Goal: Task Accomplishment & Management: Manage account settings

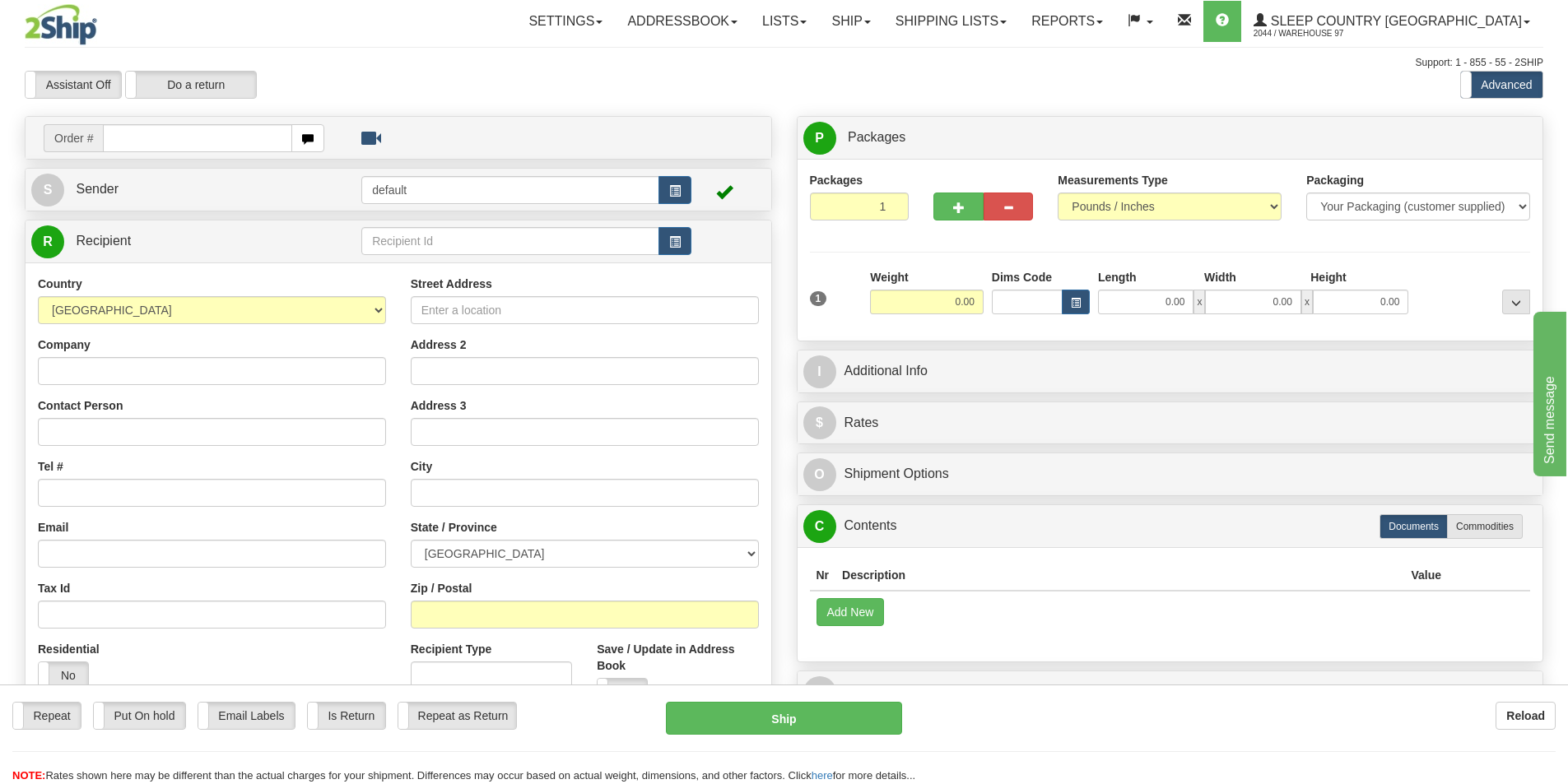
click at [197, 138] on input "text" at bounding box center [197, 138] width 189 height 28
type input "9007I064143"
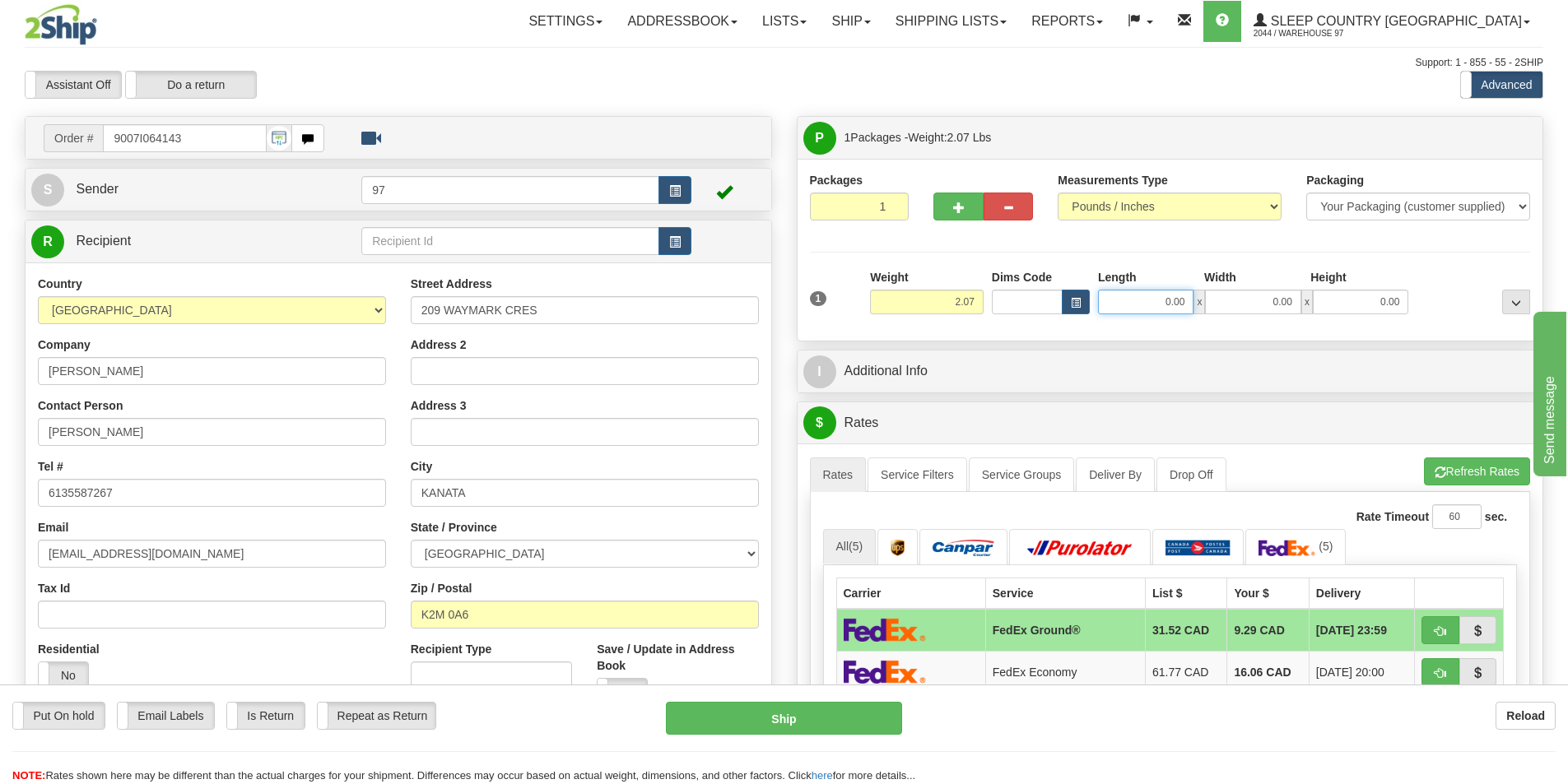
click at [1141, 301] on input "0.00" at bounding box center [1146, 302] width 95 height 25
click at [1246, 313] on input "0.00" at bounding box center [1253, 302] width 95 height 25
type input "10.00"
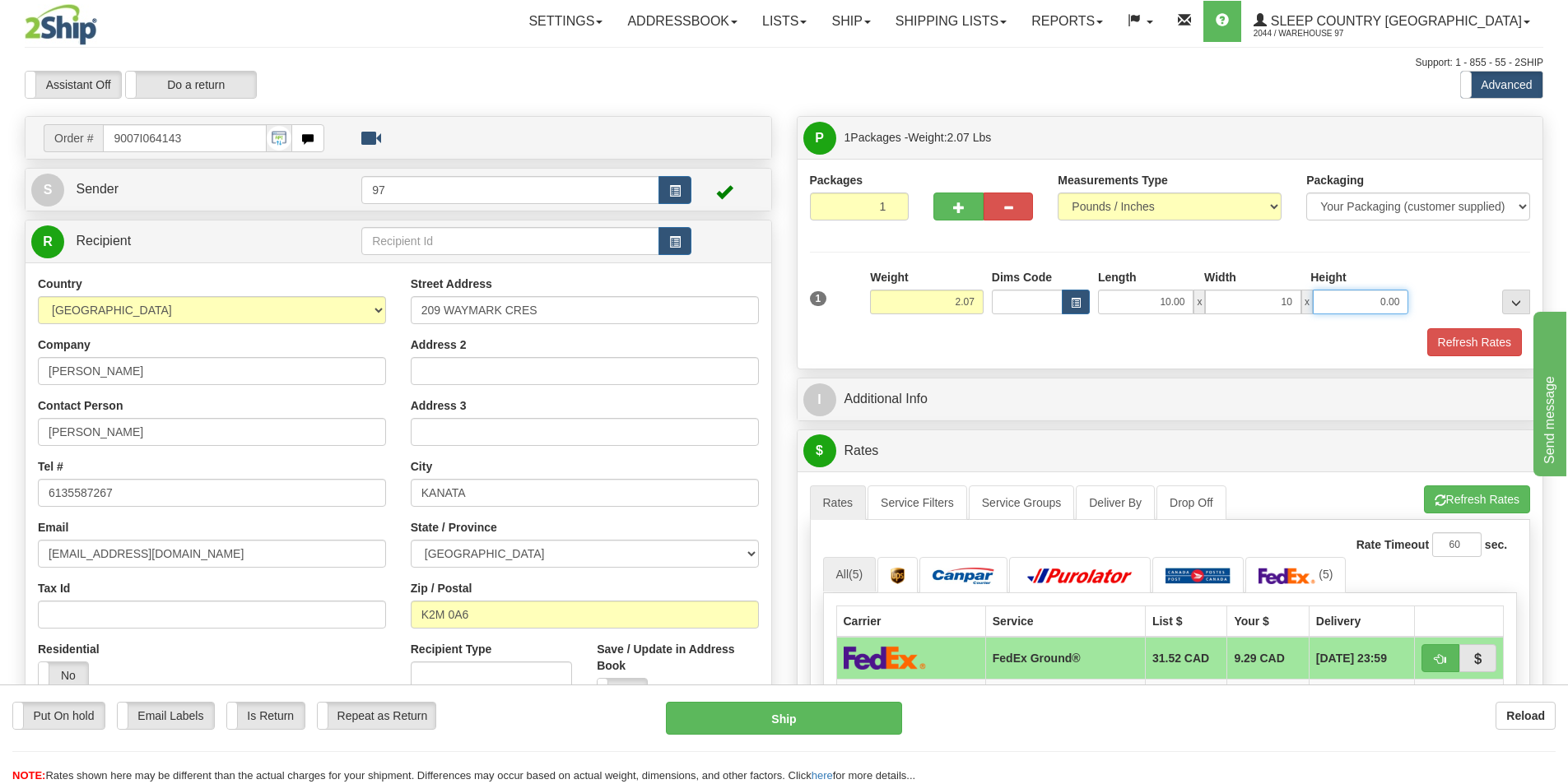
type input "10.00"
click at [1341, 298] on input "0.00" at bounding box center [1361, 302] width 95 height 25
type input "10.00"
click at [1402, 269] on div "Height" at bounding box center [1359, 279] width 106 height 21
click at [1463, 344] on button "Refresh Rates" at bounding box center [1474, 342] width 94 height 28
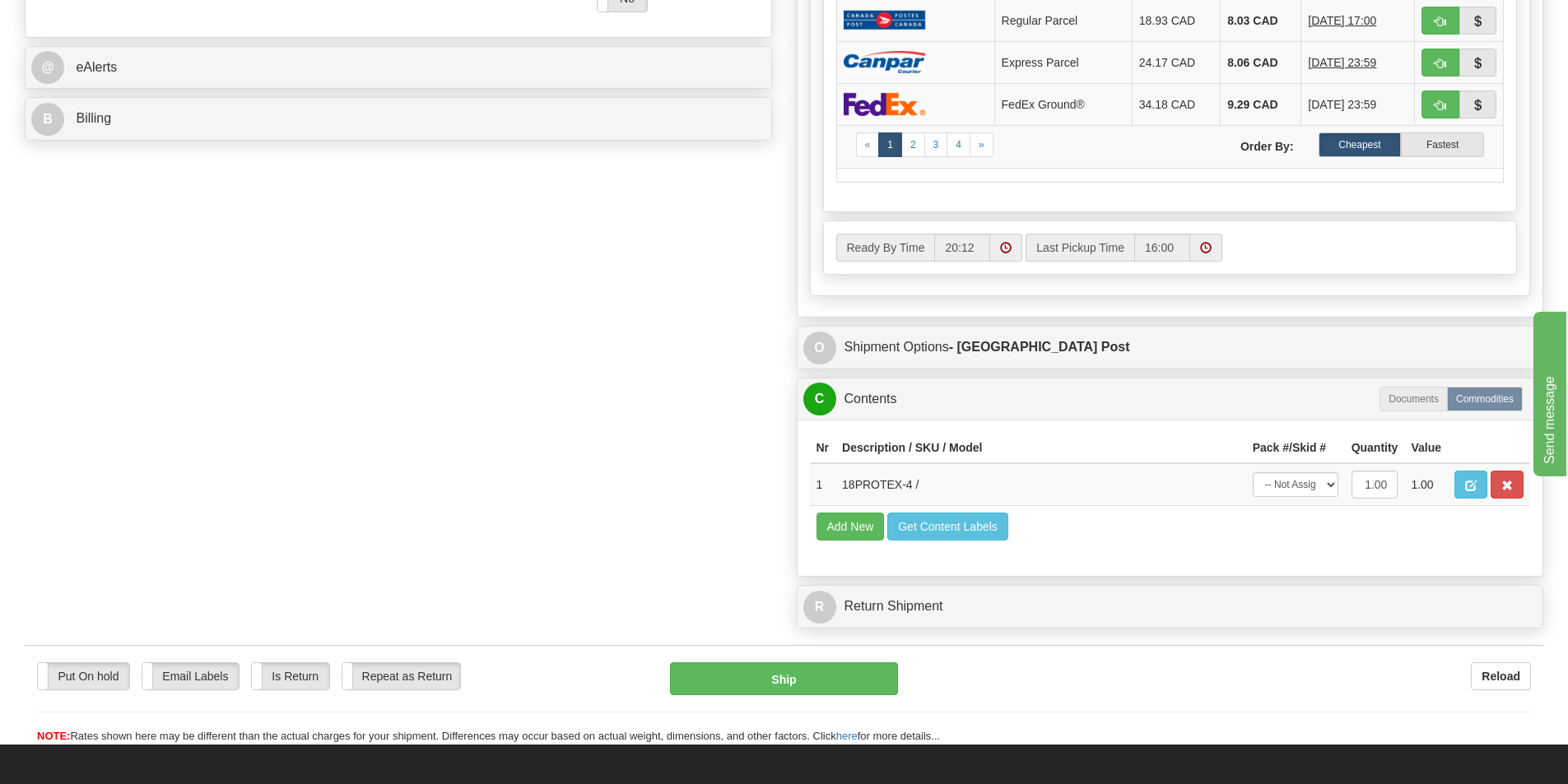
scroll to position [741, 0]
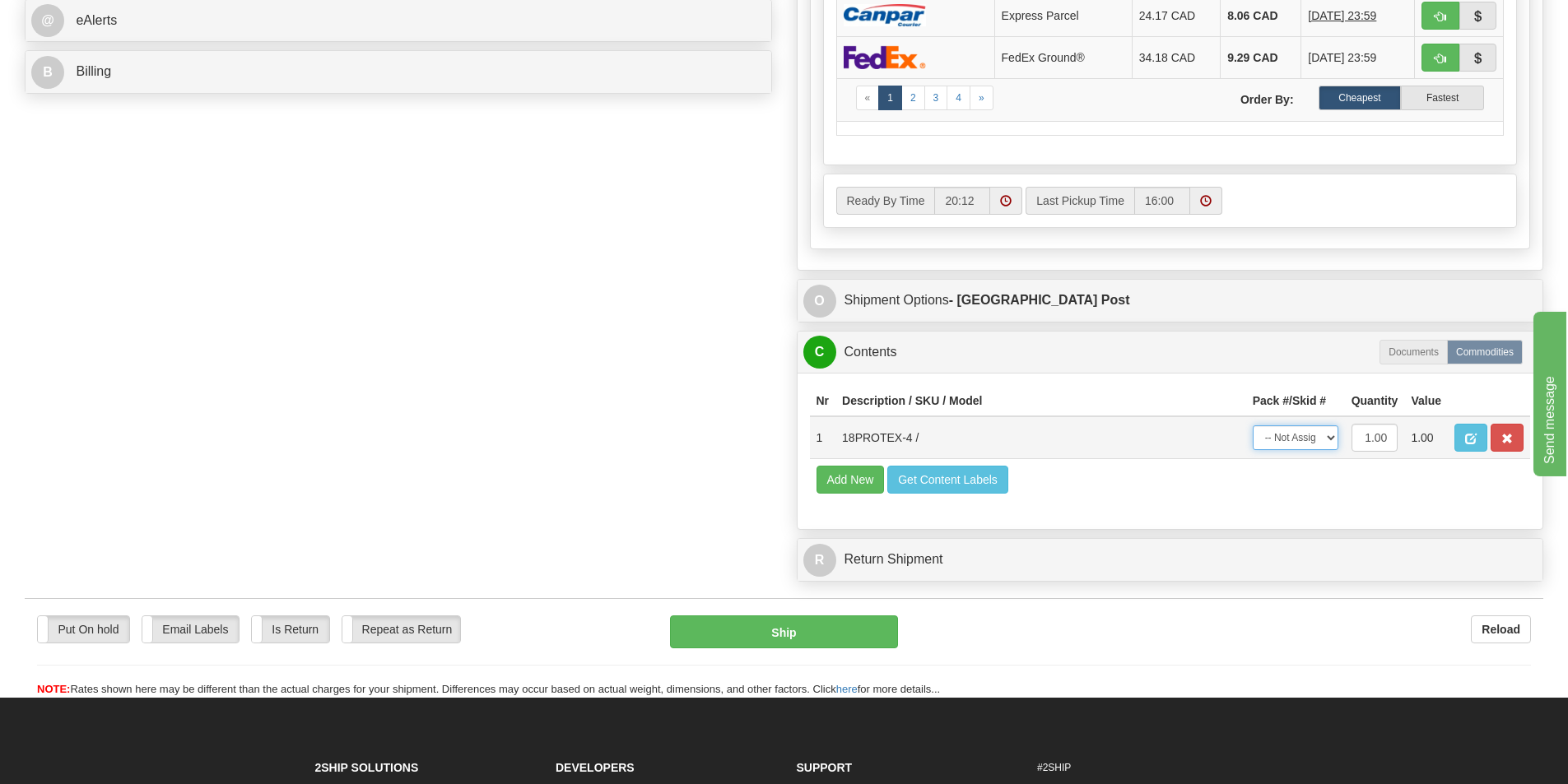
click at [1295, 435] on select "-- Not Assigned -- Package 1" at bounding box center [1295, 438] width 85 height 25
select select "0"
click at [1253, 425] on select "-- Not Assigned -- Package 1" at bounding box center [1295, 438] width 85 height 25
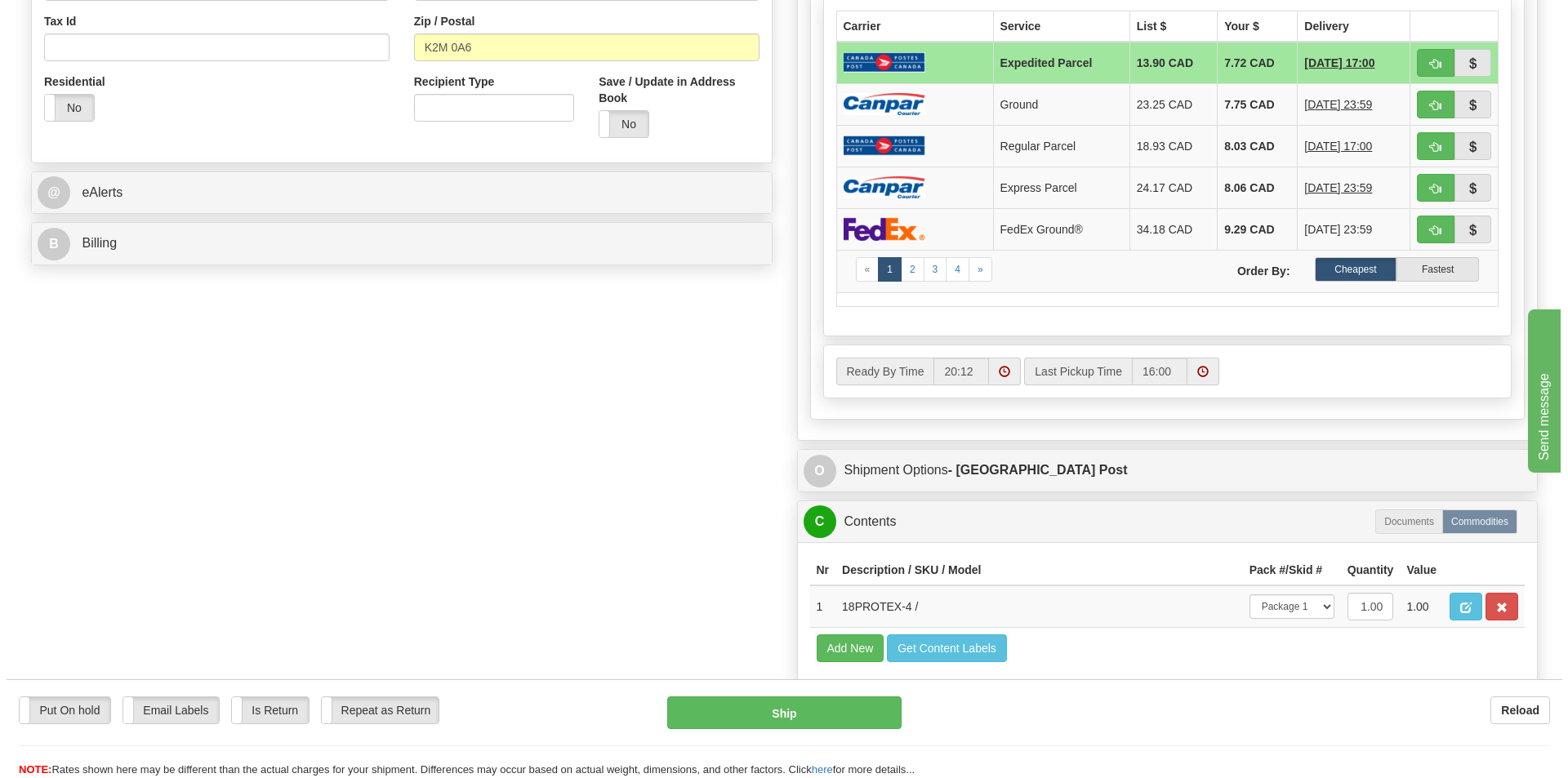
scroll to position [571, 0]
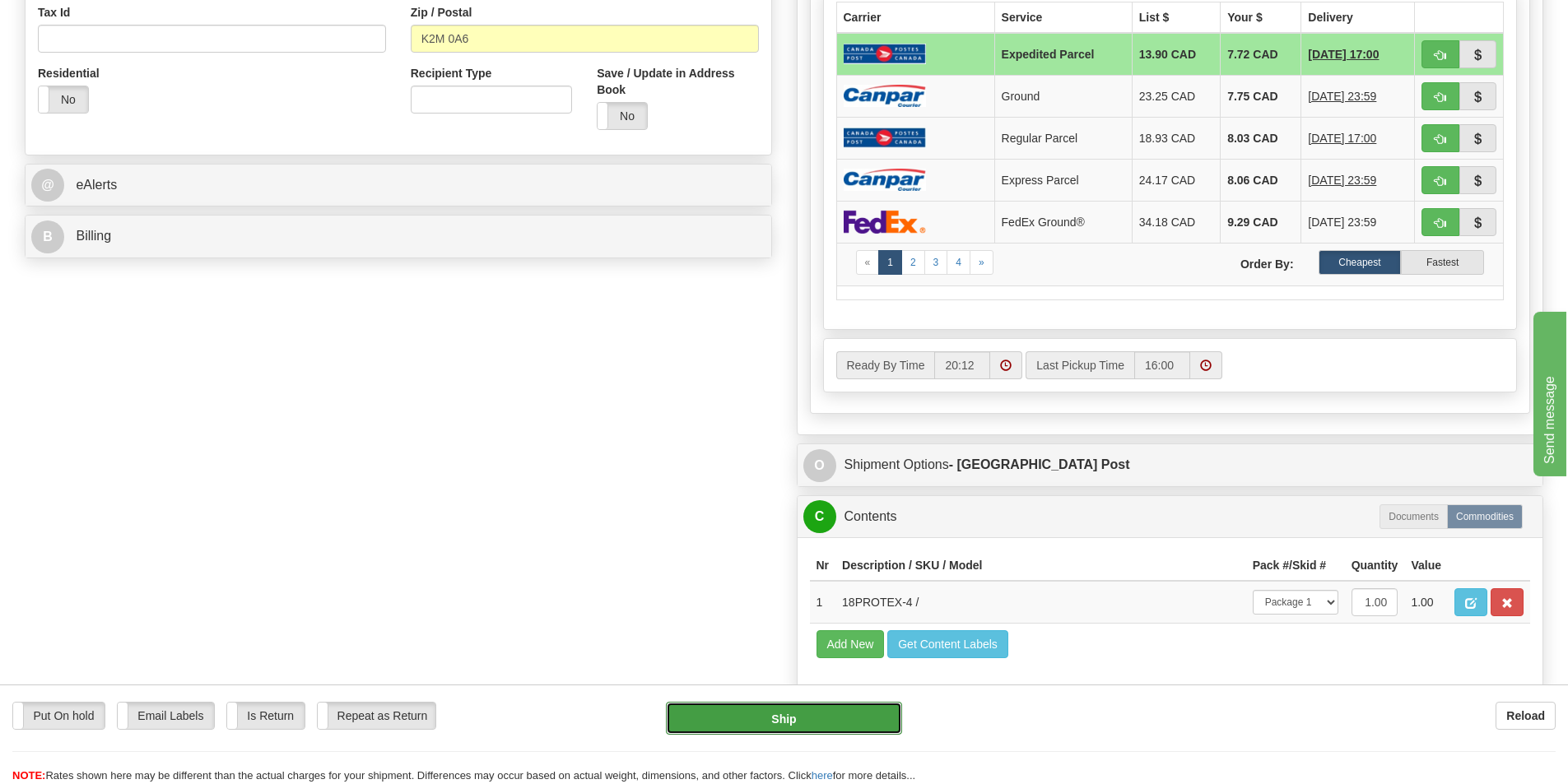
click at [859, 720] on button "Ship" at bounding box center [784, 718] width 236 height 33
type input "DOM.EP"
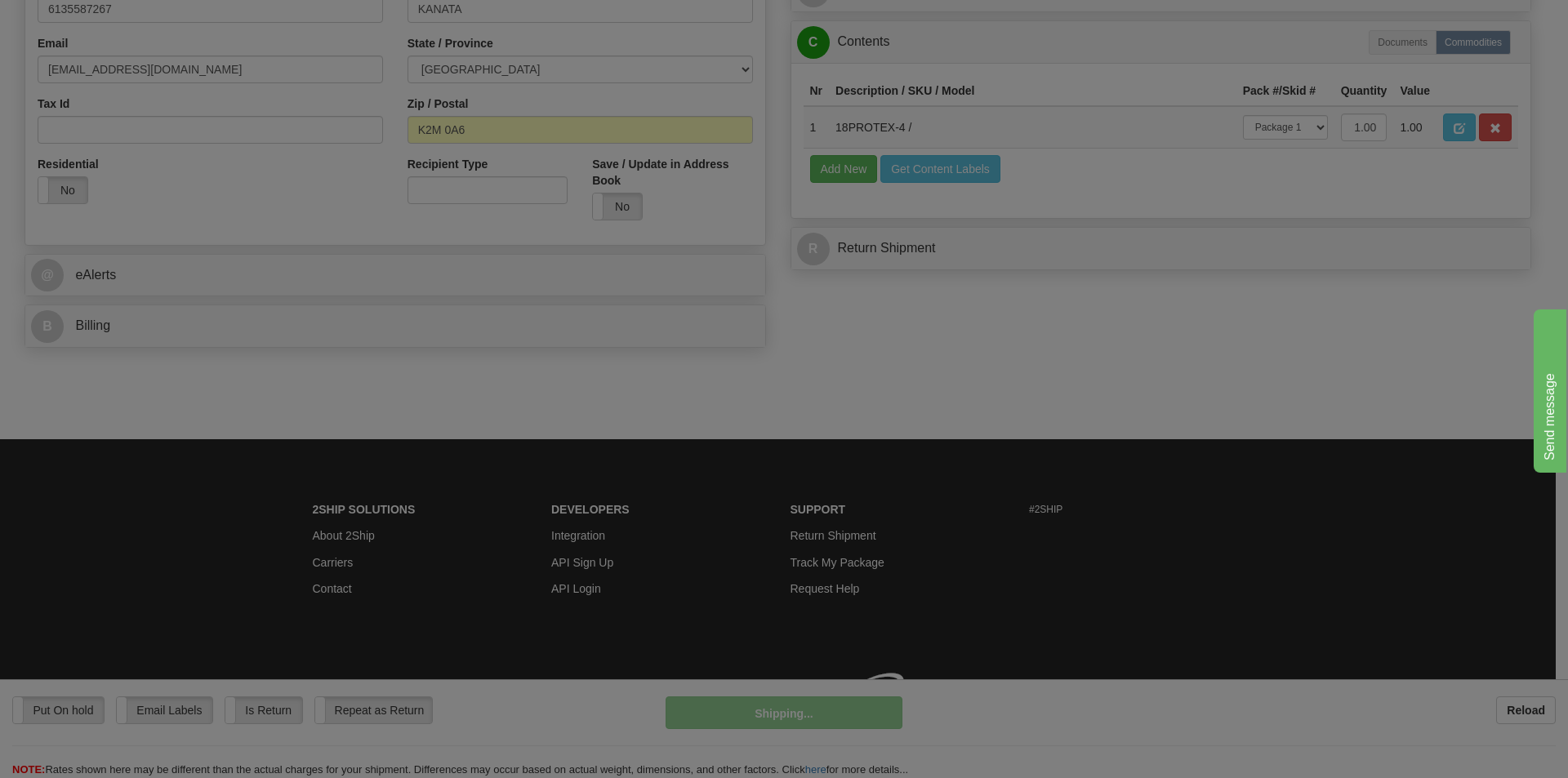
scroll to position [503, 0]
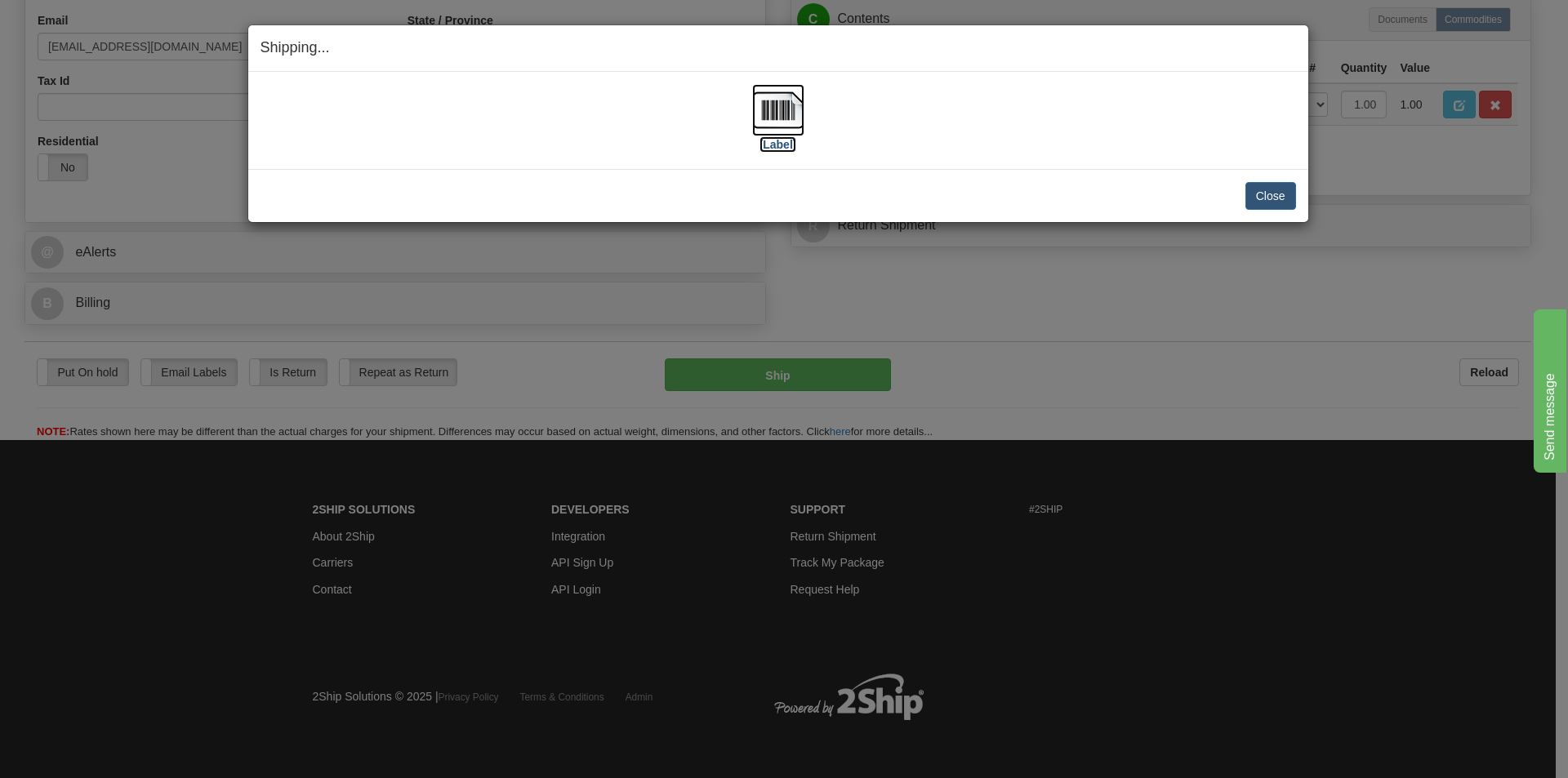
click at [776, 118] on img at bounding box center [777, 109] width 52 height 52
click at [1247, 189] on button "Close" at bounding box center [1270, 195] width 51 height 27
click at [1273, 199] on button "Close" at bounding box center [1270, 195] width 51 height 27
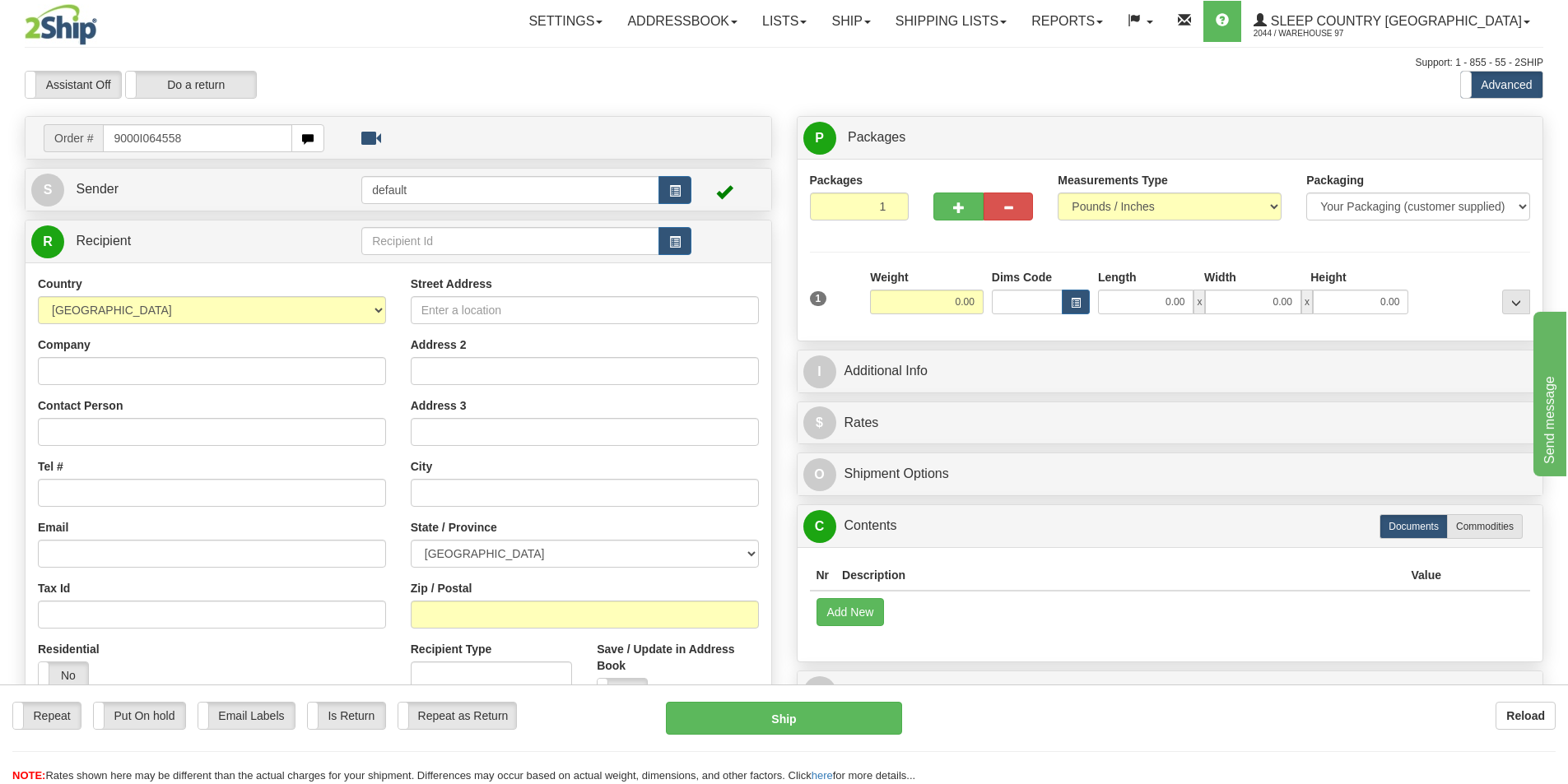
type input "9000I064558"
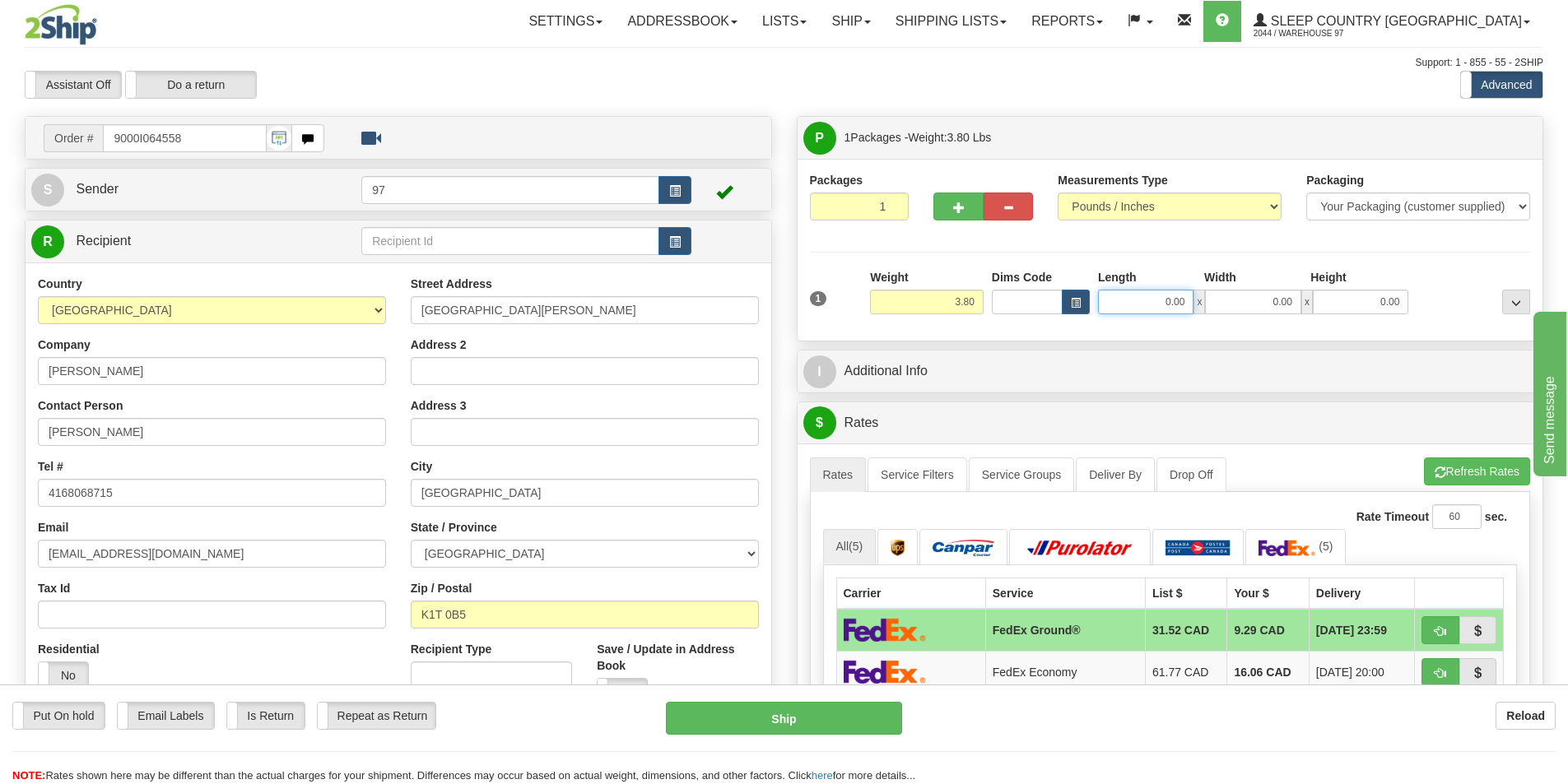
click at [1160, 301] on input "0.00" at bounding box center [1146, 302] width 95 height 25
type input "10.00"
click at [1253, 298] on input "0.00" at bounding box center [1253, 302] width 95 height 25
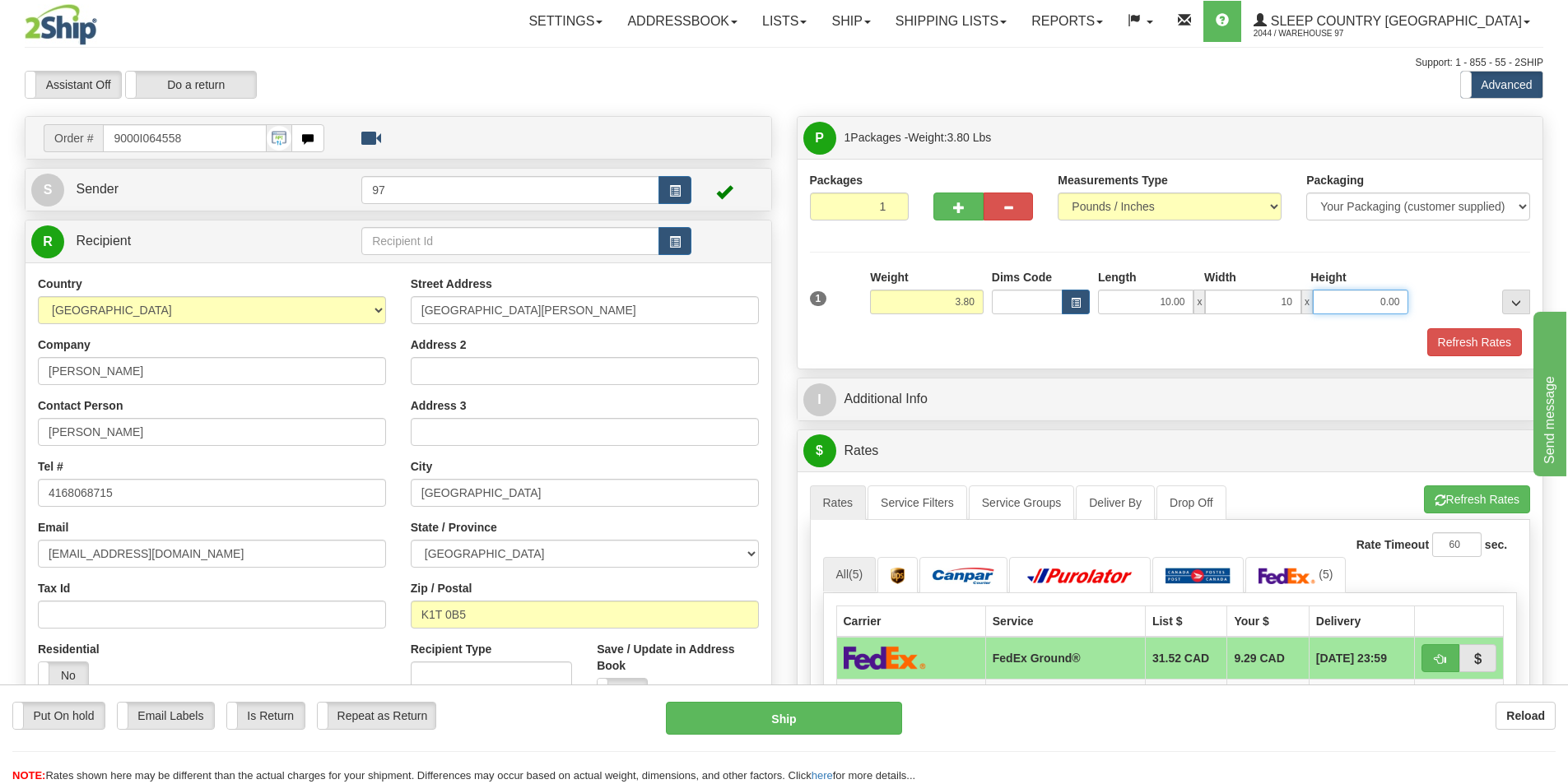
type input "10.00"
click at [1341, 298] on input "0.00" at bounding box center [1361, 302] width 95 height 25
type input "10.00"
click at [1388, 275] on div "Height" at bounding box center [1359, 279] width 106 height 21
click at [1451, 336] on button "Refresh Rates" at bounding box center [1474, 342] width 94 height 28
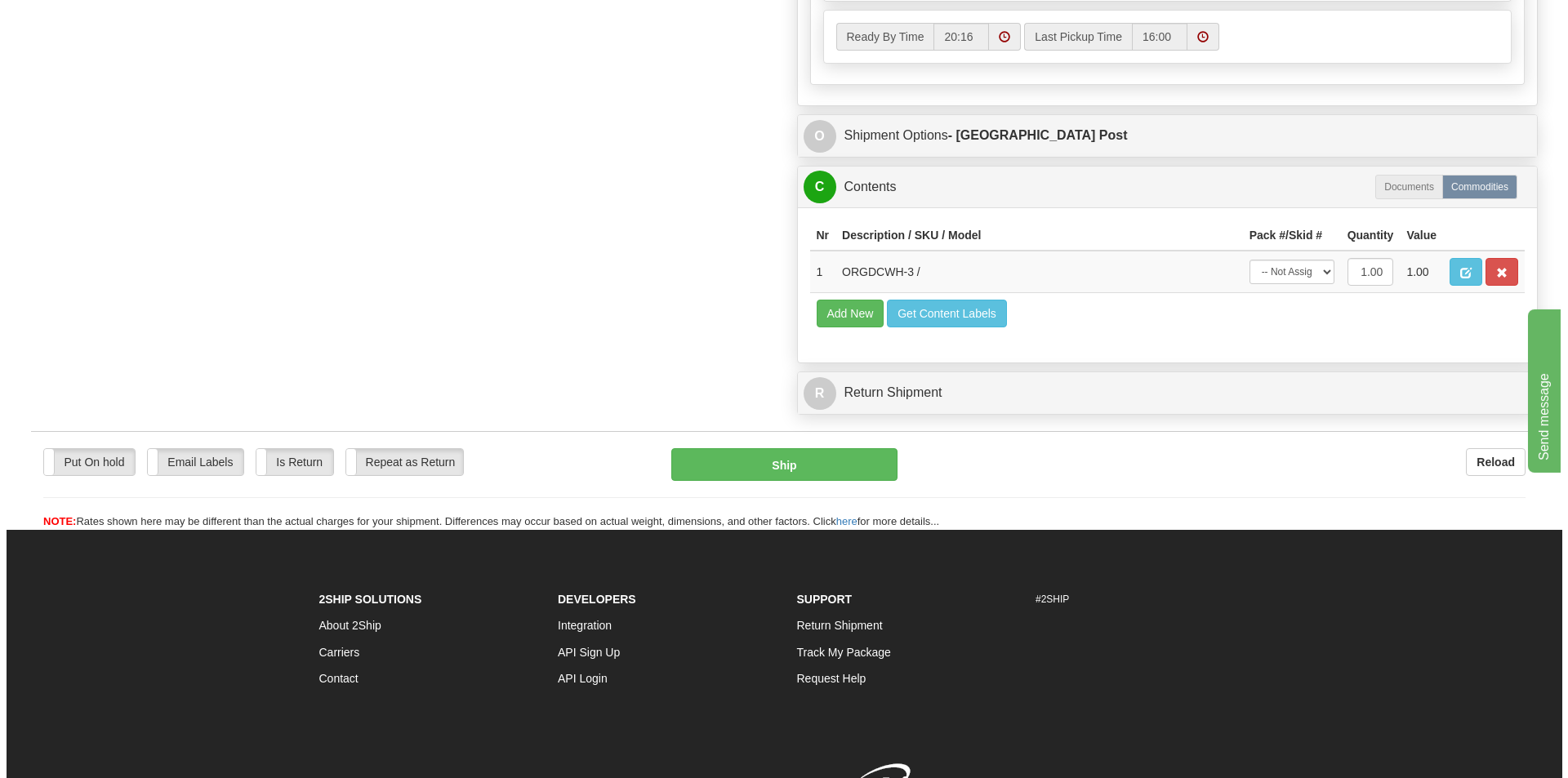
scroll to position [898, 0]
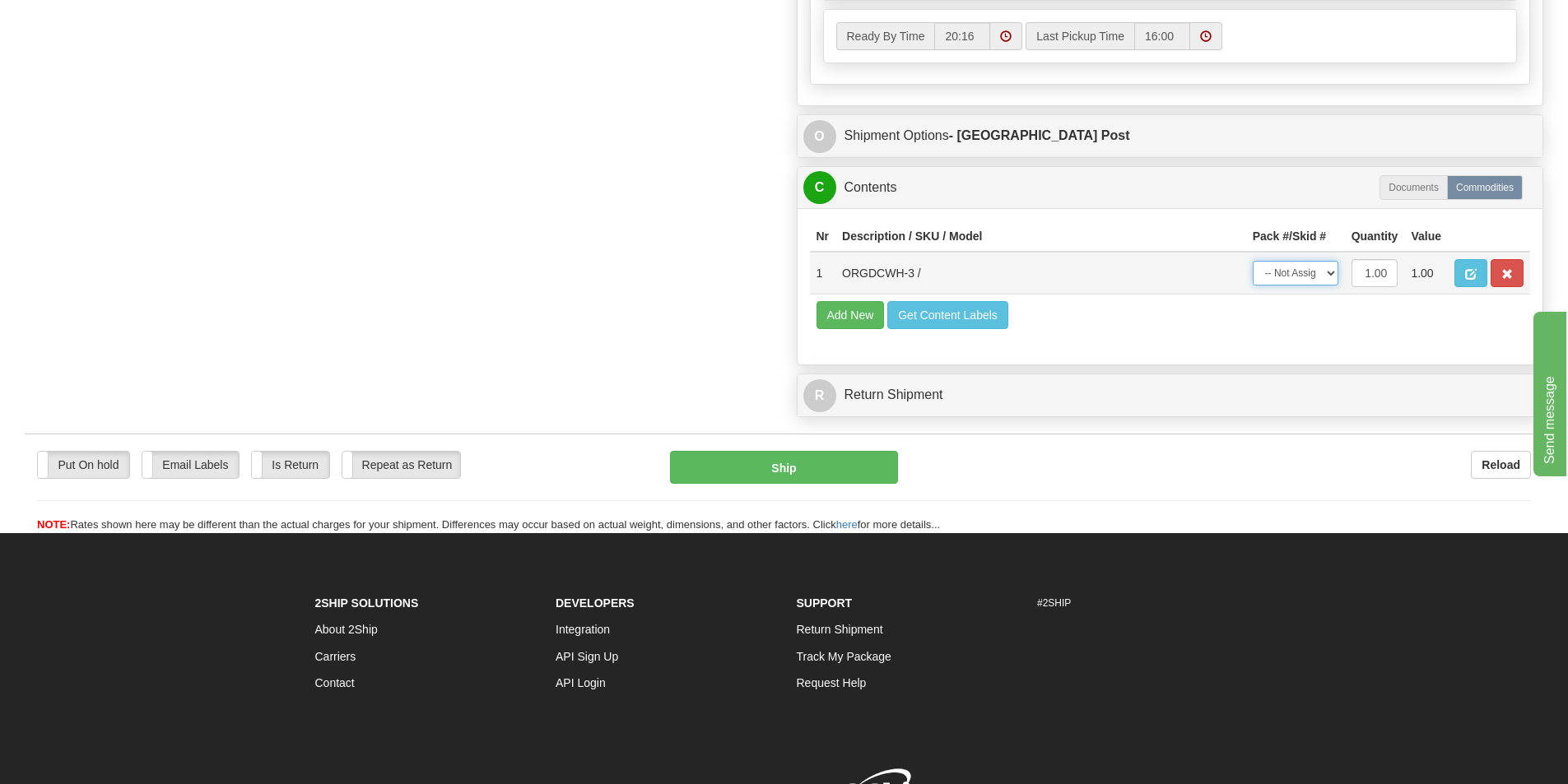
click at [1320, 273] on select "-- Not Assigned -- Package 1" at bounding box center [1295, 273] width 85 height 25
select select "0"
click at [1253, 261] on select "-- Not Assigned -- Package 1" at bounding box center [1295, 273] width 85 height 25
click at [732, 466] on button "Ship" at bounding box center [784, 466] width 228 height 33
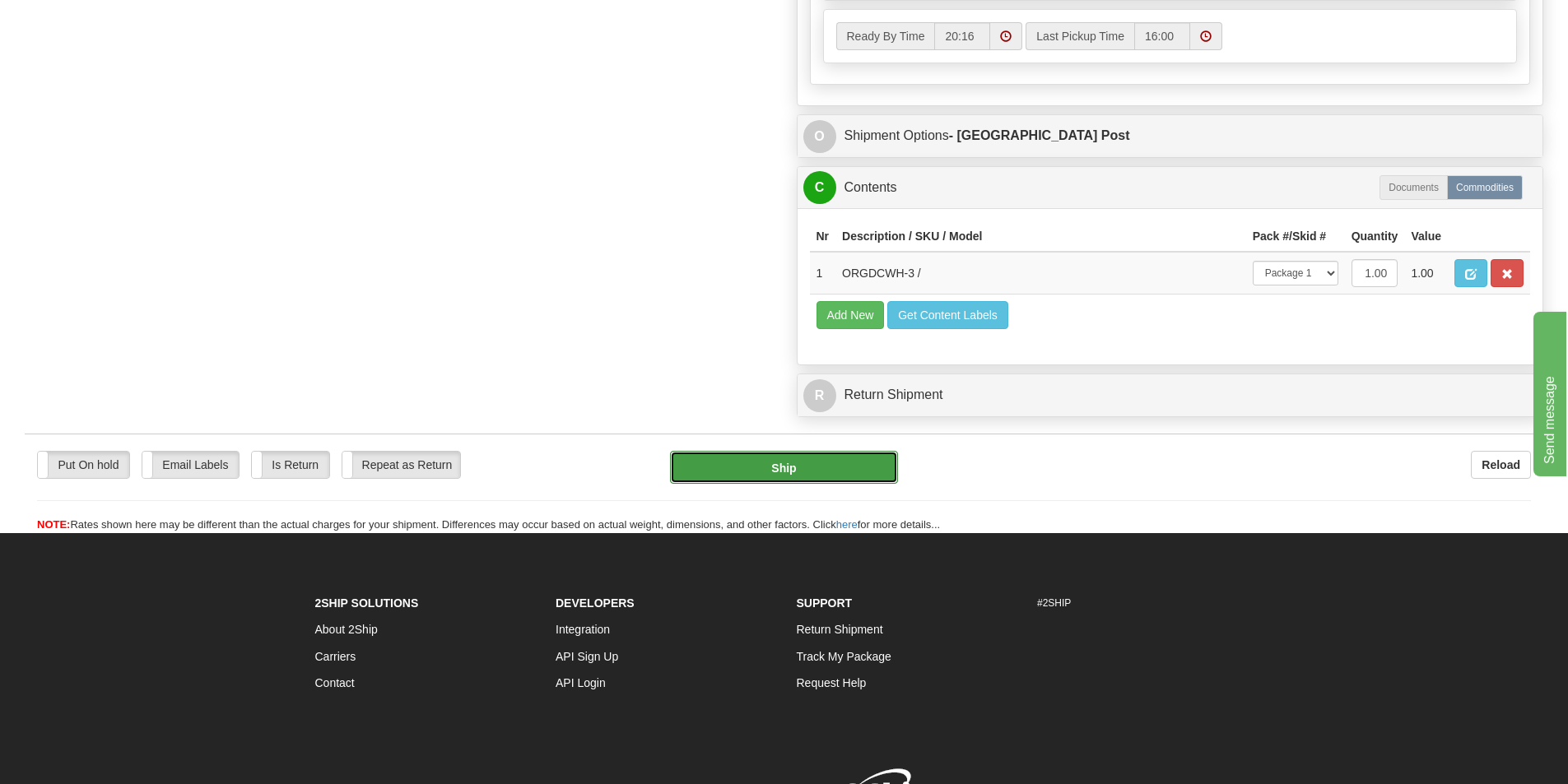
type input "DOM.EP"
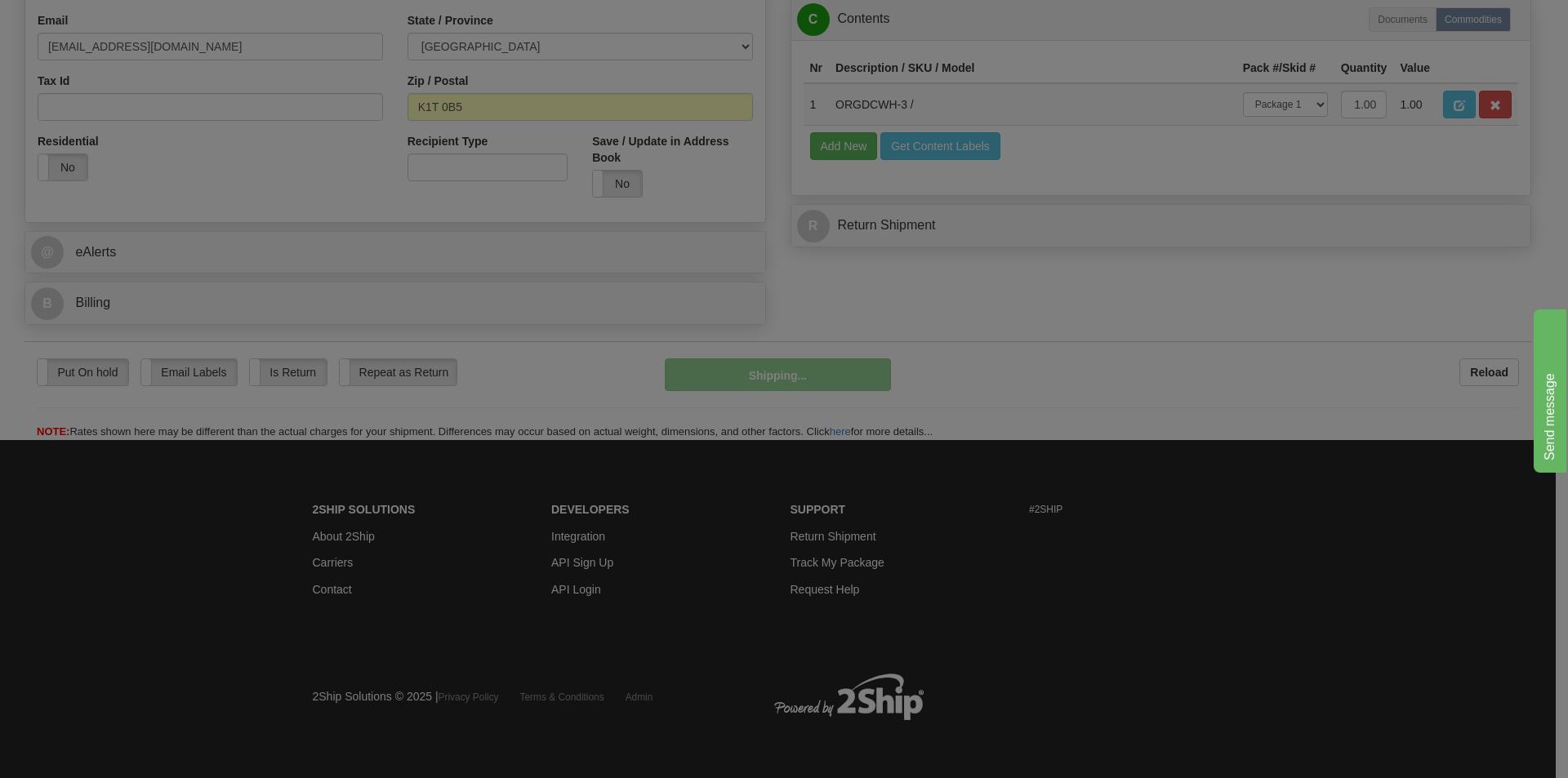
scroll to position [503, 0]
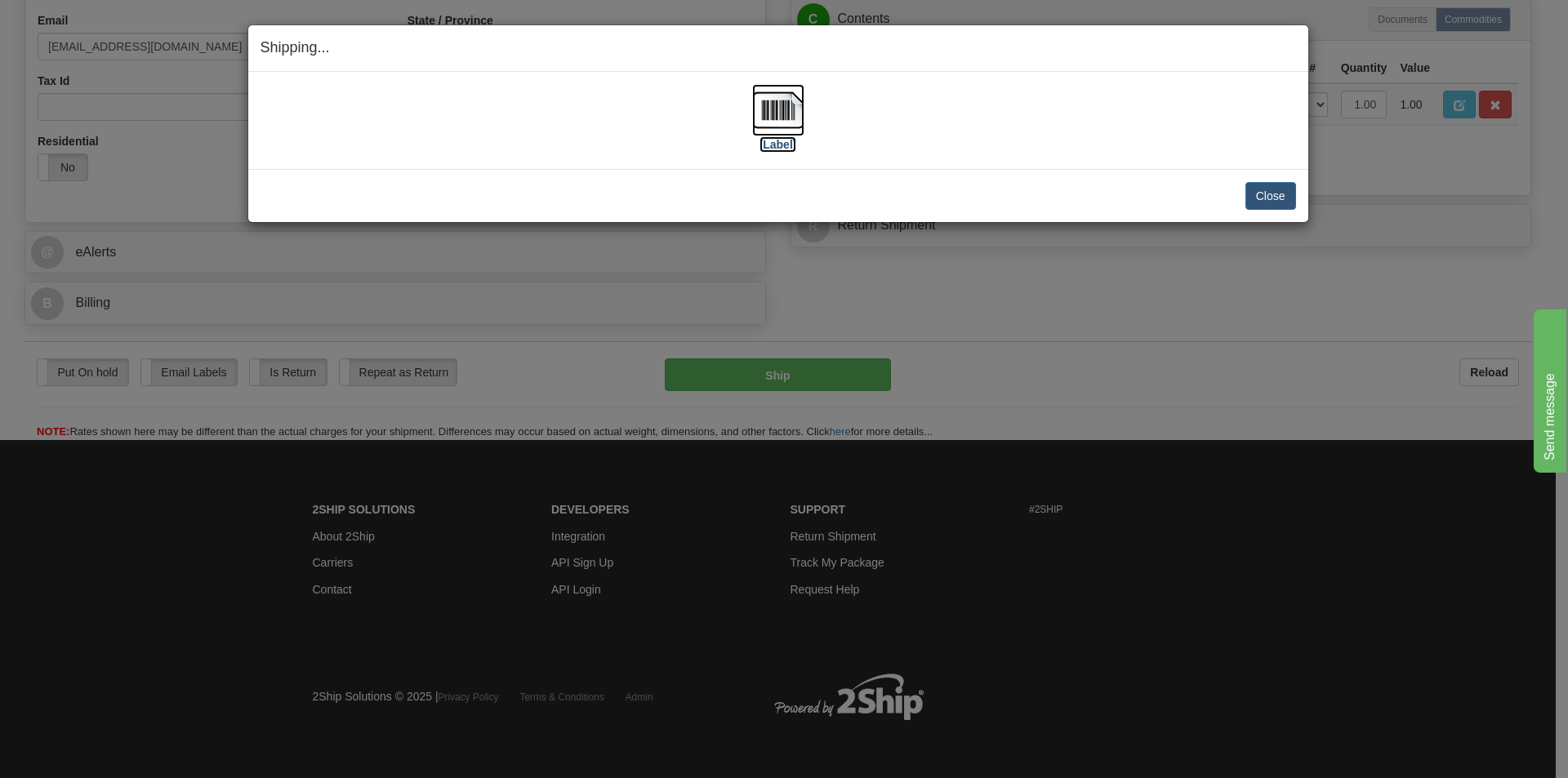
click at [779, 118] on img at bounding box center [777, 109] width 52 height 52
click at [1265, 197] on button "Close" at bounding box center [1270, 195] width 51 height 27
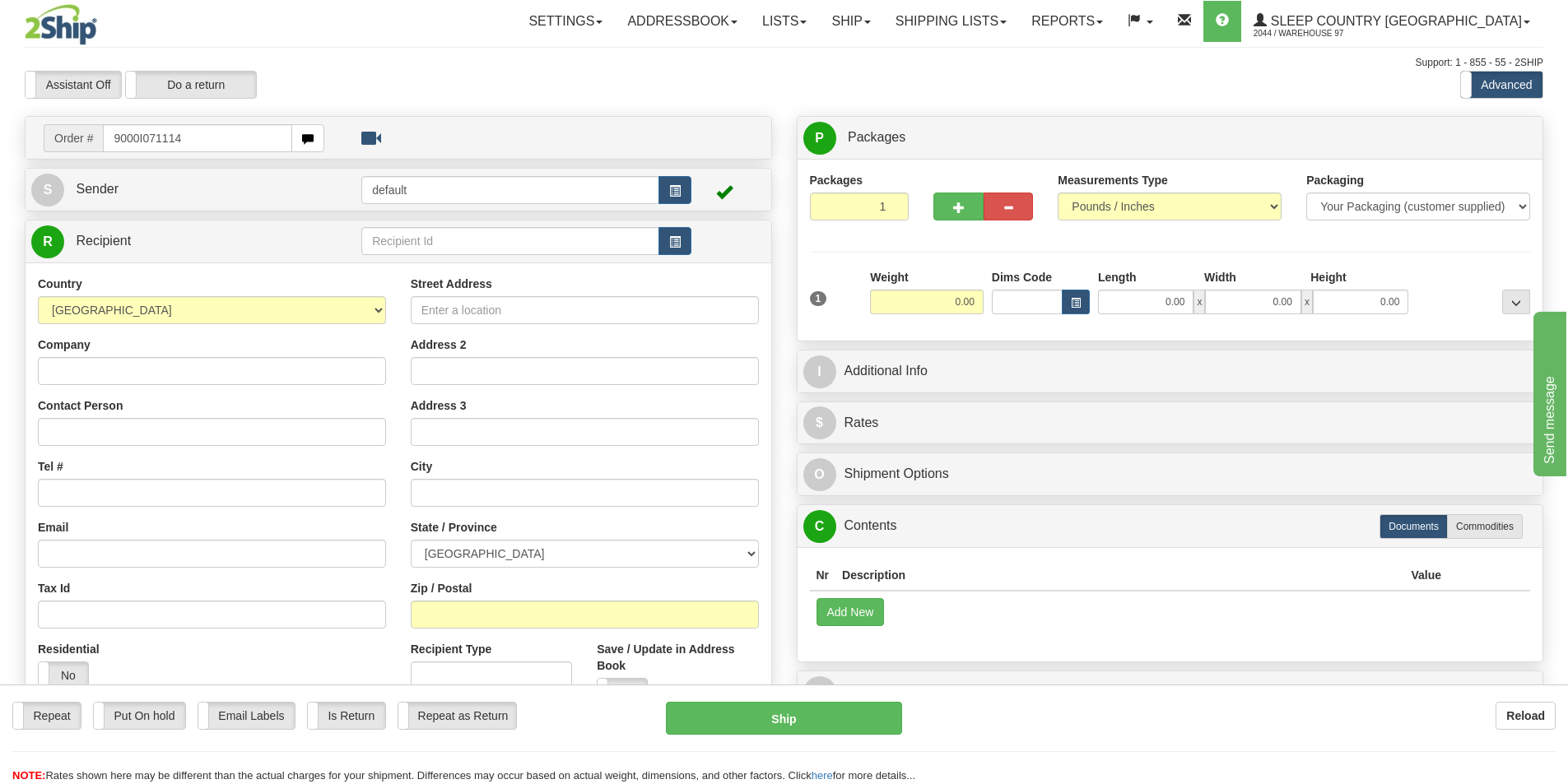
type input "9000I071114"
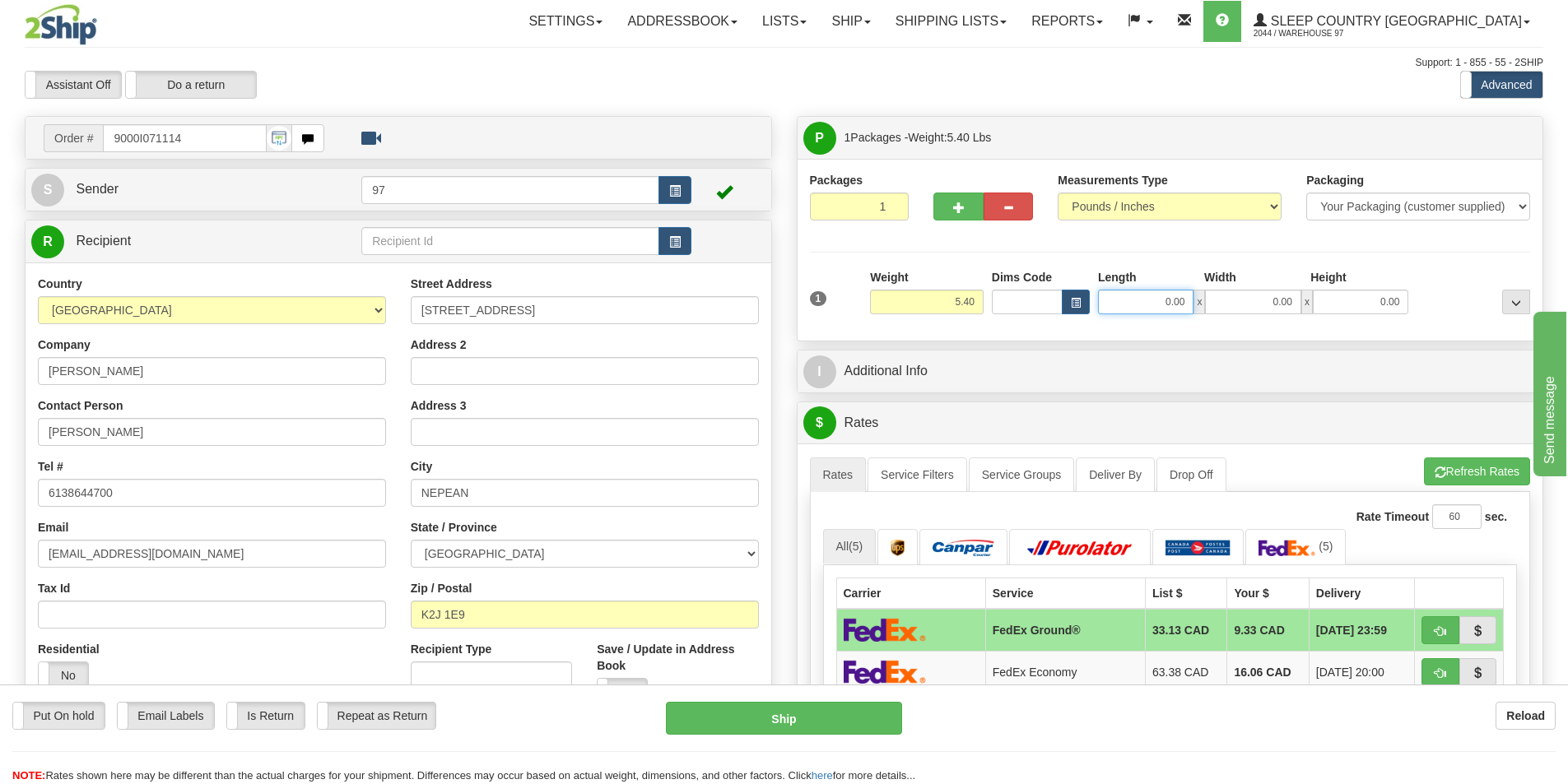
click at [1147, 296] on input "0.00" at bounding box center [1146, 302] width 95 height 25
type input "10.00"
click at [1242, 300] on input "0.00" at bounding box center [1253, 302] width 95 height 25
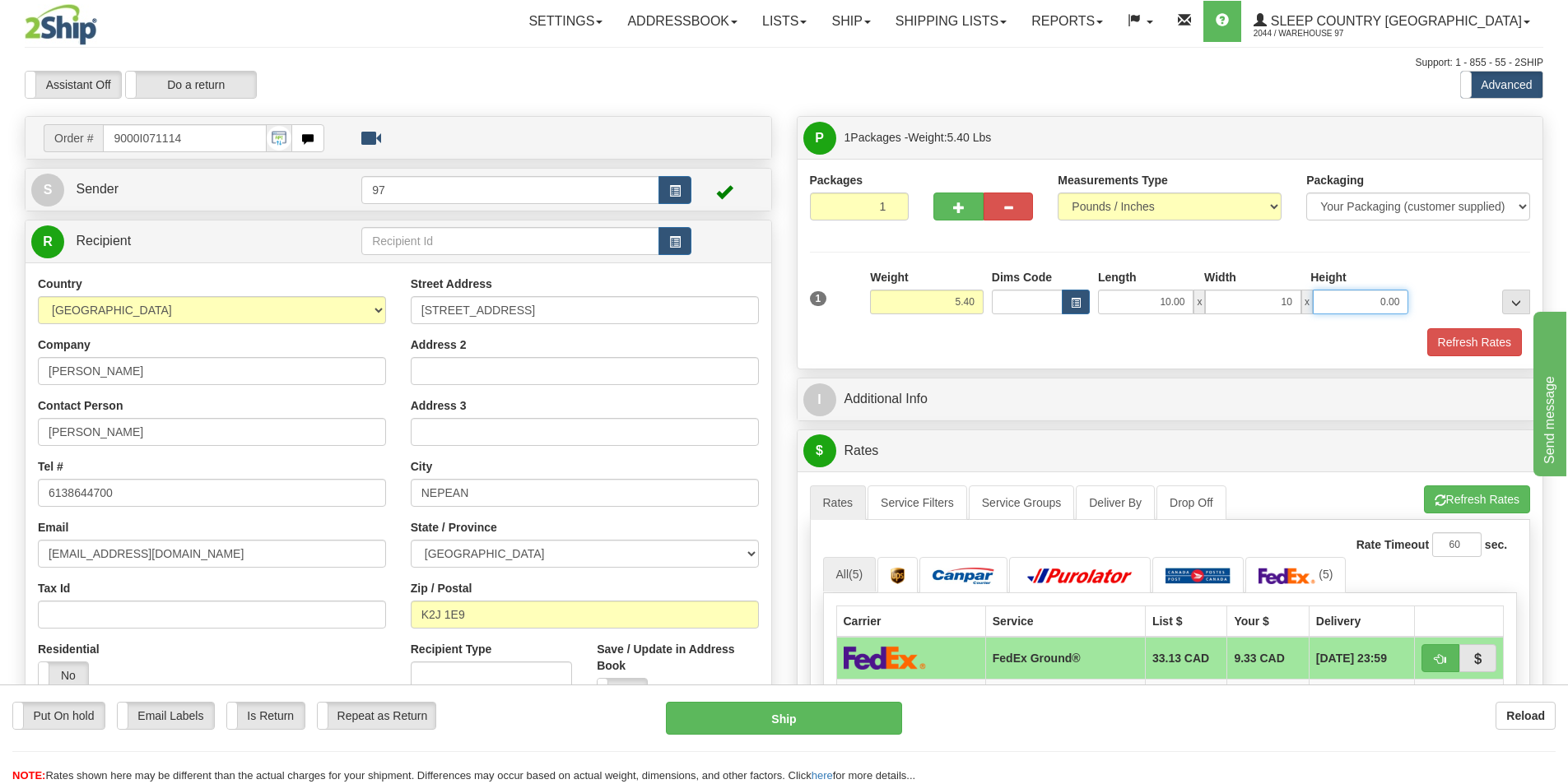
type input "10.00"
click at [1328, 295] on input "0.00" at bounding box center [1361, 302] width 95 height 25
type input "10.00"
click at [1382, 266] on div "Packages 1 1 Measurements Type" at bounding box center [1170, 264] width 721 height 184
click at [1448, 337] on button "Refresh Rates" at bounding box center [1474, 342] width 94 height 28
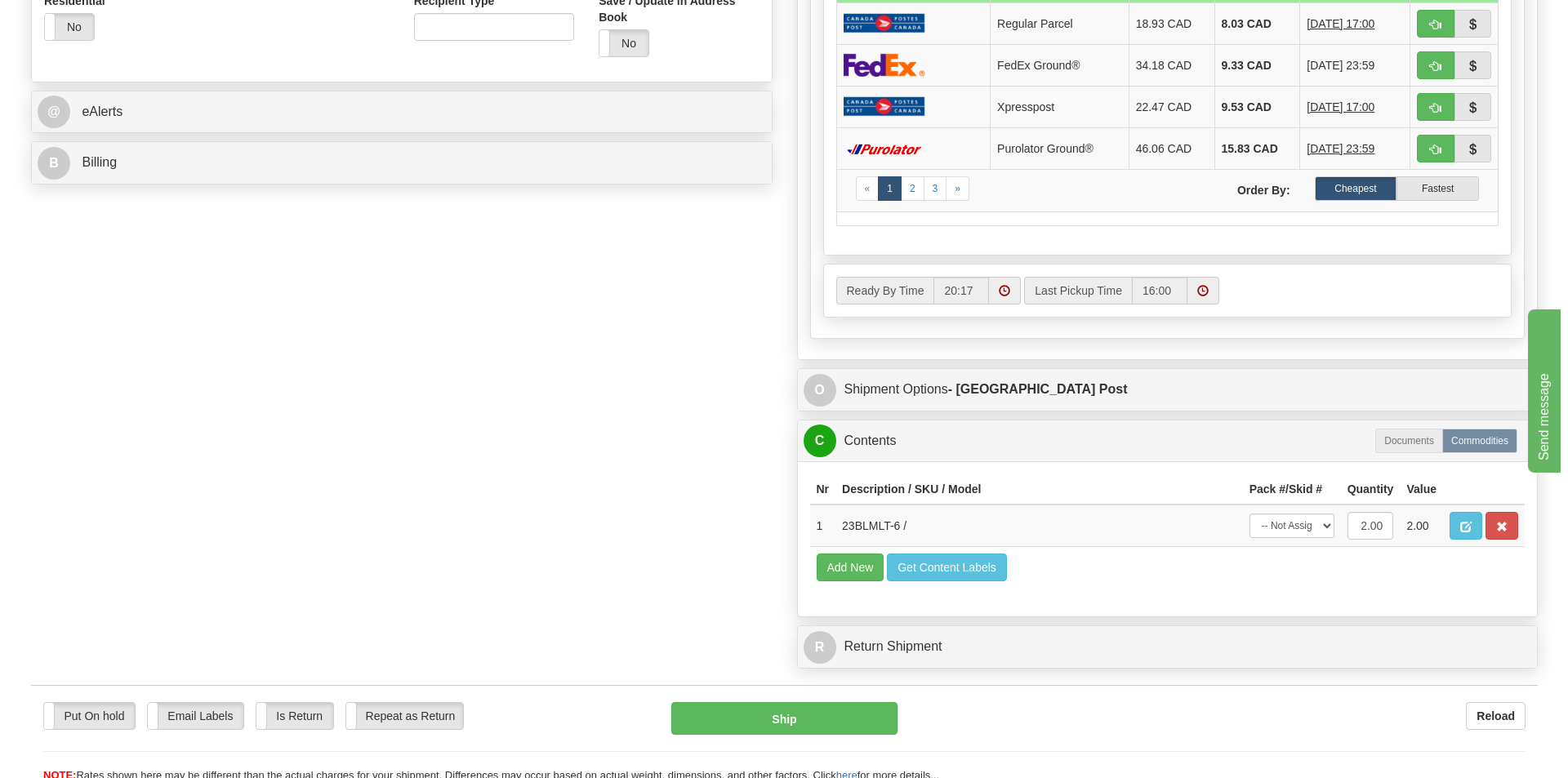
scroll to position [653, 0]
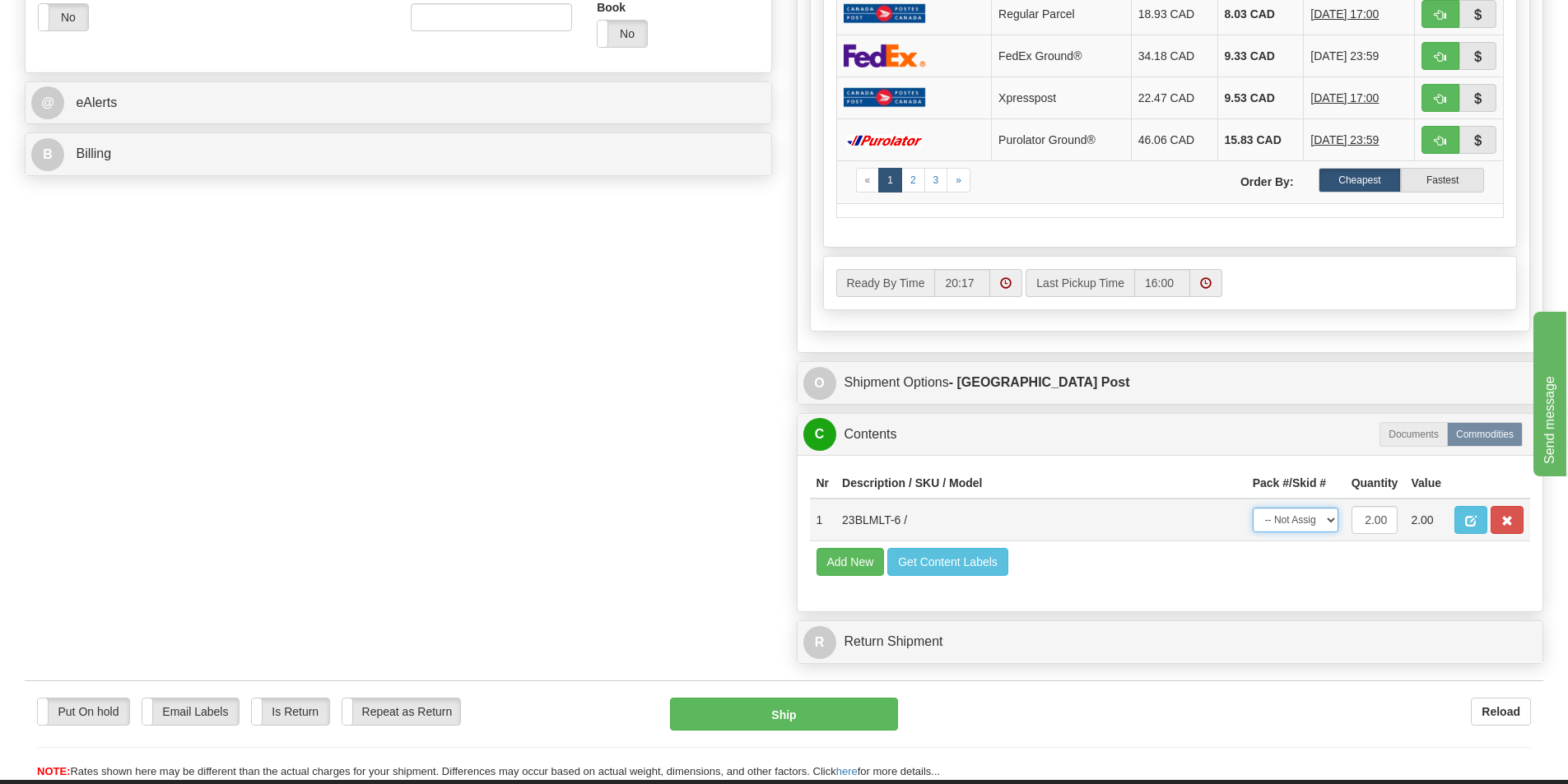
click at [1317, 522] on select "-- Not Assigned -- Package 1" at bounding box center [1295, 520] width 85 height 25
select select "0"
click at [1253, 507] on select "-- Not Assigned -- Package 1" at bounding box center [1295, 520] width 85 height 25
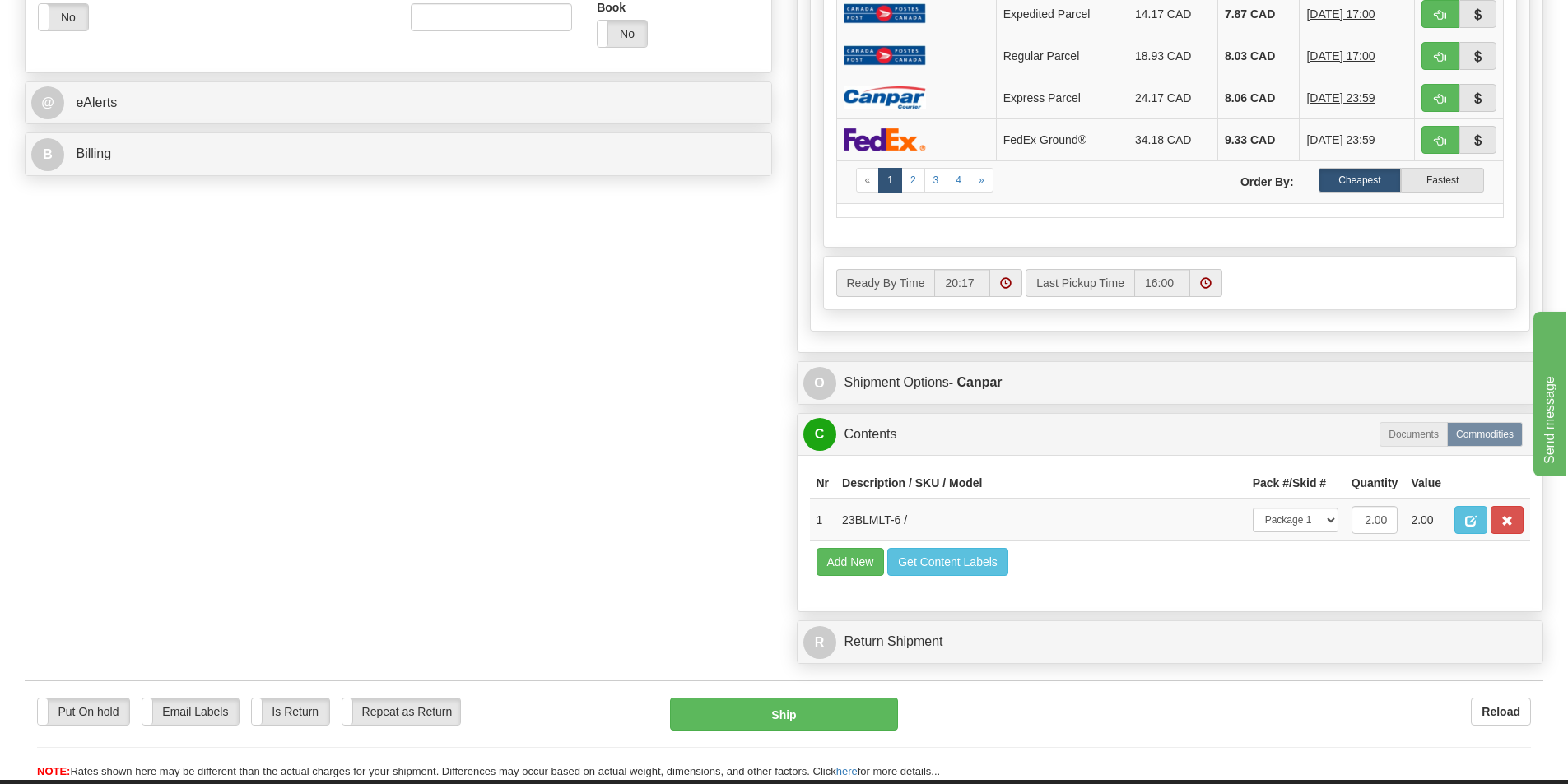
click at [714, 467] on div "Order # 9000I071114 S Sender 97" at bounding box center [784, 64] width 1543 height 1214
click at [874, 708] on button "Ship" at bounding box center [784, 714] width 228 height 33
type input "1"
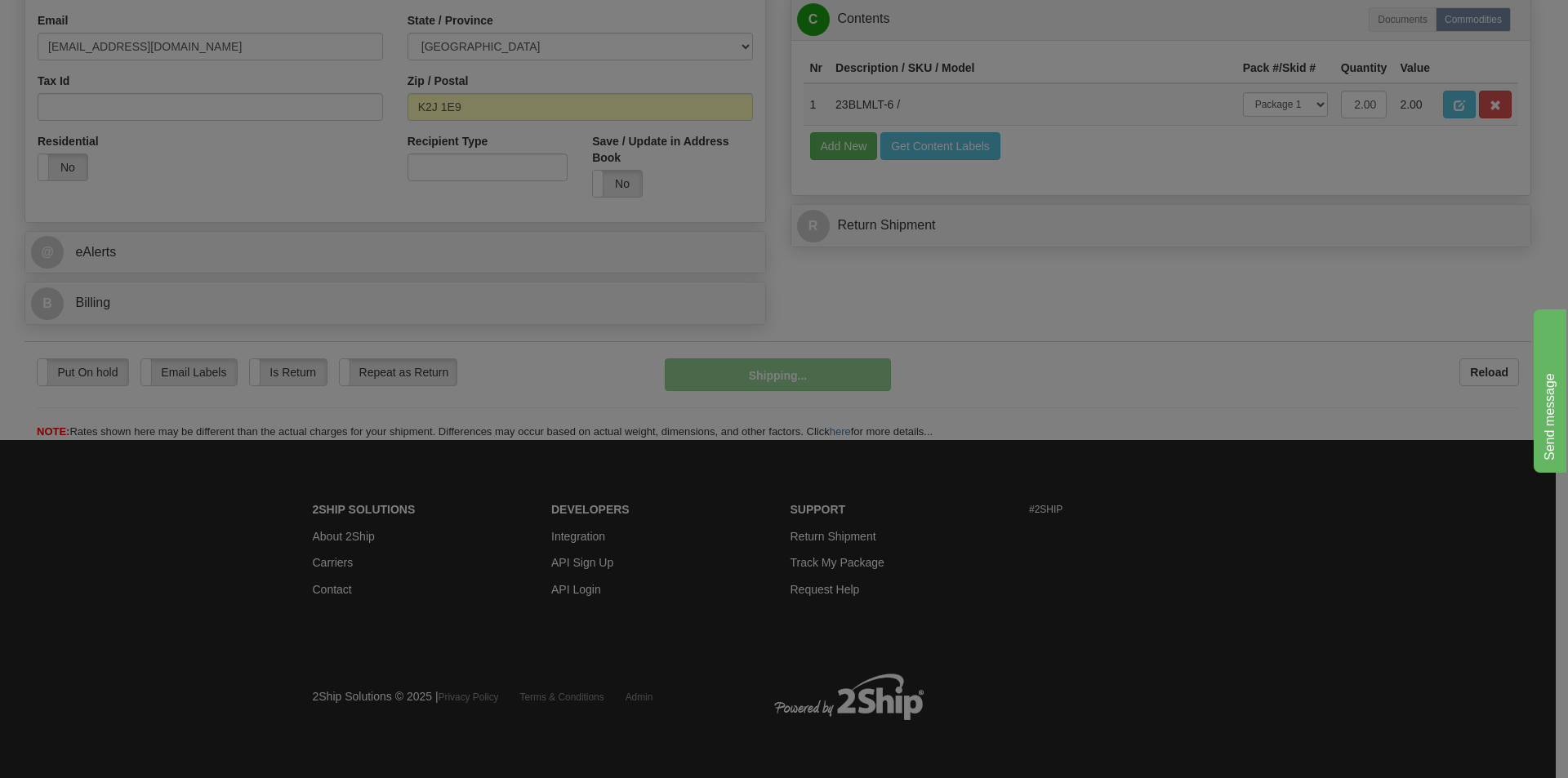
scroll to position [503, 0]
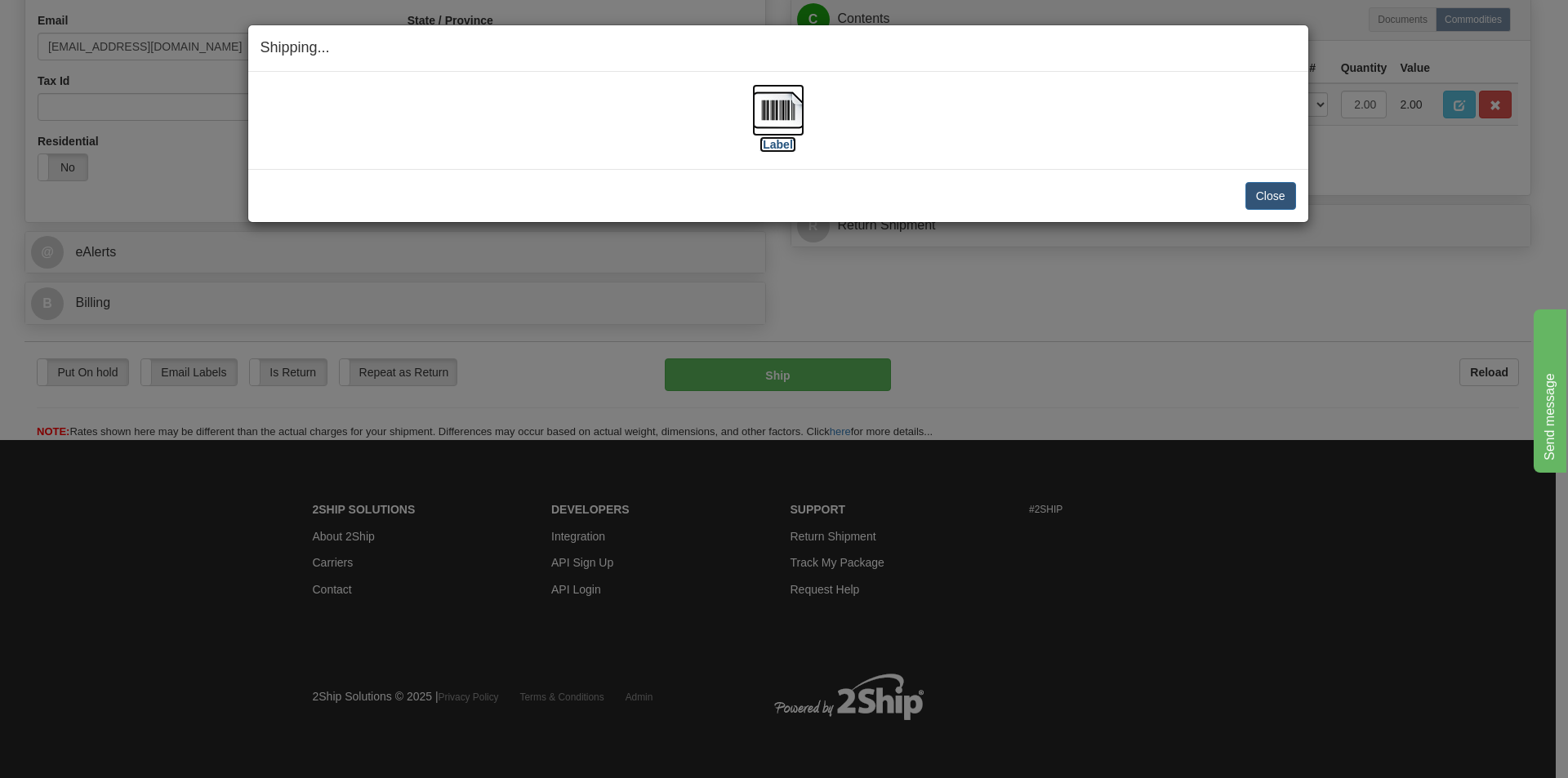
click at [788, 106] on img at bounding box center [777, 109] width 52 height 52
click at [1252, 202] on button "Close" at bounding box center [1270, 195] width 51 height 27
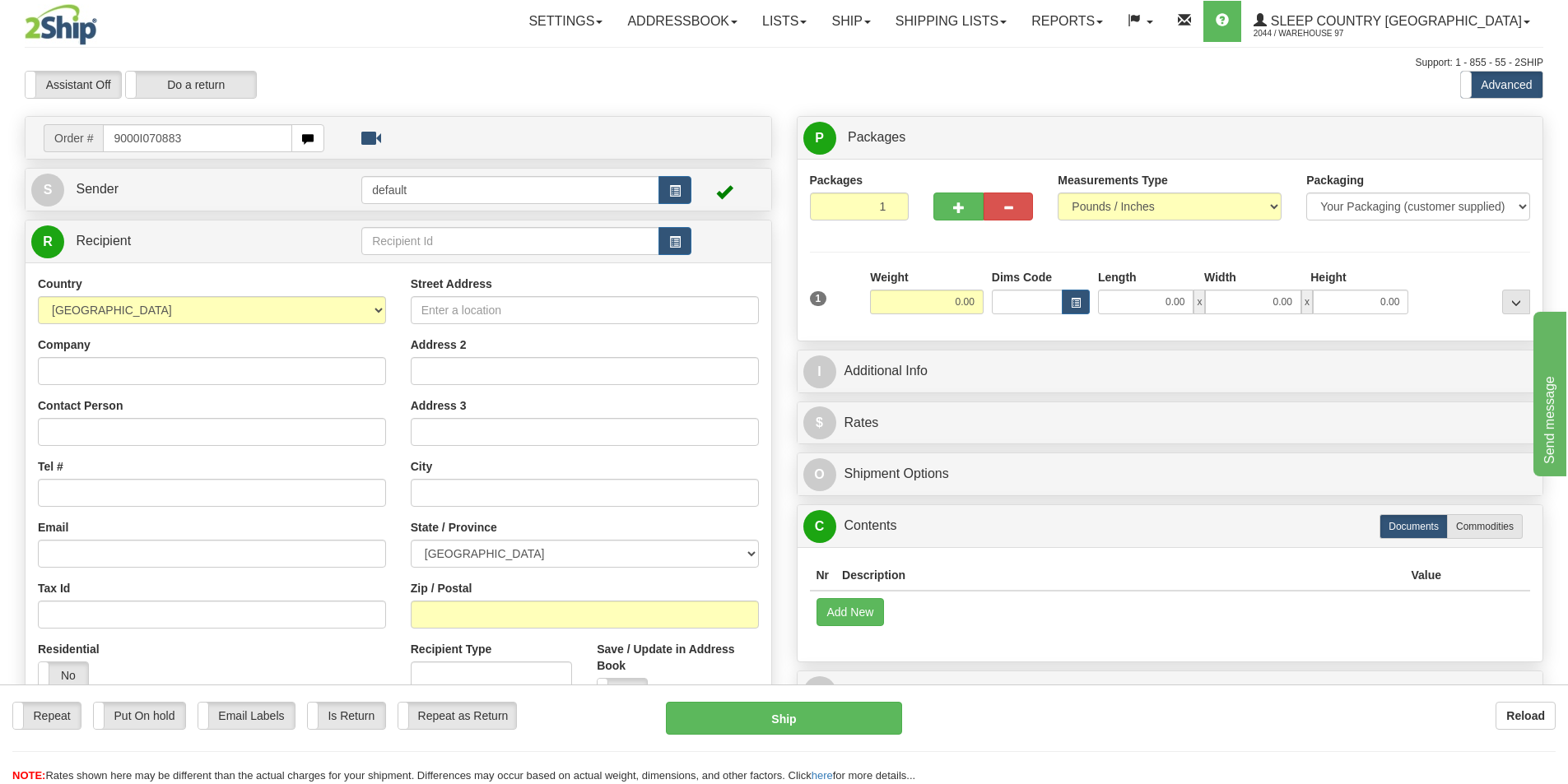
type input "9000I070883"
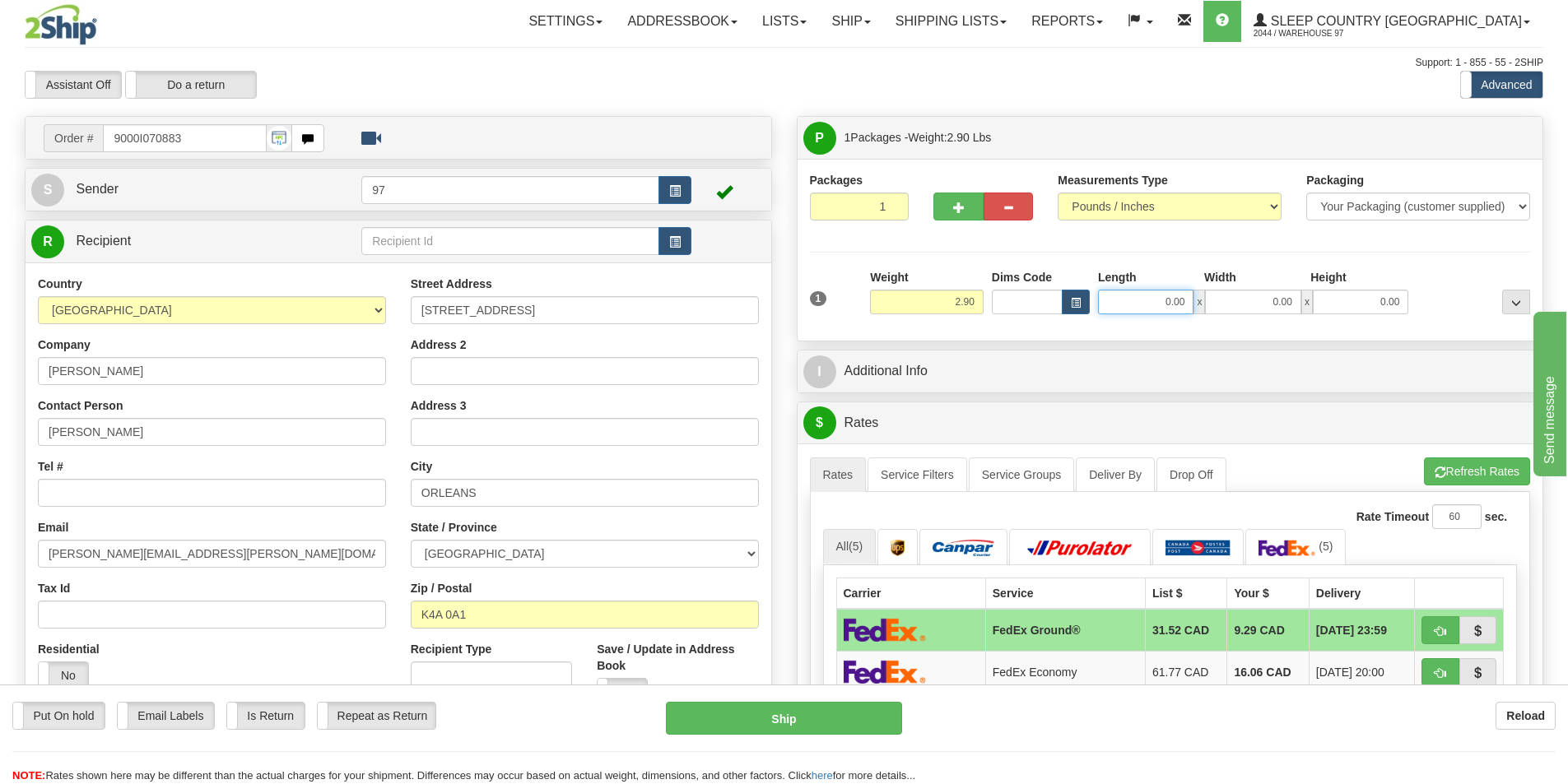
click at [1124, 301] on input "0.00" at bounding box center [1146, 302] width 95 height 25
type input "10.00"
click at [1243, 304] on input "0.00" at bounding box center [1253, 302] width 95 height 25
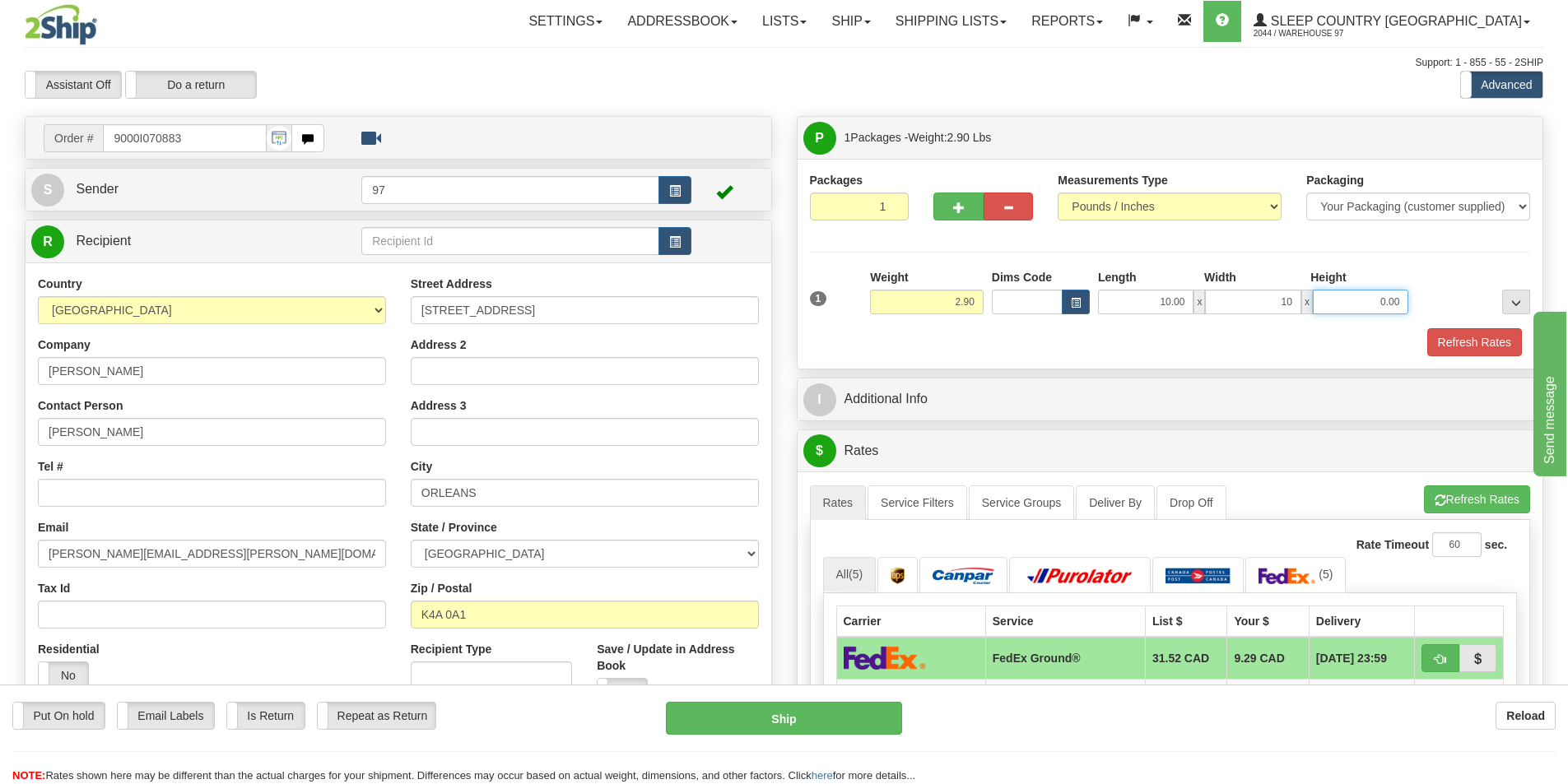
type input "10.00"
click at [1356, 294] on input "0.00" at bounding box center [1361, 302] width 95 height 25
type input "10.00"
click at [1404, 266] on div "Packages 1 1 Measurements Type" at bounding box center [1170, 264] width 721 height 184
drag, startPoint x: 1453, startPoint y: 345, endPoint x: 1441, endPoint y: 341, distance: 12.6
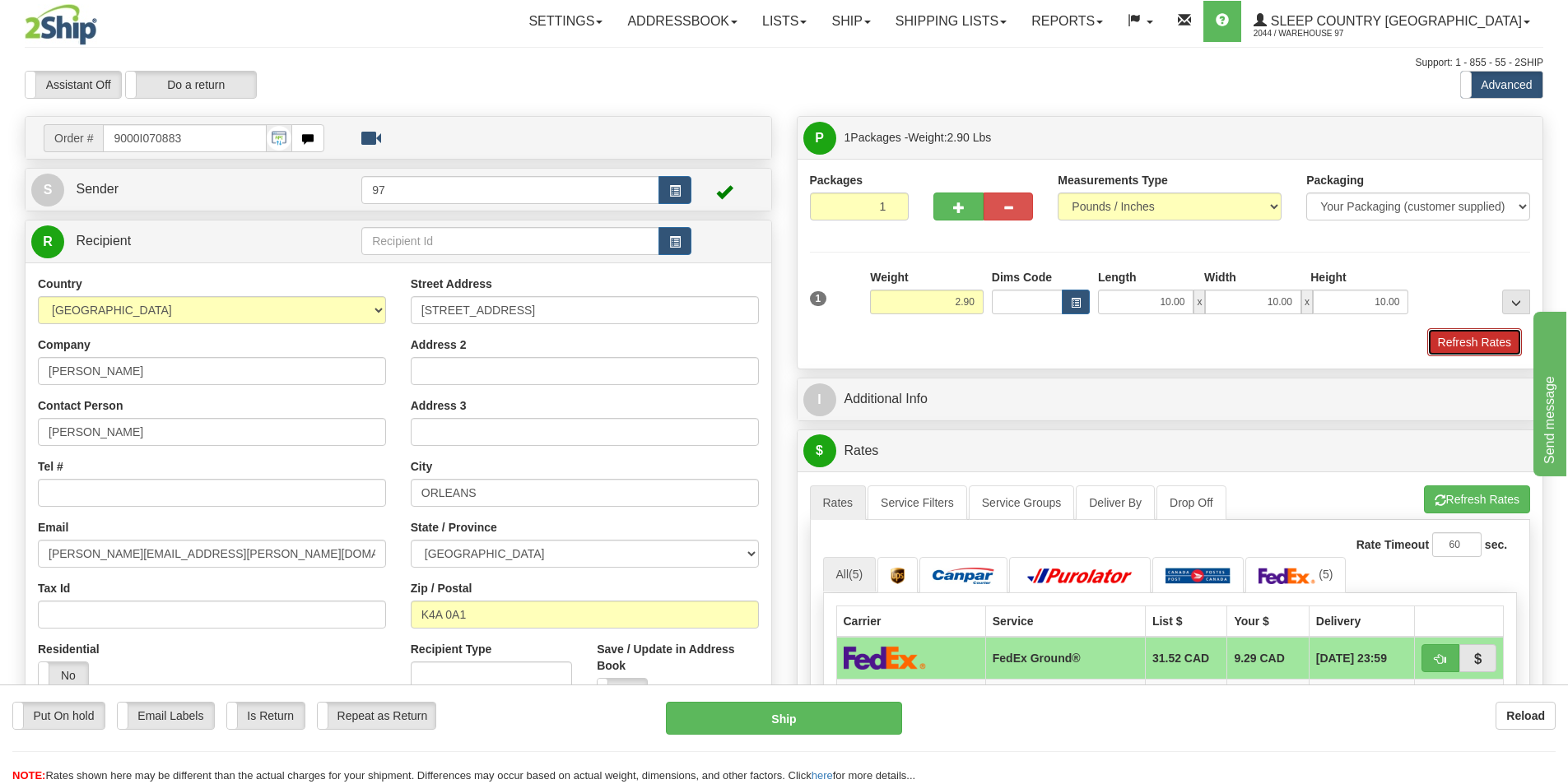
click at [1453, 346] on button "Refresh Rates" at bounding box center [1474, 342] width 94 height 28
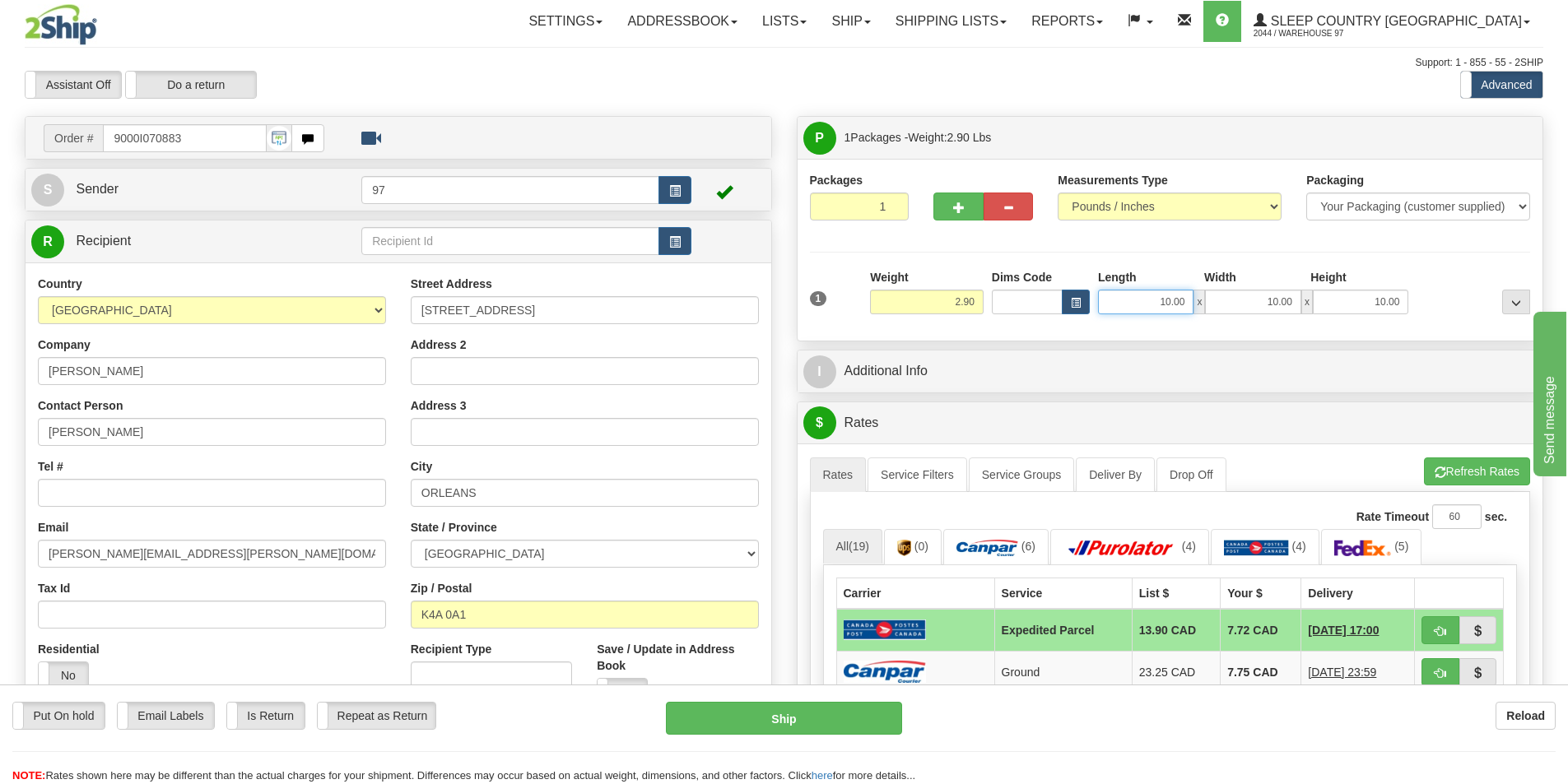
click at [1164, 301] on input "10.00" at bounding box center [1146, 302] width 95 height 25
click at [1407, 257] on div "Packages 1 1 Measurements Type" at bounding box center [1170, 250] width 721 height 156
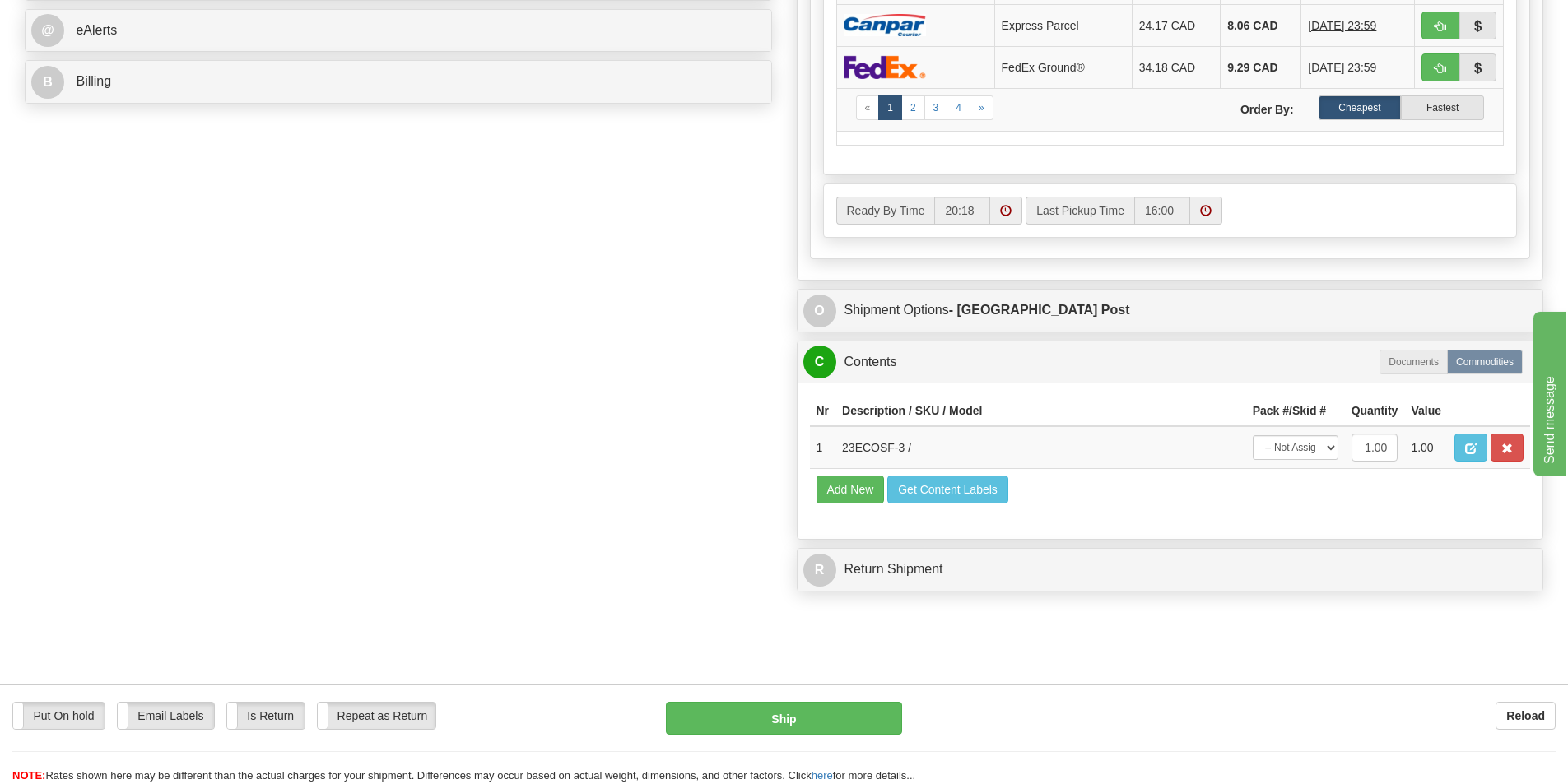
scroll to position [741, 0]
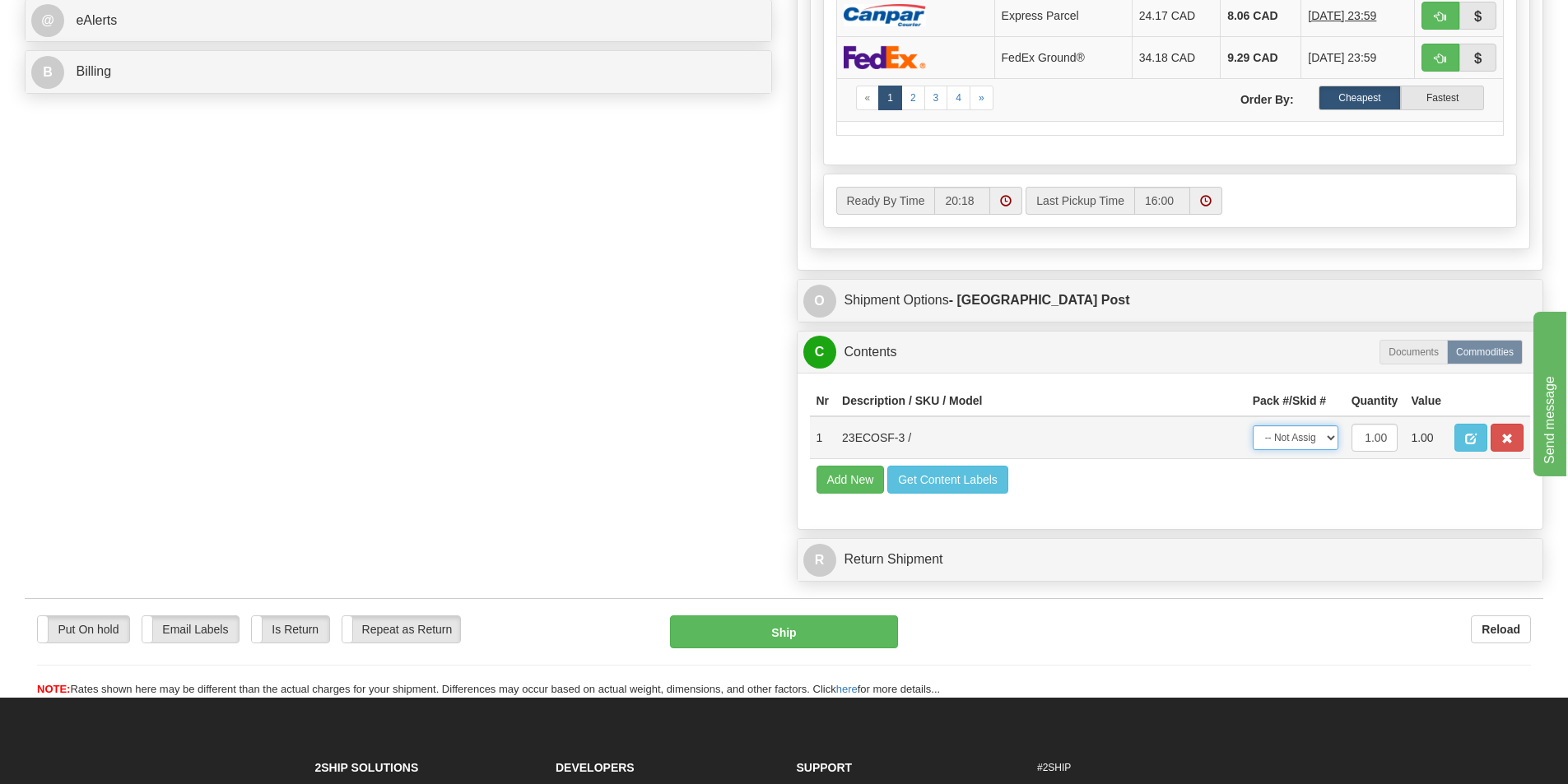
click at [1319, 427] on select "-- Not Assigned -- Package 1" at bounding box center [1295, 438] width 85 height 25
select select "0"
click at [1253, 425] on select "-- Not Assigned -- Package 1" at bounding box center [1295, 438] width 85 height 25
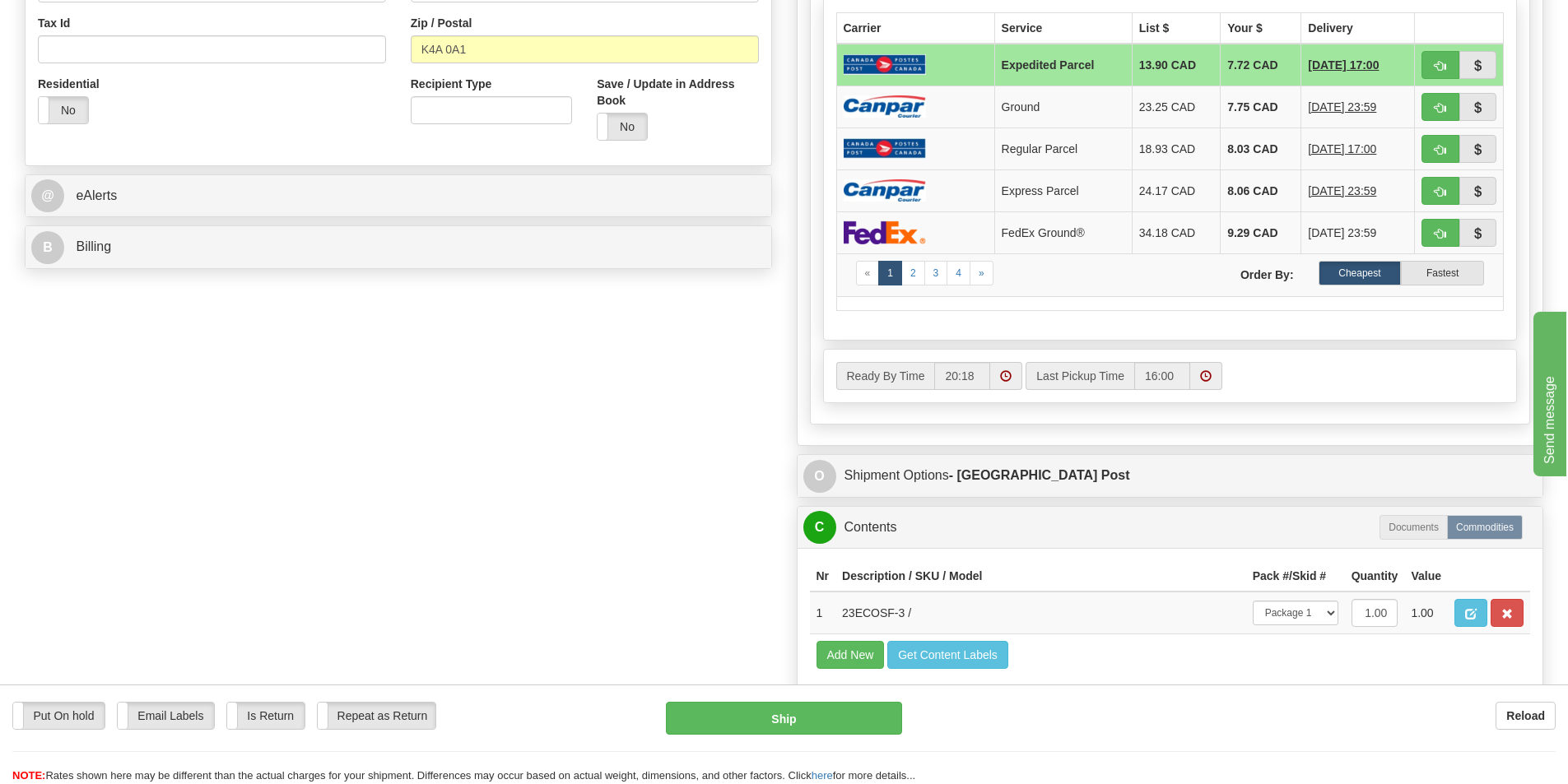
scroll to position [576, 0]
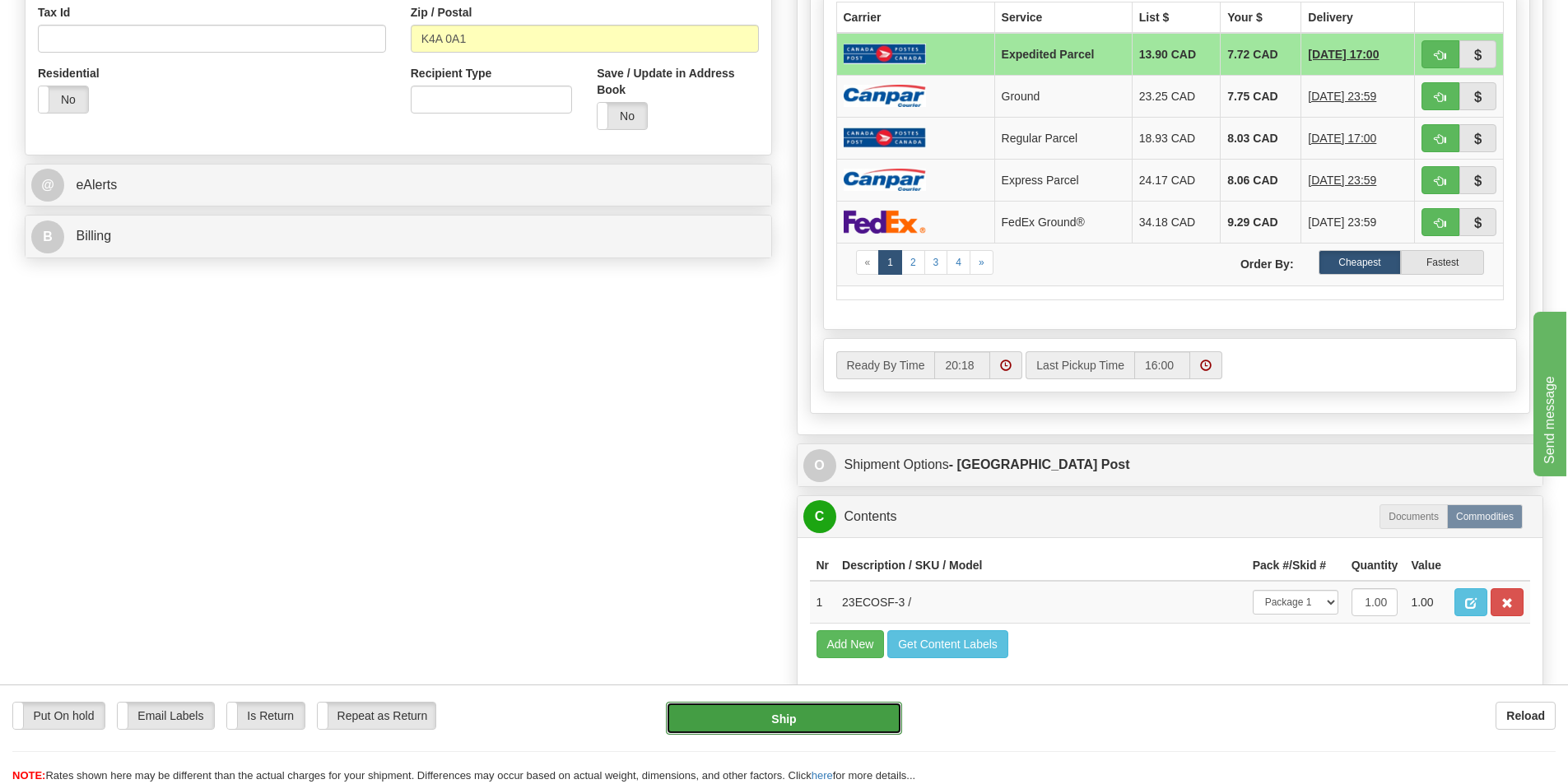
click at [817, 716] on button "Ship" at bounding box center [784, 718] width 236 height 33
type input "DOM.EP"
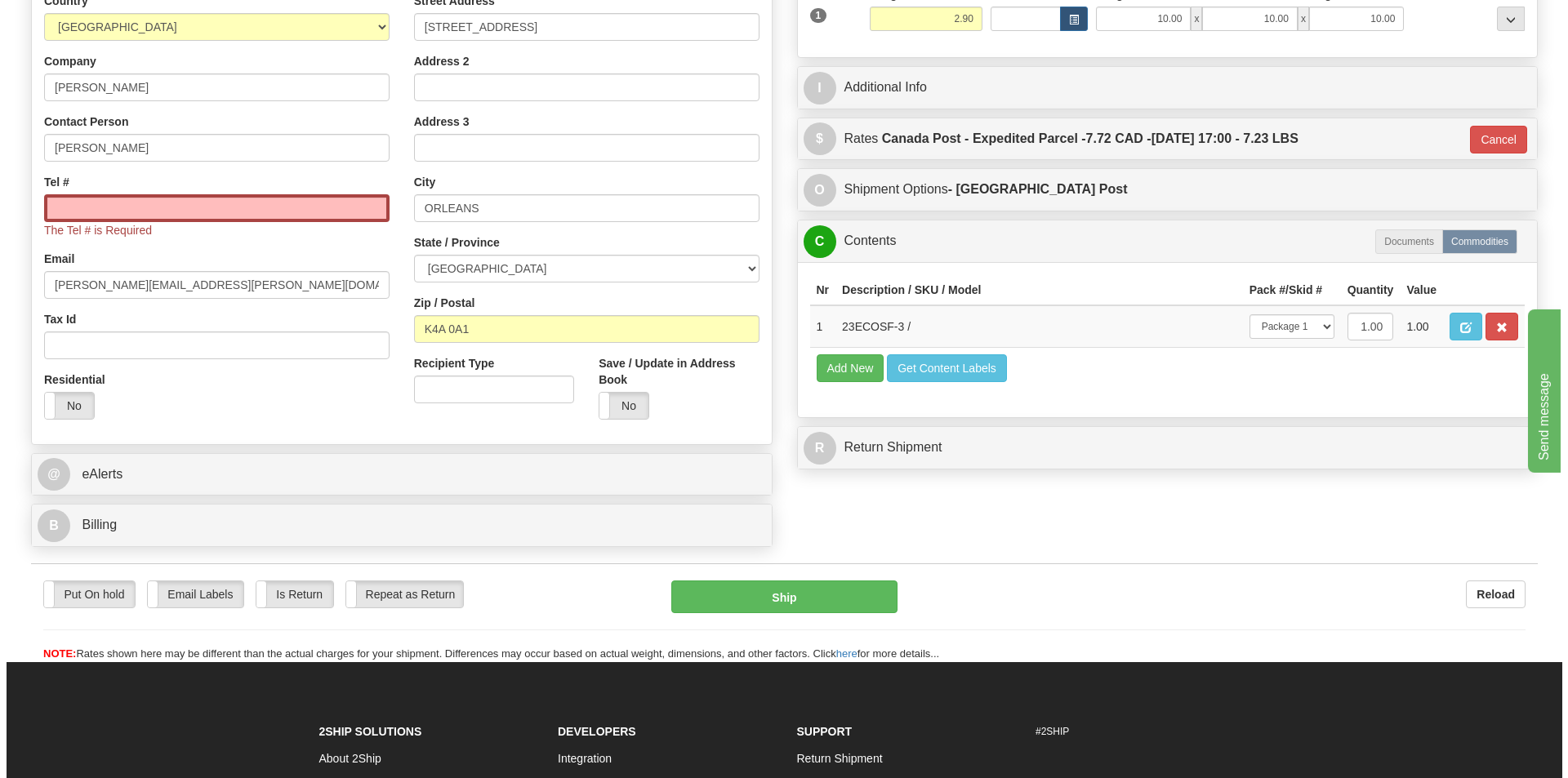
scroll to position [259, 0]
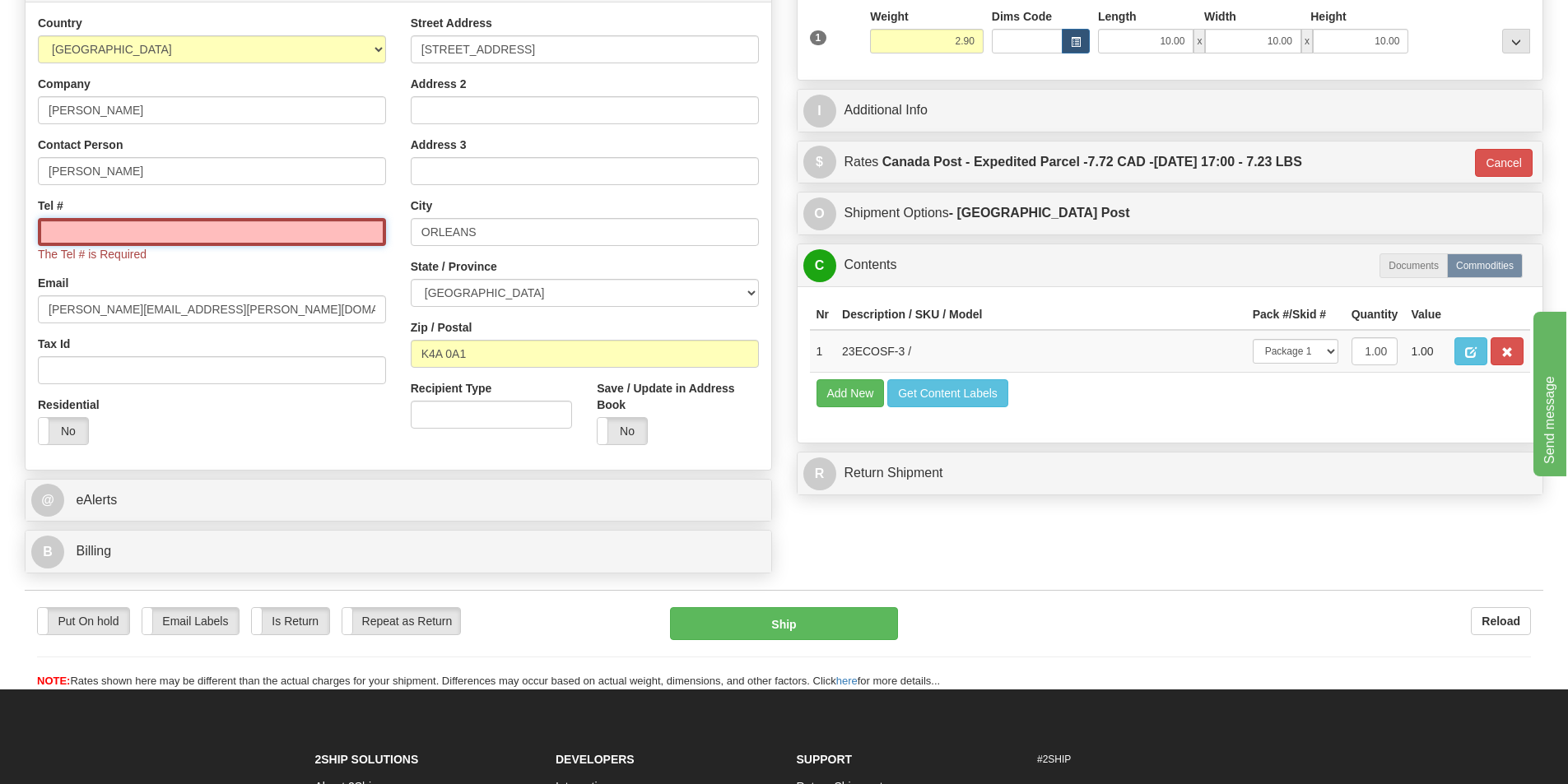
click at [232, 229] on input "Tel #" at bounding box center [212, 232] width 348 height 28
type input "6137491229"
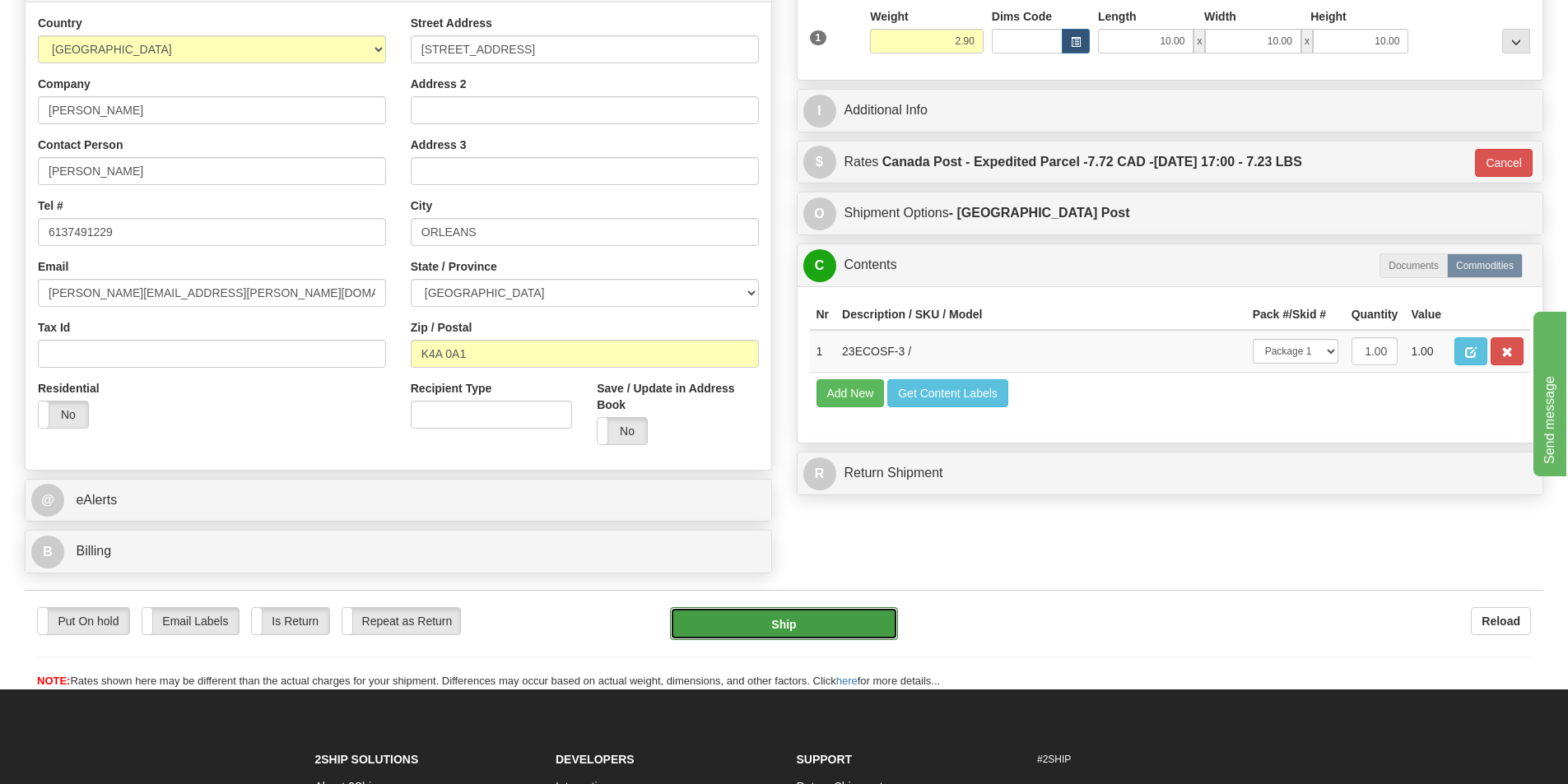
click at [774, 623] on button "Ship" at bounding box center [784, 623] width 228 height 33
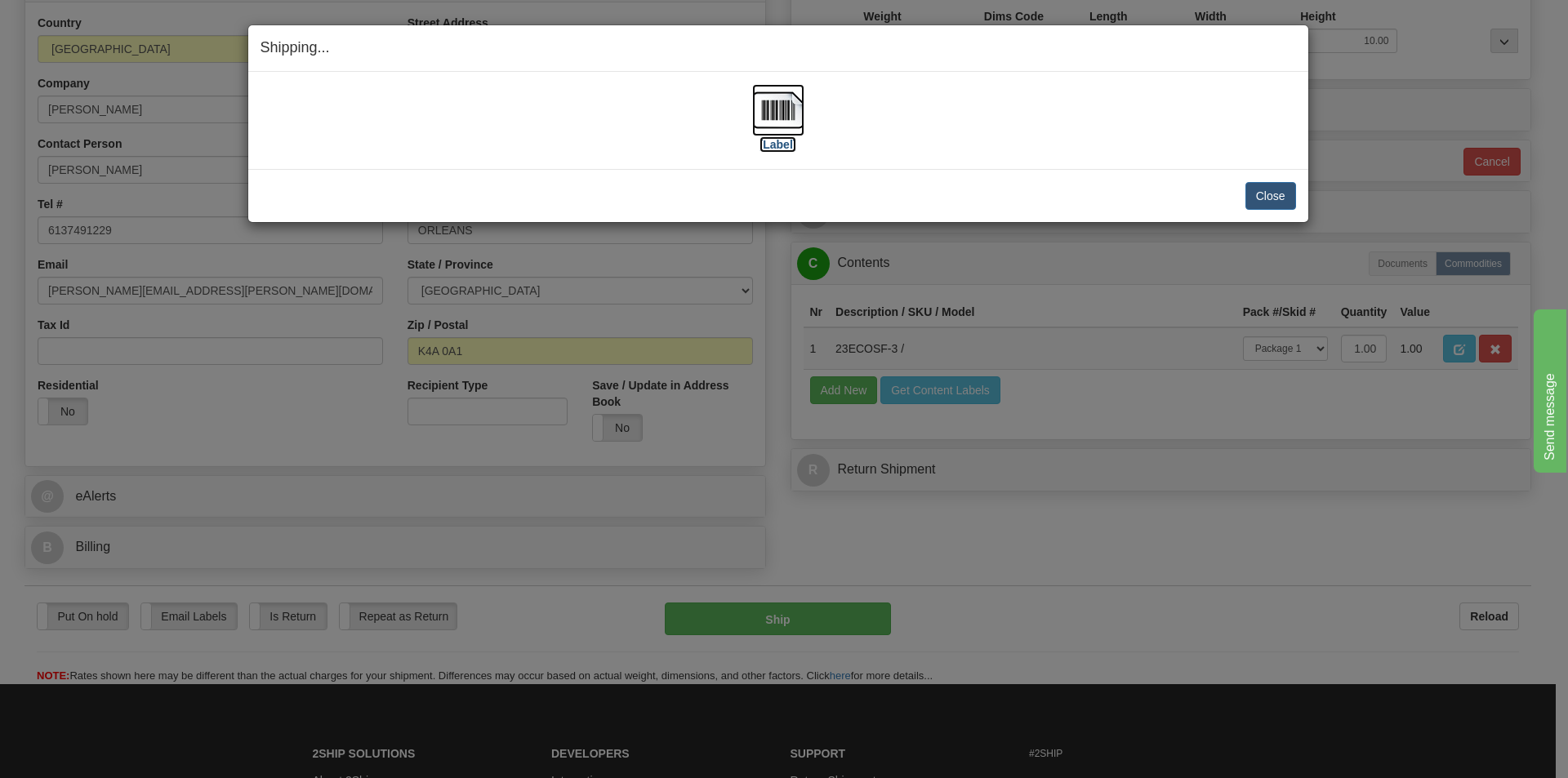
click at [782, 108] on img at bounding box center [777, 109] width 52 height 52
click at [1264, 197] on button "Close" at bounding box center [1270, 195] width 51 height 27
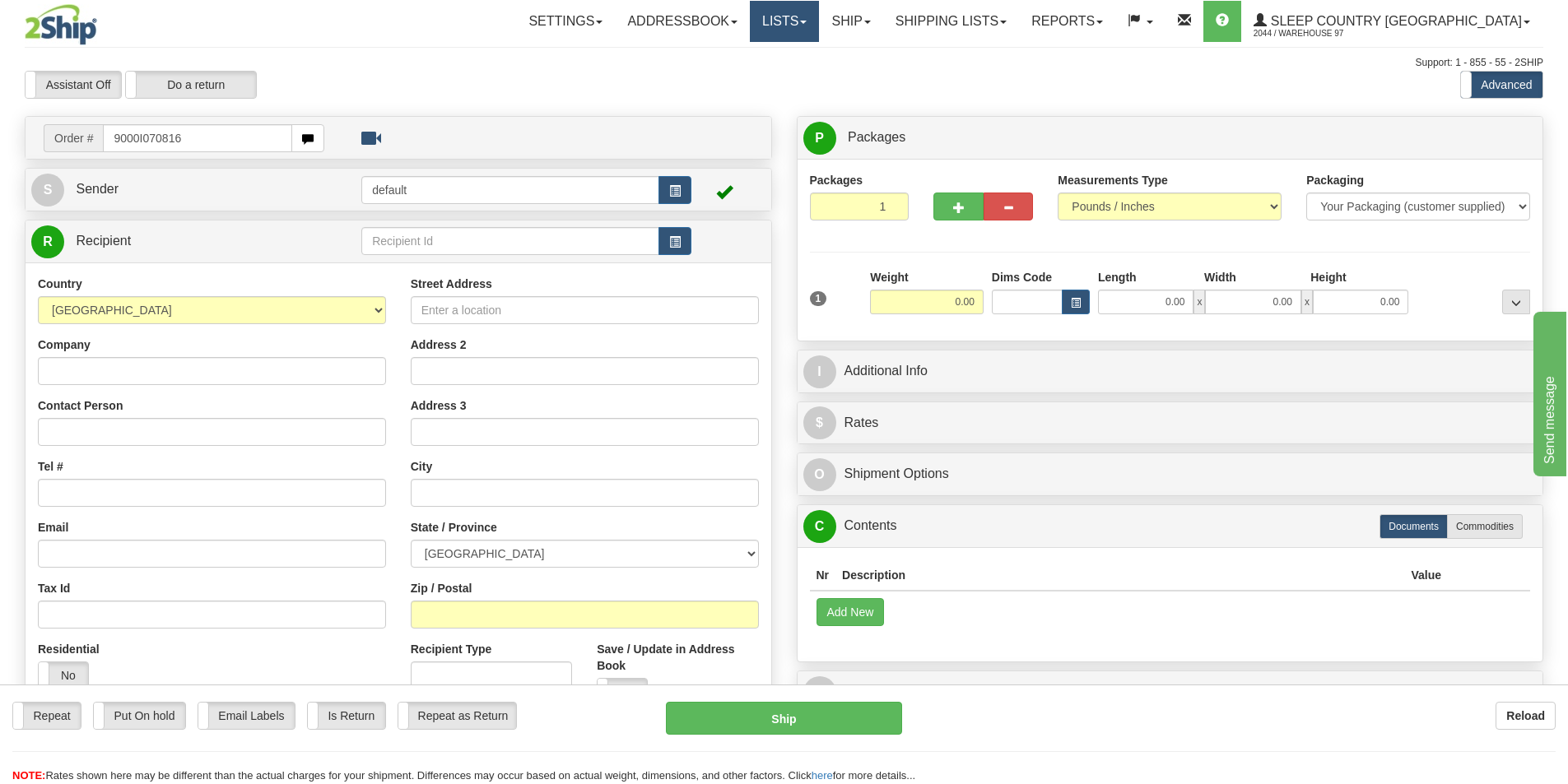
type input "9000I070816"
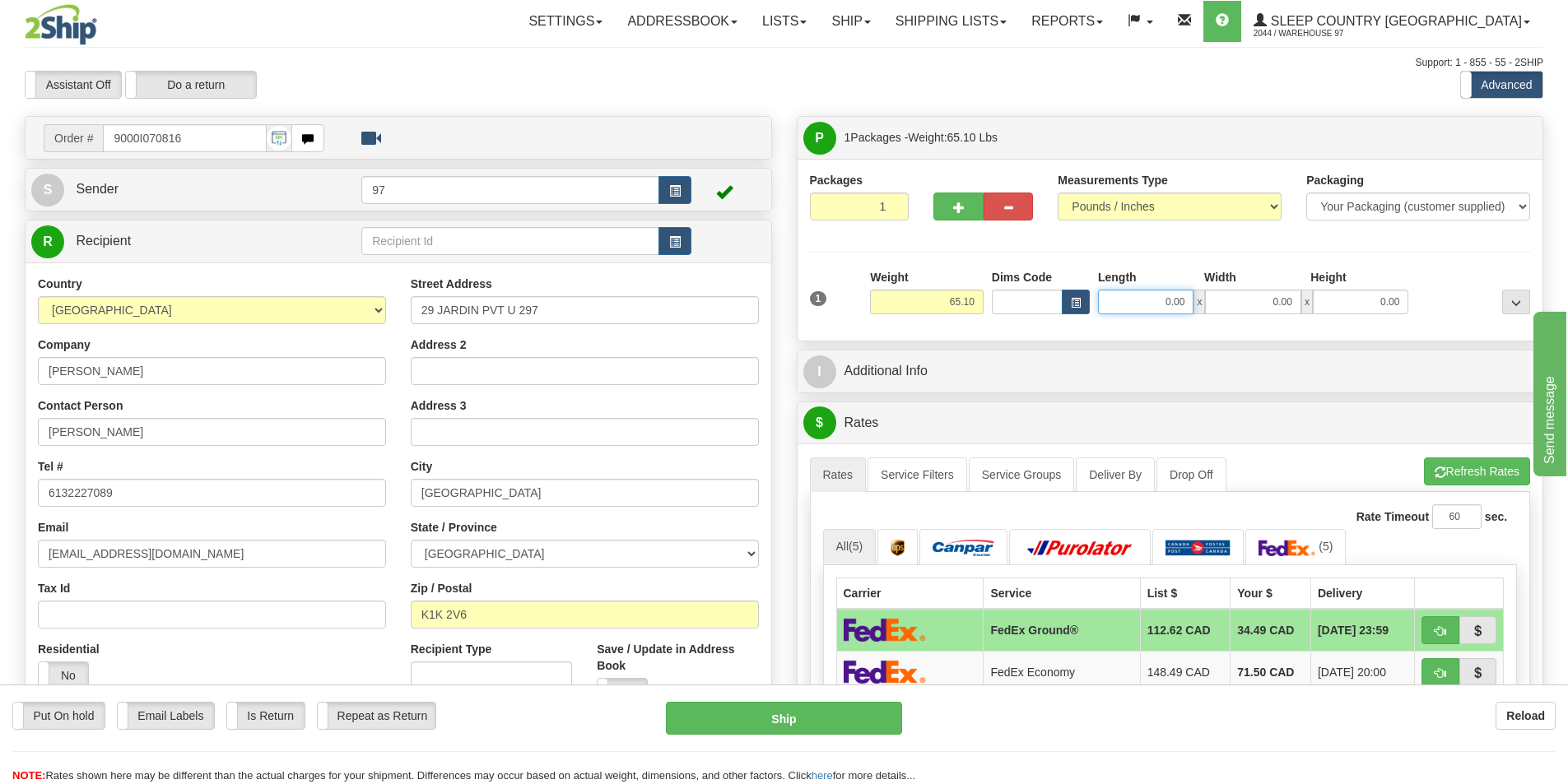
click at [1139, 309] on input "0.00" at bounding box center [1146, 302] width 95 height 25
type input "0.00"
click at [1162, 300] on input "0.00" at bounding box center [1146, 302] width 95 height 25
type input "72.00"
click at [1230, 311] on input "0.00" at bounding box center [1253, 302] width 95 height 25
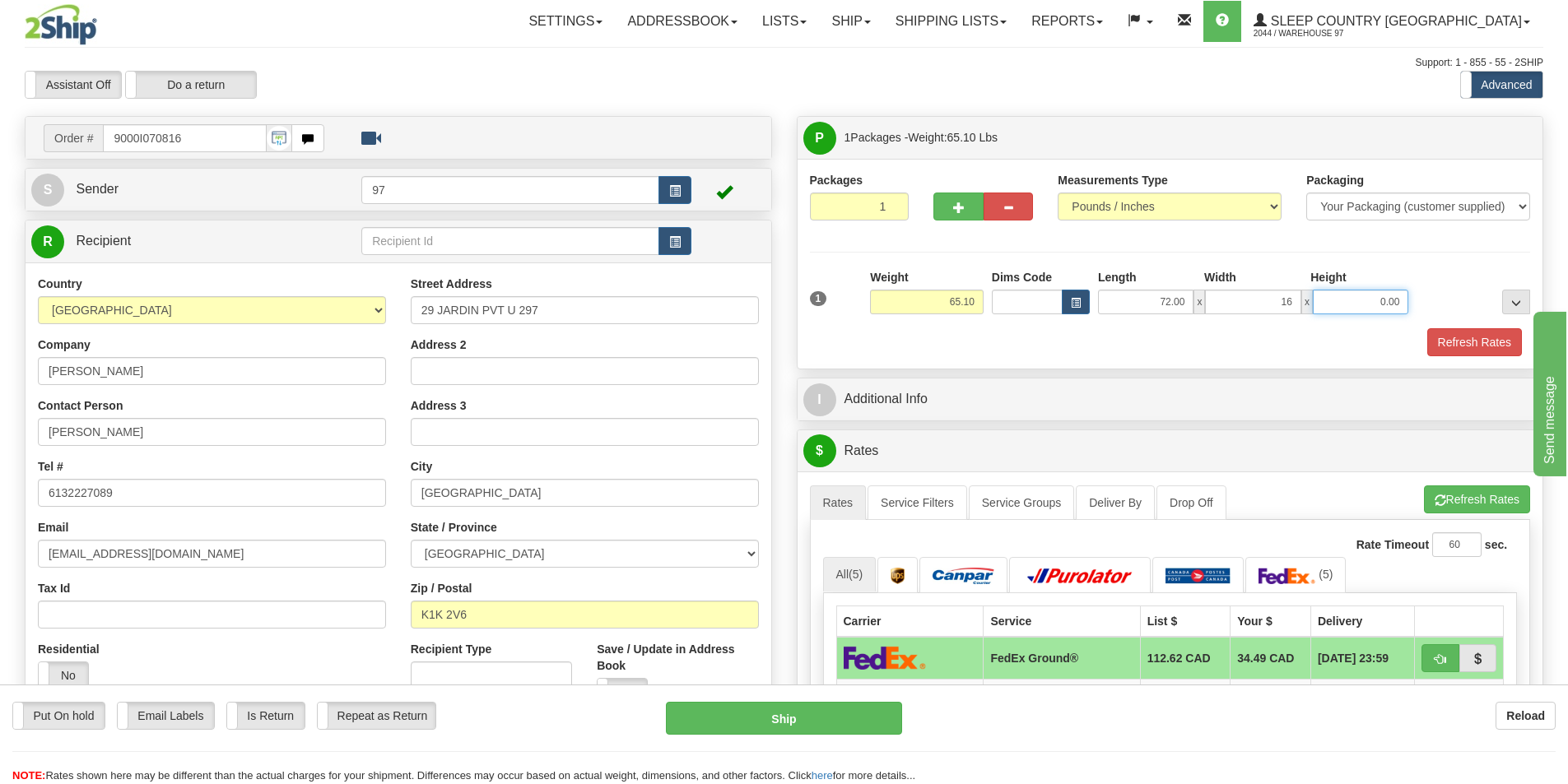
type input "16.00"
click at [1356, 299] on input "0.00" at bounding box center [1361, 302] width 95 height 25
type input "9.00"
click at [1454, 274] on div at bounding box center [1474, 292] width 122 height 45
click at [1454, 339] on button "Refresh Rates" at bounding box center [1474, 342] width 94 height 28
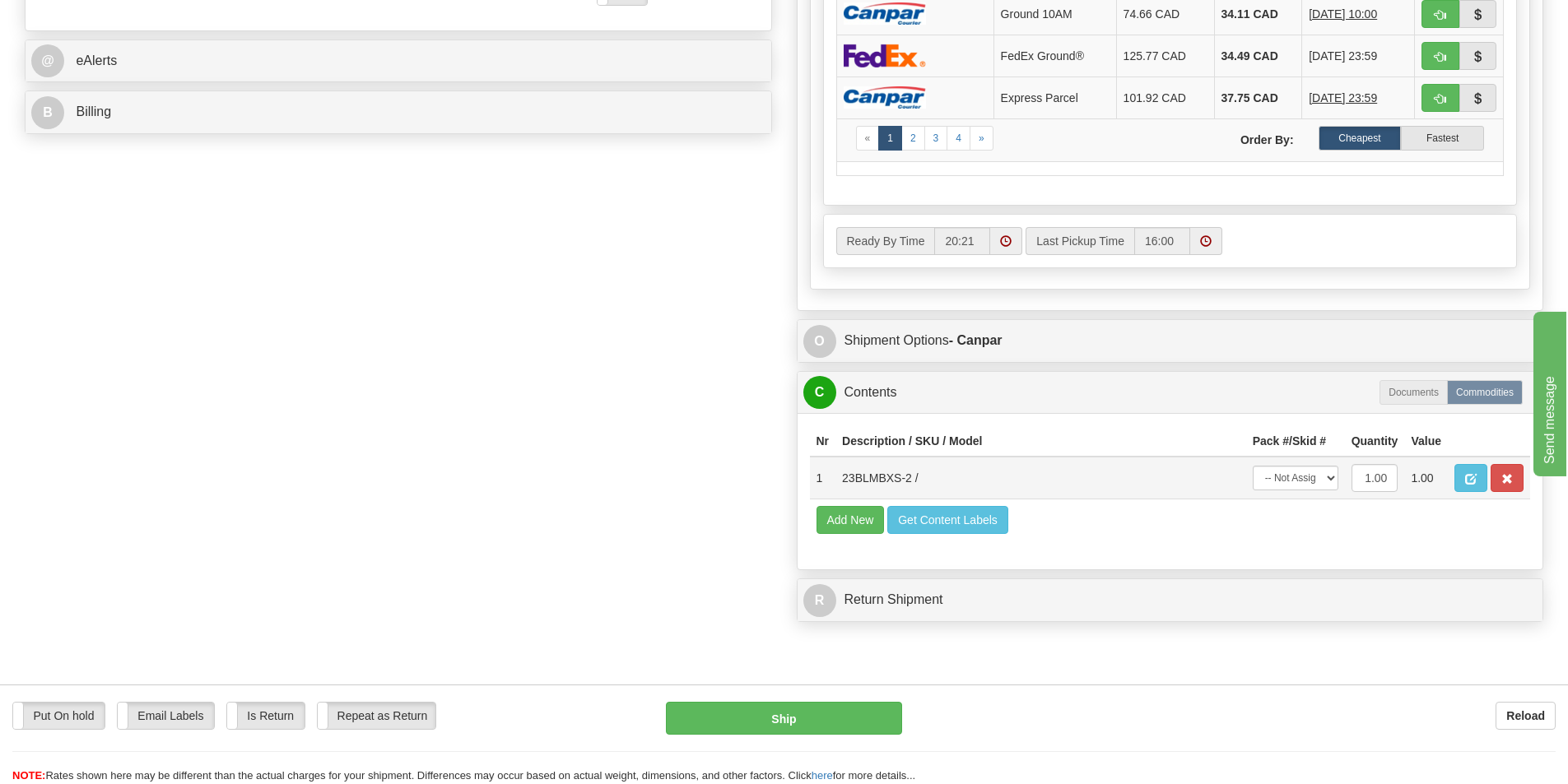
scroll to position [741, 0]
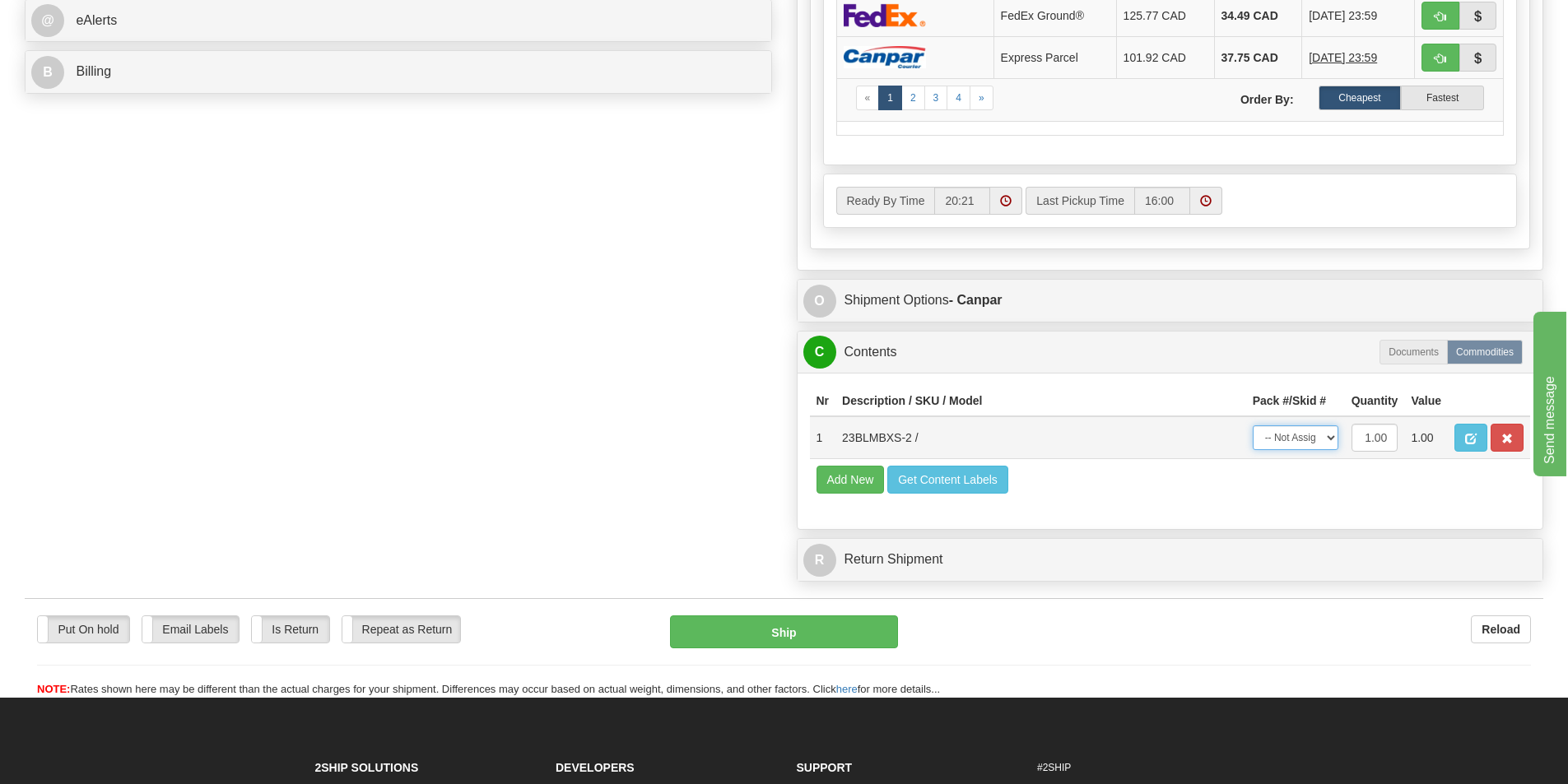
click at [1275, 436] on select "-- Not Assigned -- Package 1" at bounding box center [1295, 438] width 85 height 25
select select "0"
click at [1253, 425] on select "-- Not Assigned -- Package 1" at bounding box center [1295, 438] width 85 height 25
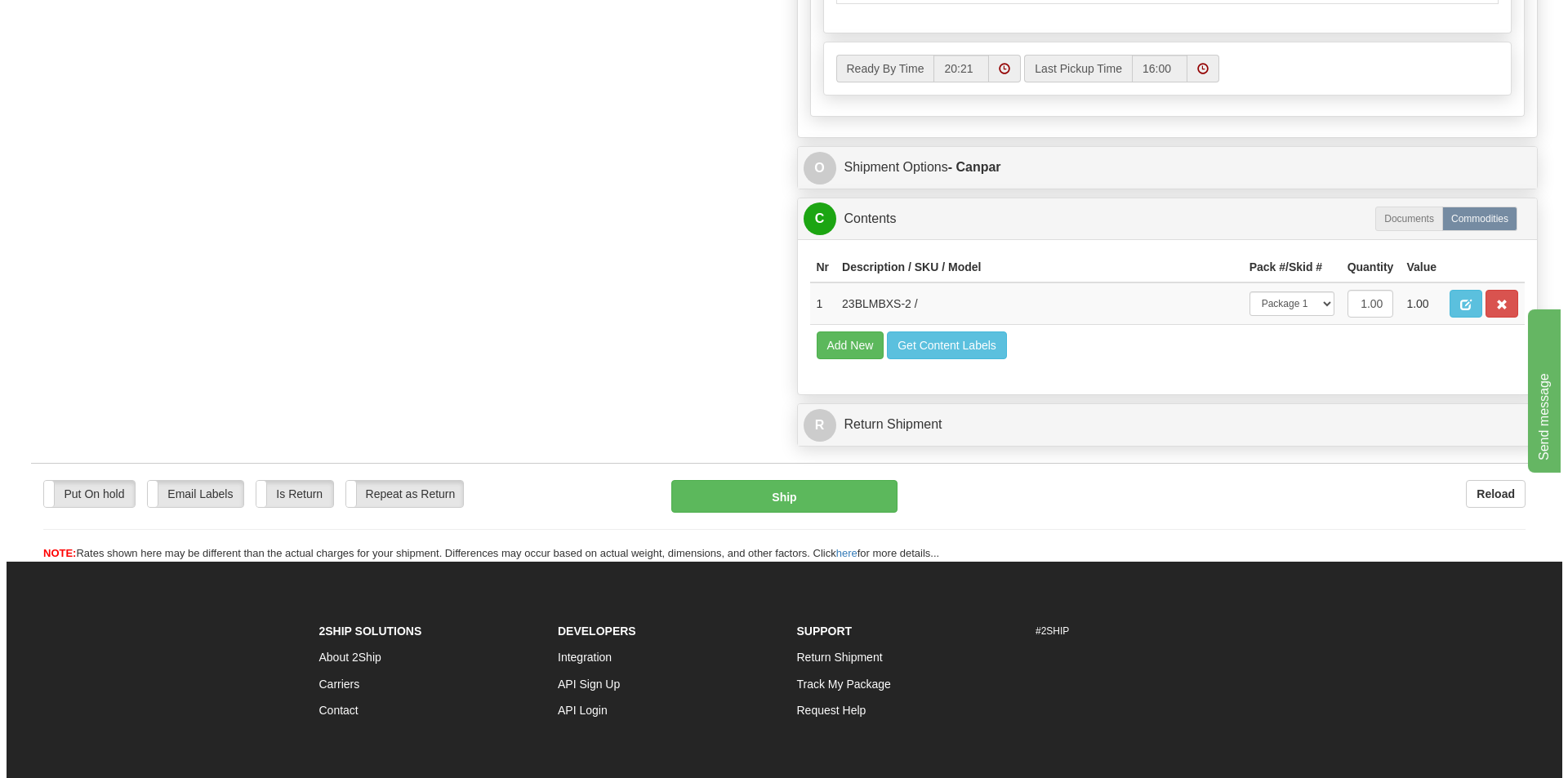
scroll to position [898, 0]
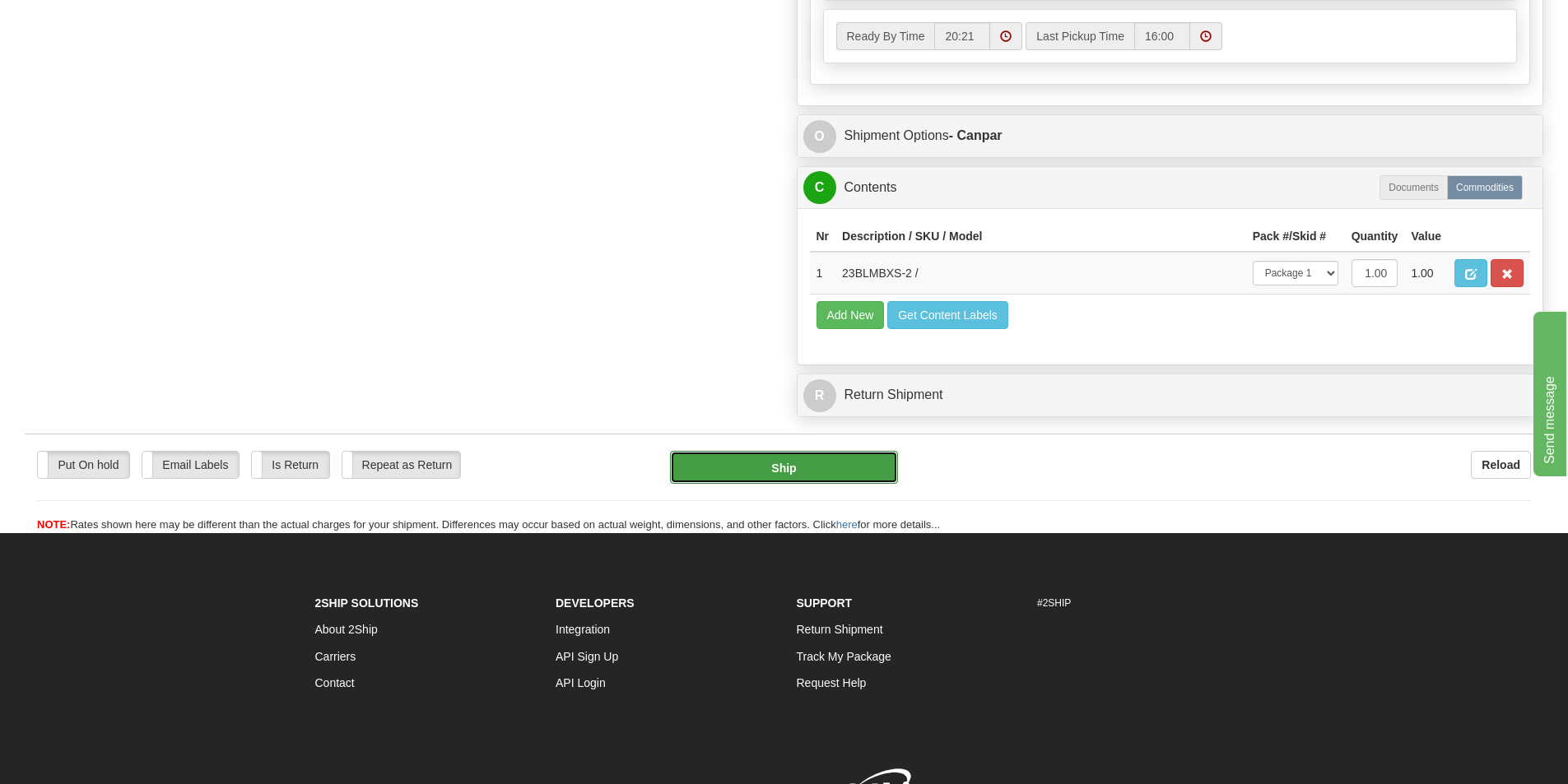
click at [856, 461] on button "Ship" at bounding box center [784, 466] width 228 height 33
type input "1"
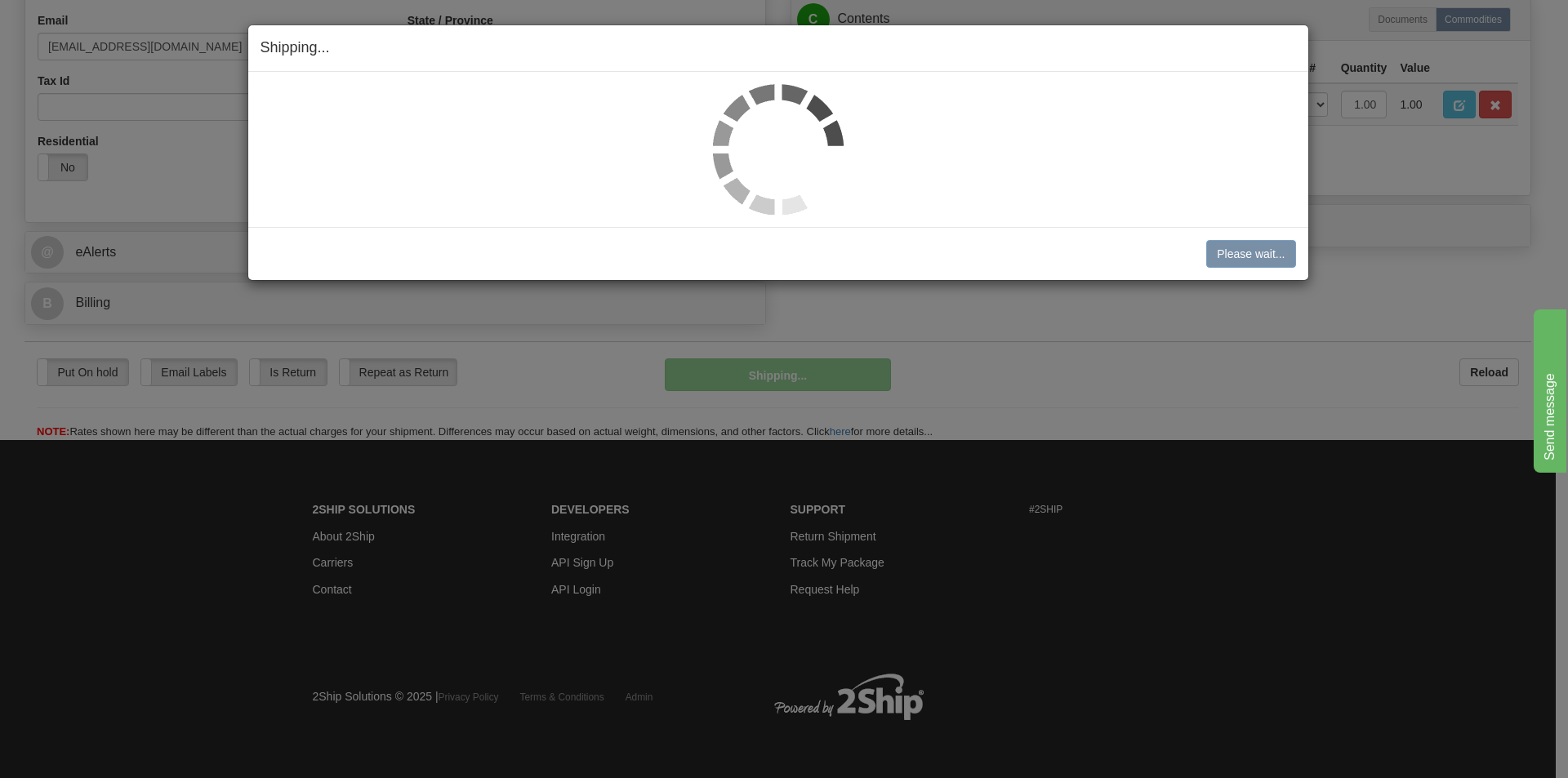
scroll to position [503, 0]
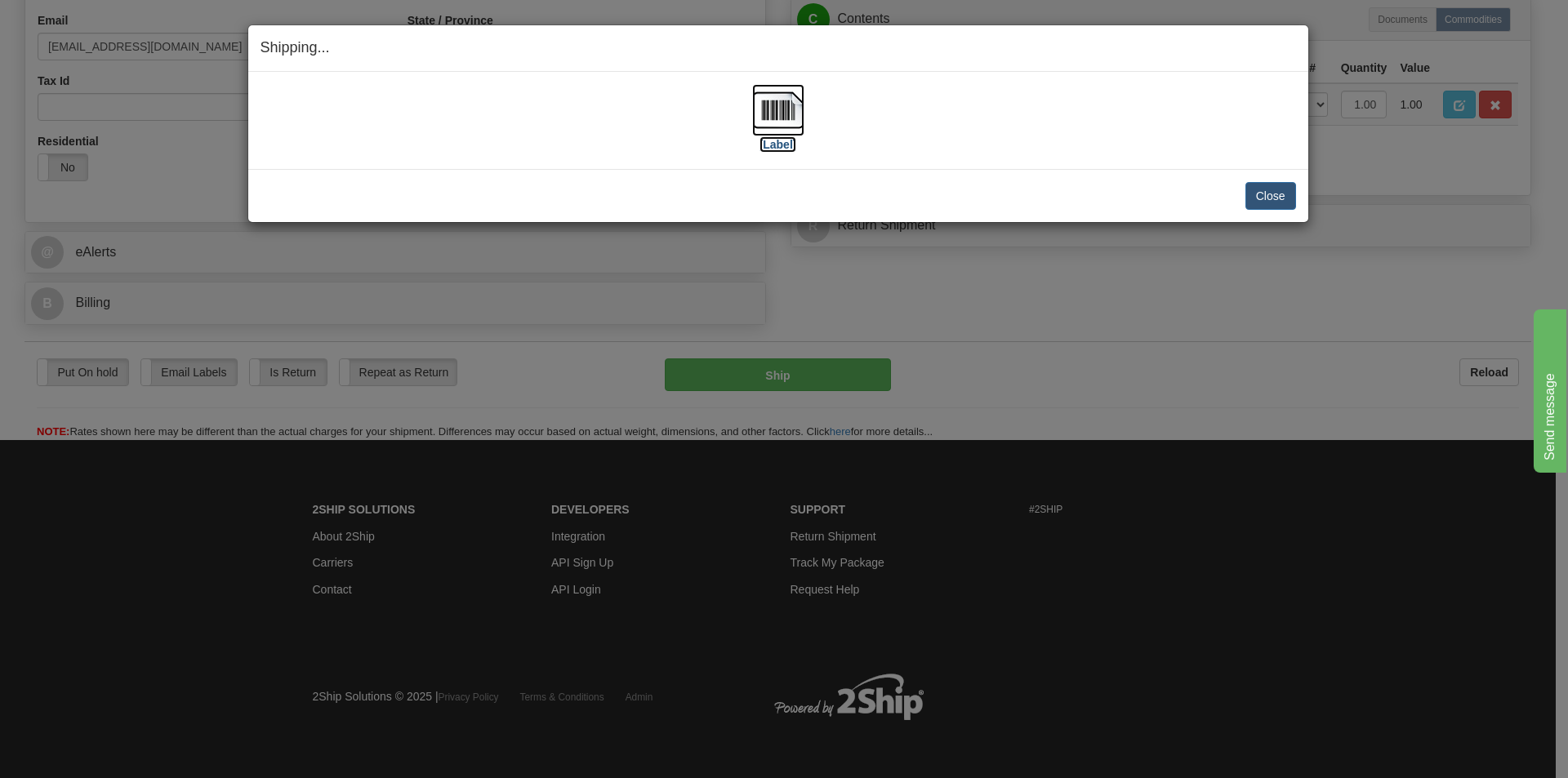
click at [782, 124] on img at bounding box center [777, 109] width 52 height 52
click at [1260, 194] on button "Close" at bounding box center [1270, 195] width 51 height 27
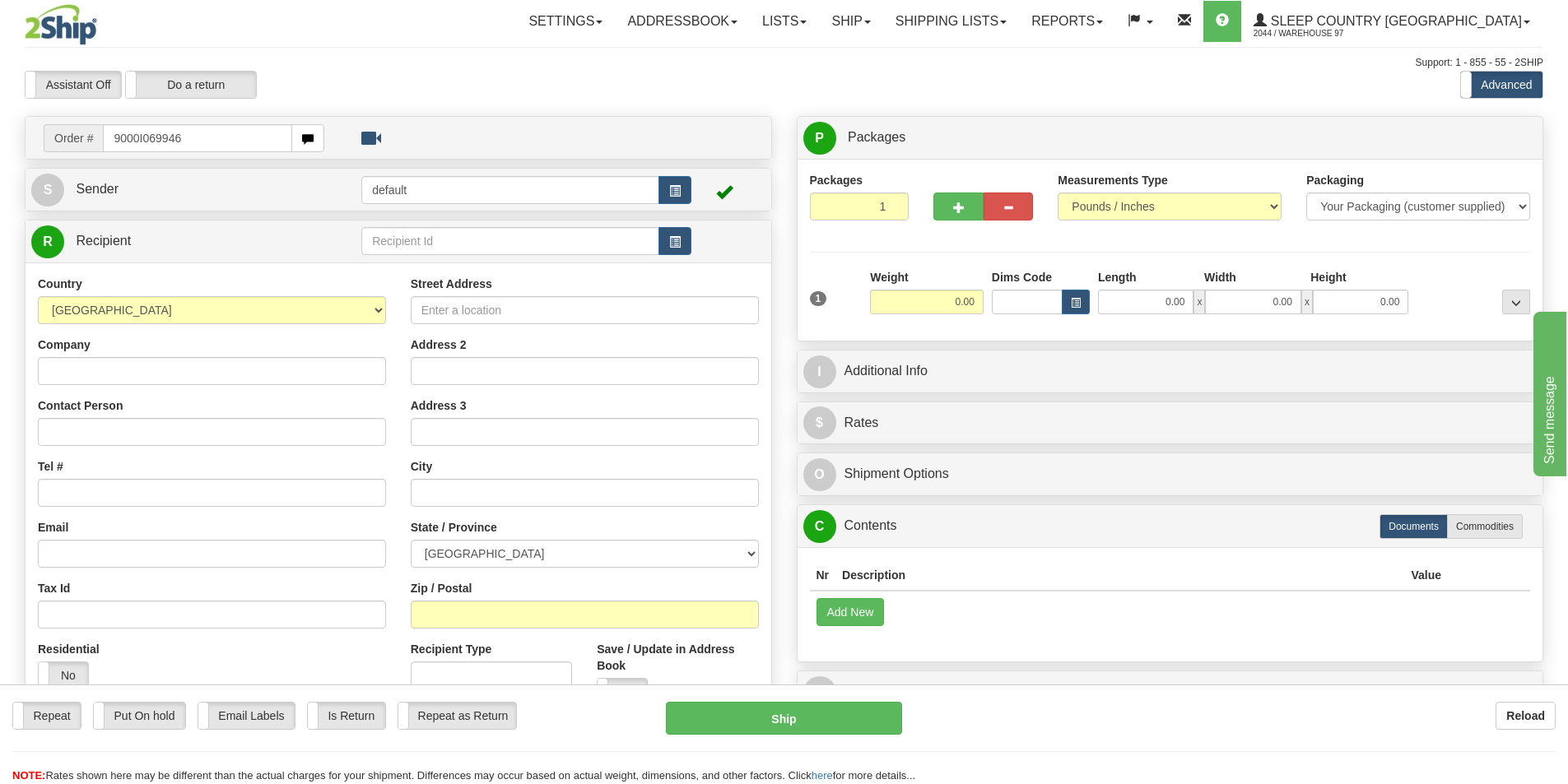
type input "9000I069946"
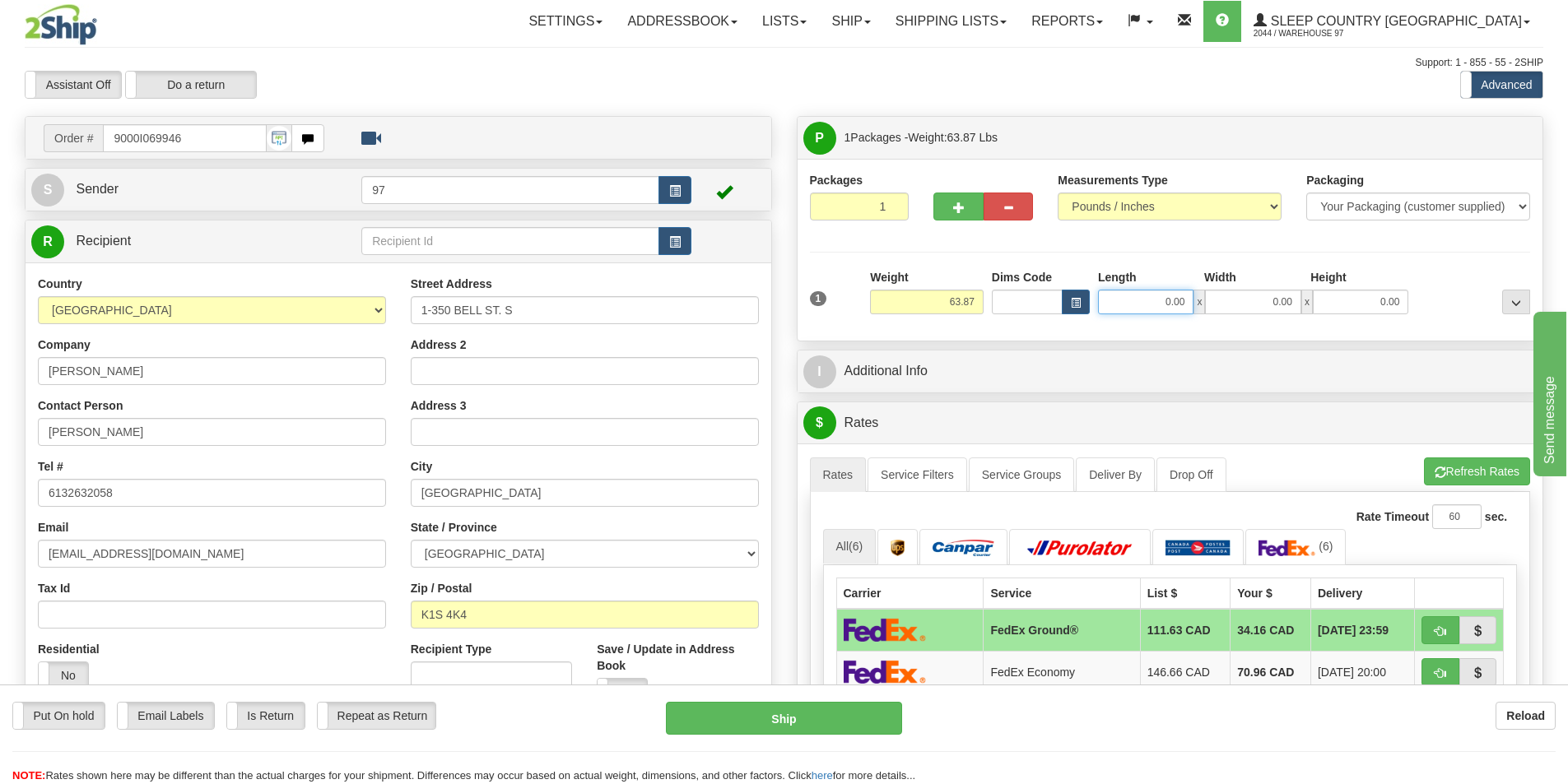
click at [1152, 303] on input "0.00" at bounding box center [1146, 302] width 95 height 25
click at [1256, 308] on input "0.00" at bounding box center [1253, 302] width 95 height 25
type input "20.00"
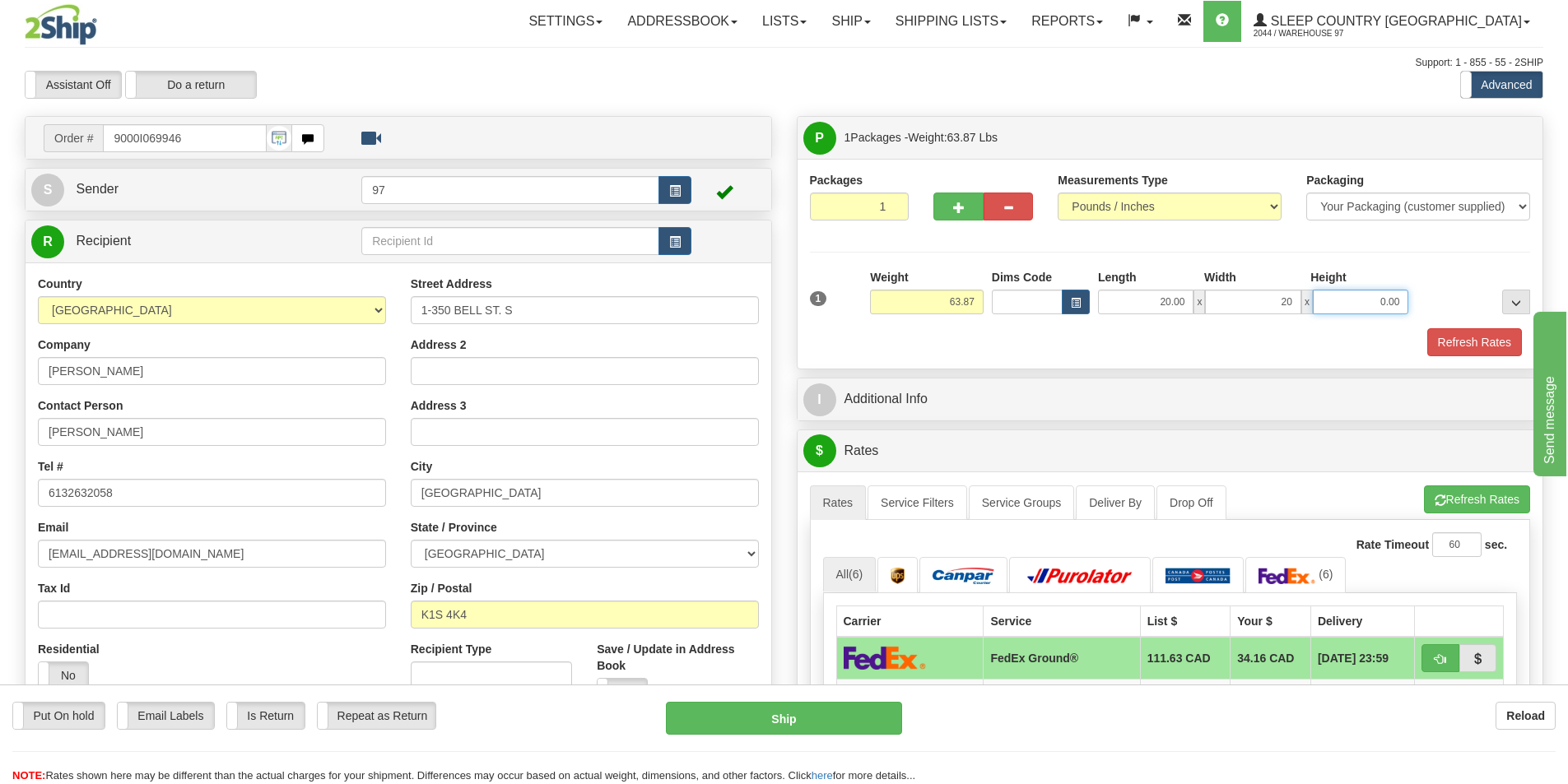
type input "20.00"
click at [1349, 302] on input "0.00" at bounding box center [1361, 302] width 95 height 25
type input "40.00"
click at [1482, 289] on div at bounding box center [1474, 292] width 122 height 45
click at [1474, 342] on button "Refresh Rates" at bounding box center [1474, 342] width 94 height 28
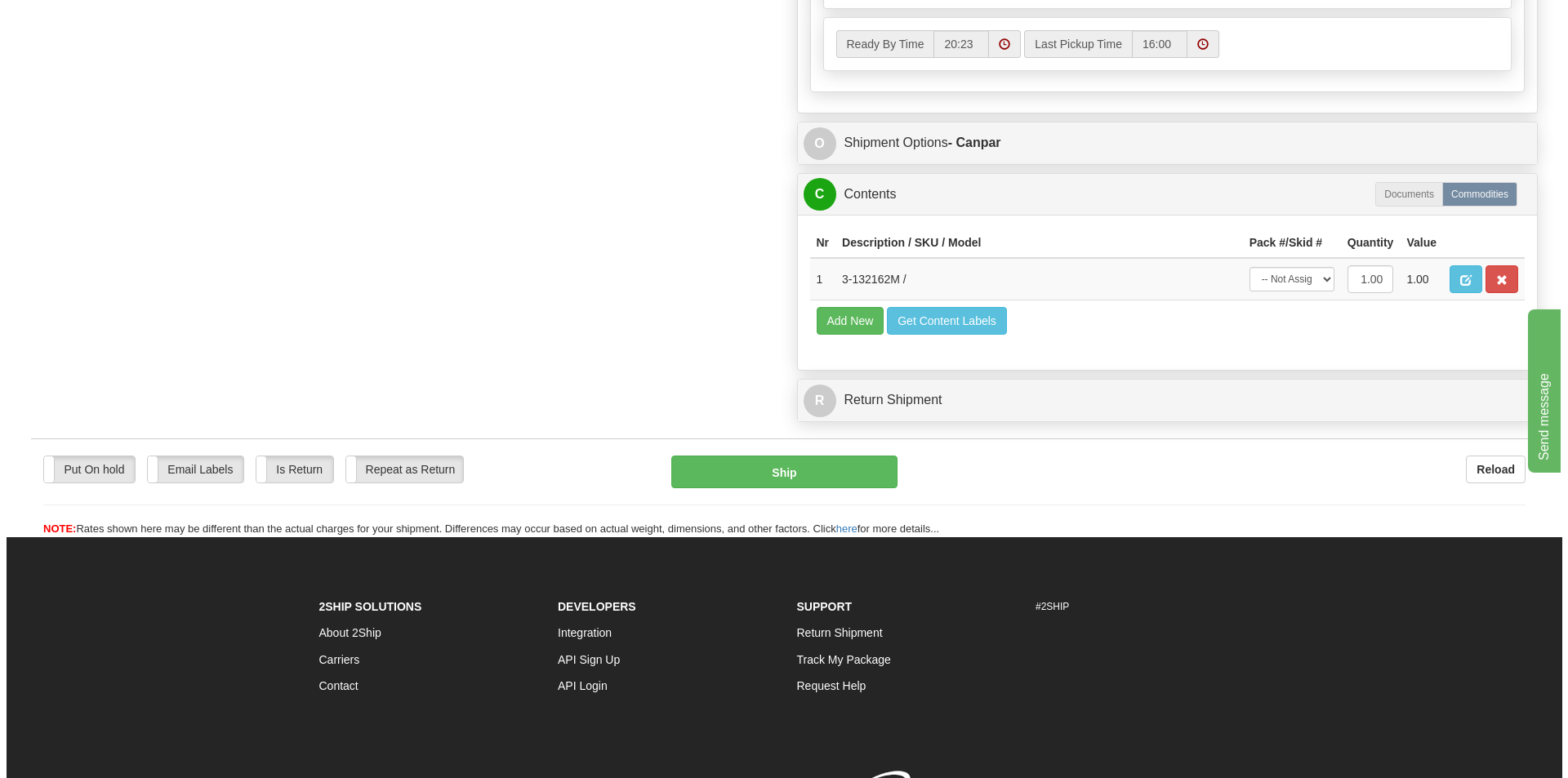
scroll to position [898, 0]
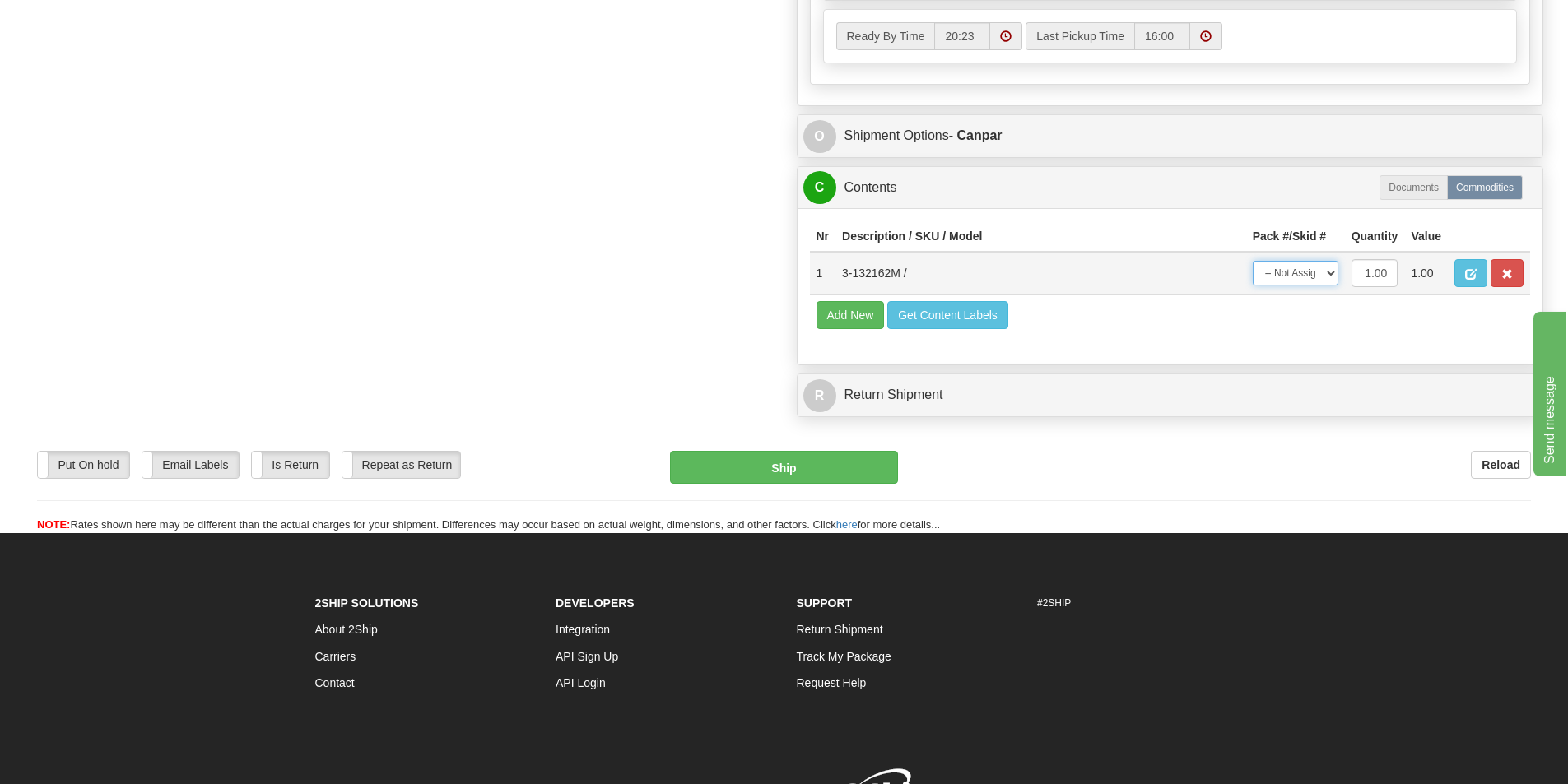
click at [1292, 270] on select "-- Not Assigned -- Package 1" at bounding box center [1295, 273] width 85 height 25
select select "0"
click at [1253, 261] on select "-- Not Assigned -- Package 1" at bounding box center [1295, 273] width 85 height 25
click at [783, 465] on button "Ship" at bounding box center [784, 466] width 228 height 33
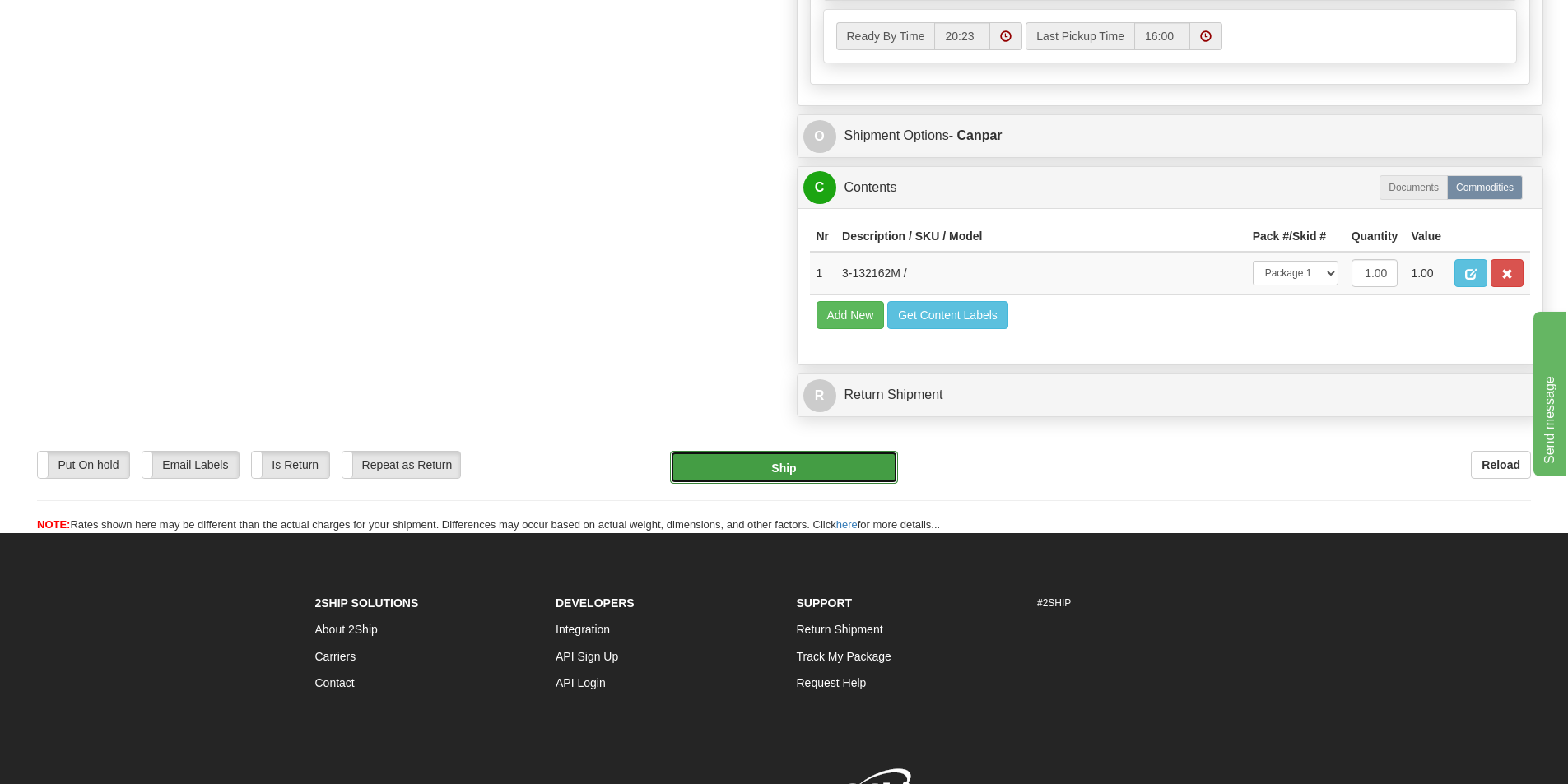
type input "1"
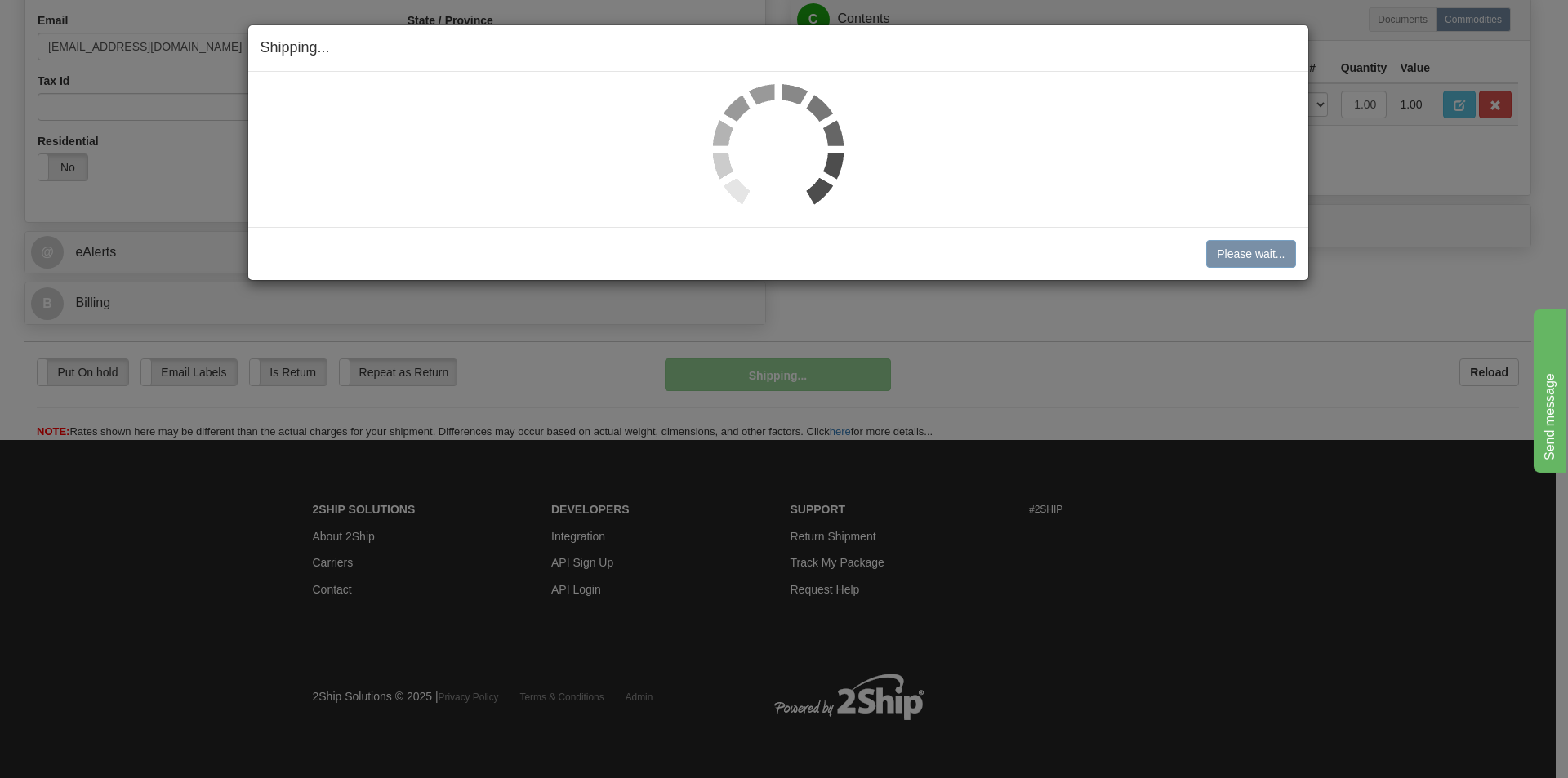
scroll to position [503, 0]
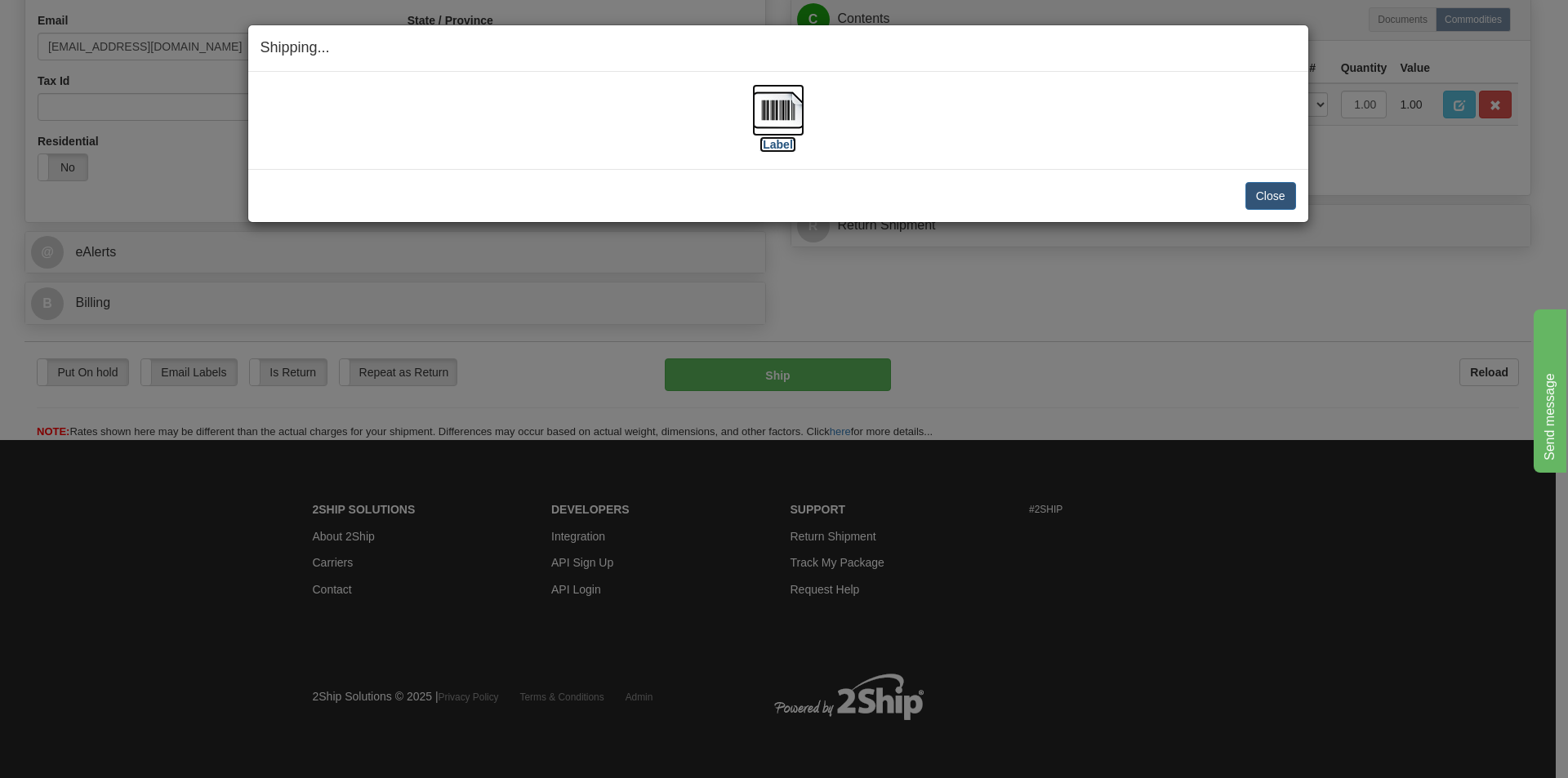
click at [784, 121] on img at bounding box center [777, 109] width 52 height 52
click at [1274, 197] on button "Close" at bounding box center [1270, 195] width 51 height 27
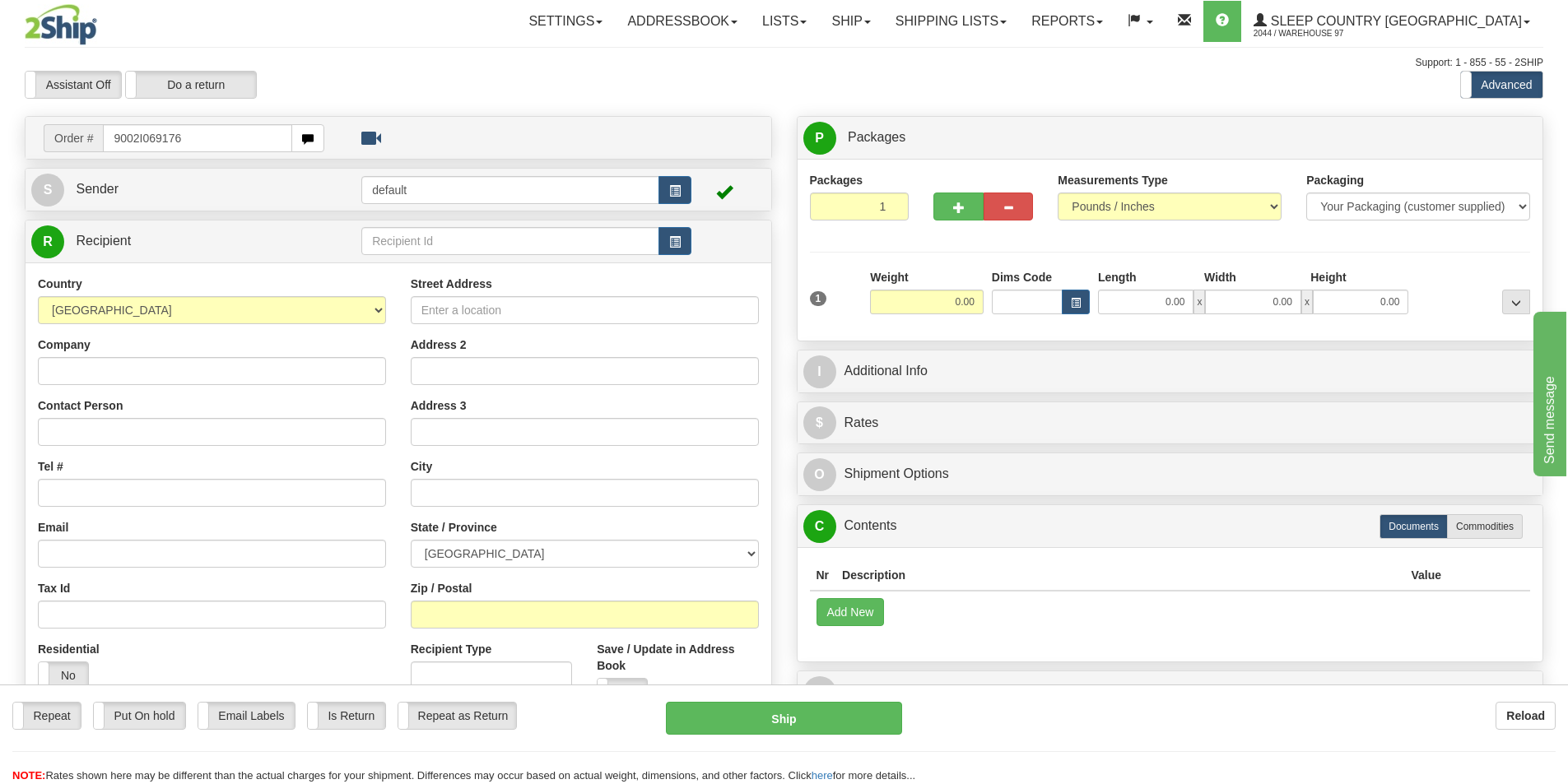
type input "9002I069176"
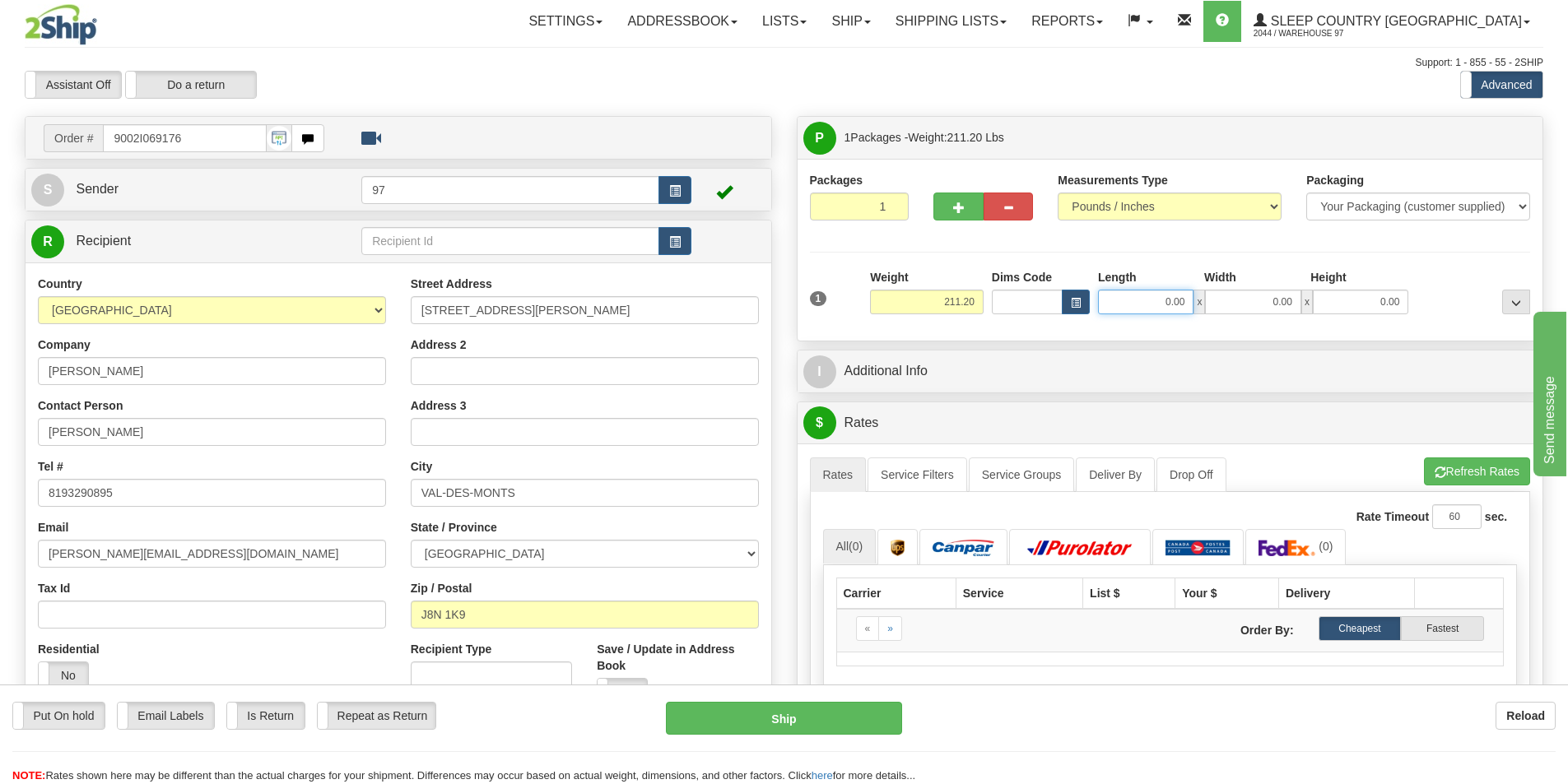
click at [1129, 293] on input "0.00" at bounding box center [1146, 302] width 95 height 25
type input "77.00"
click at [1239, 297] on input "0.00" at bounding box center [1253, 302] width 95 height 25
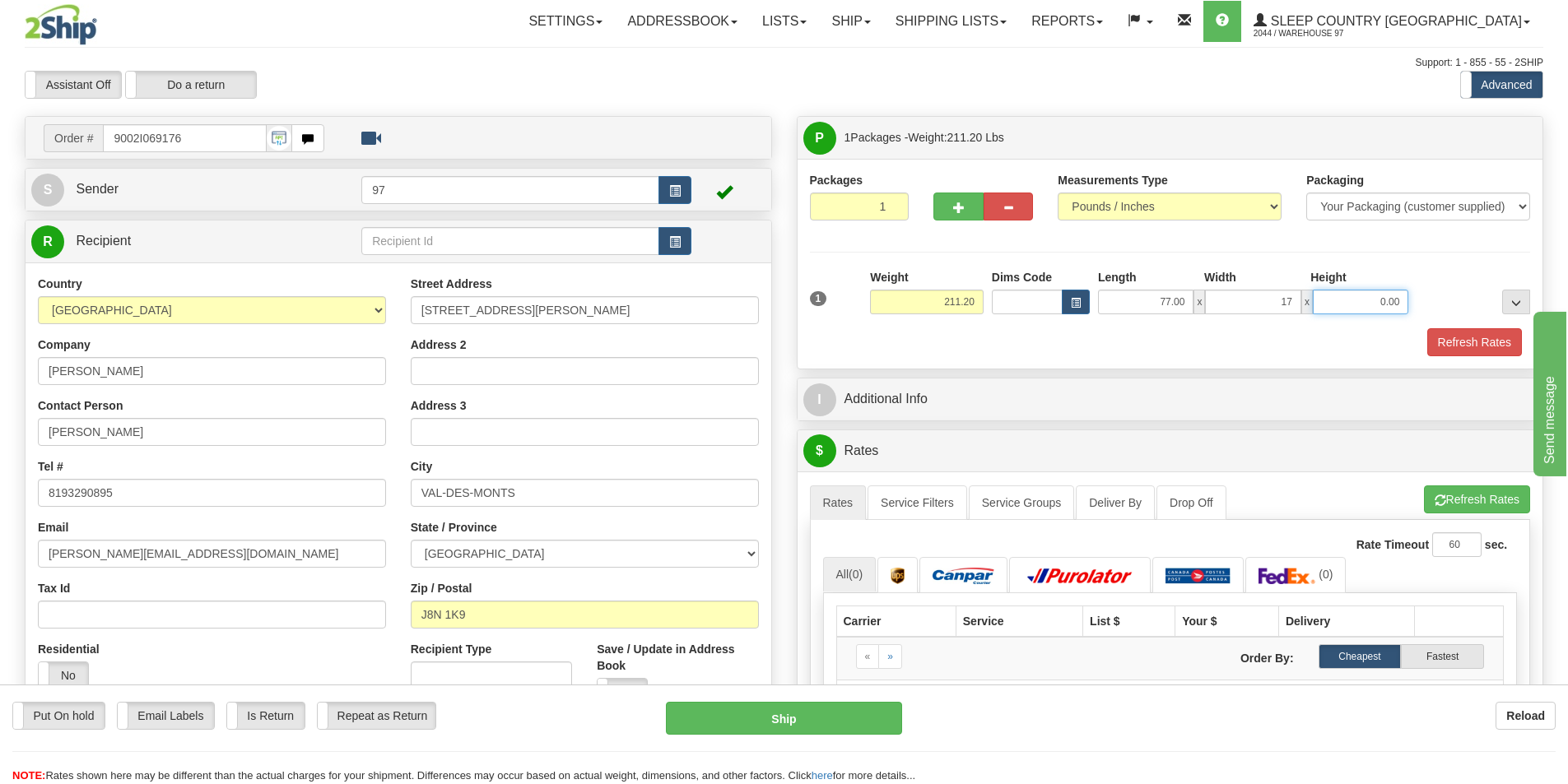
type input "17.00"
click at [1366, 308] on input "0.00" at bounding box center [1361, 302] width 95 height 25
type input "10.00"
click at [1438, 267] on div "Packages 1 1 Measurements Type" at bounding box center [1170, 264] width 721 height 184
click at [959, 206] on span "button" at bounding box center [959, 207] width 12 height 11
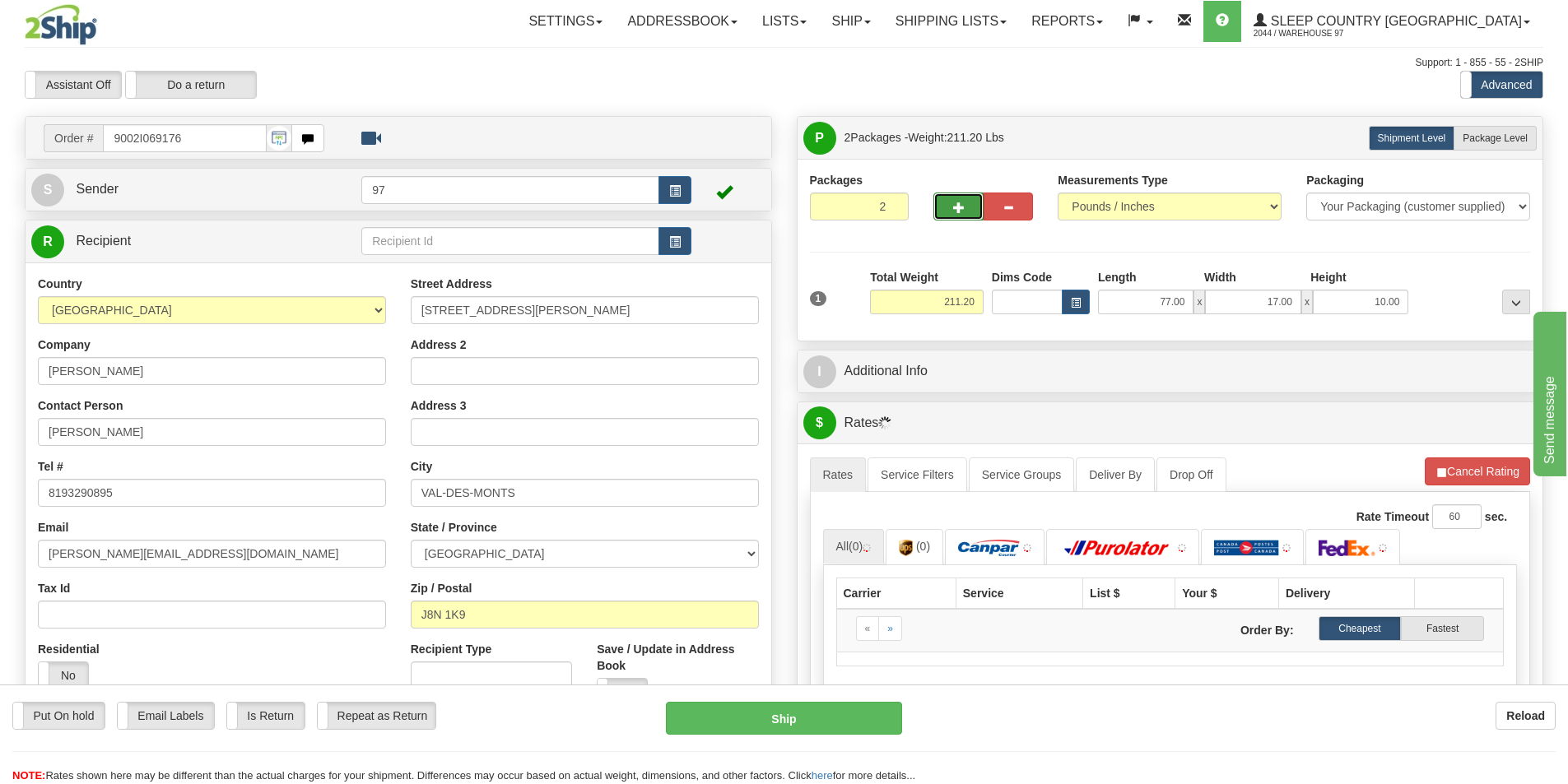
click at [966, 206] on button "button" at bounding box center [958, 206] width 49 height 28
type input "3"
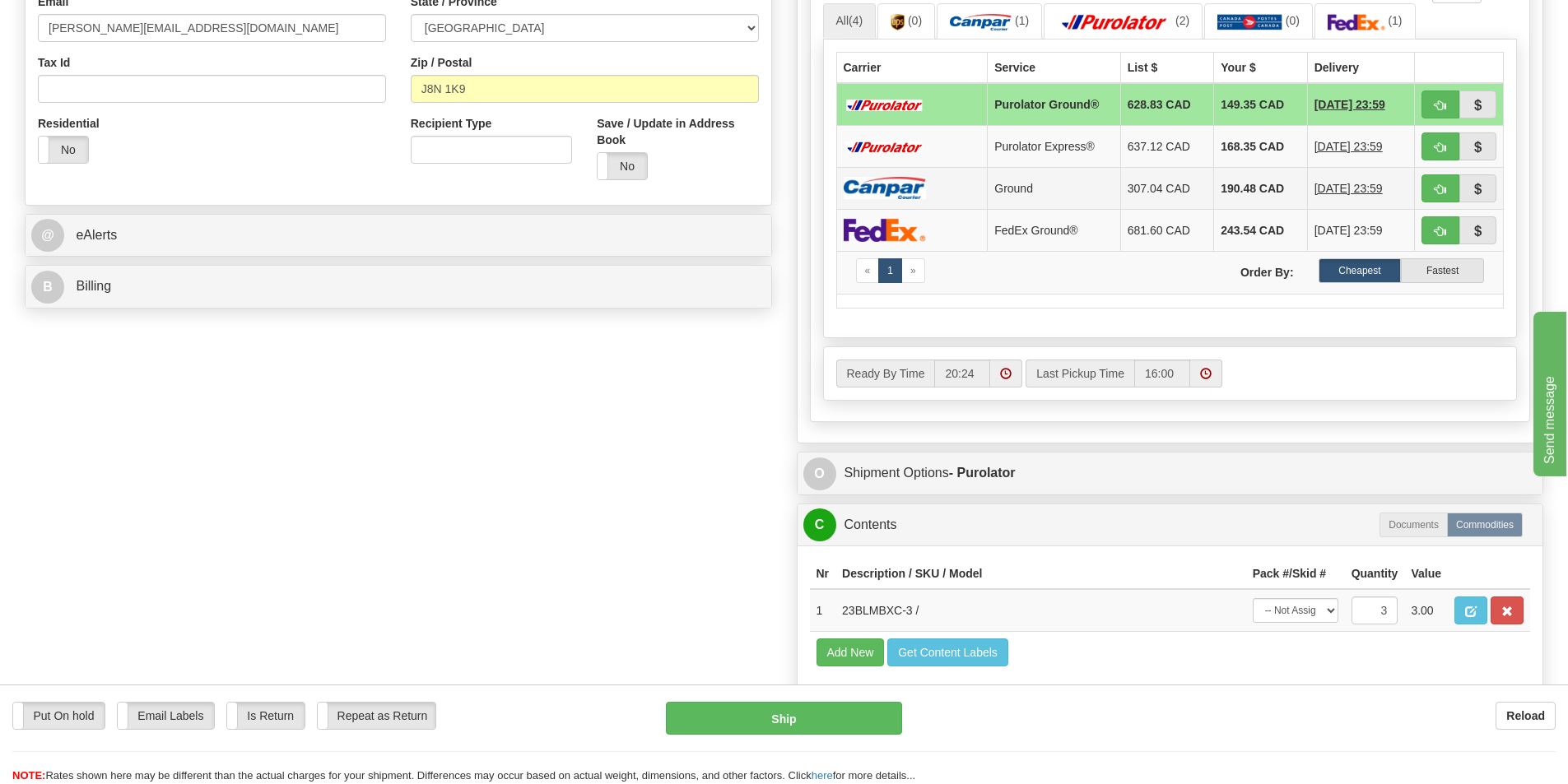
scroll to position [576, 0]
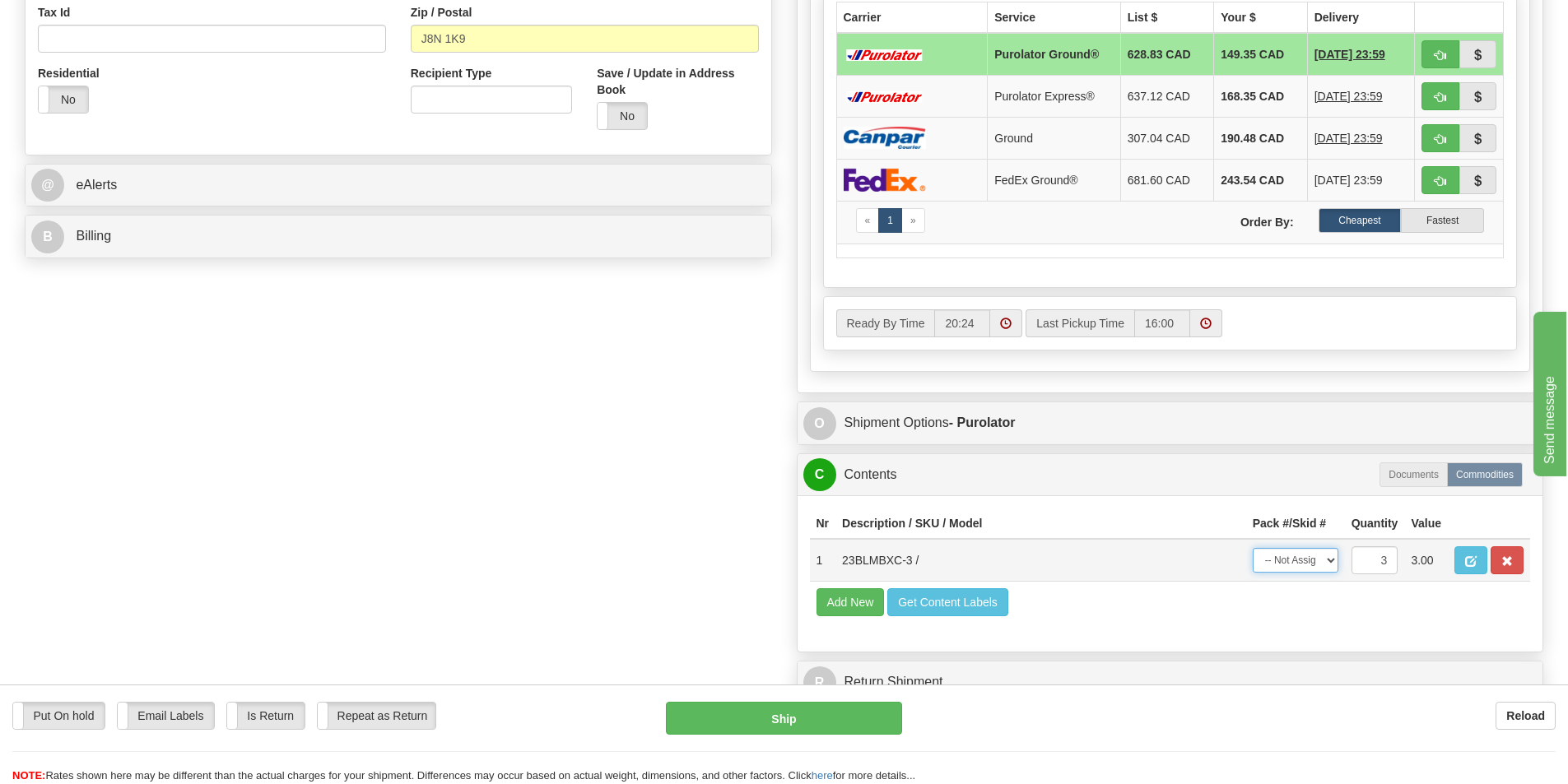
click at [1305, 567] on select "-- Not Assigned -- Package 1 Package 2 Package 3 Split" at bounding box center [1295, 560] width 85 height 25
select select "SPLIT"
click at [1253, 547] on select "-- Not Assigned -- Package 1 Package 2 Package 3 Split" at bounding box center [1295, 560] width 85 height 25
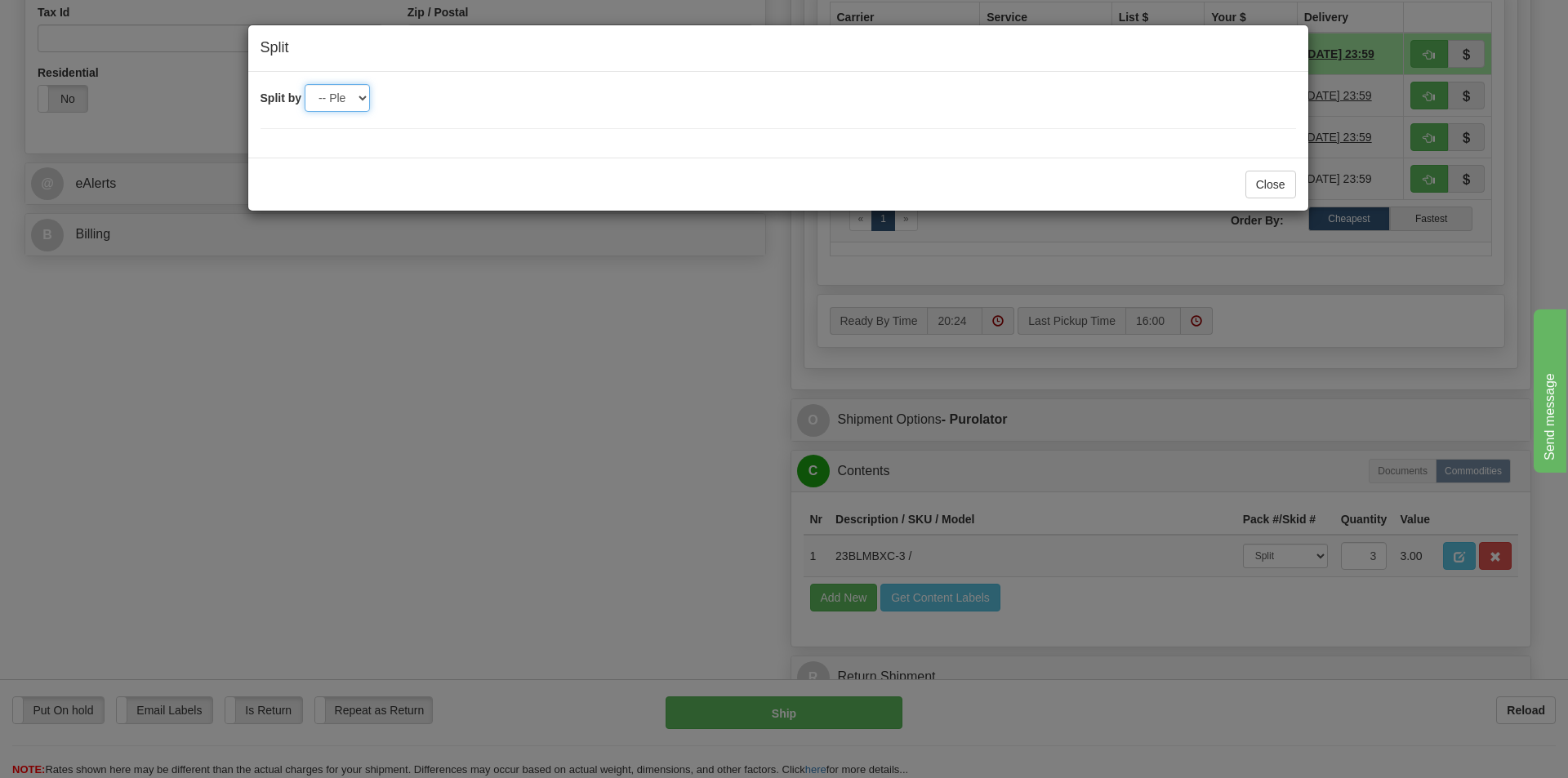
click at [319, 95] on select "-- Please select -- 2 3" at bounding box center [337, 97] width 66 height 27
select select "3"
click at [304, 84] on select "-- Please select -- 2 3" at bounding box center [337, 97] width 66 height 27
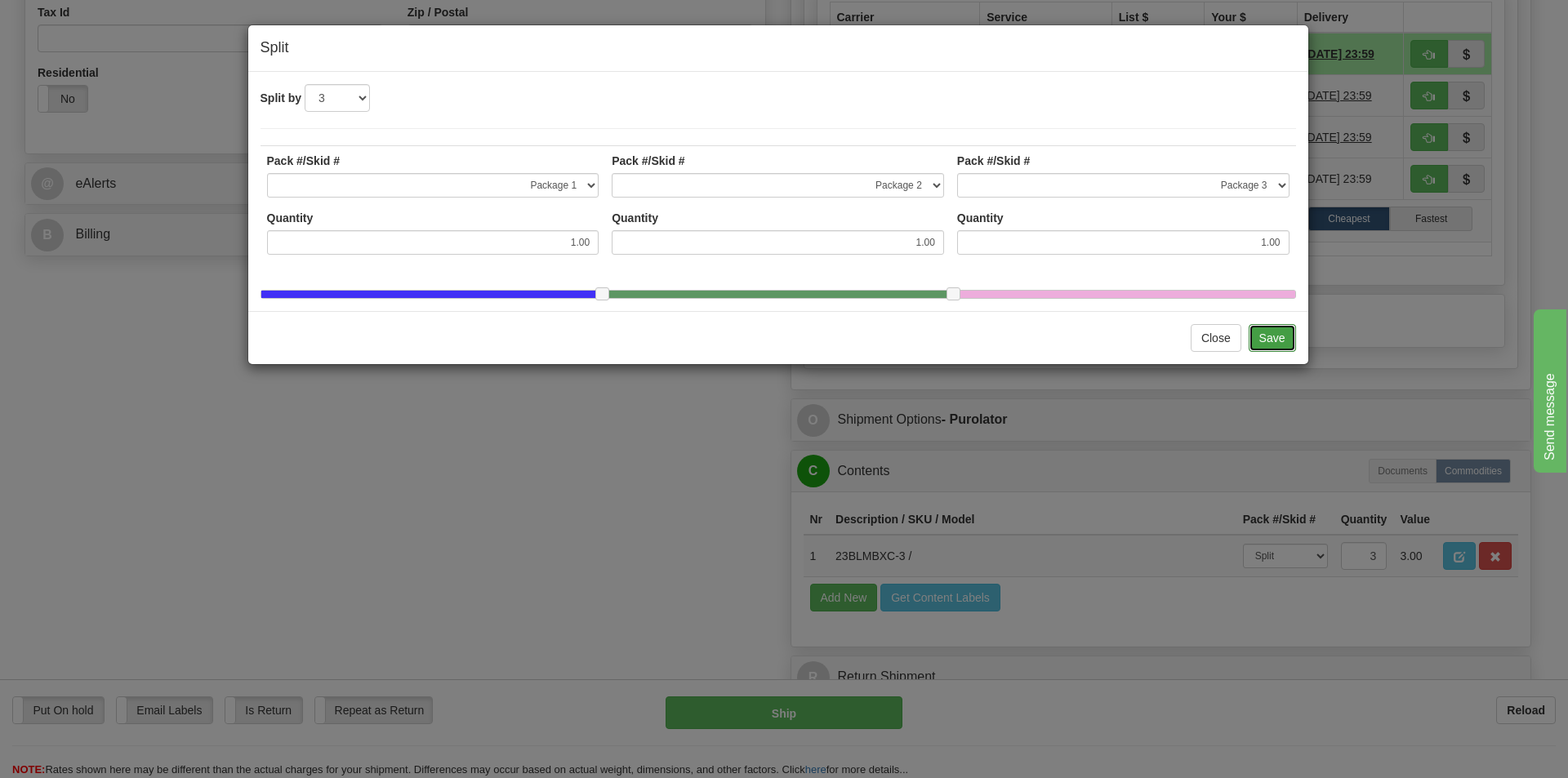
click at [1274, 352] on button "Save" at bounding box center [1272, 338] width 47 height 27
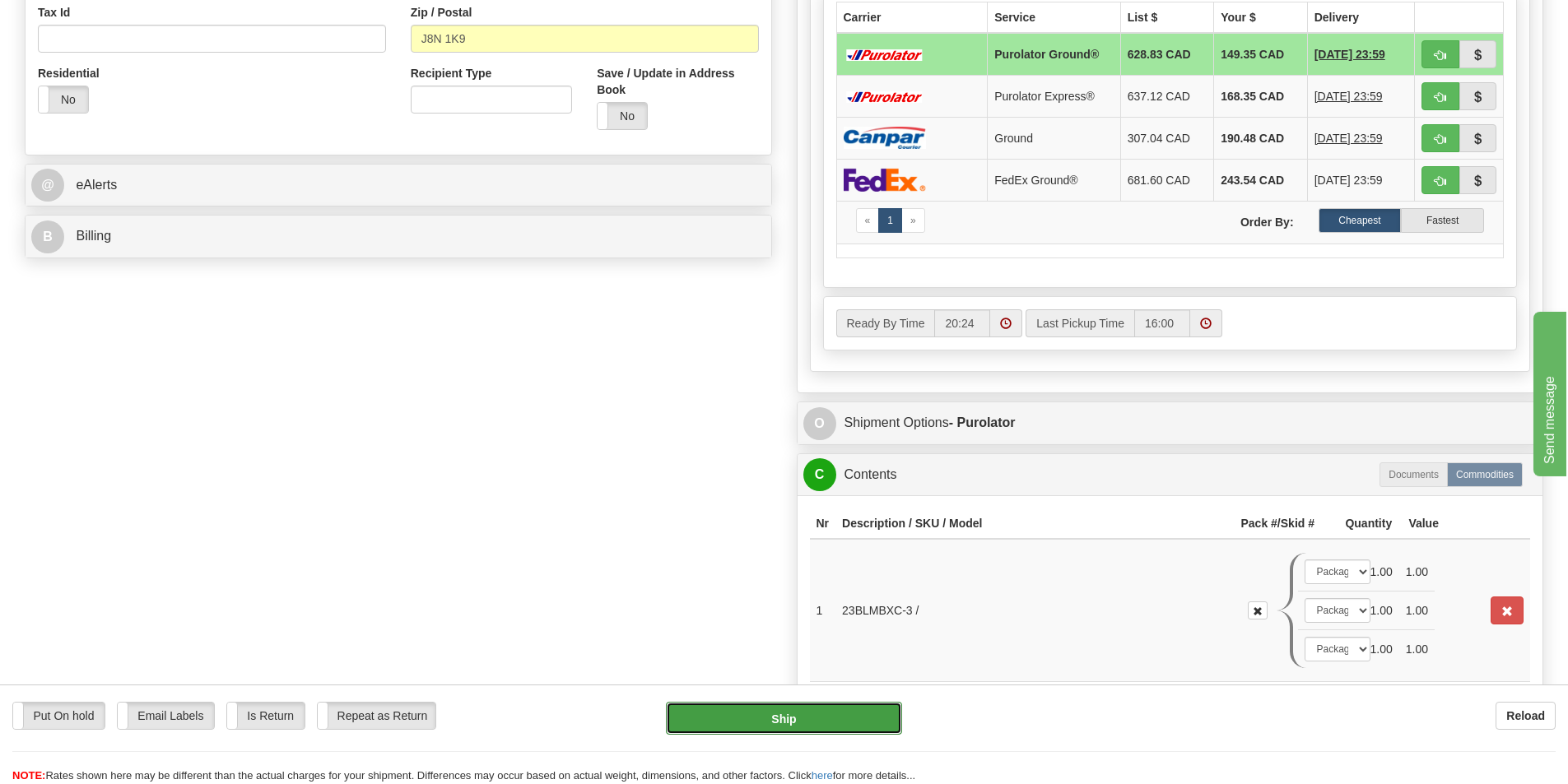
click at [848, 714] on button "Ship" at bounding box center [784, 718] width 236 height 33
type input "260"
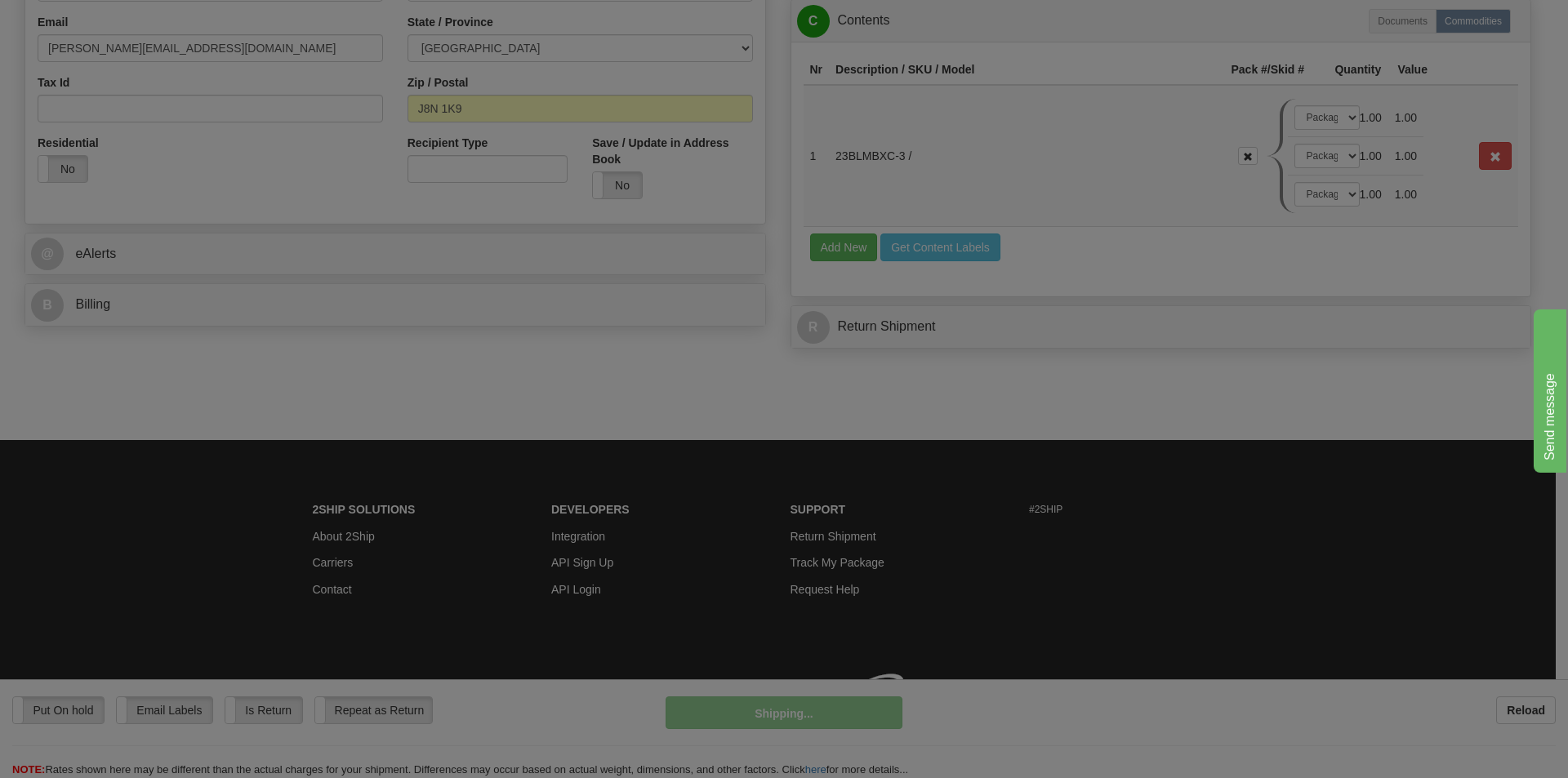
scroll to position [525, 0]
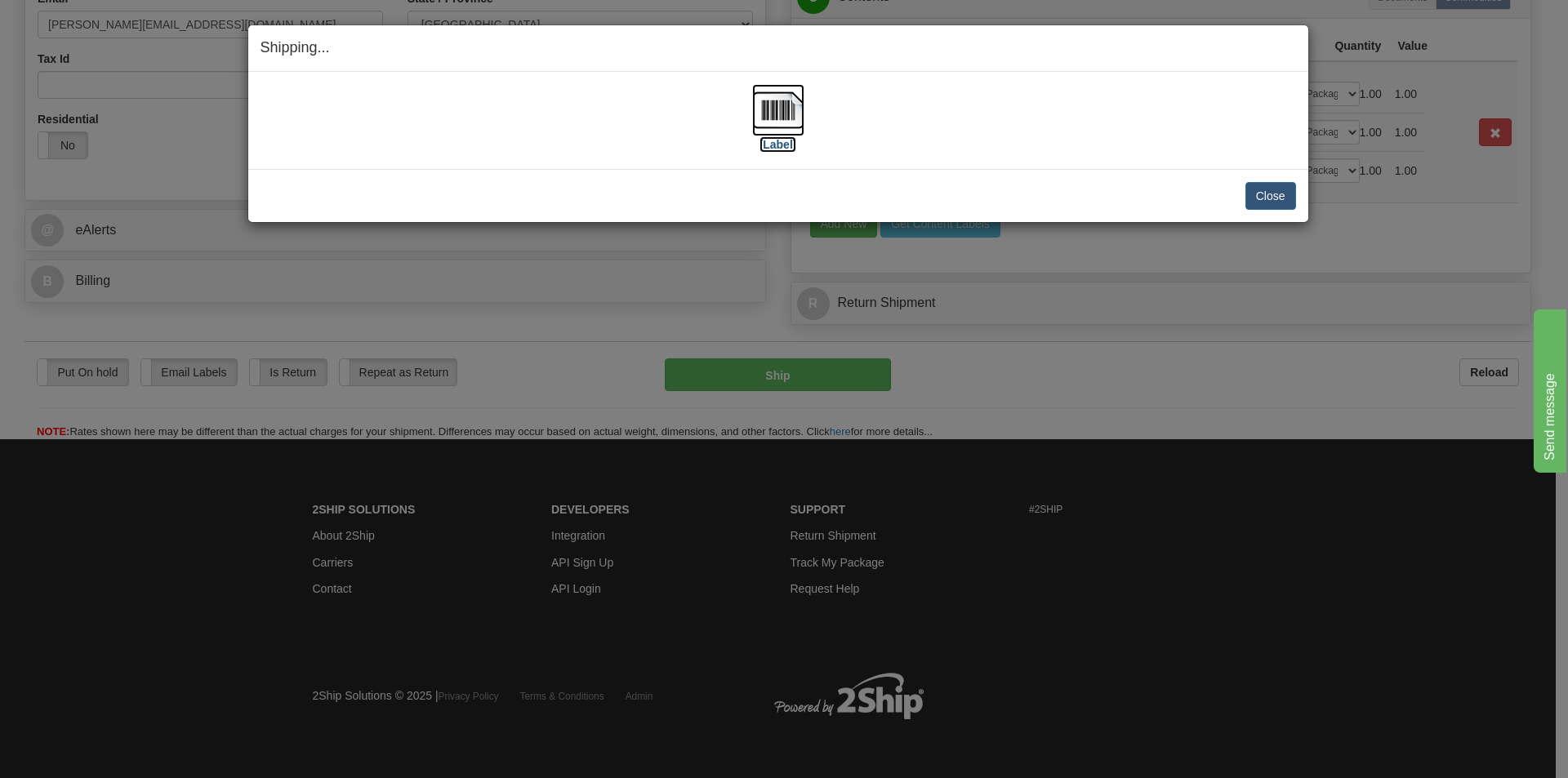
click at [776, 110] on img at bounding box center [777, 109] width 52 height 52
click at [1259, 196] on button "Close" at bounding box center [1270, 195] width 51 height 27
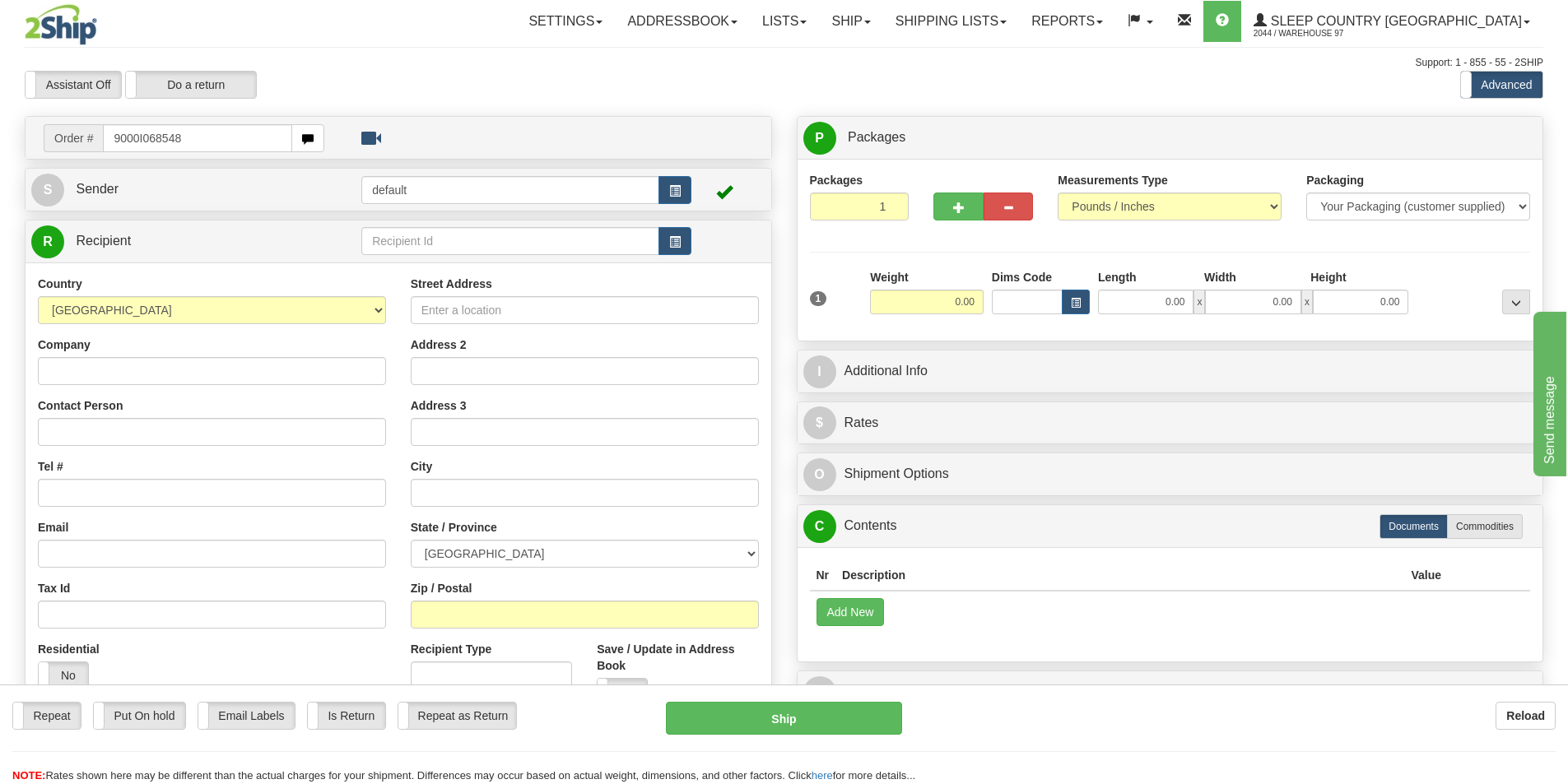
type input "9000I068548"
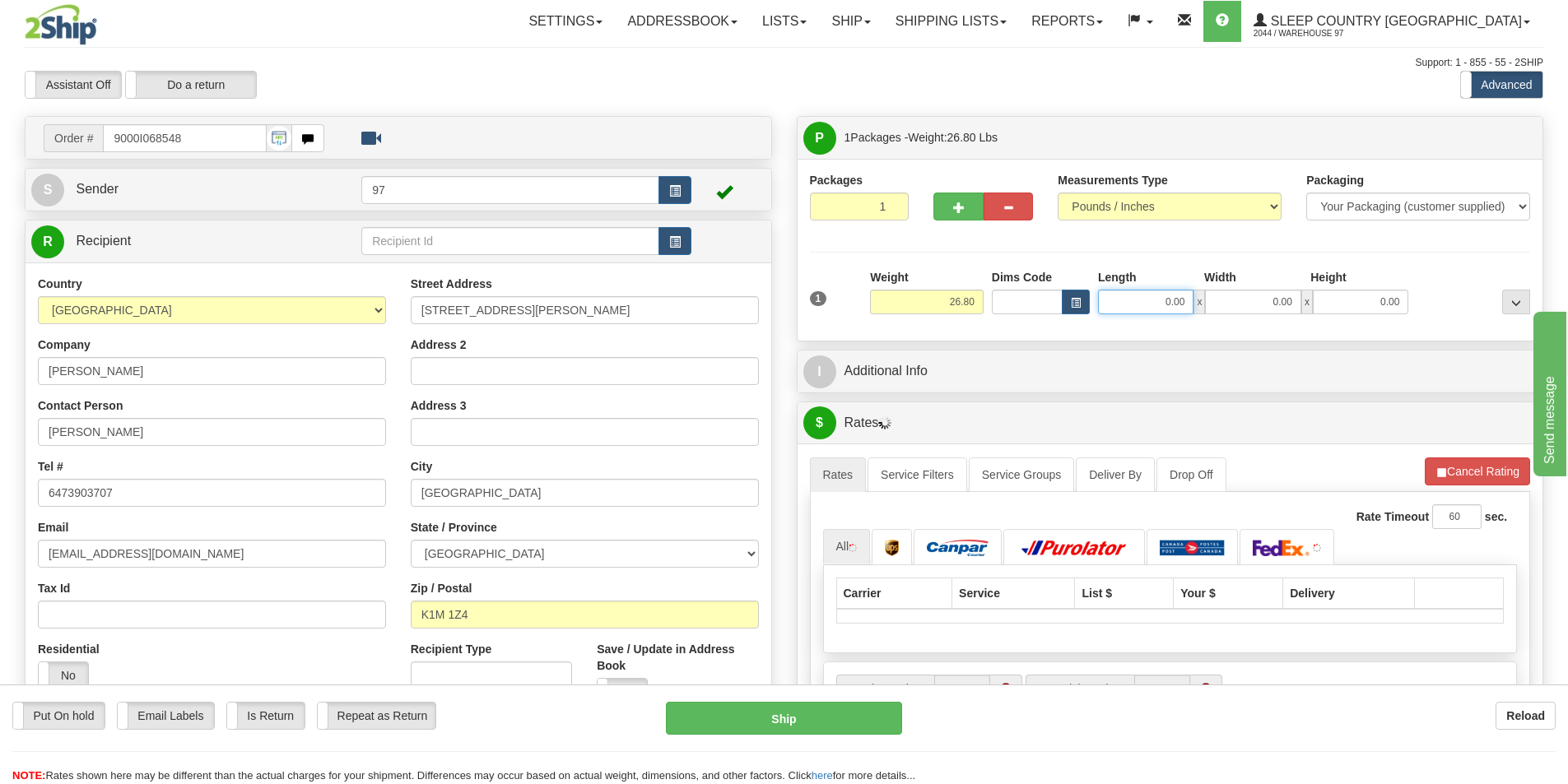
click at [1149, 302] on input "0.00" at bounding box center [1146, 302] width 95 height 25
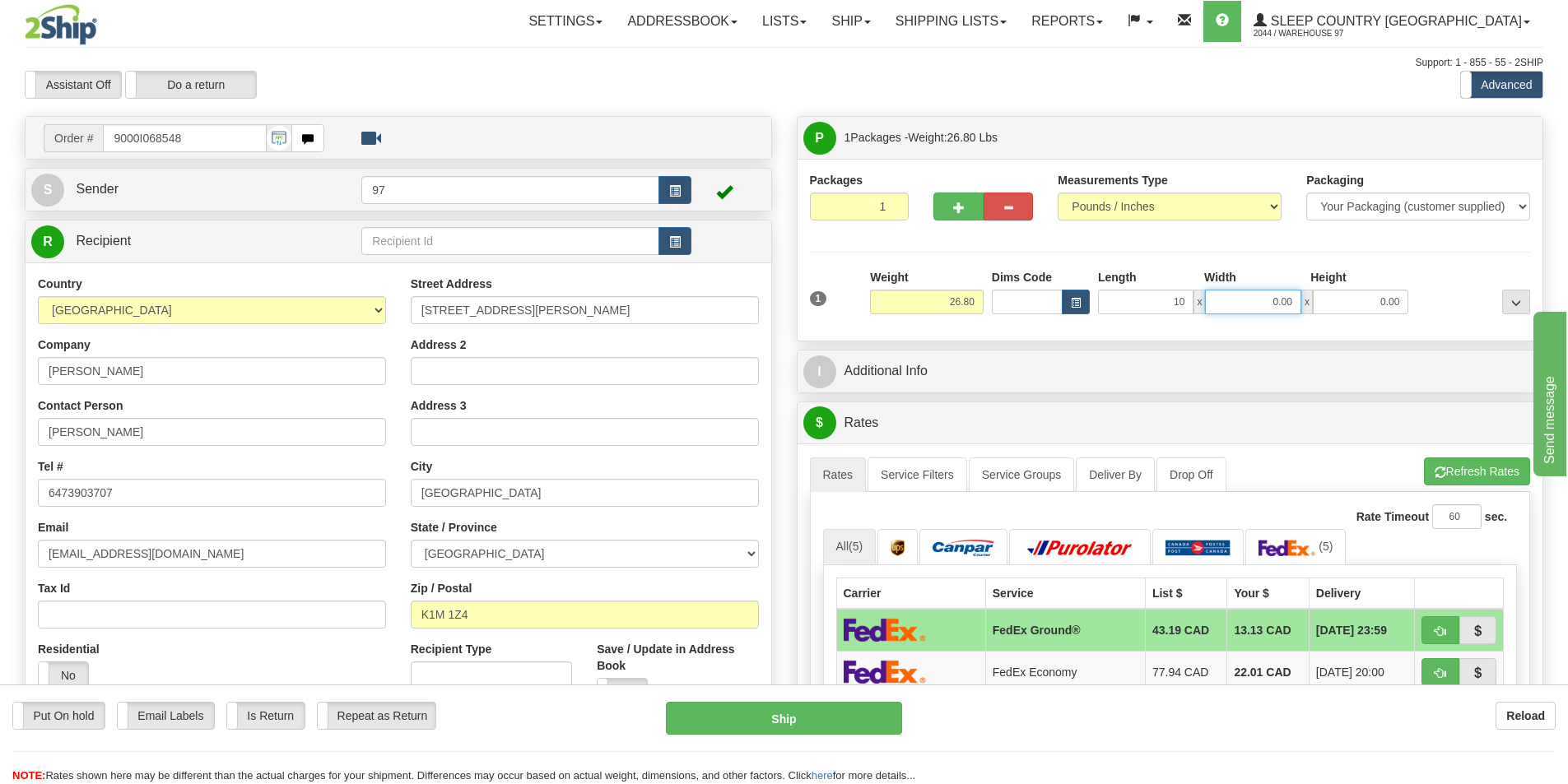
type input "10.00"
drag, startPoint x: 1259, startPoint y: 308, endPoint x: 1259, endPoint y: 298, distance: 10.0
click at [1259, 307] on input "0.00" at bounding box center [1253, 302] width 95 height 25
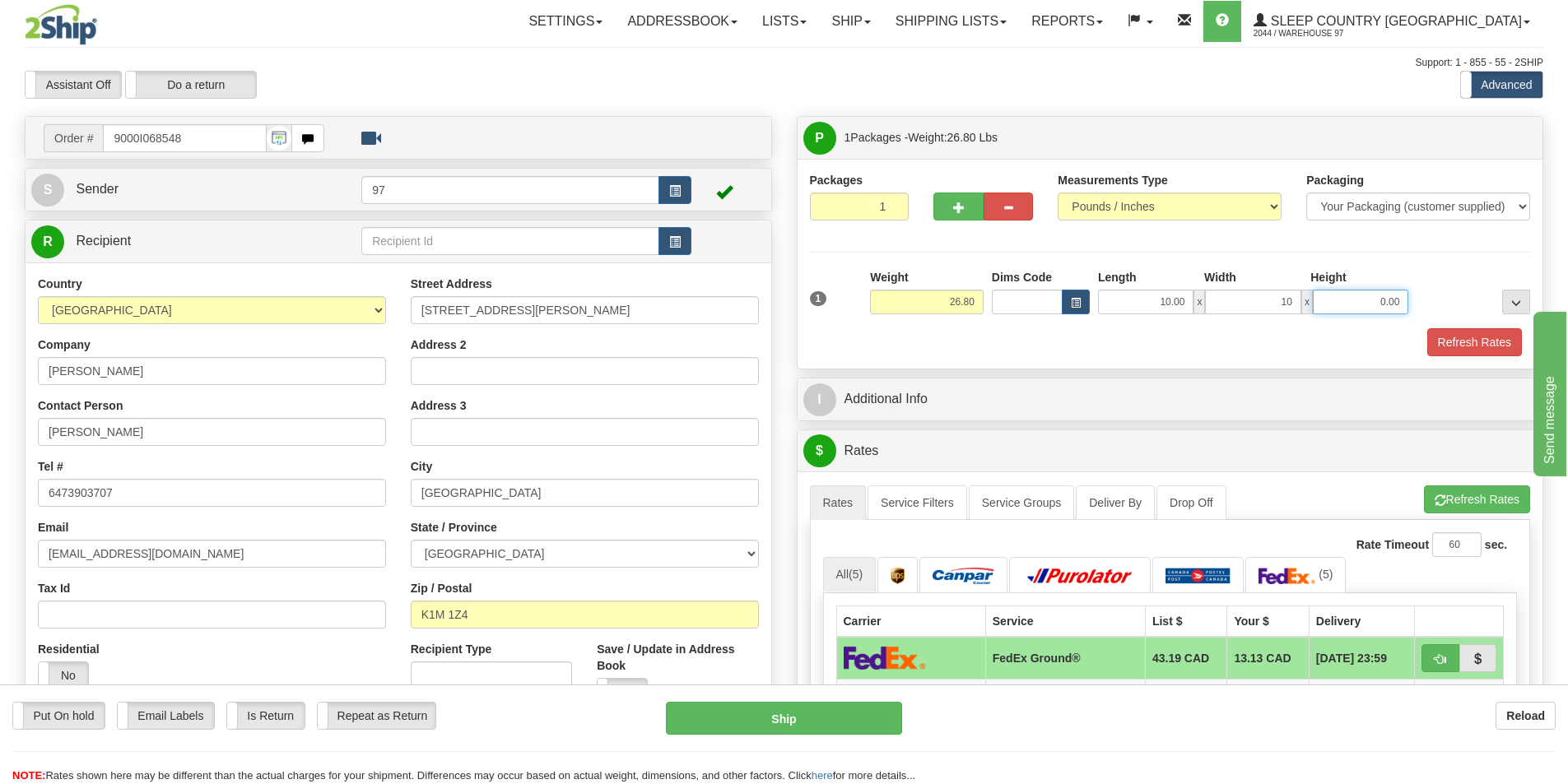
type input "10.00"
click at [1368, 307] on input "0.00" at bounding box center [1361, 302] width 95 height 25
type input "10.00"
click at [1450, 338] on button "Refresh Rates" at bounding box center [1474, 342] width 94 height 28
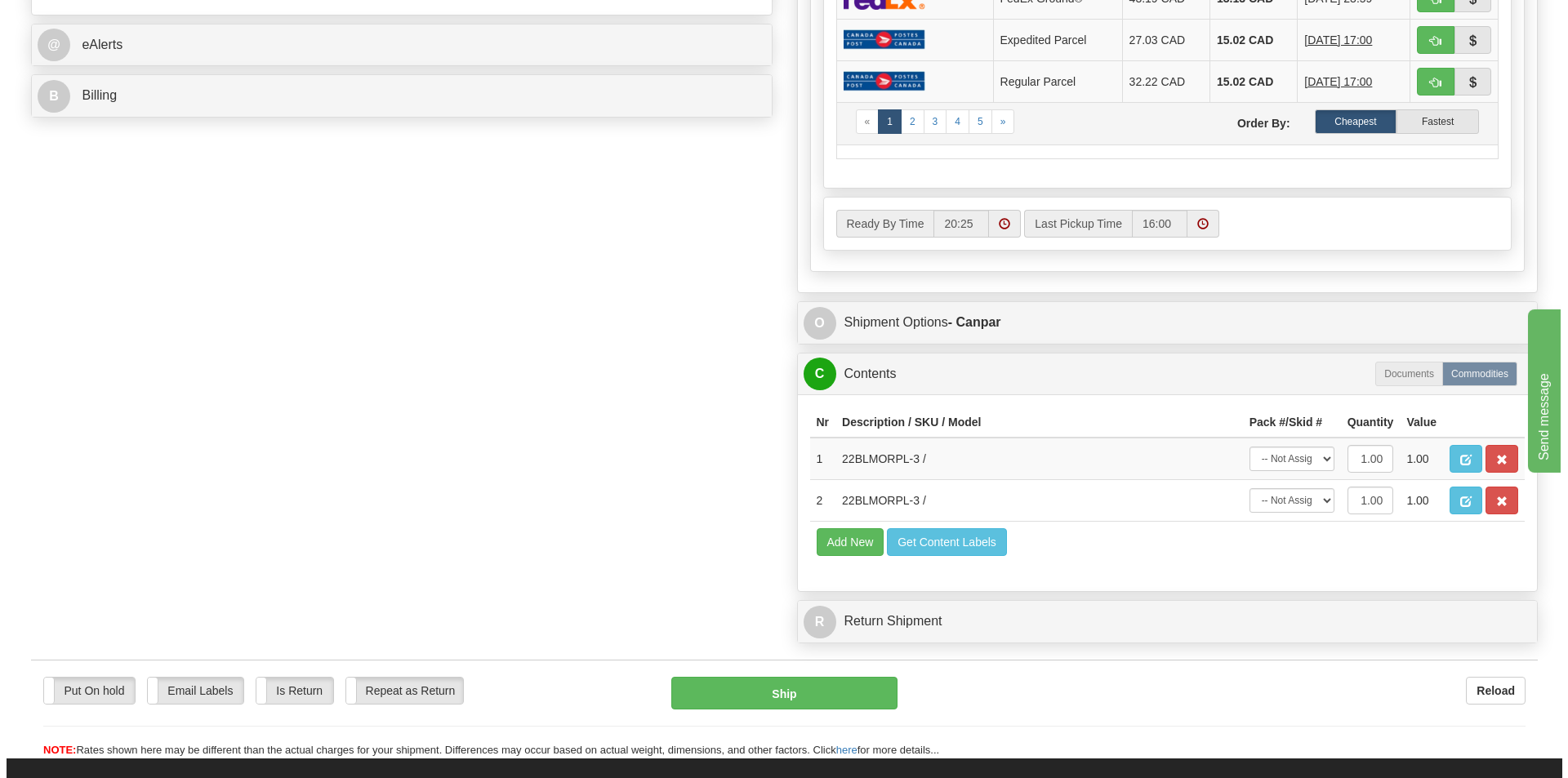
scroll to position [735, 0]
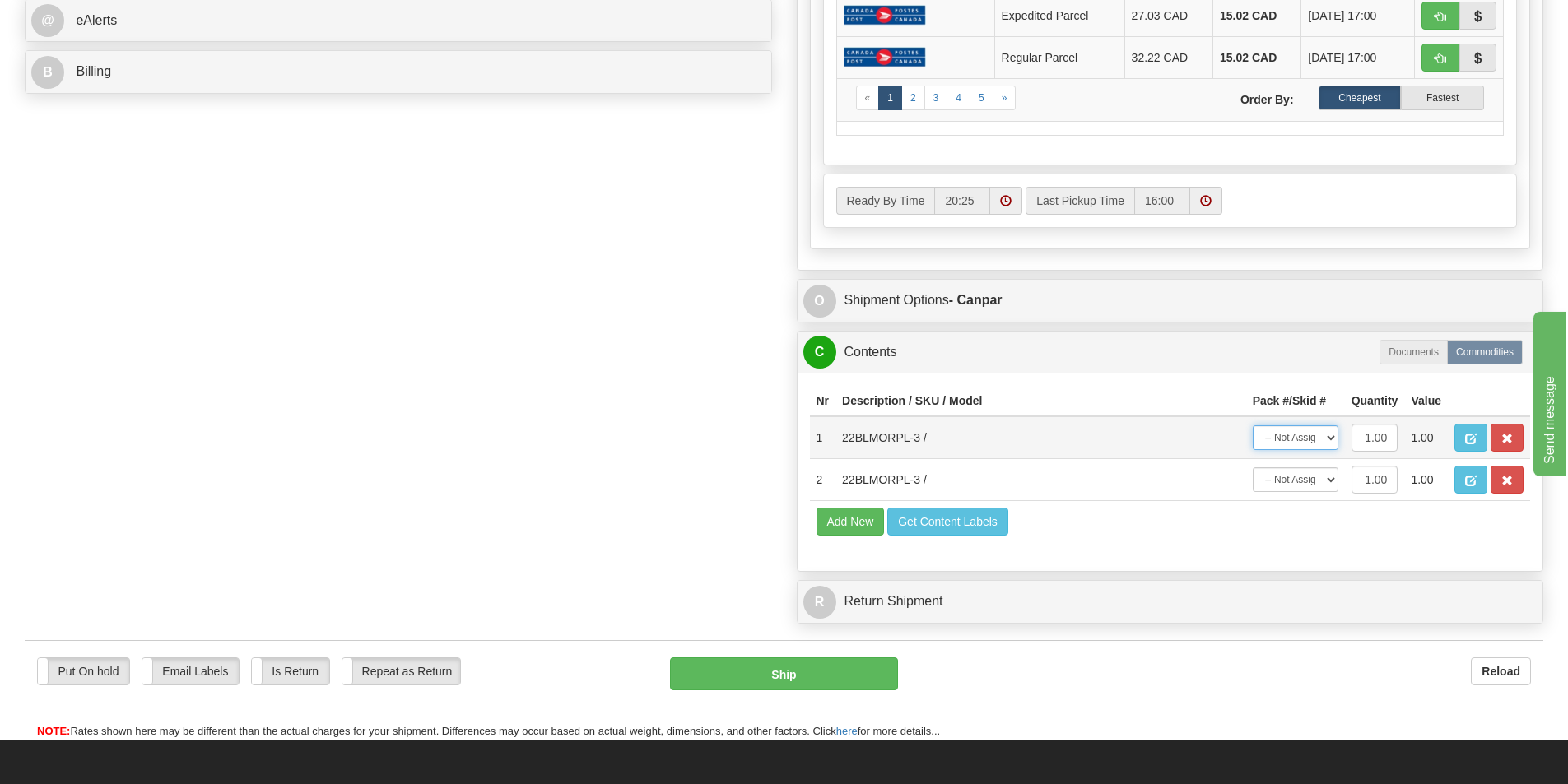
click at [1311, 439] on select "-- Not Assigned -- Package 1" at bounding box center [1295, 438] width 85 height 25
select select "0"
click at [1253, 425] on select "-- Not Assigned -- Package 1" at bounding box center [1295, 438] width 85 height 25
click at [1320, 481] on select "-- Not Assigned -- Package 1" at bounding box center [1295, 480] width 85 height 25
select select "0"
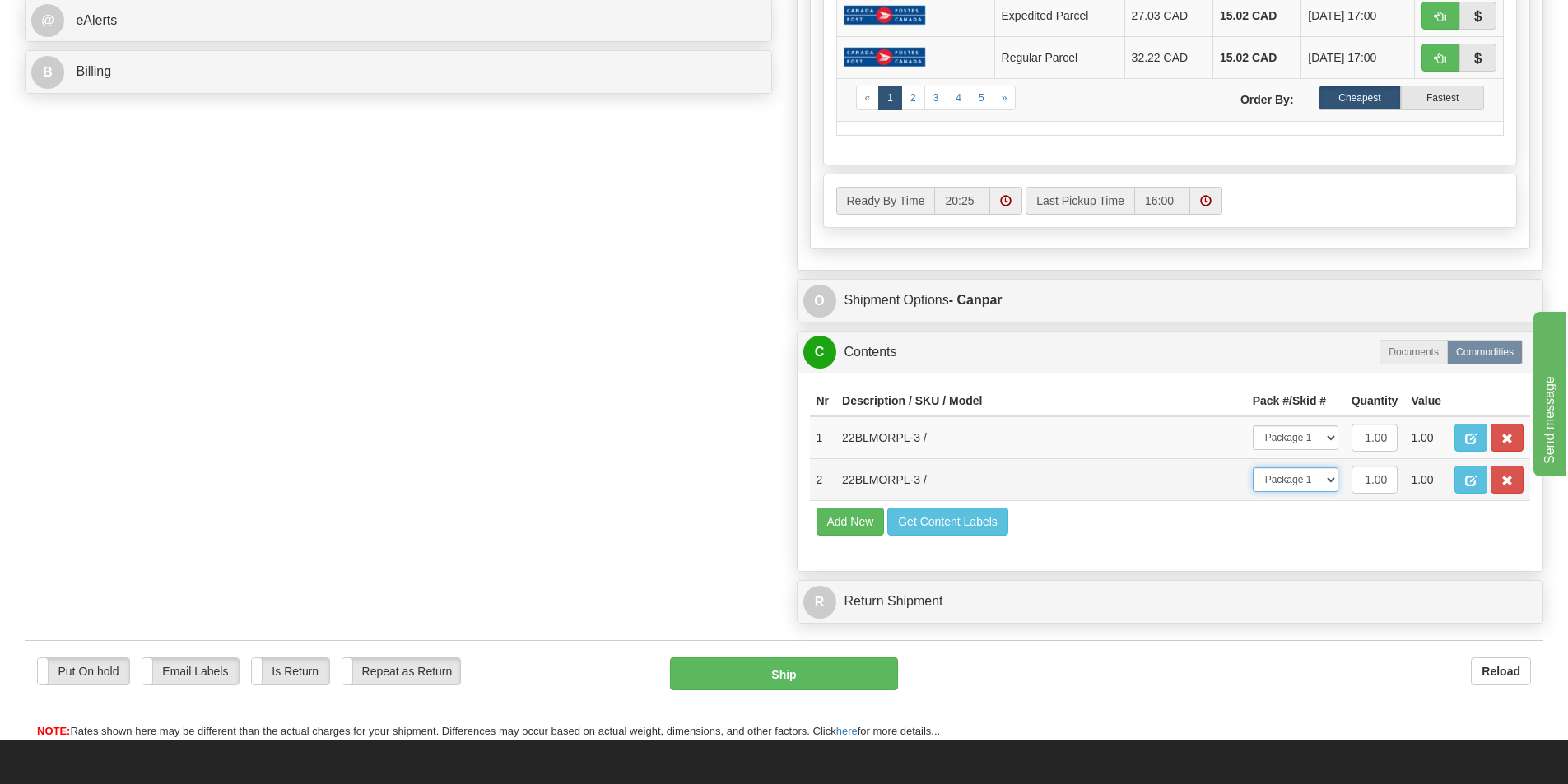
click at [1253, 467] on select "-- Not Assigned -- Package 1" at bounding box center [1295, 480] width 85 height 25
click at [770, 360] on div "Order # 9000I068548 S Sender 97" at bounding box center [784, 3] width 1543 height 1256
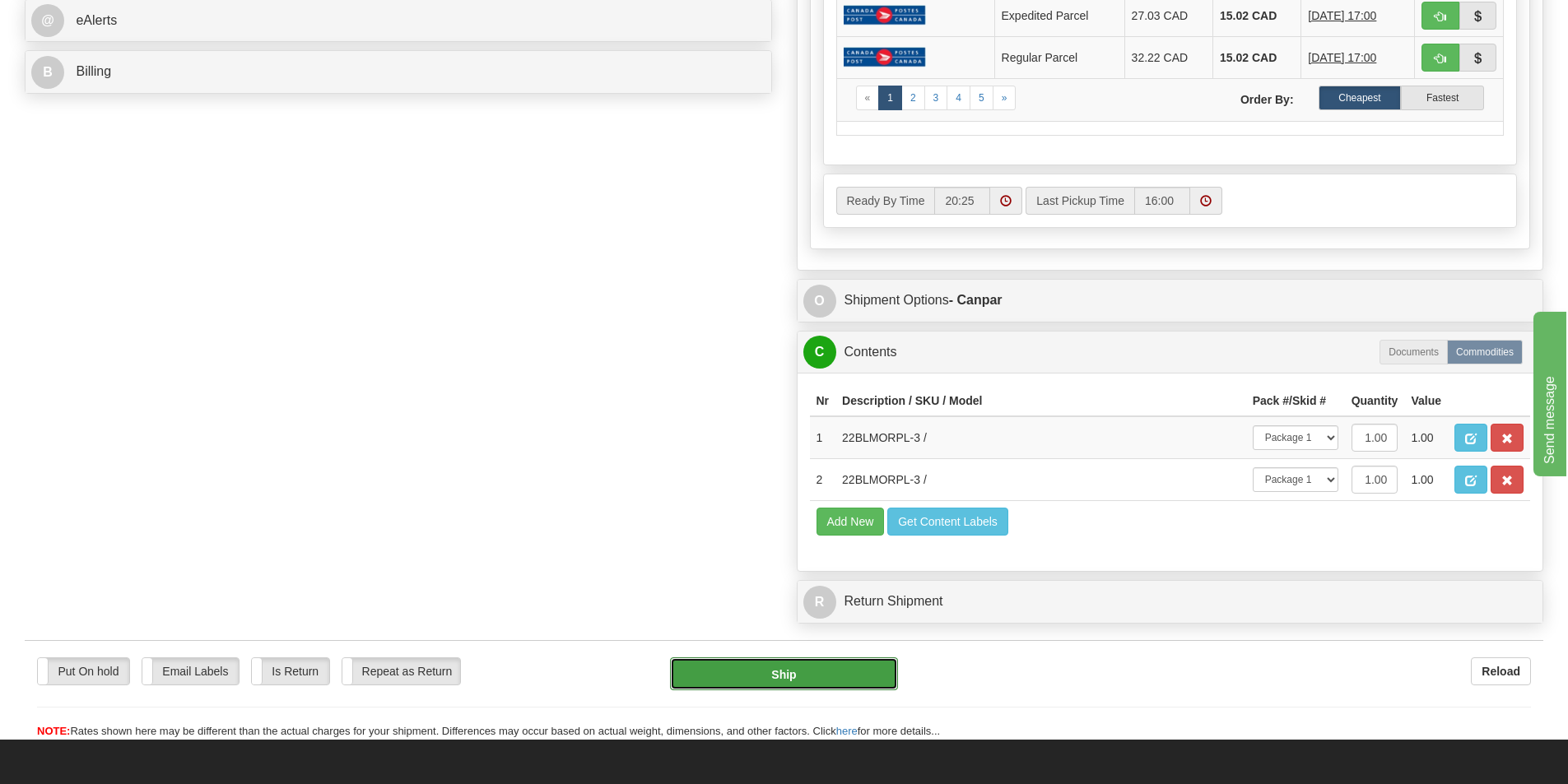
click at [871, 675] on button "Ship" at bounding box center [784, 673] width 228 height 33
type input "1"
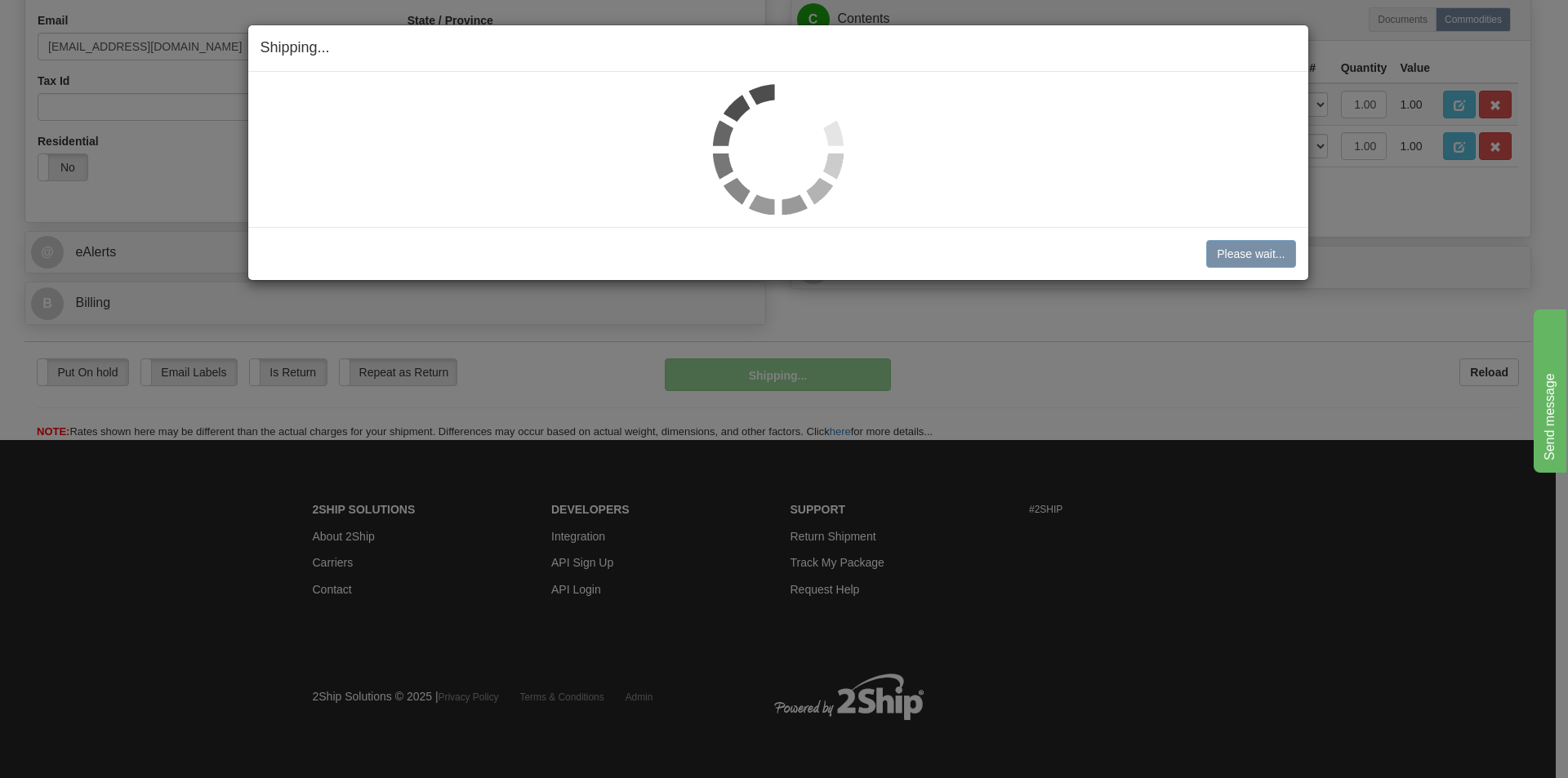
scroll to position [503, 0]
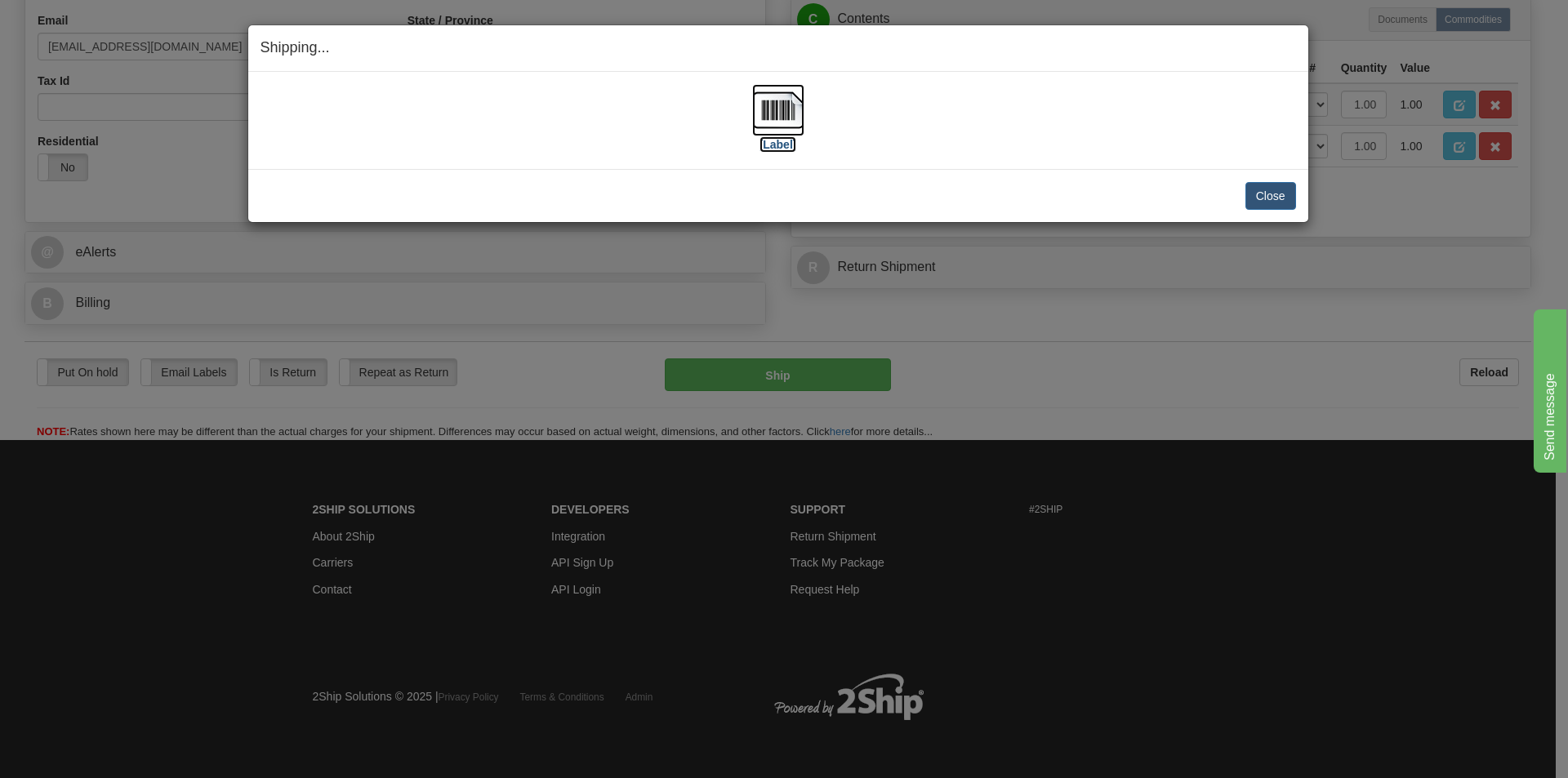
click at [782, 119] on img at bounding box center [777, 109] width 52 height 52
click at [1272, 192] on button "Close" at bounding box center [1270, 195] width 51 height 27
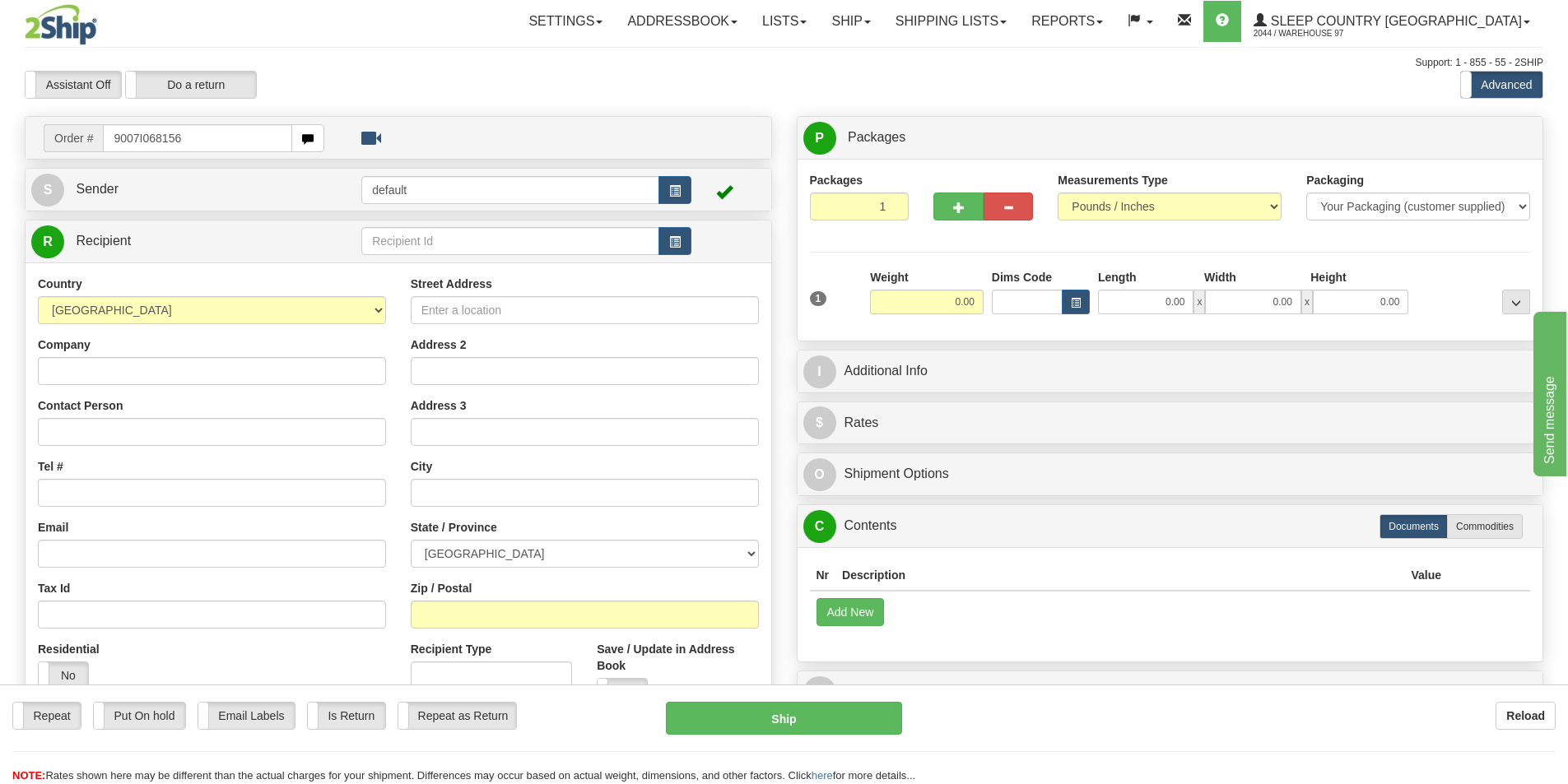
type input "9007I068156"
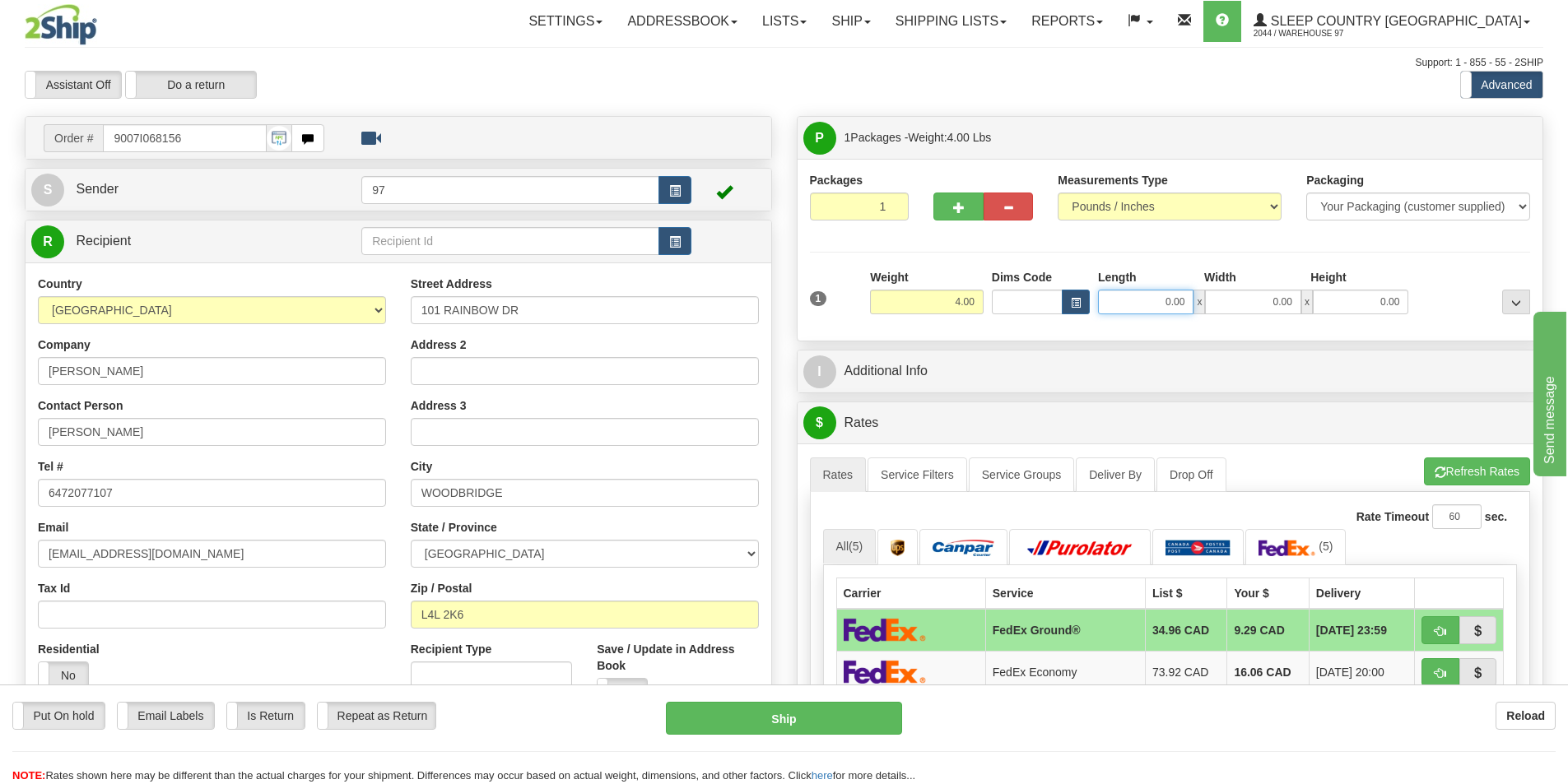
click at [1167, 289] on input "0.00" at bounding box center [1146, 302] width 95 height 25
click at [1272, 312] on input "0.00" at bounding box center [1253, 302] width 95 height 25
type input "10.00"
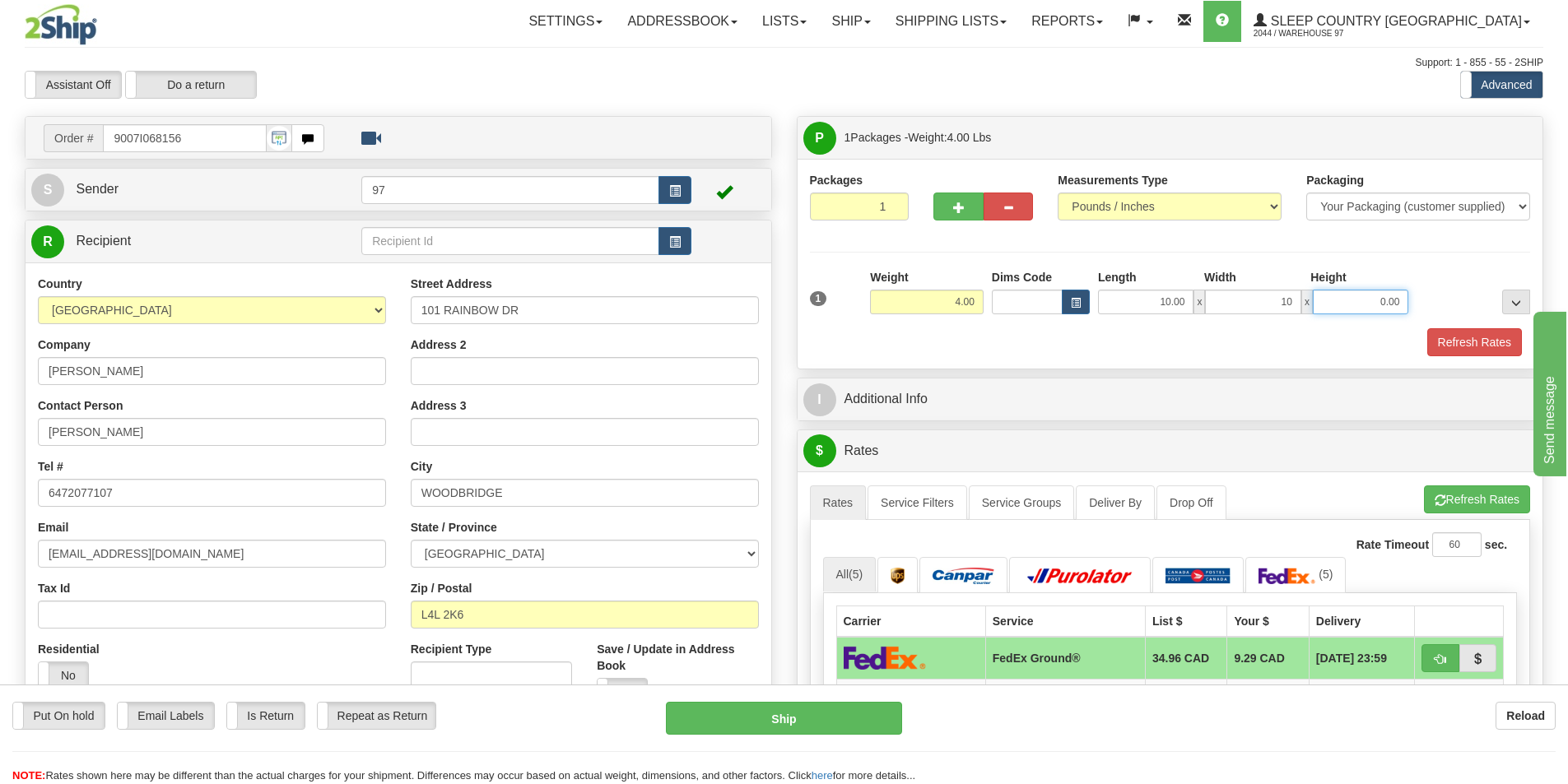
type input "10.00"
click at [1346, 303] on input "0.00" at bounding box center [1361, 302] width 95 height 25
type input "10.00"
click at [1474, 346] on button "Refresh Rates" at bounding box center [1474, 342] width 94 height 28
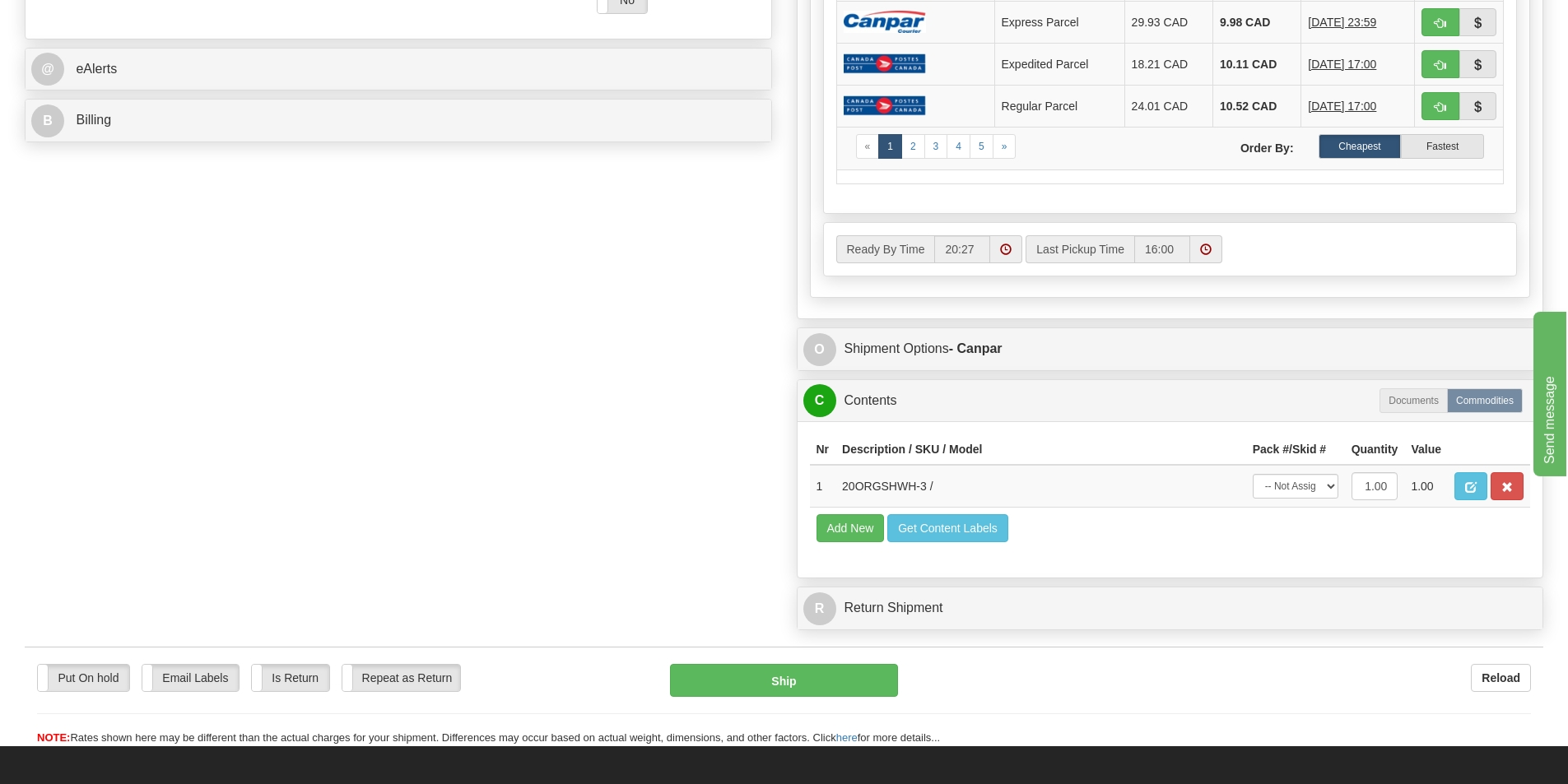
scroll to position [741, 0]
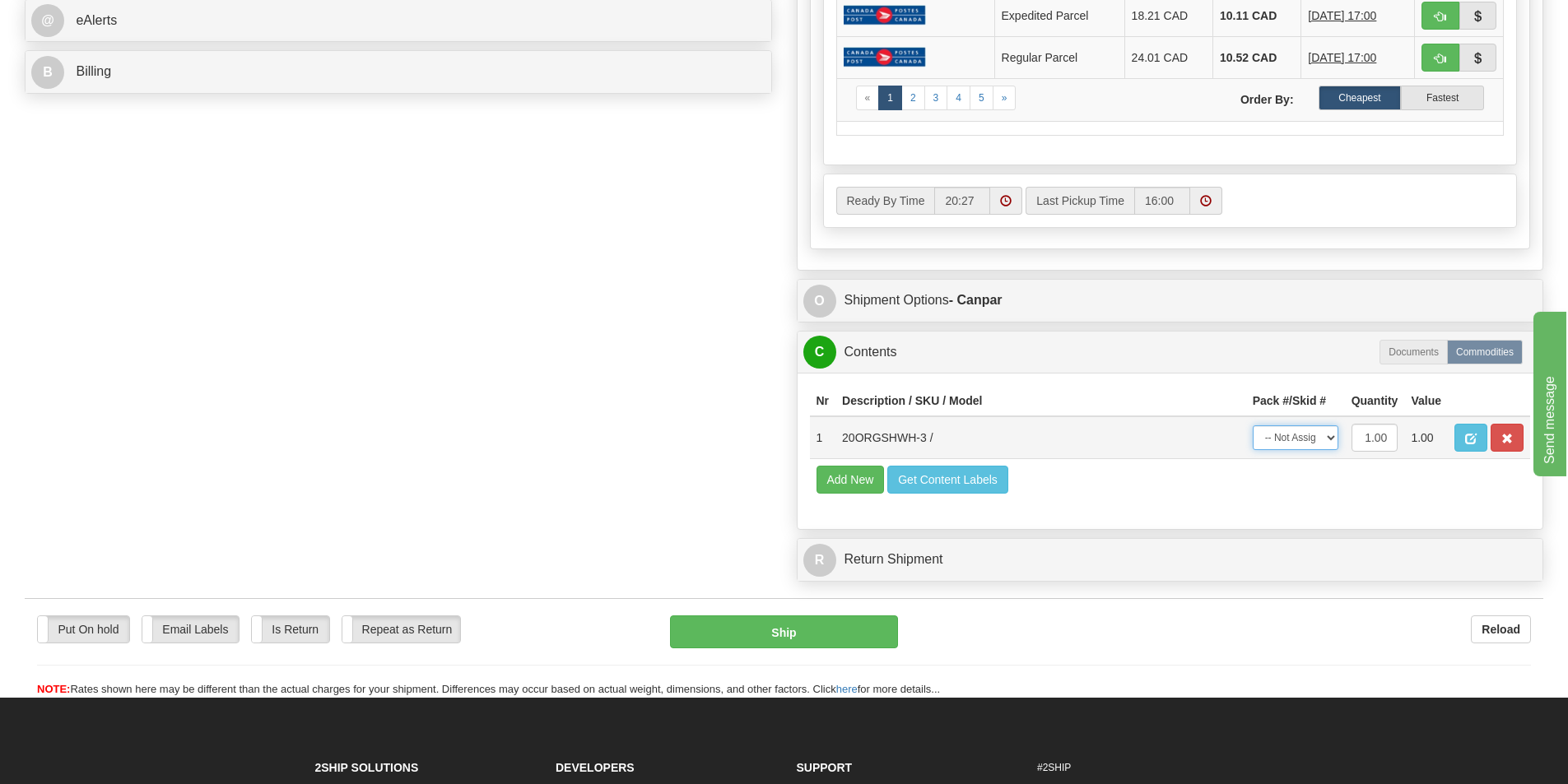
click at [1307, 435] on select "-- Not Assigned -- Package 1" at bounding box center [1295, 438] width 85 height 25
select select "0"
click at [1253, 425] on select "-- Not Assigned -- Package 1" at bounding box center [1295, 438] width 85 height 25
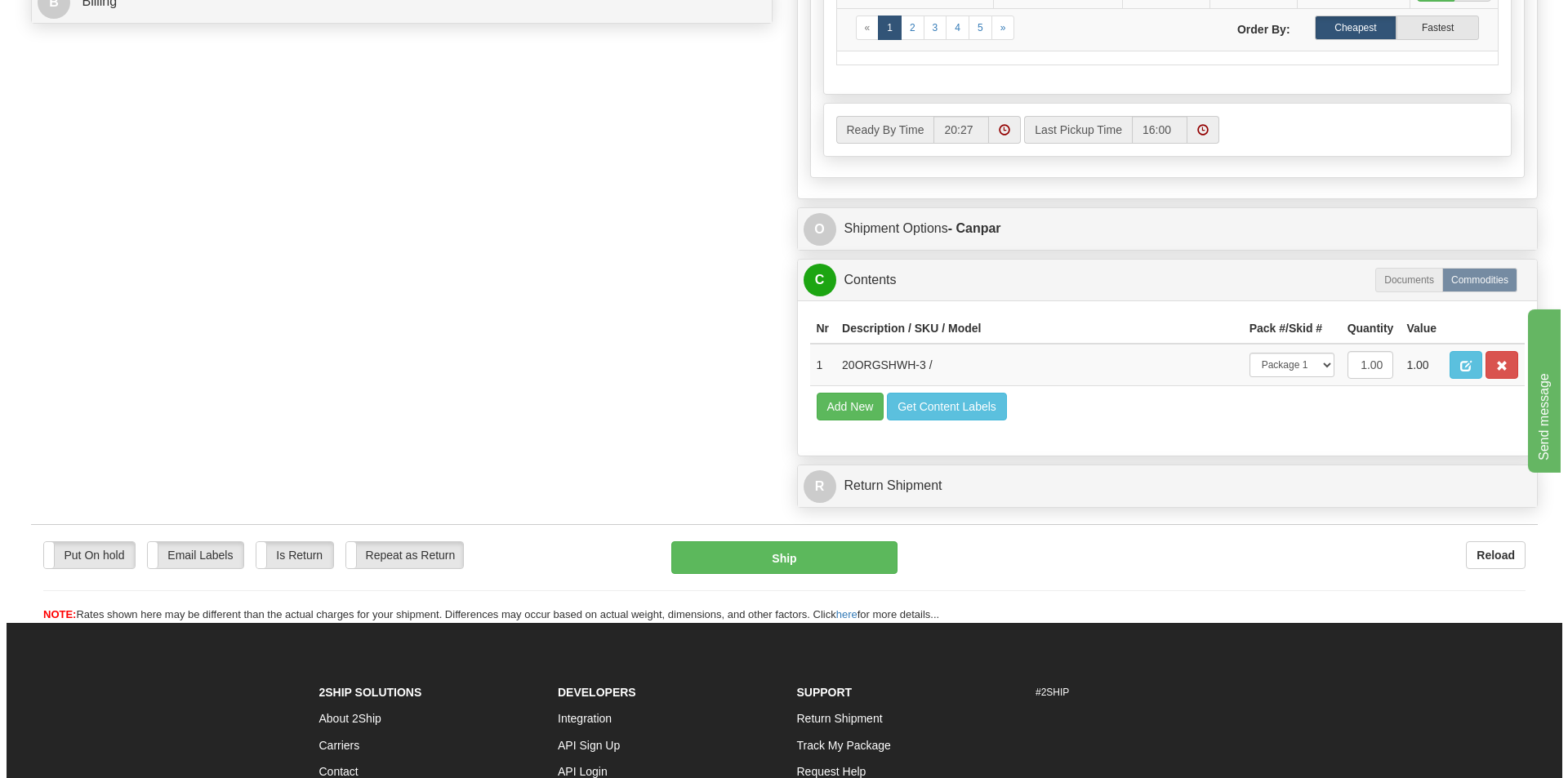
scroll to position [816, 0]
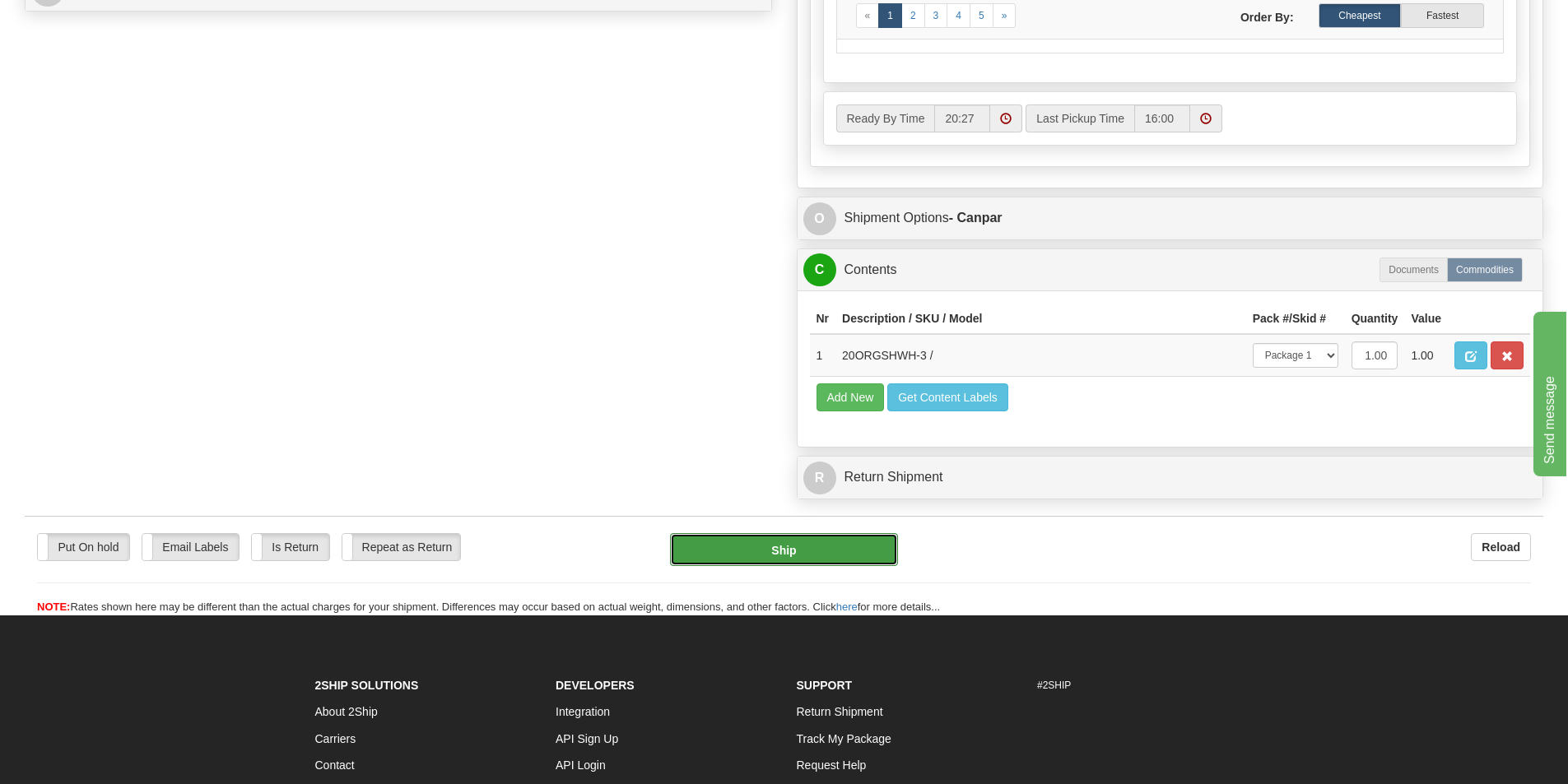
click at [845, 548] on button "Ship" at bounding box center [784, 549] width 228 height 33
type input "1"
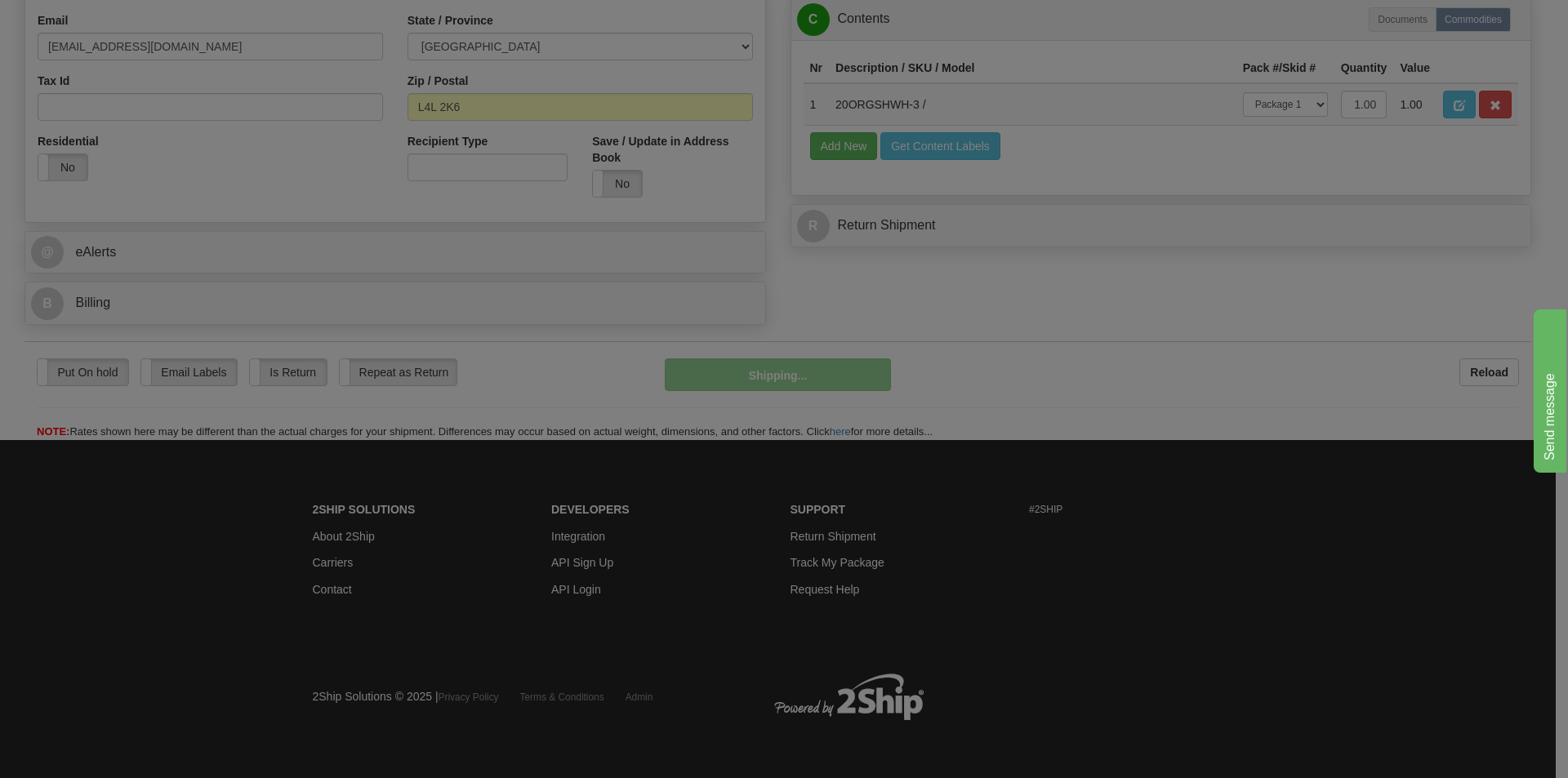
scroll to position [503, 0]
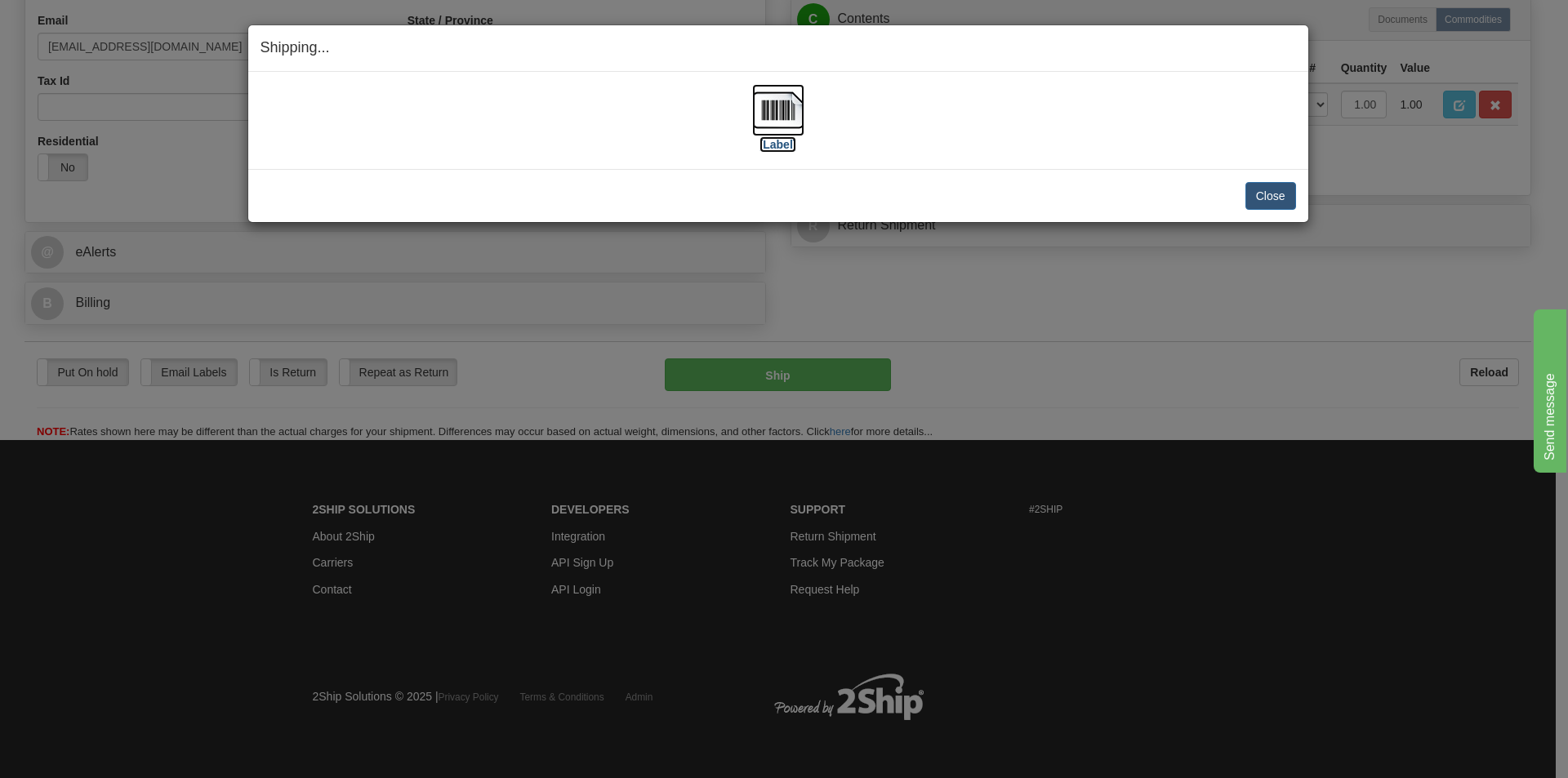
click at [767, 109] on img at bounding box center [777, 109] width 52 height 52
click at [1254, 188] on button "Close" at bounding box center [1270, 195] width 51 height 27
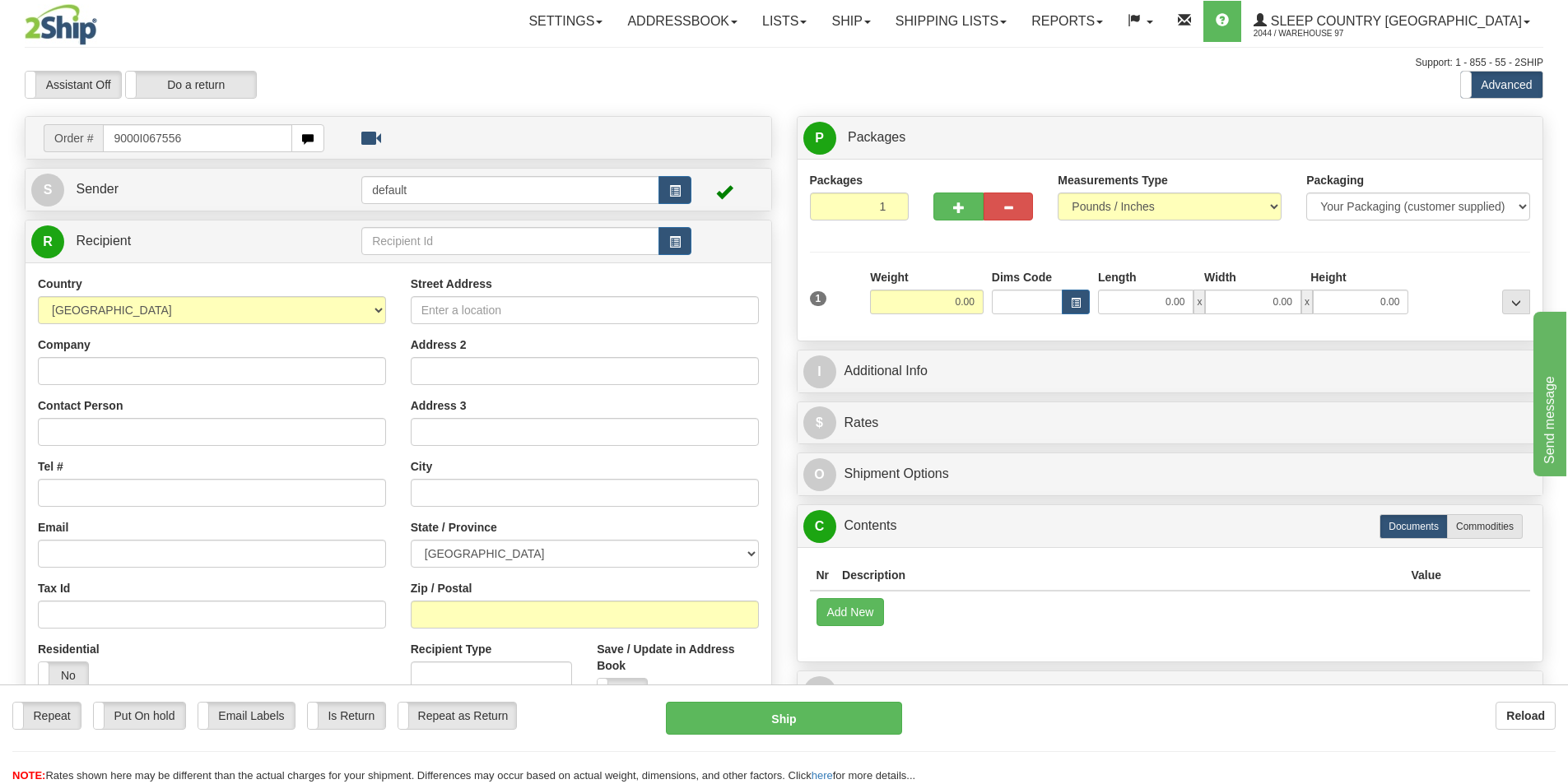
type input "9000I067556"
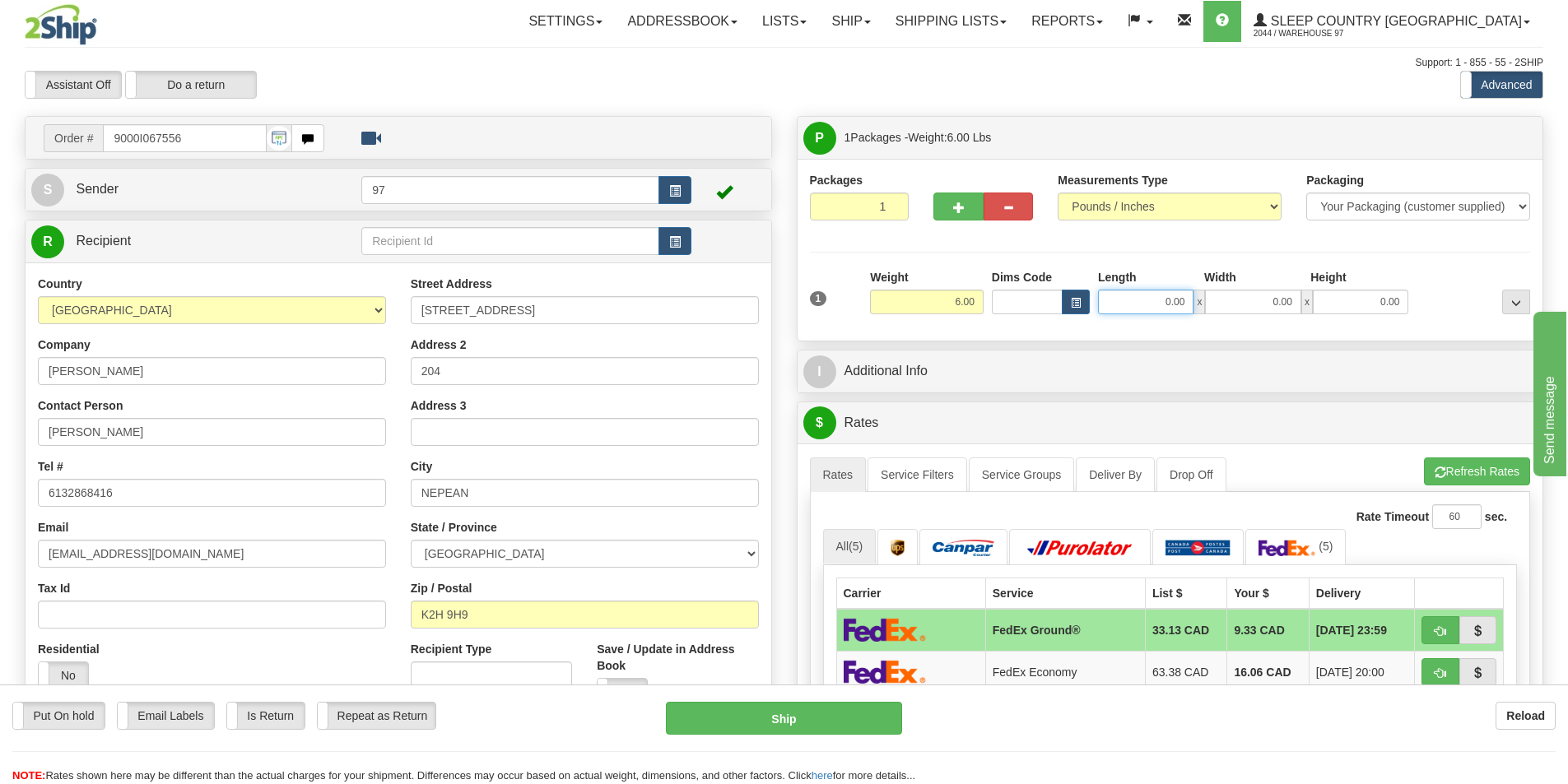
click at [1162, 298] on input "0.00" at bounding box center [1146, 302] width 95 height 25
type input "10.00"
click at [1270, 303] on input "0.00" at bounding box center [1253, 302] width 95 height 25
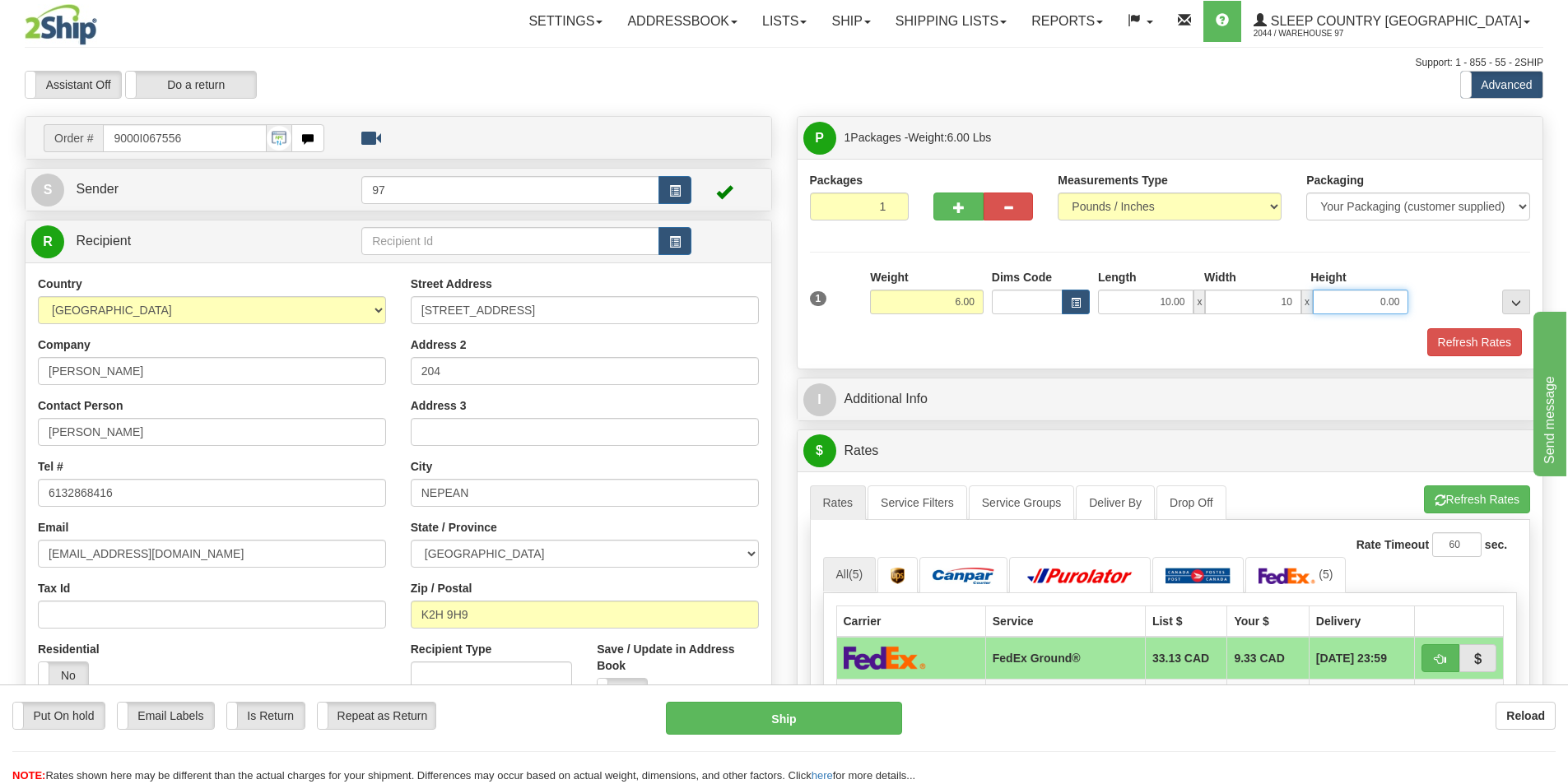
type input "10.00"
click at [1346, 304] on input "0.00" at bounding box center [1361, 302] width 95 height 25
type input "0"
type input "10.00"
click at [1436, 271] on div at bounding box center [1474, 292] width 122 height 45
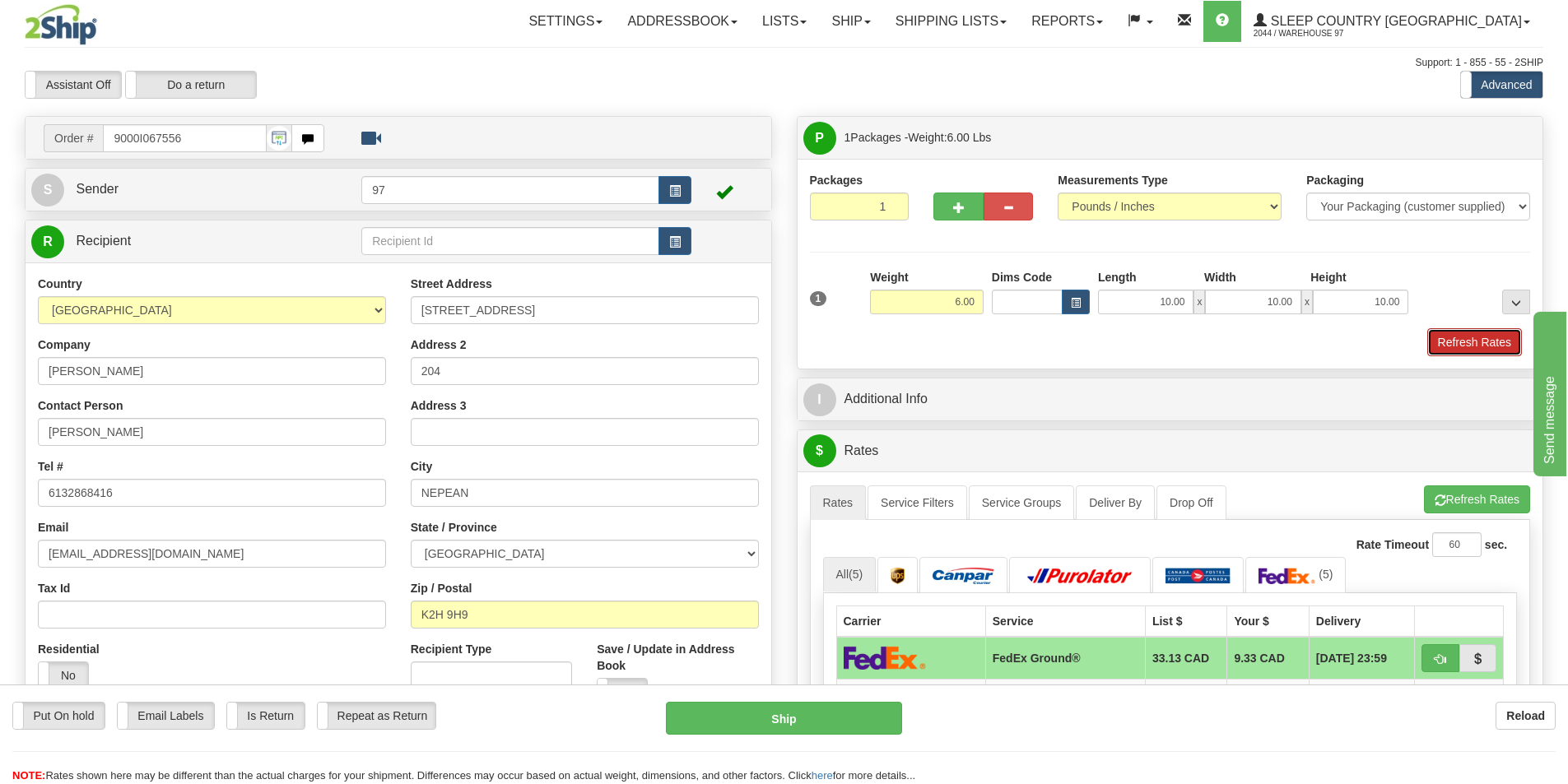
click at [1476, 346] on button "Refresh Rates" at bounding box center [1474, 342] width 94 height 28
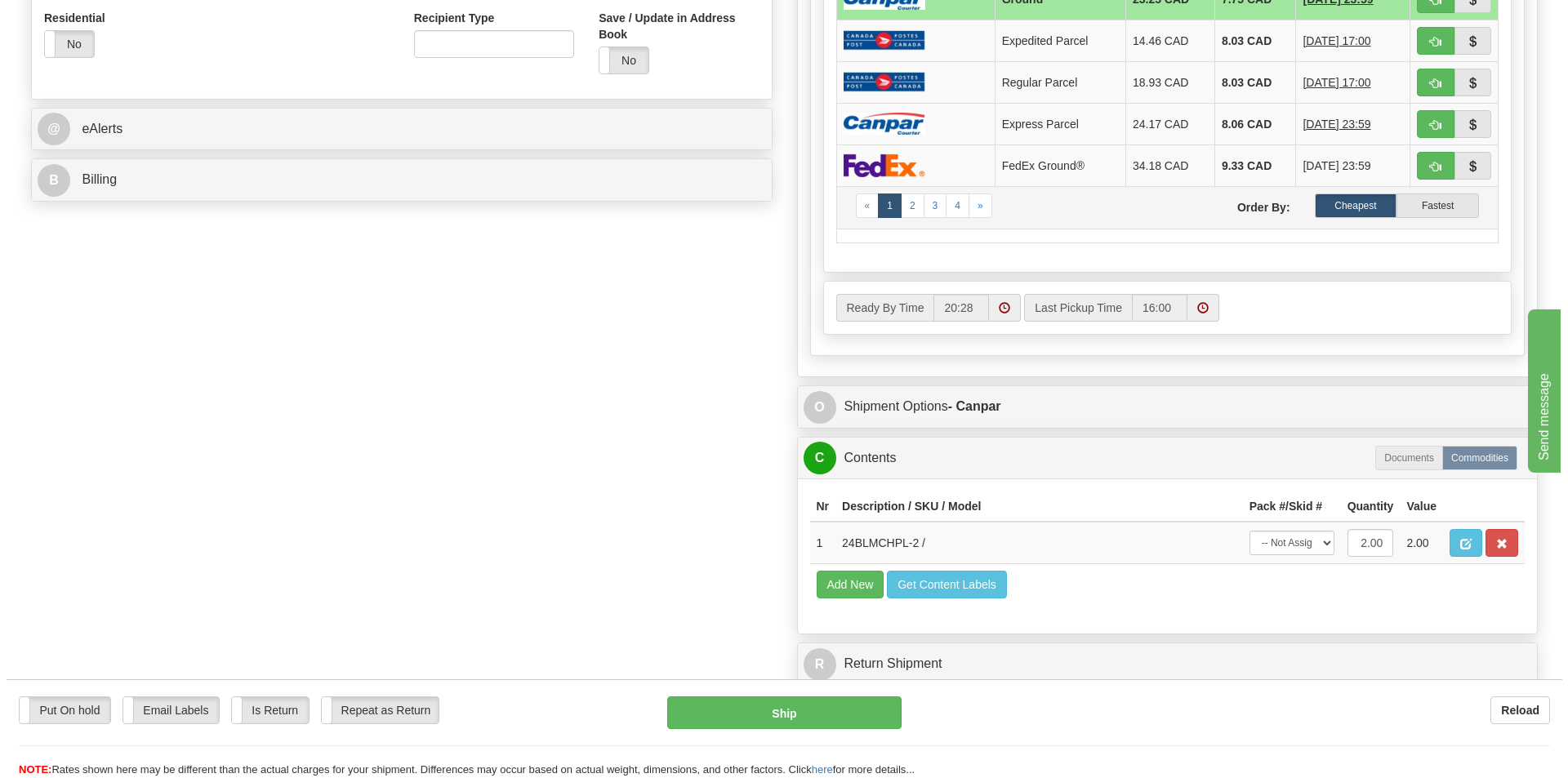
scroll to position [735, 0]
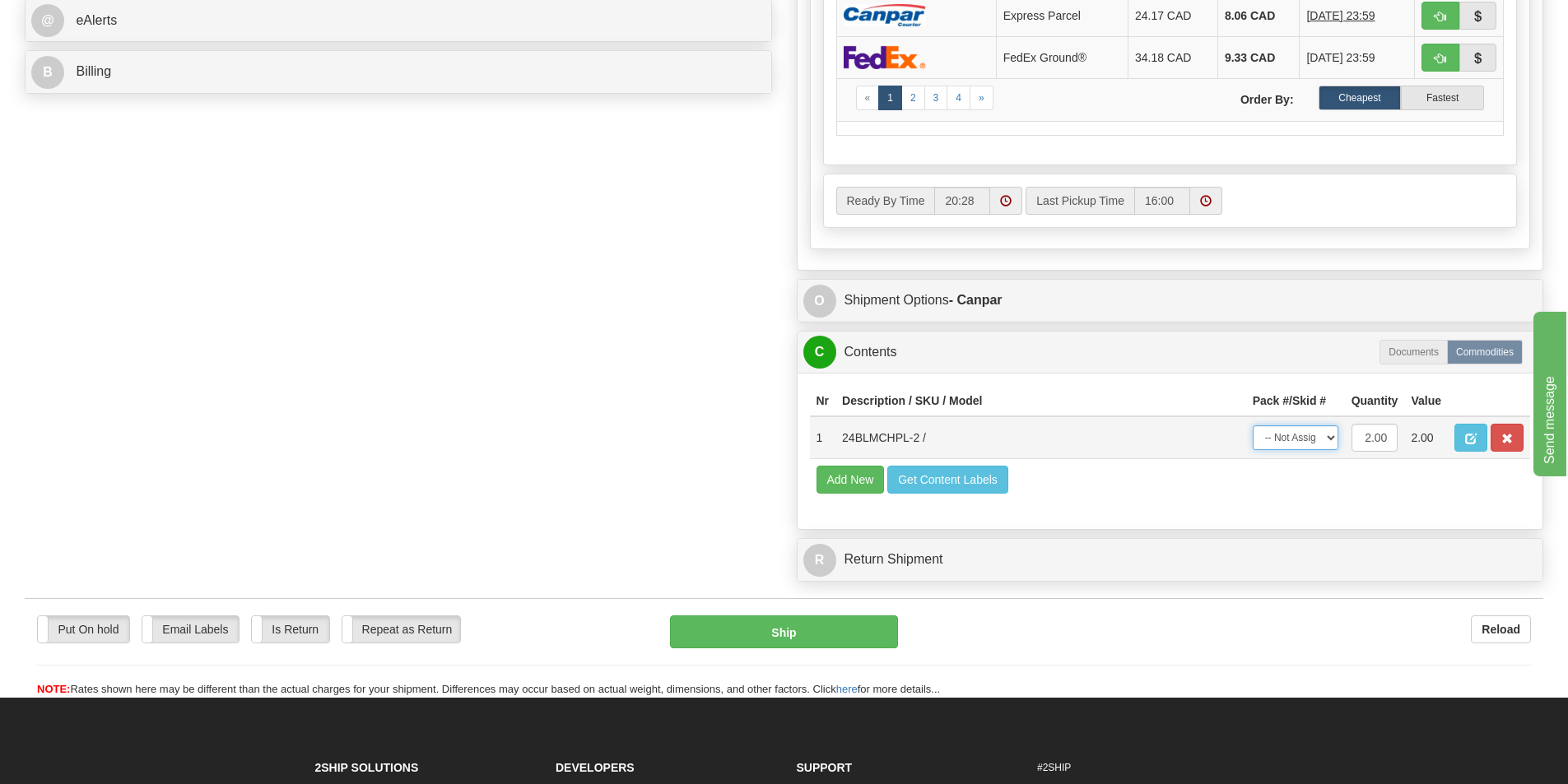
click at [1308, 438] on select "-- Not Assigned -- Package 1" at bounding box center [1295, 438] width 85 height 25
select select "0"
click at [1253, 425] on select "-- Not Assigned -- Package 1" at bounding box center [1295, 438] width 85 height 25
drag, startPoint x: 764, startPoint y: 469, endPoint x: 787, endPoint y: 491, distance: 31.8
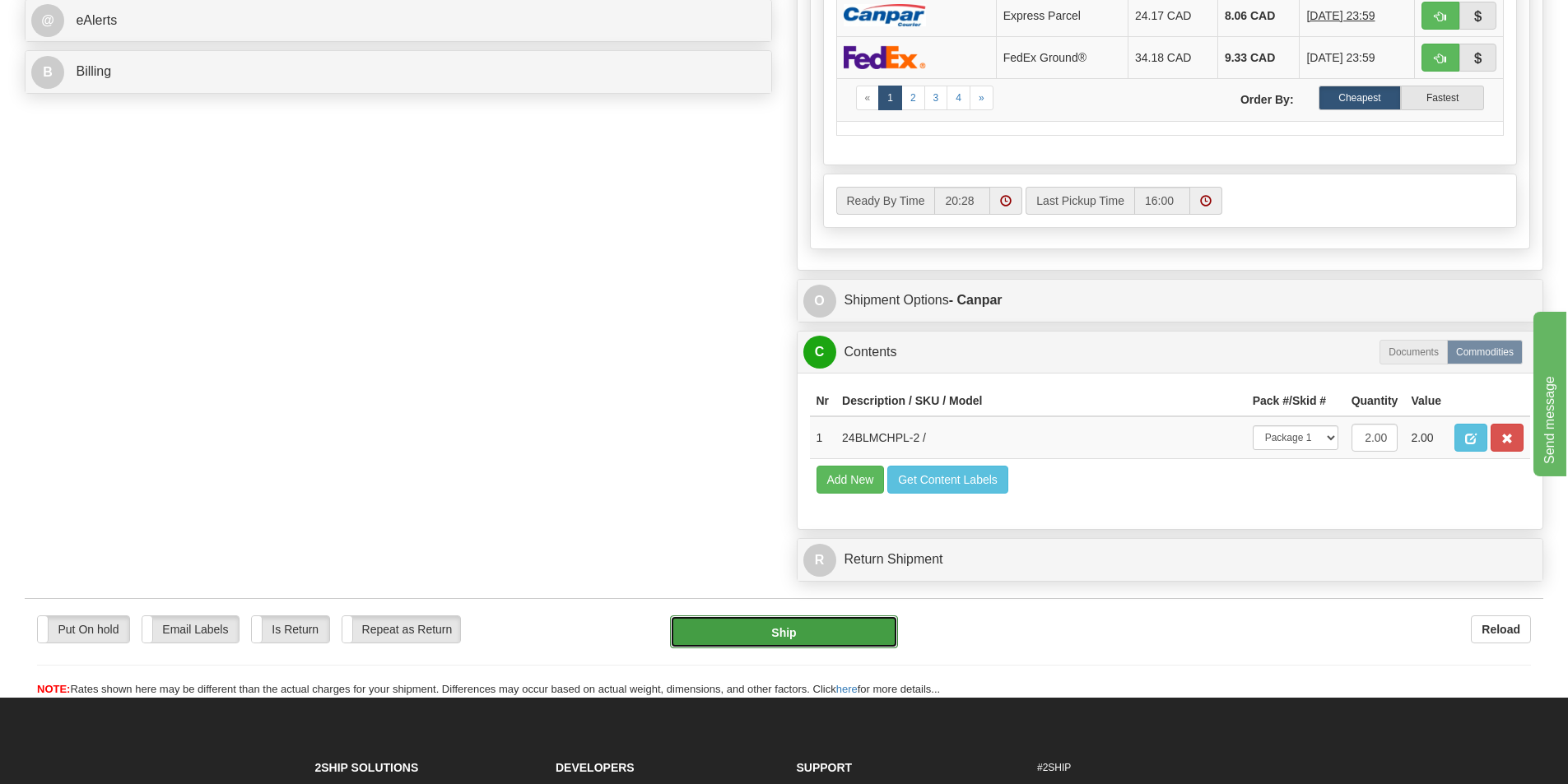
click at [821, 637] on button "Ship" at bounding box center [784, 631] width 228 height 33
type input "1"
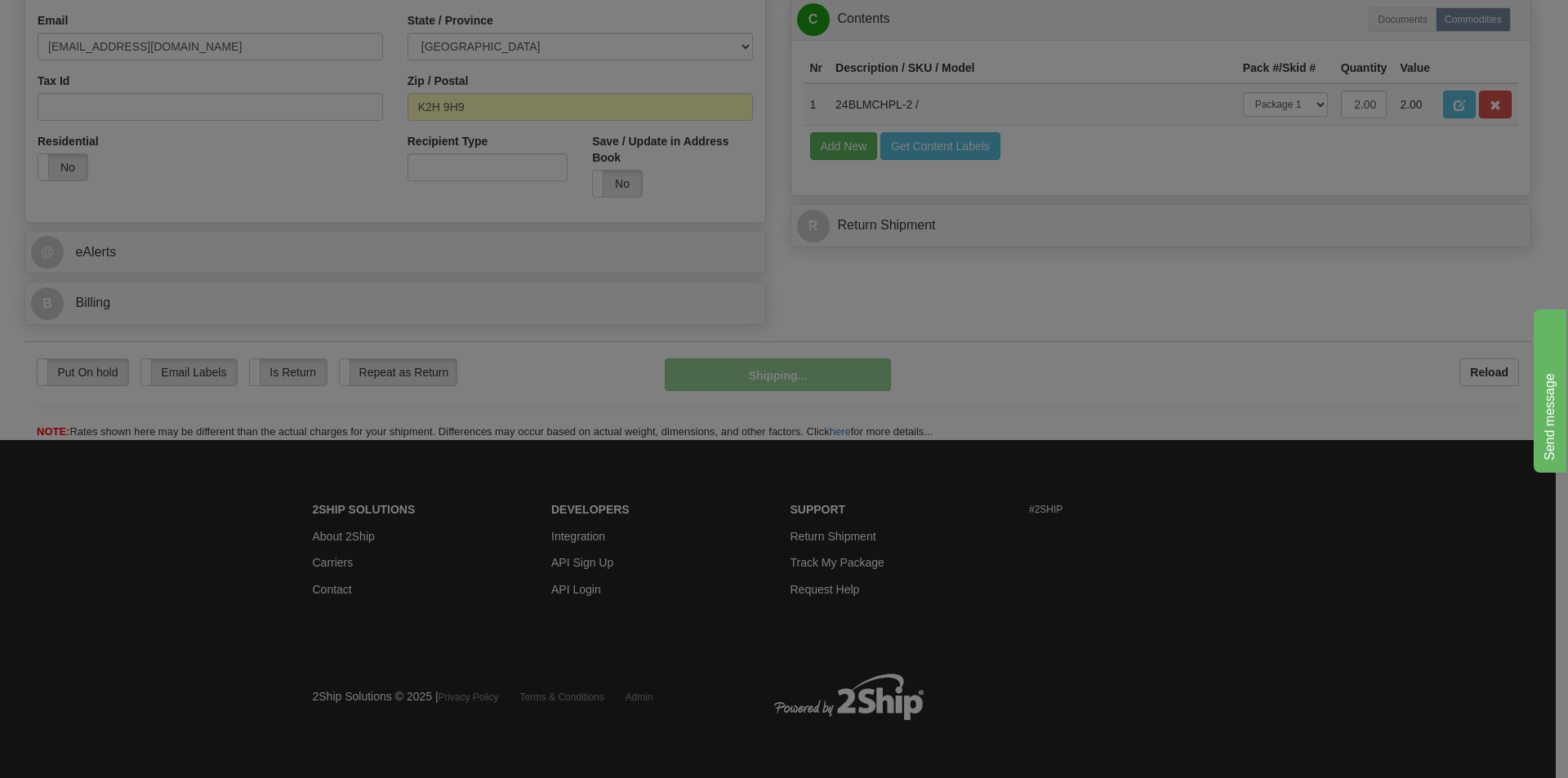
scroll to position [503, 0]
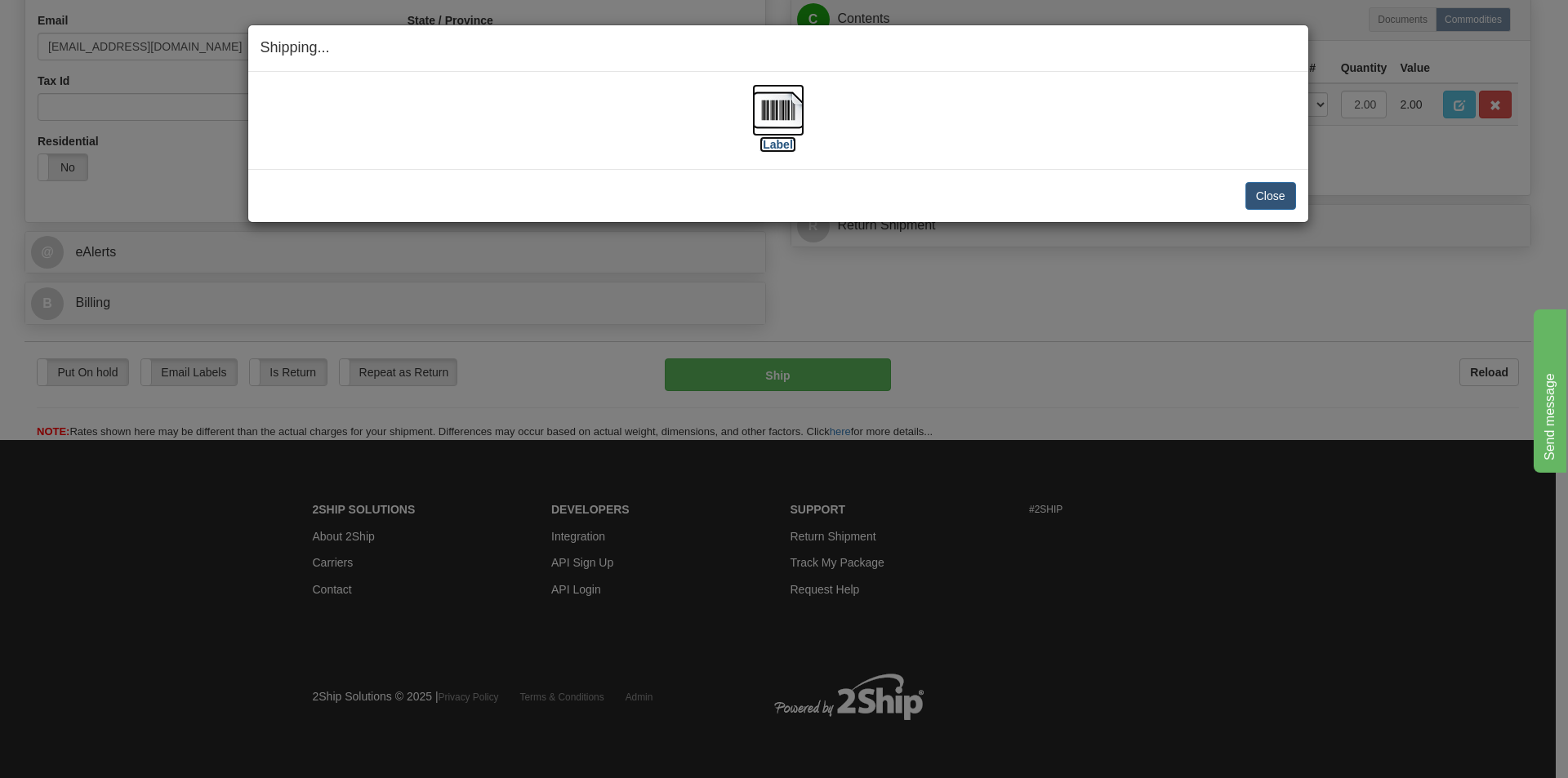
click at [766, 108] on img at bounding box center [777, 109] width 52 height 52
click at [1260, 194] on button "Close" at bounding box center [1270, 195] width 51 height 27
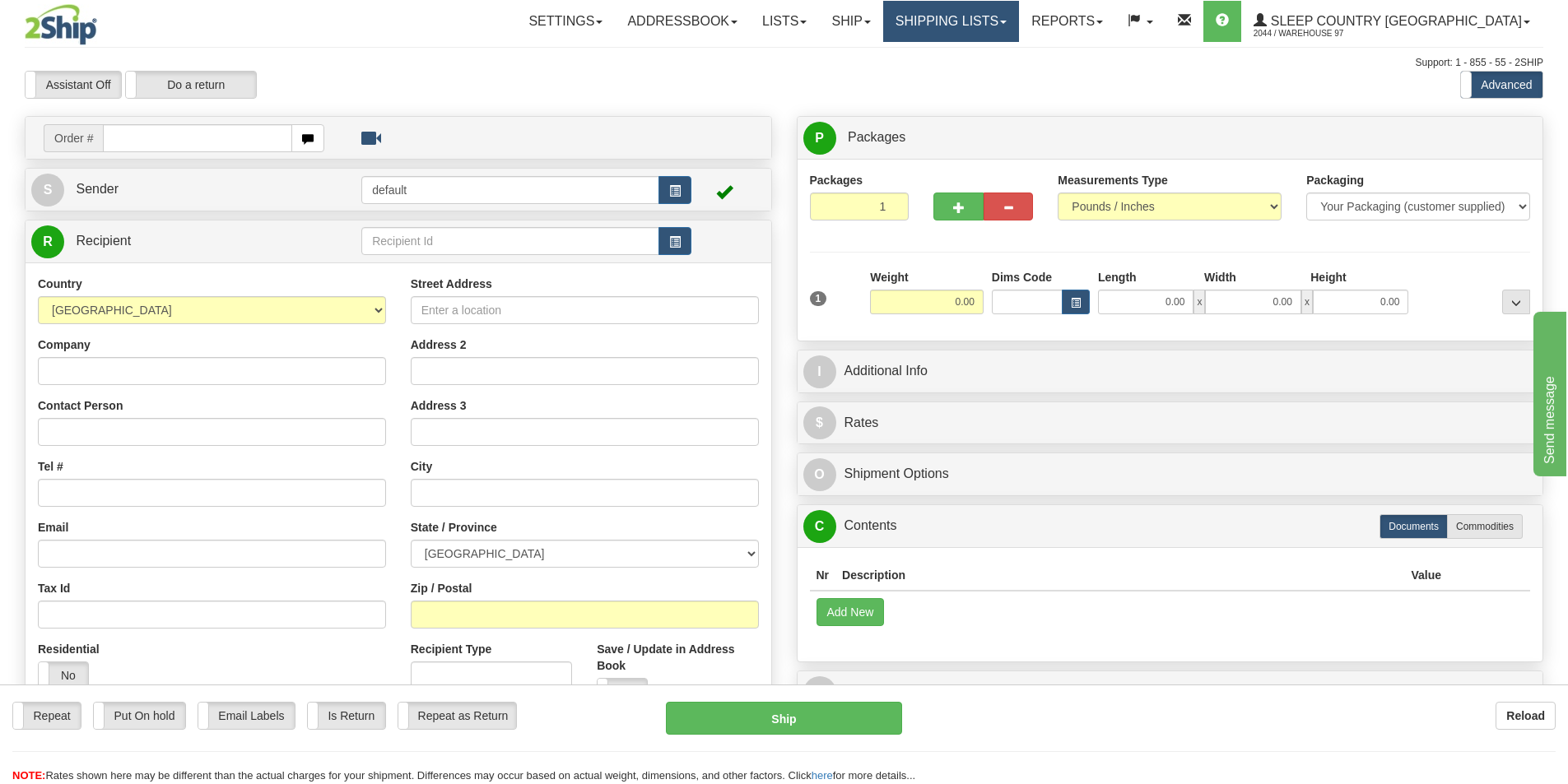
click at [999, 13] on link "Shipping lists" at bounding box center [951, 21] width 135 height 41
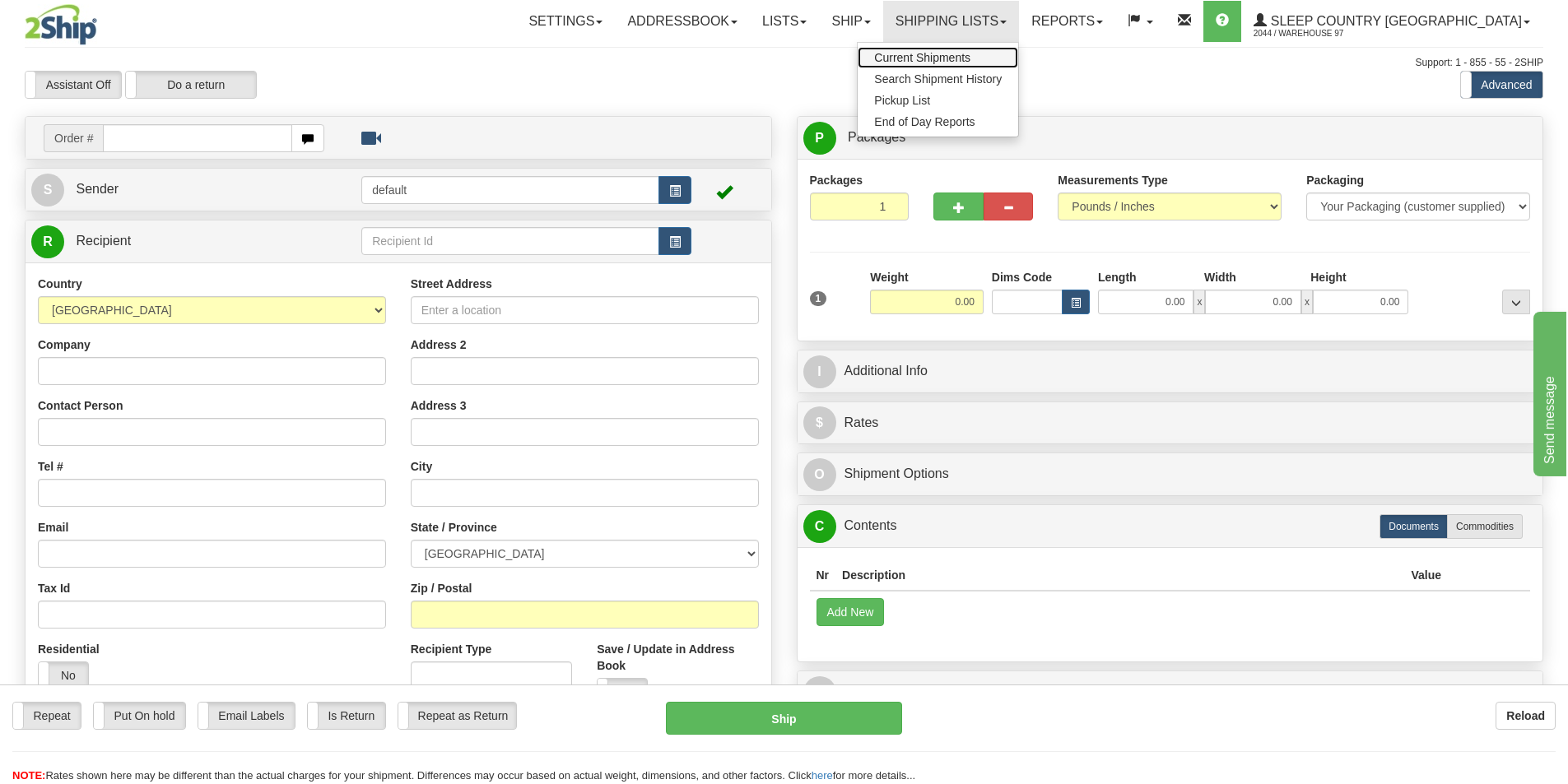
click at [1018, 54] on link "Current Shipments" at bounding box center [938, 58] width 161 height 22
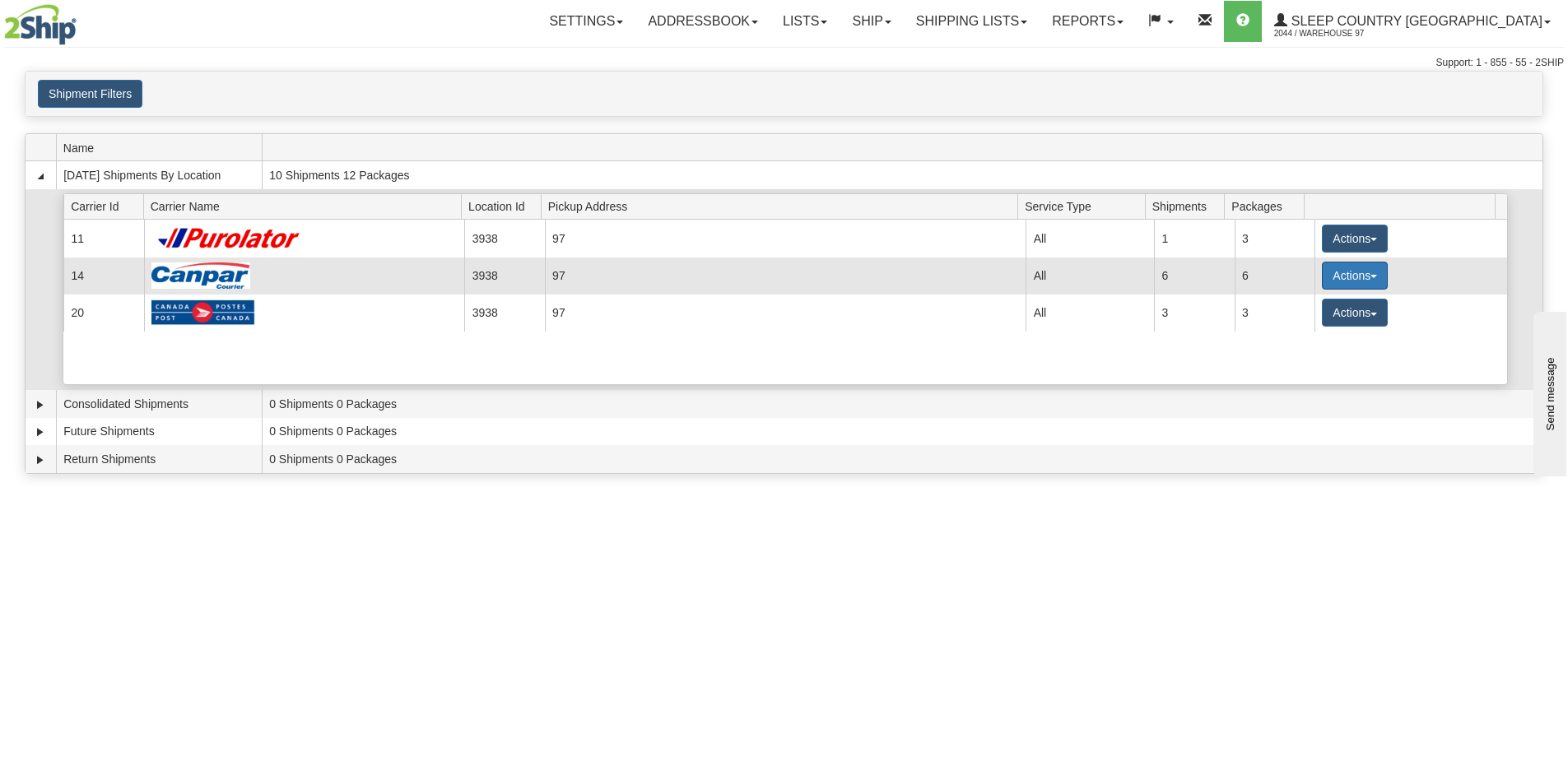
click at [1340, 281] on button "Actions" at bounding box center [1355, 275] width 66 height 28
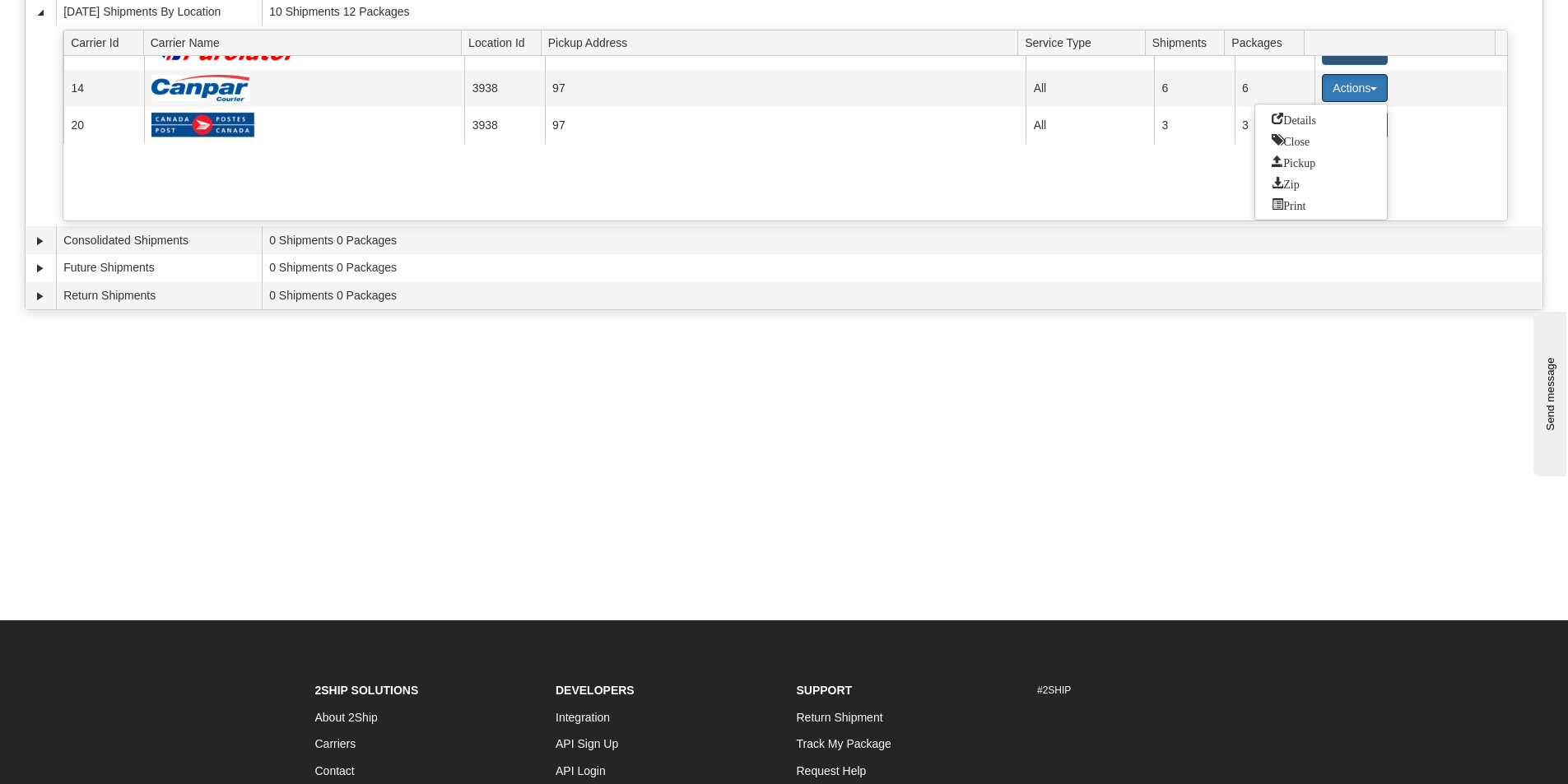
scroll to position [165, 0]
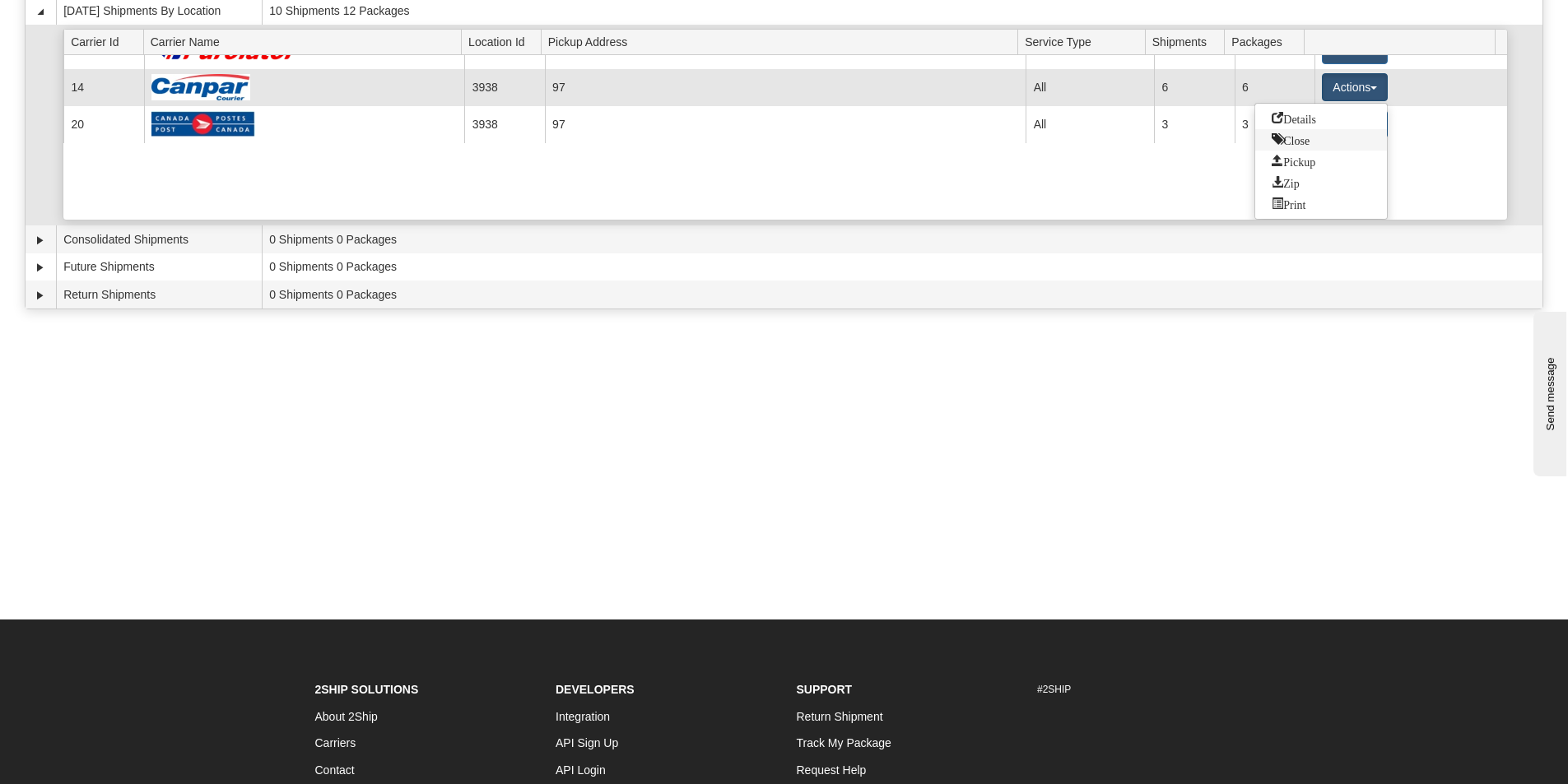
drag, startPoint x: 1316, startPoint y: 173, endPoint x: 1259, endPoint y: 147, distance: 62.6
drag, startPoint x: 1259, startPoint y: 147, endPoint x: 1326, endPoint y: 114, distance: 74.7
click at [1313, 115] on span "Details" at bounding box center [1294, 118] width 44 height 12
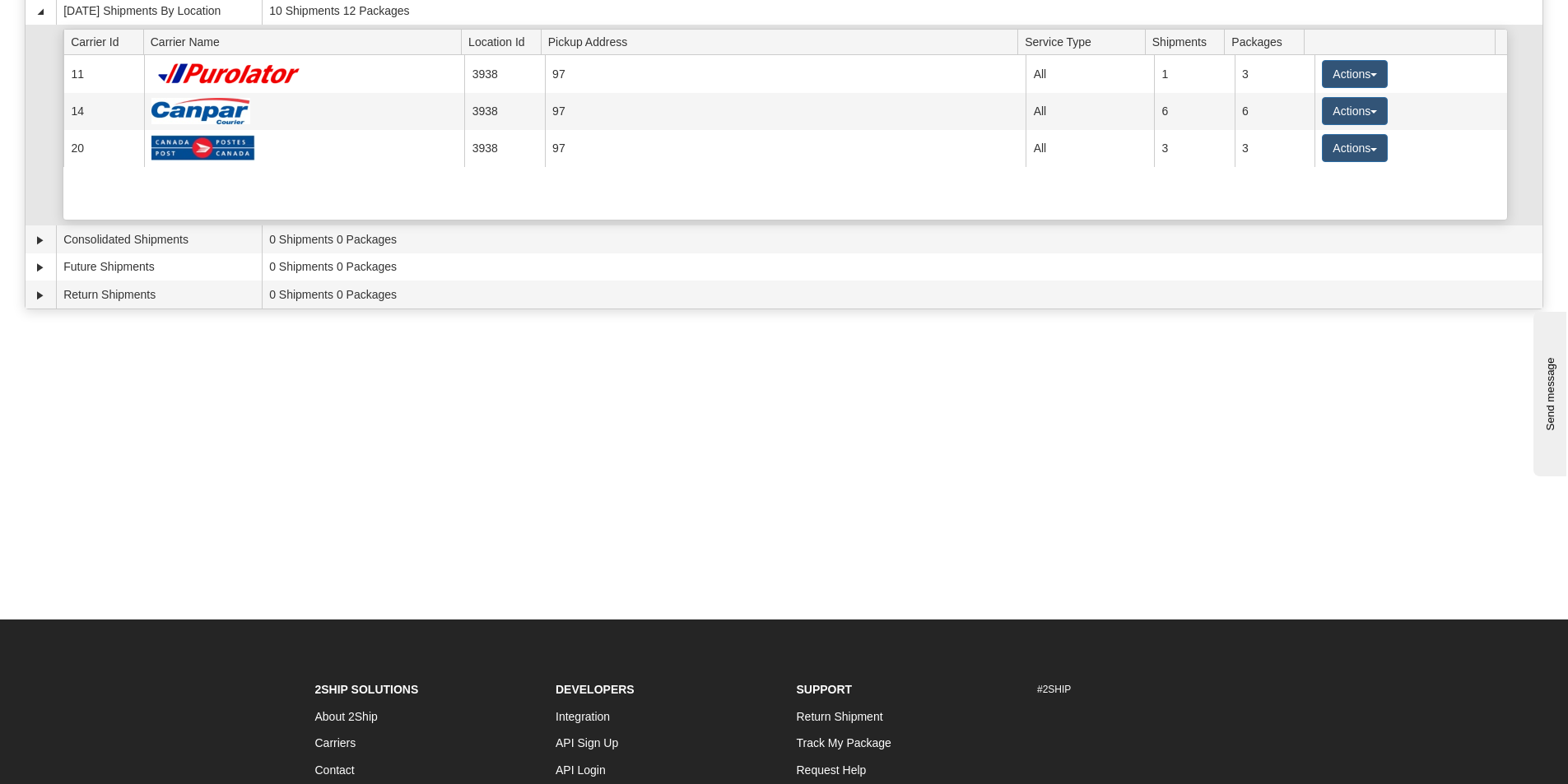
scroll to position [0, 0]
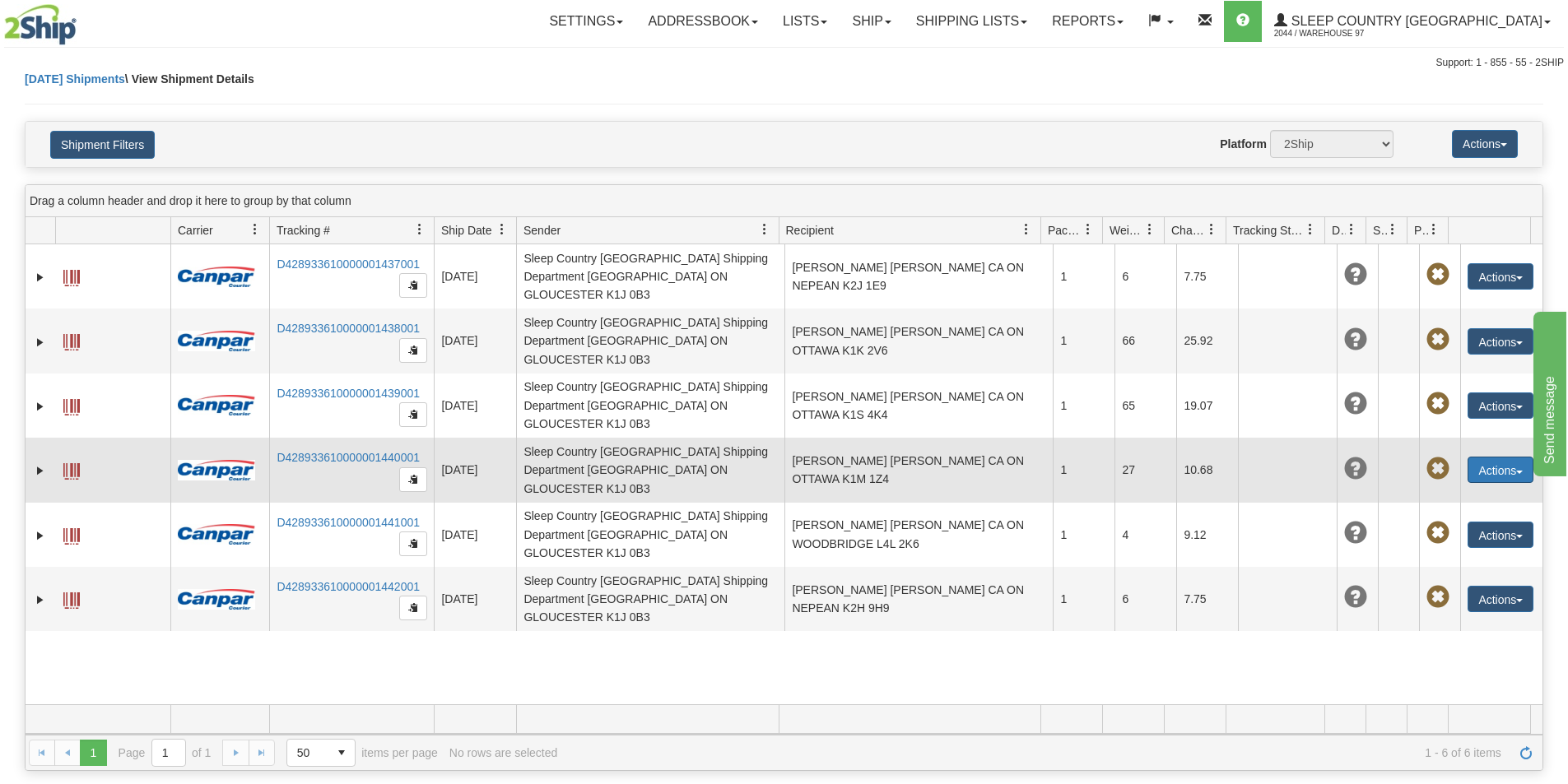
click at [1508, 456] on button "Actions" at bounding box center [1500, 469] width 66 height 26
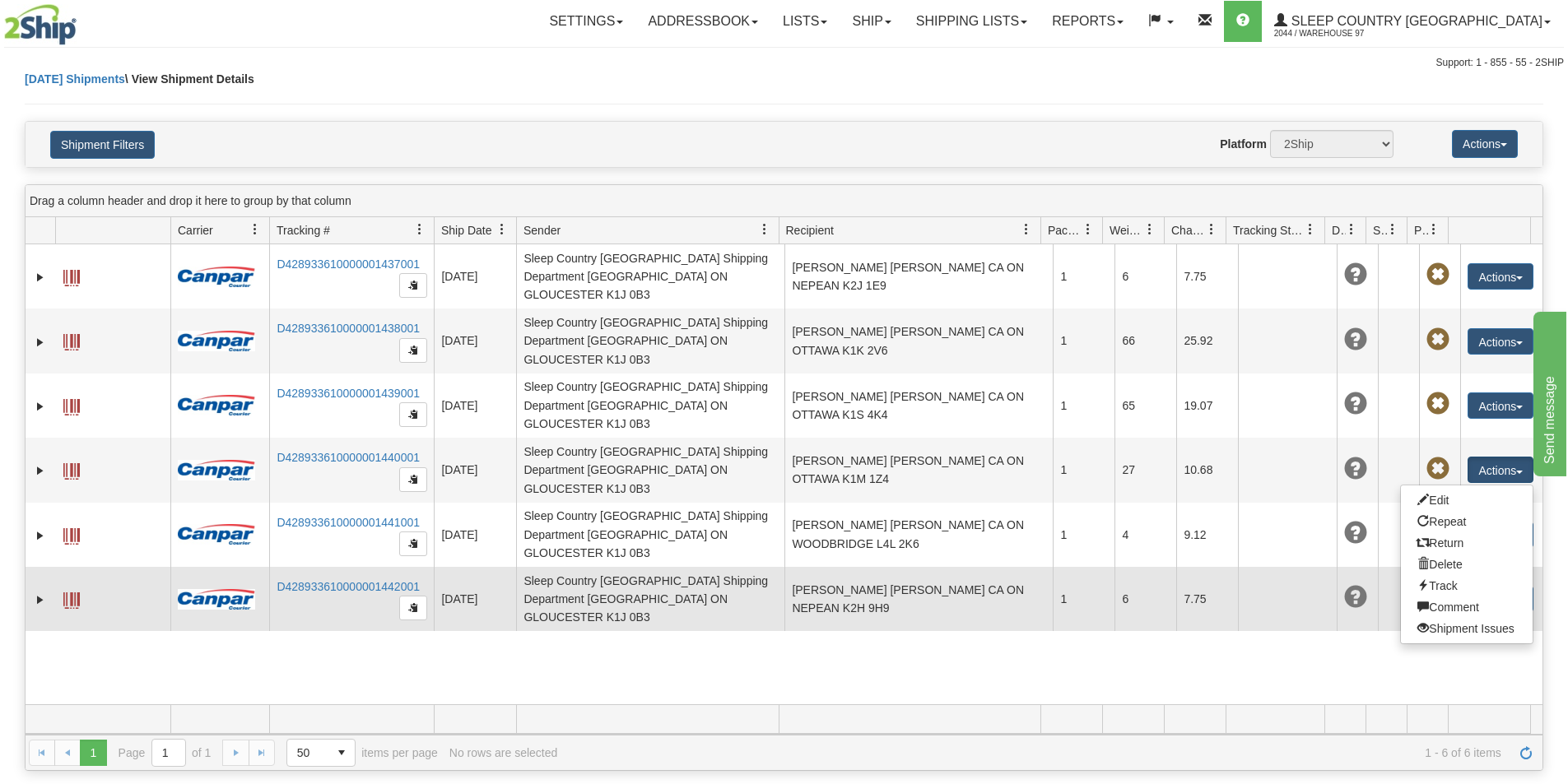
drag, startPoint x: 1214, startPoint y: 652, endPoint x: 1428, endPoint y: 514, distance: 254.6
click at [1219, 649] on div "31582344 2044 D428933610000001437001 [DATE] [DATE] 08:17:37 PM Sleep Country [G…" at bounding box center [784, 474] width 1517 height 460
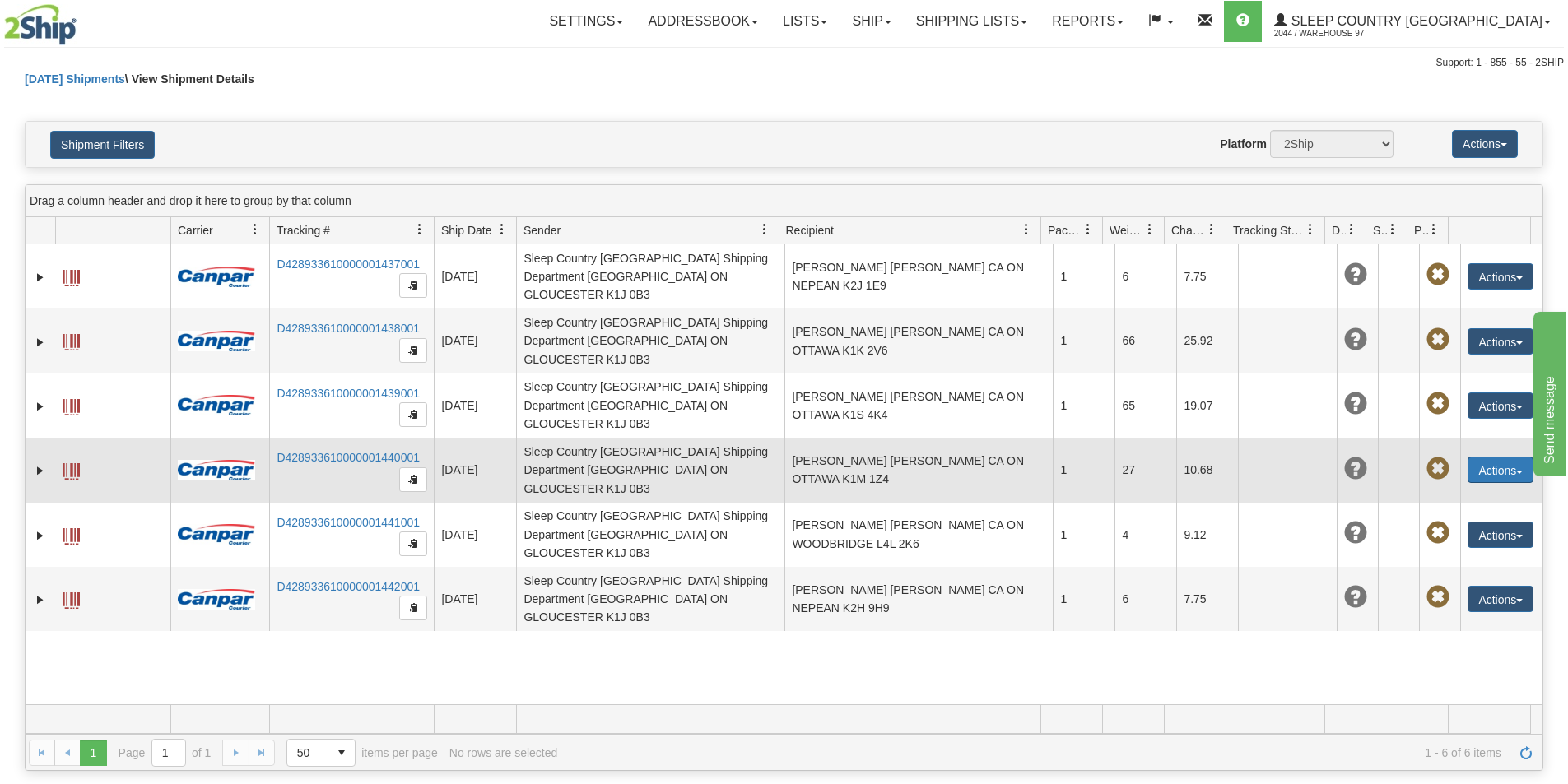
click at [1515, 456] on button "Actions" at bounding box center [1500, 469] width 66 height 26
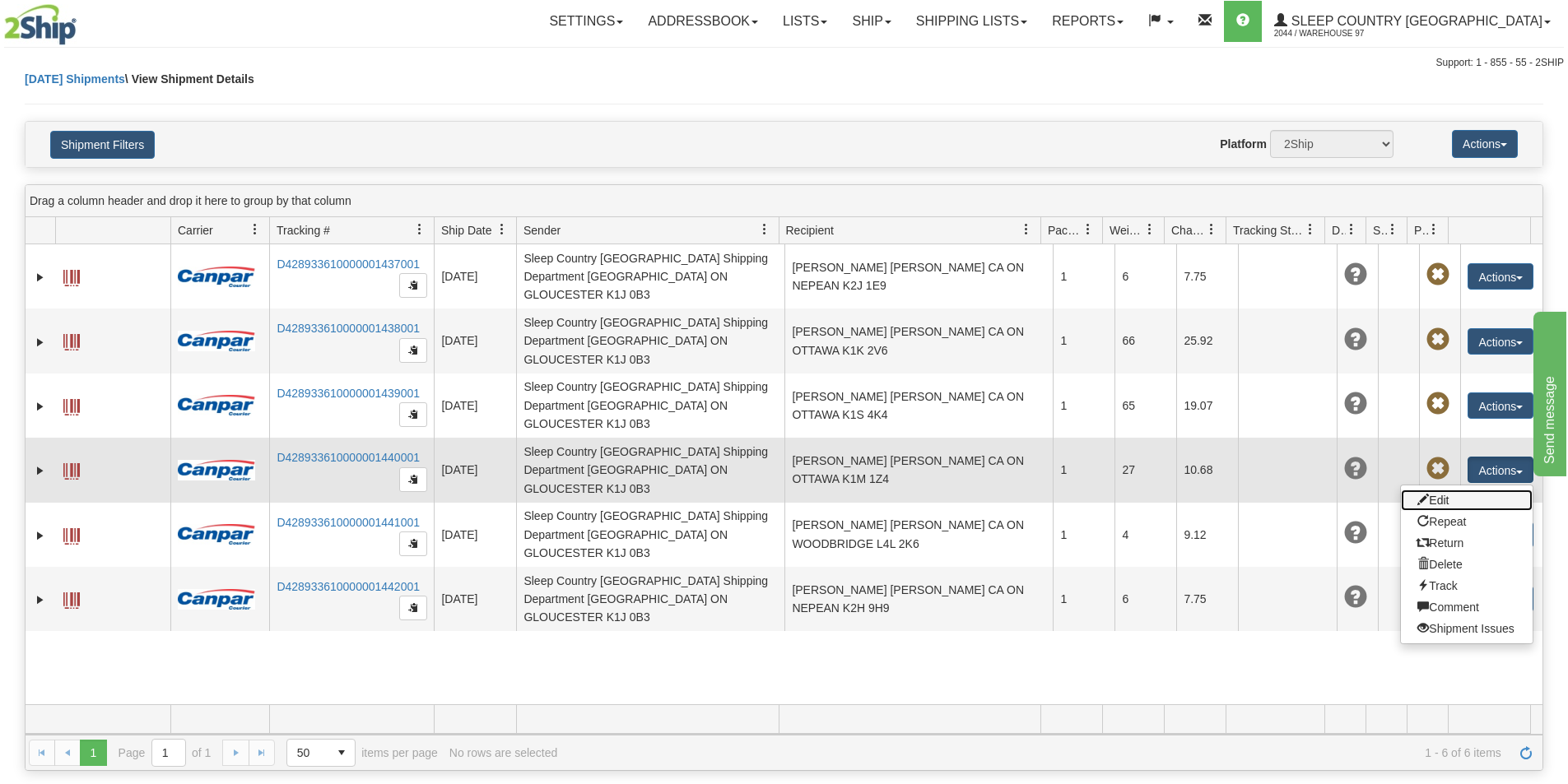
click at [1471, 490] on link "Edit" at bounding box center [1466, 501] width 131 height 22
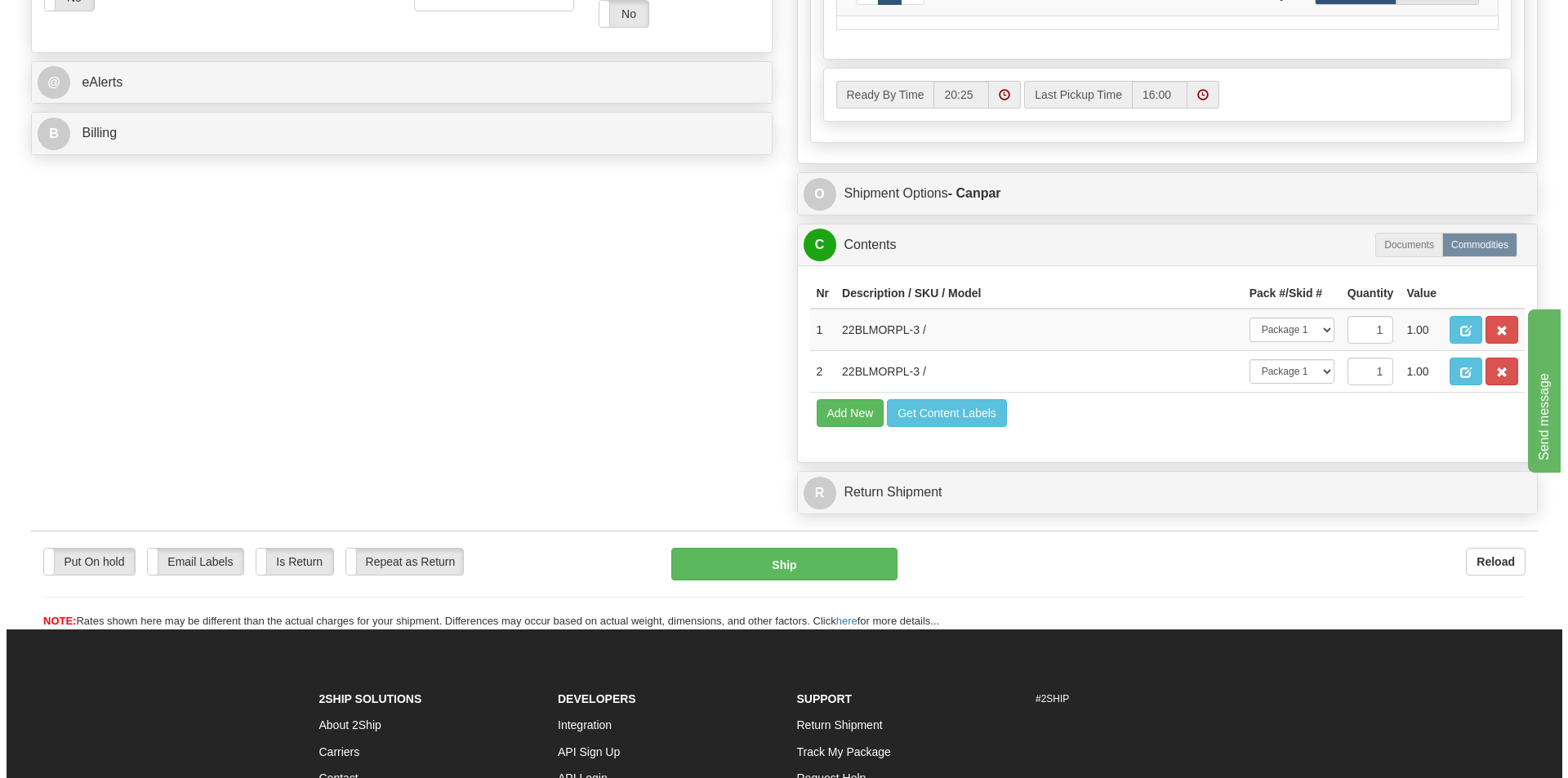
scroll to position [863, 0]
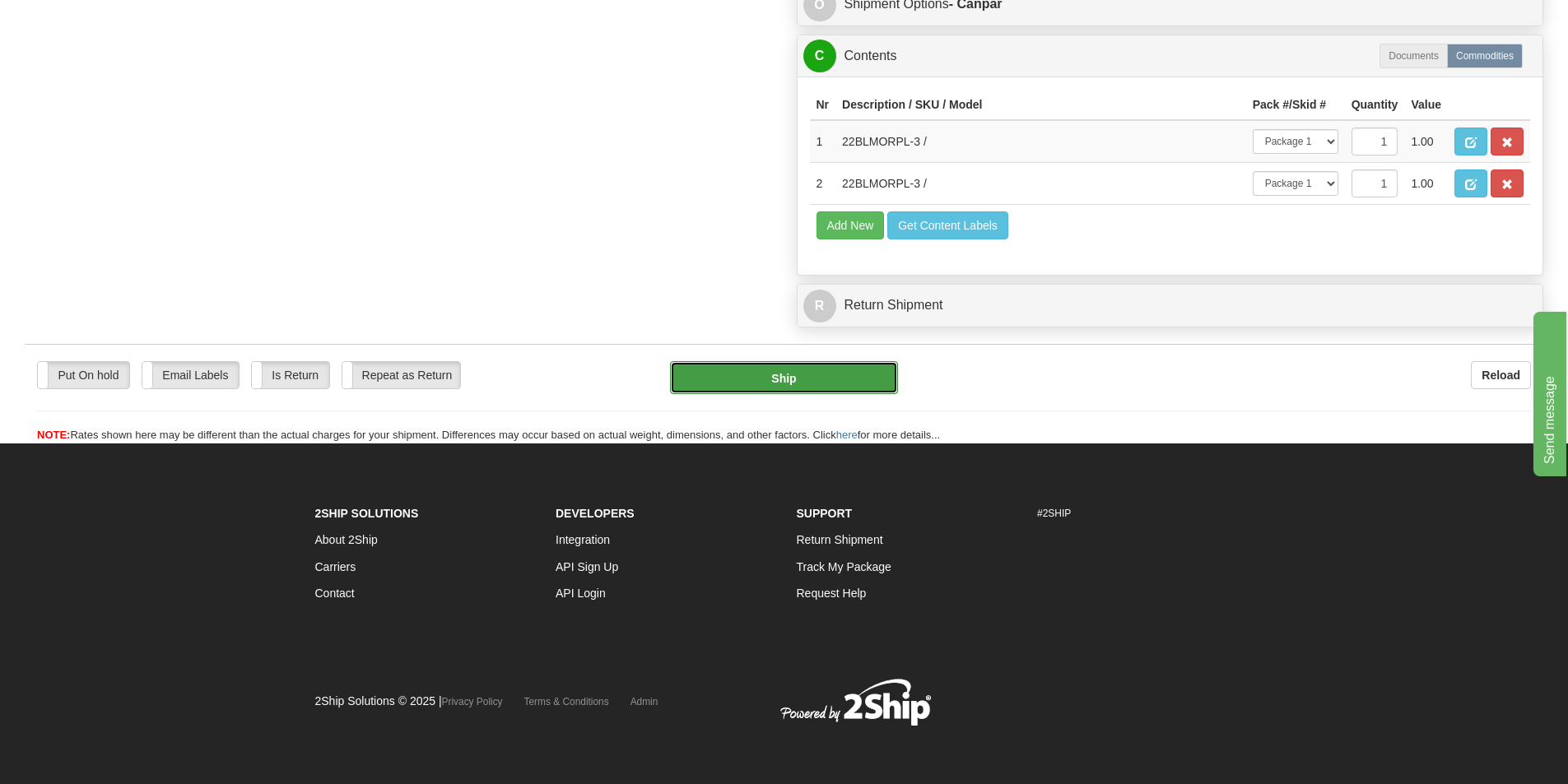
click at [754, 370] on button "Ship" at bounding box center [784, 377] width 228 height 33
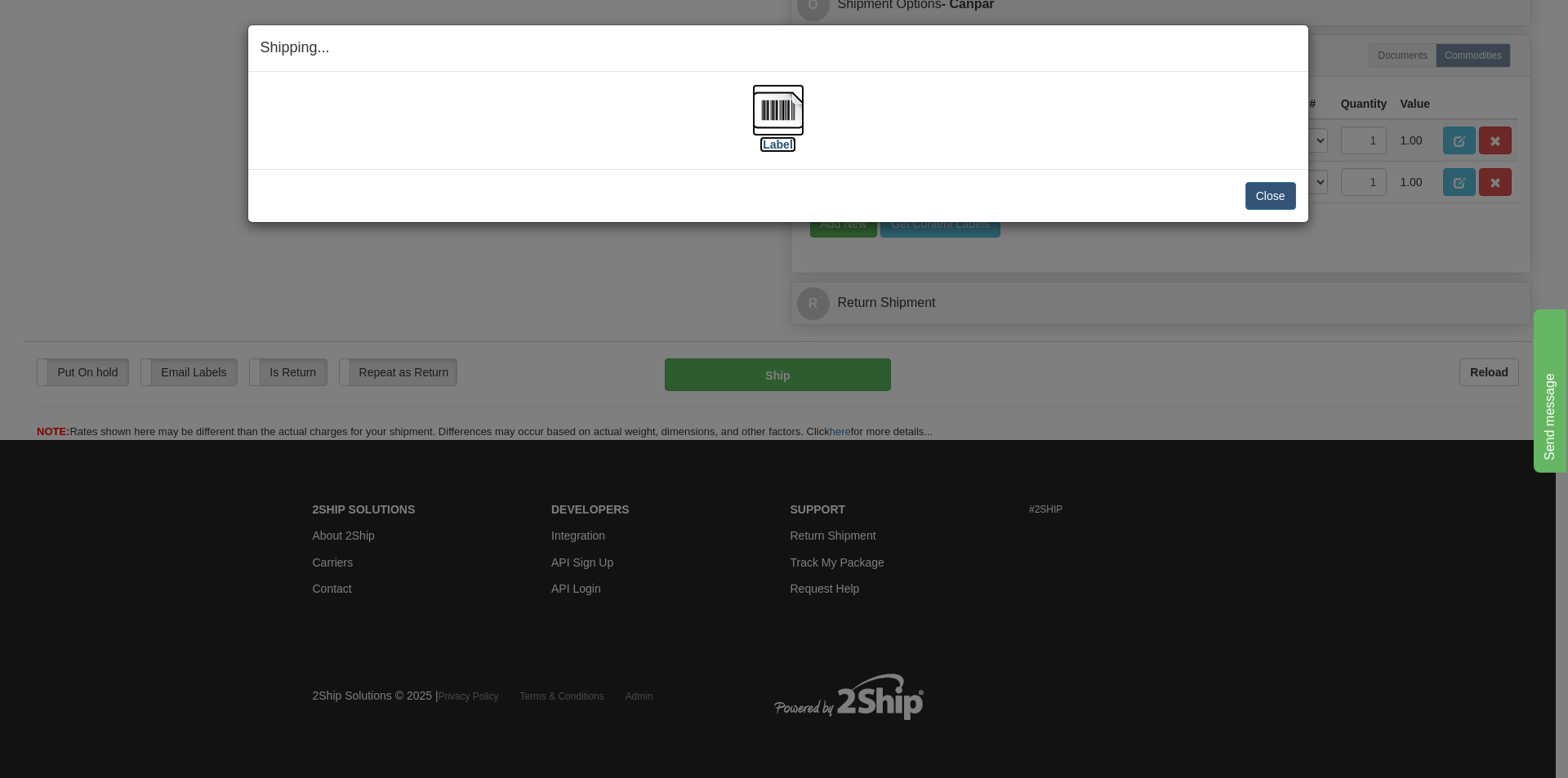
click at [772, 109] on img at bounding box center [777, 109] width 52 height 52
click at [1264, 193] on button "Close" at bounding box center [1270, 195] width 51 height 27
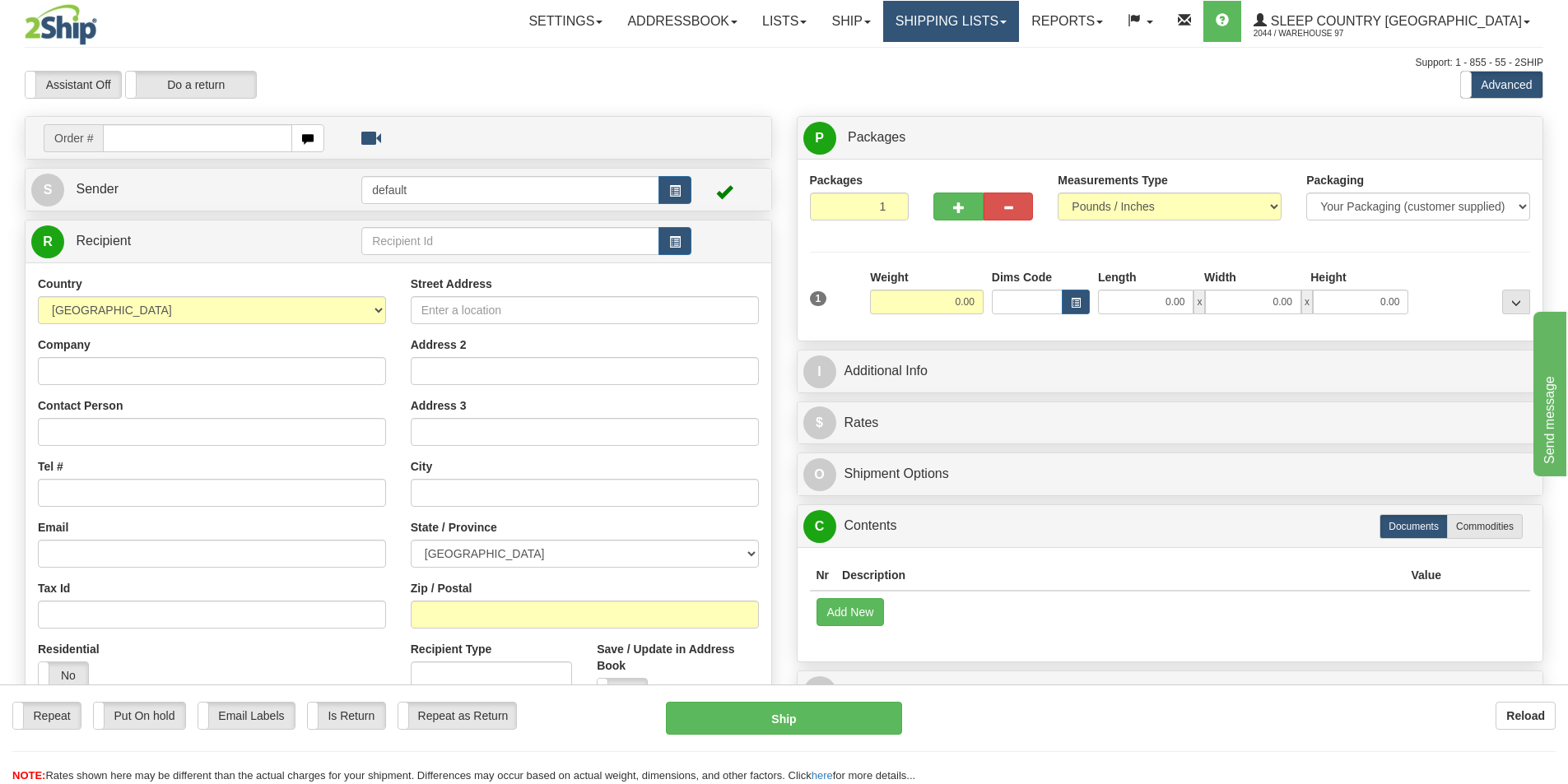
click at [1019, 30] on link "Shipping lists" at bounding box center [951, 21] width 135 height 41
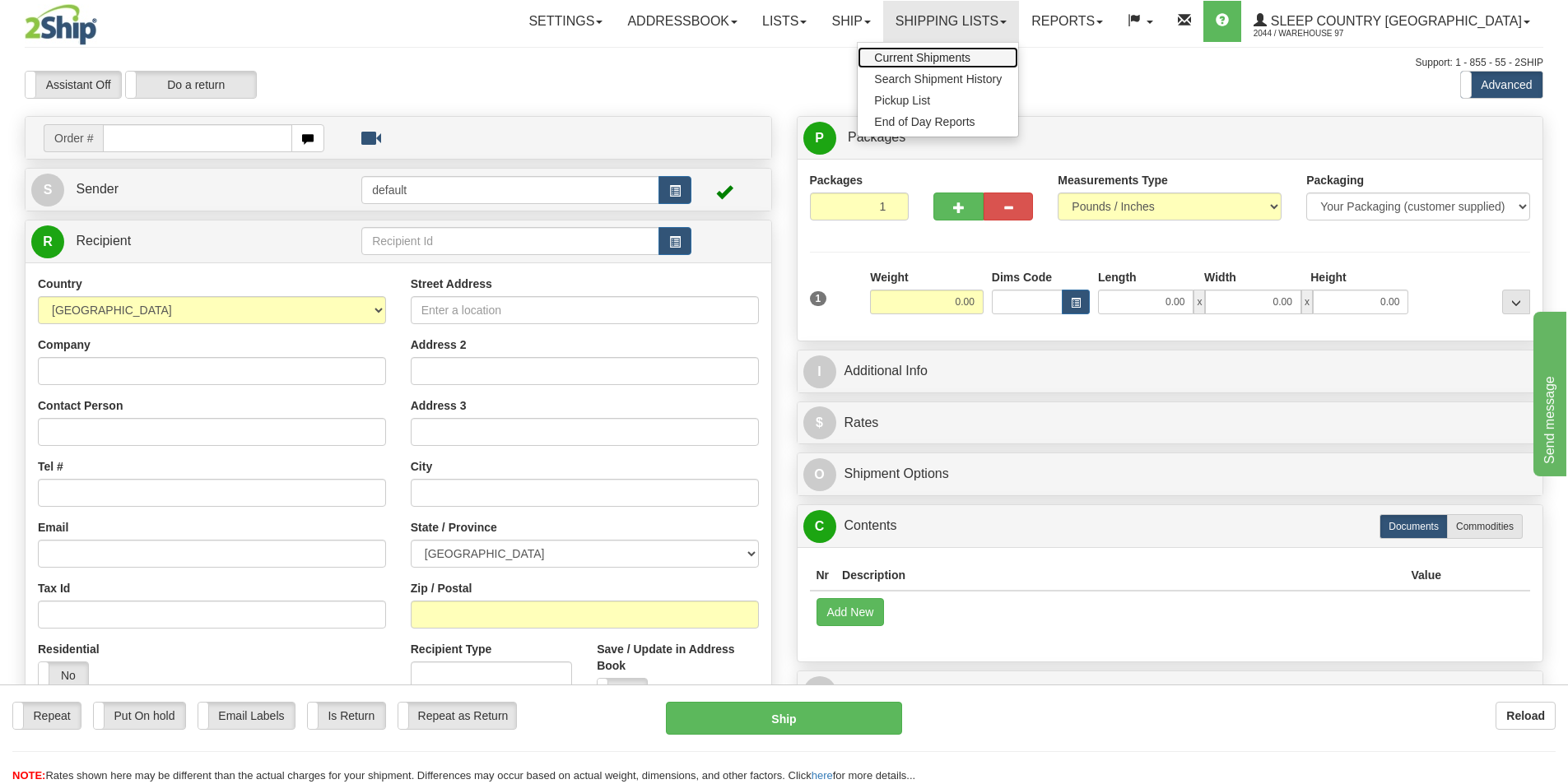
click at [1018, 60] on link "Current Shipments" at bounding box center [938, 58] width 161 height 22
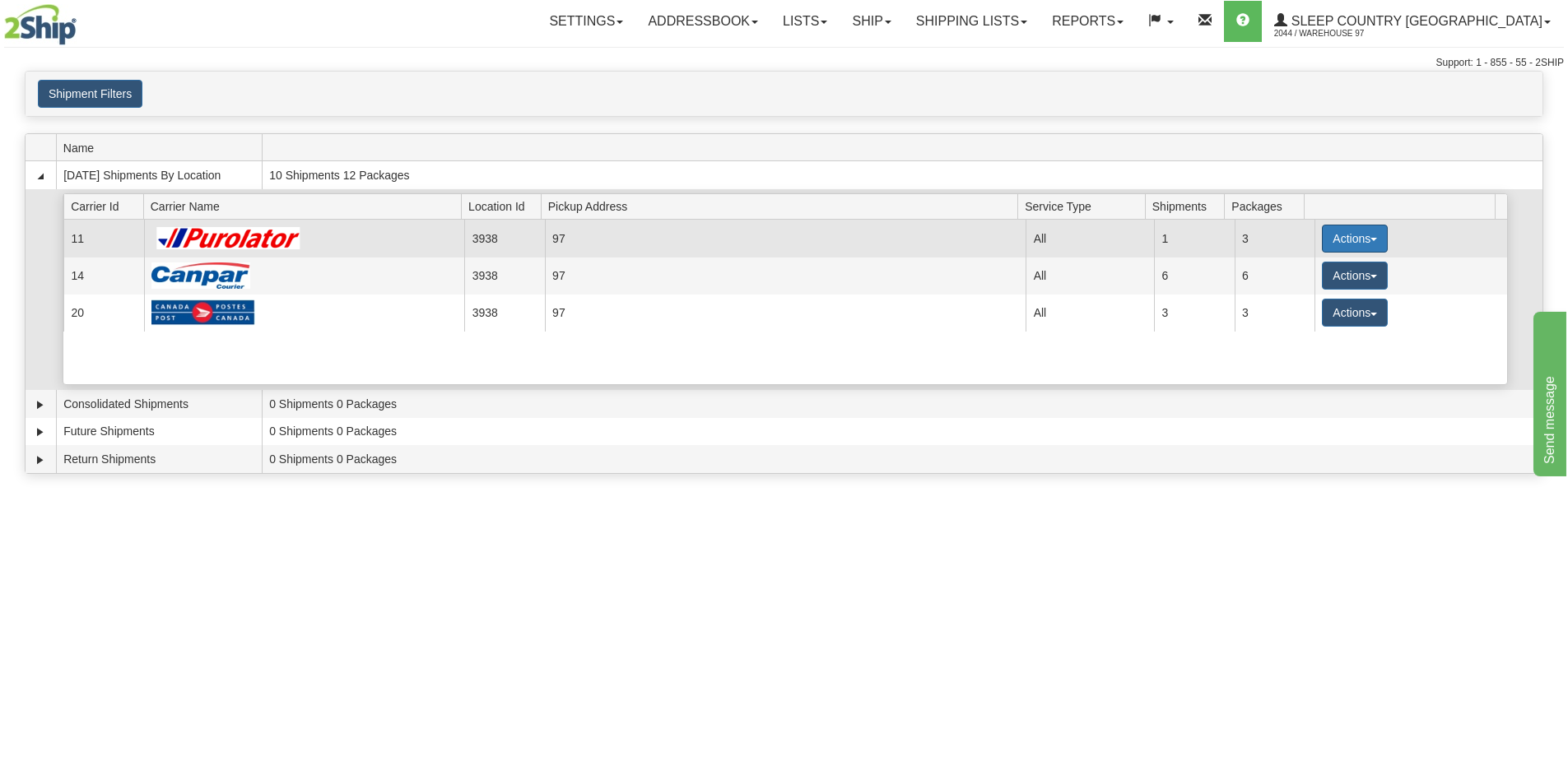
click at [1368, 246] on button "Actions" at bounding box center [1355, 238] width 66 height 28
click at [1329, 296] on link "Close" at bounding box center [1320, 292] width 131 height 22
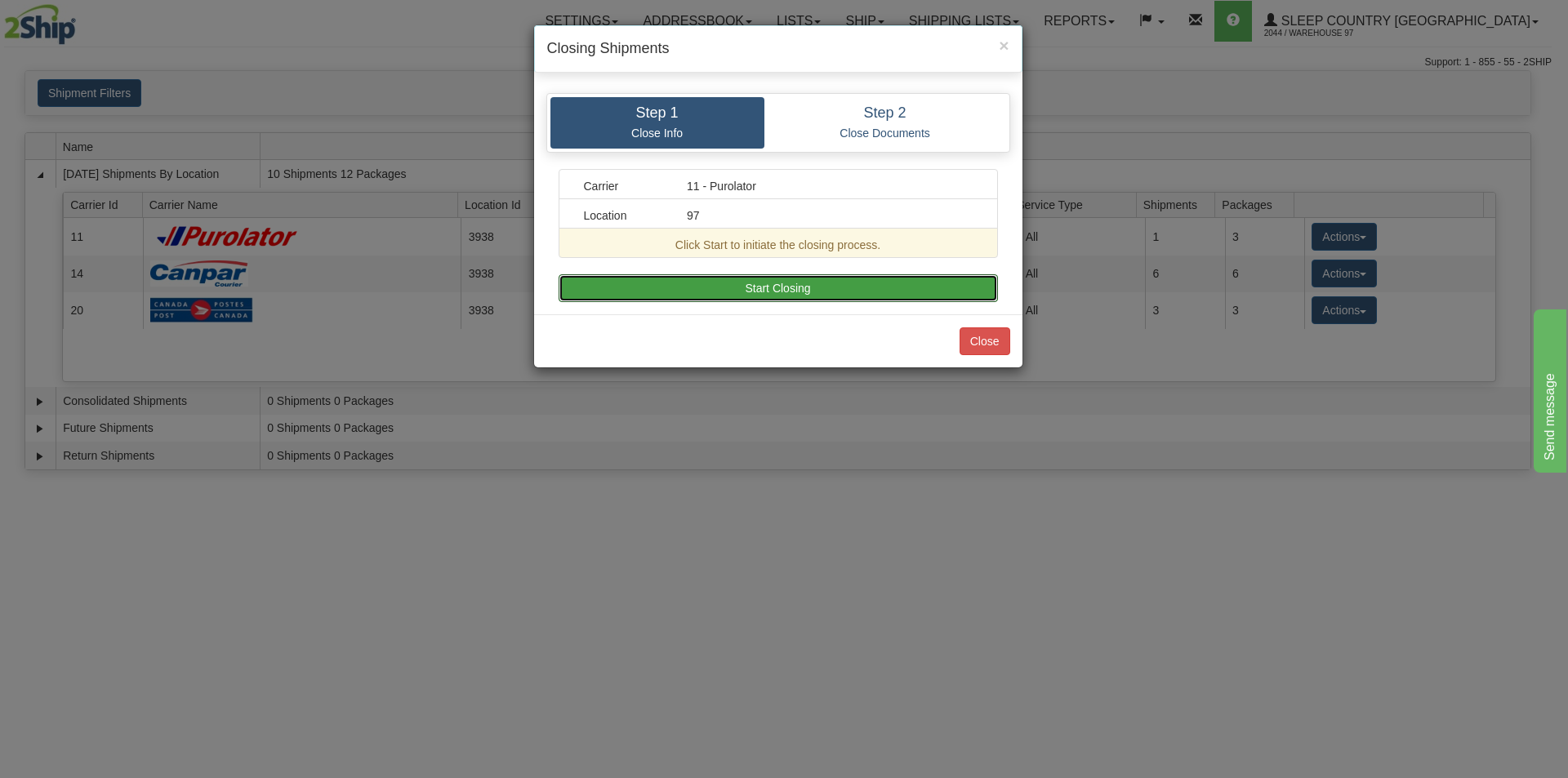
click at [807, 293] on button "Start Closing" at bounding box center [777, 288] width 439 height 27
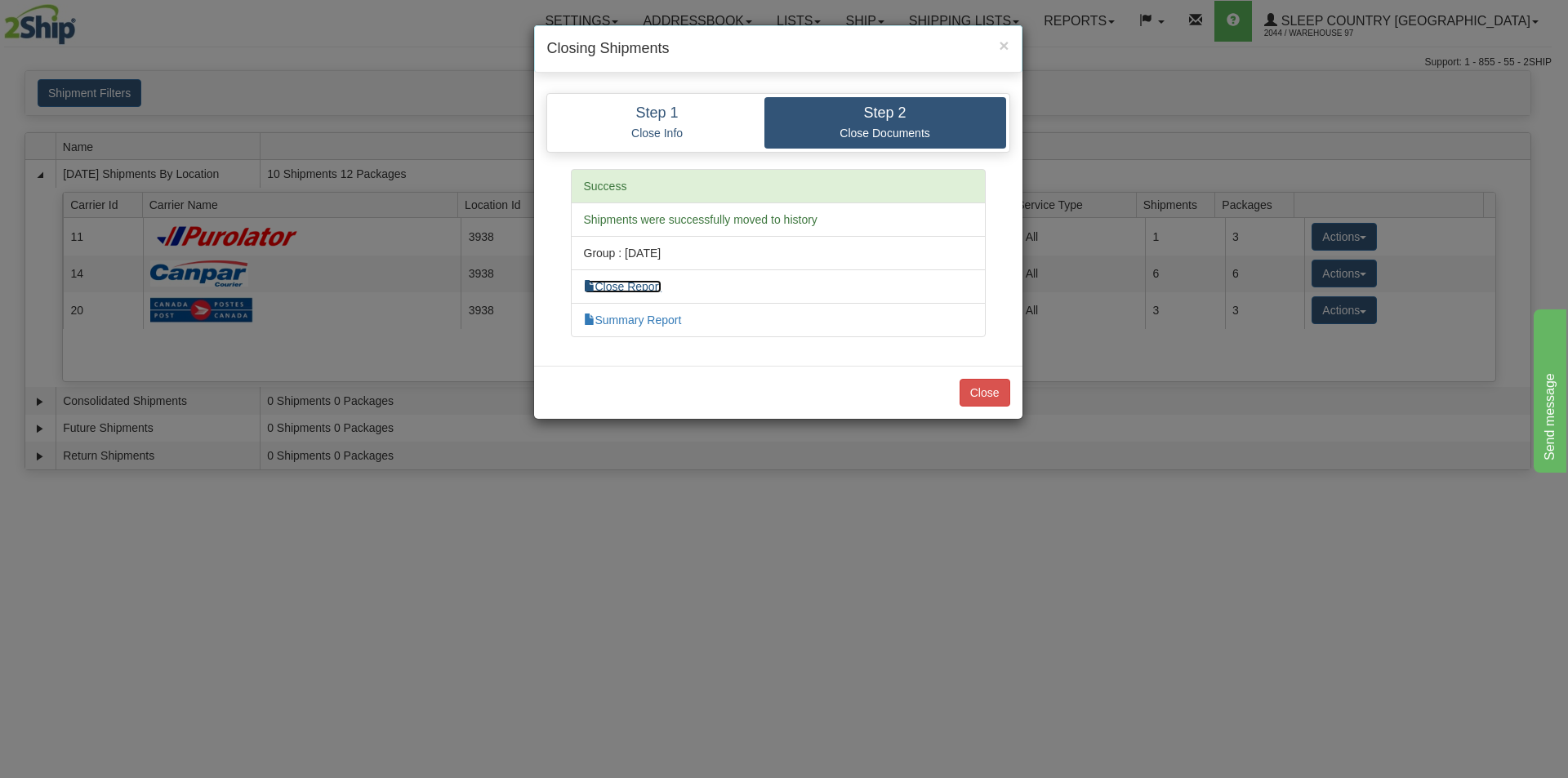
click at [621, 288] on link "Close Report" at bounding box center [623, 287] width 78 height 13
click at [624, 327] on li "Summary Report" at bounding box center [778, 319] width 415 height 34
click at [631, 320] on link "Summary Report" at bounding box center [633, 320] width 98 height 13
click at [971, 385] on button "Close" at bounding box center [984, 392] width 51 height 27
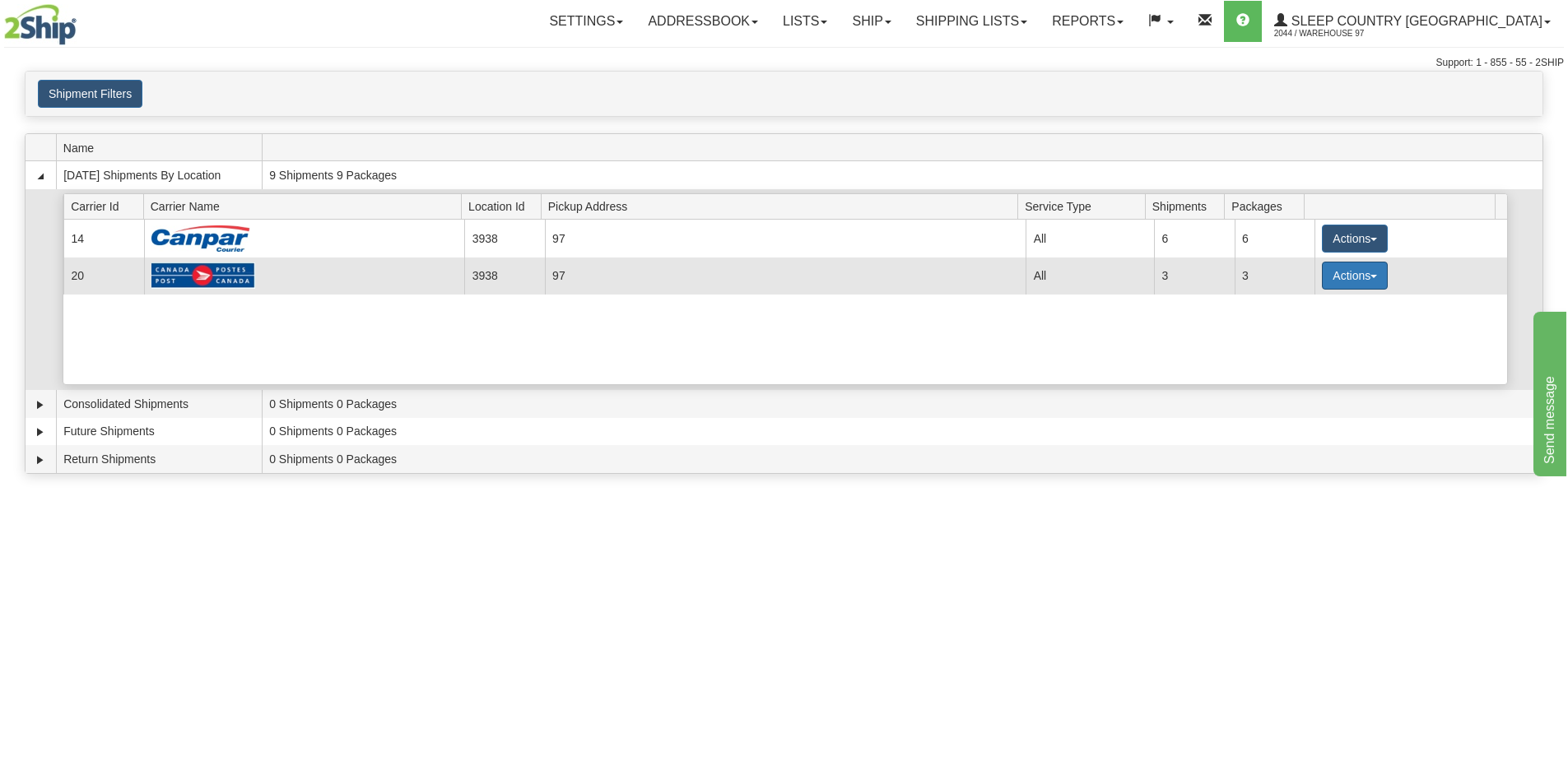
click at [1370, 283] on button "Actions" at bounding box center [1355, 275] width 66 height 28
click at [1330, 328] on link "Close" at bounding box center [1320, 328] width 131 height 22
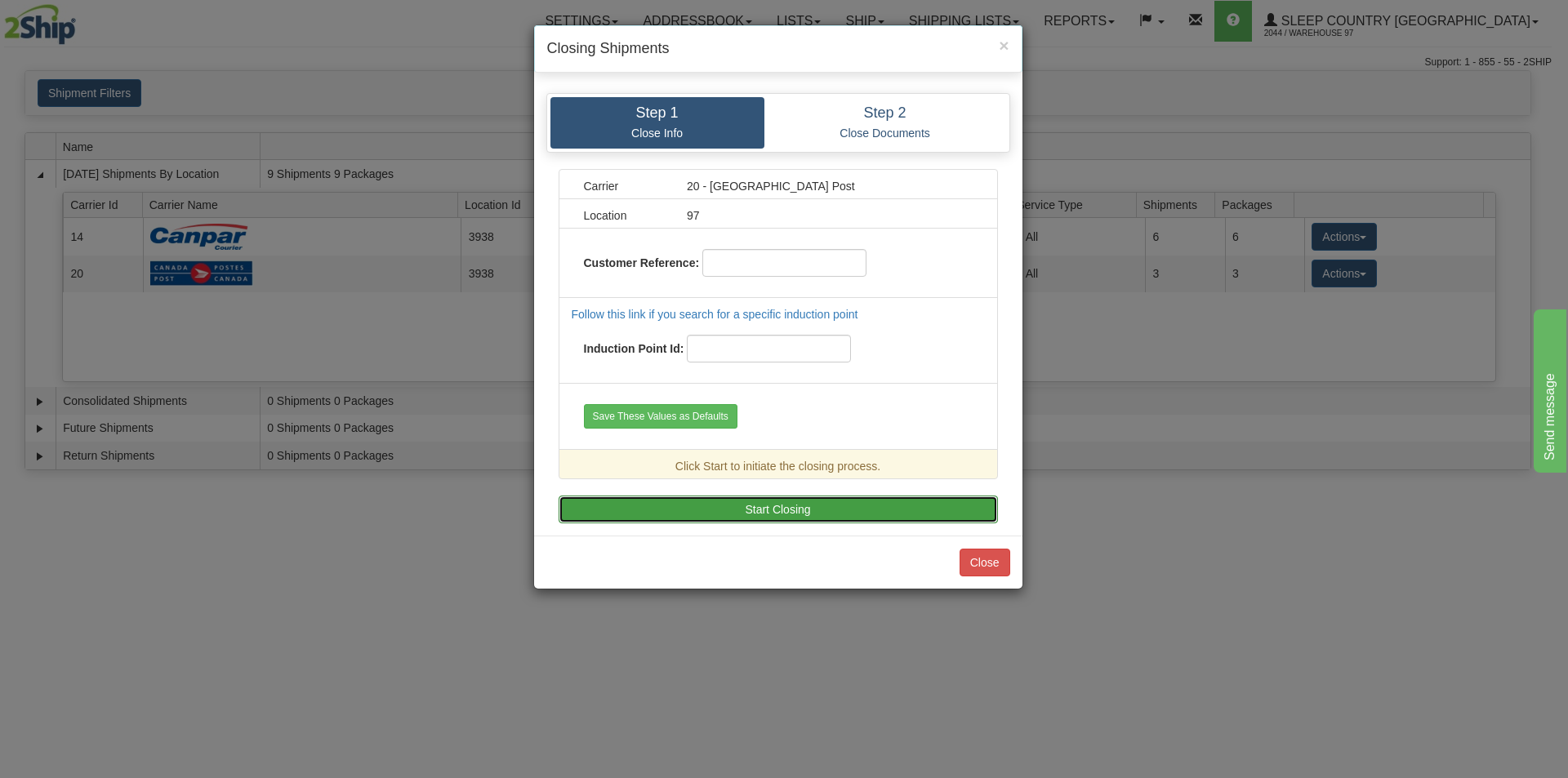
click at [772, 512] on button "Start Closing" at bounding box center [777, 508] width 439 height 27
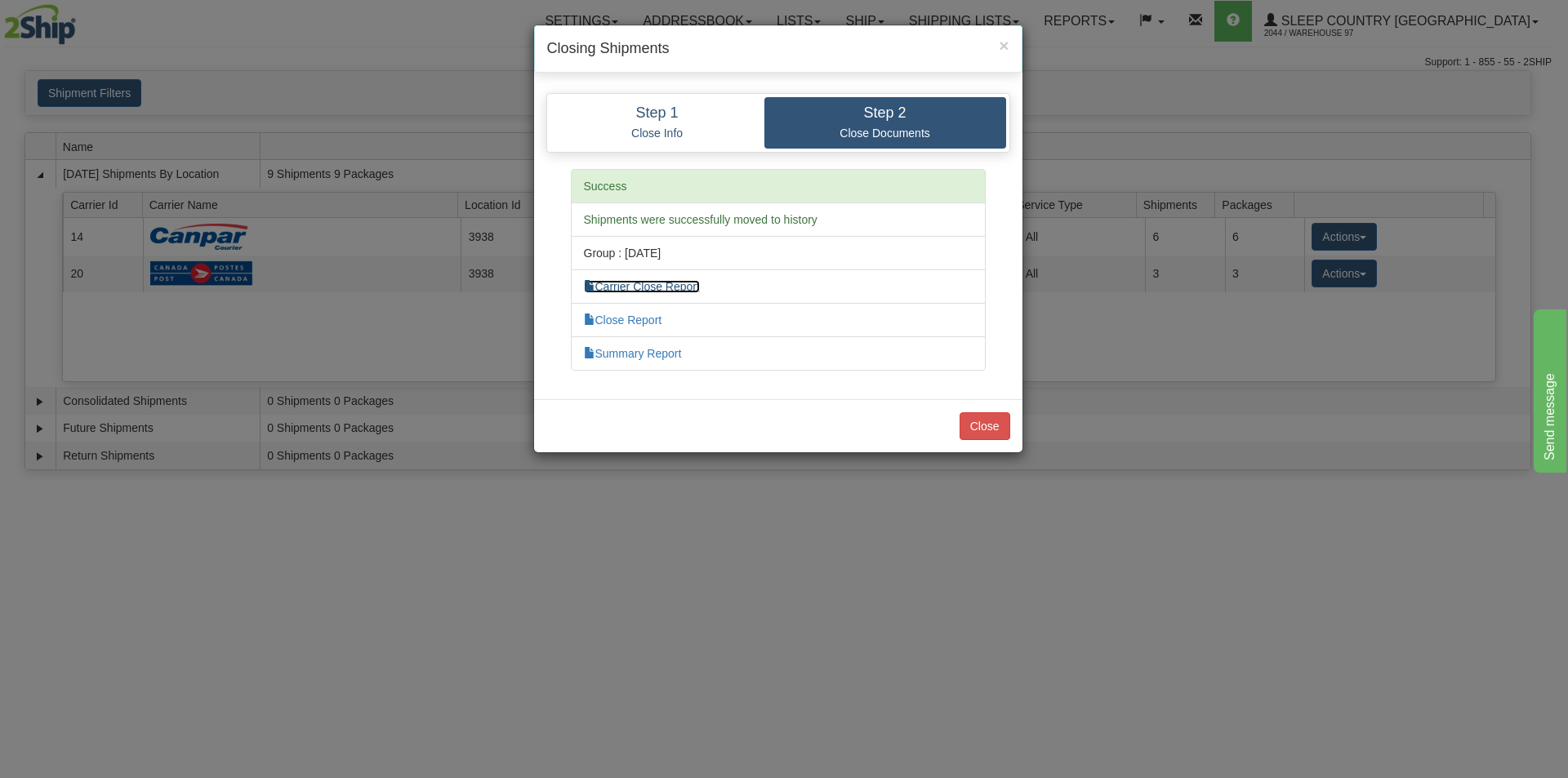
click at [670, 289] on link "Carrier Close Report" at bounding box center [642, 287] width 116 height 13
click at [992, 433] on button "Close" at bounding box center [984, 425] width 51 height 27
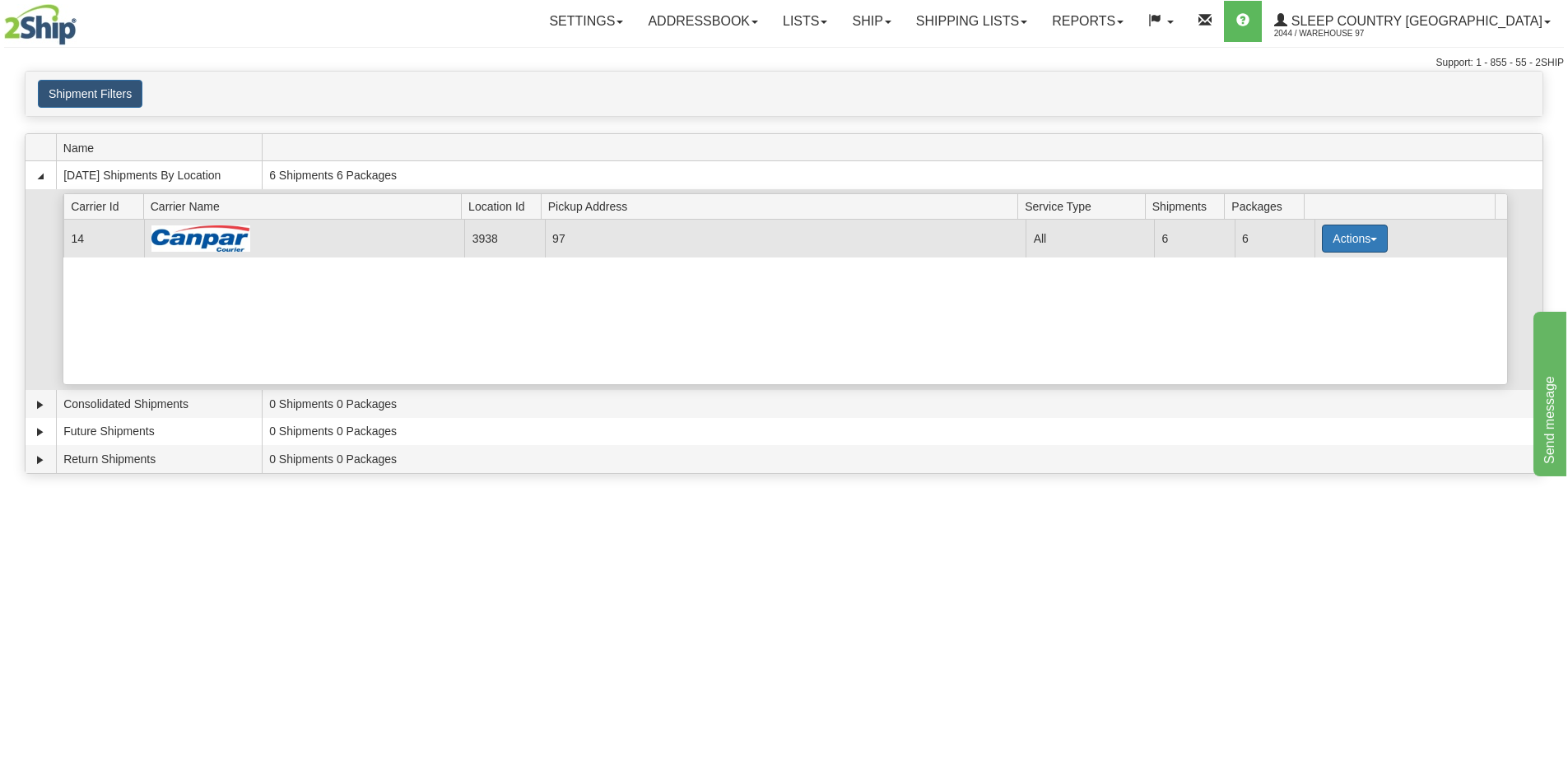
click at [1374, 243] on button "Actions" at bounding box center [1355, 238] width 66 height 28
click at [1333, 295] on link "Close" at bounding box center [1320, 292] width 131 height 22
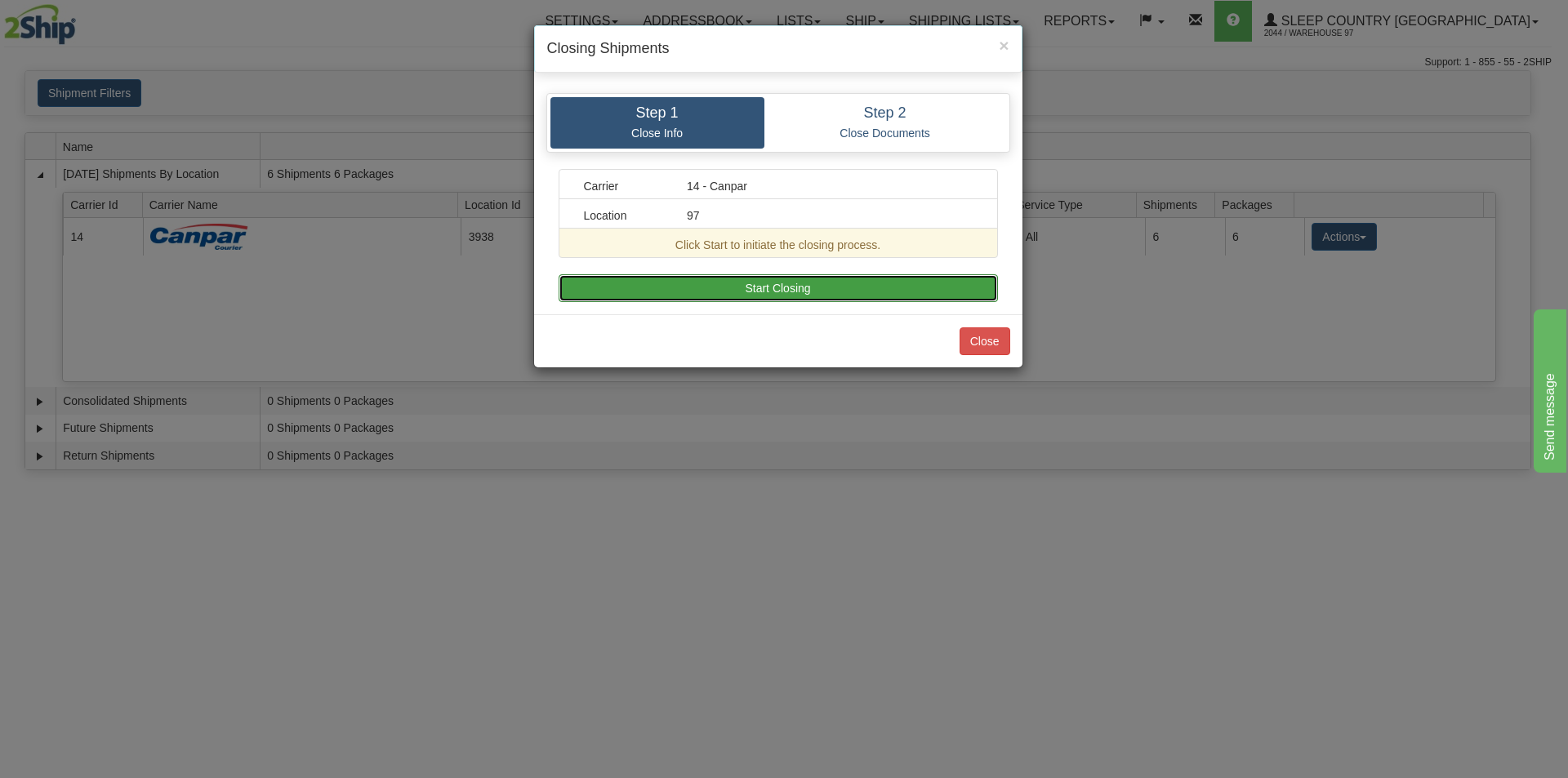
click at [835, 286] on button "Start Closing" at bounding box center [777, 288] width 439 height 27
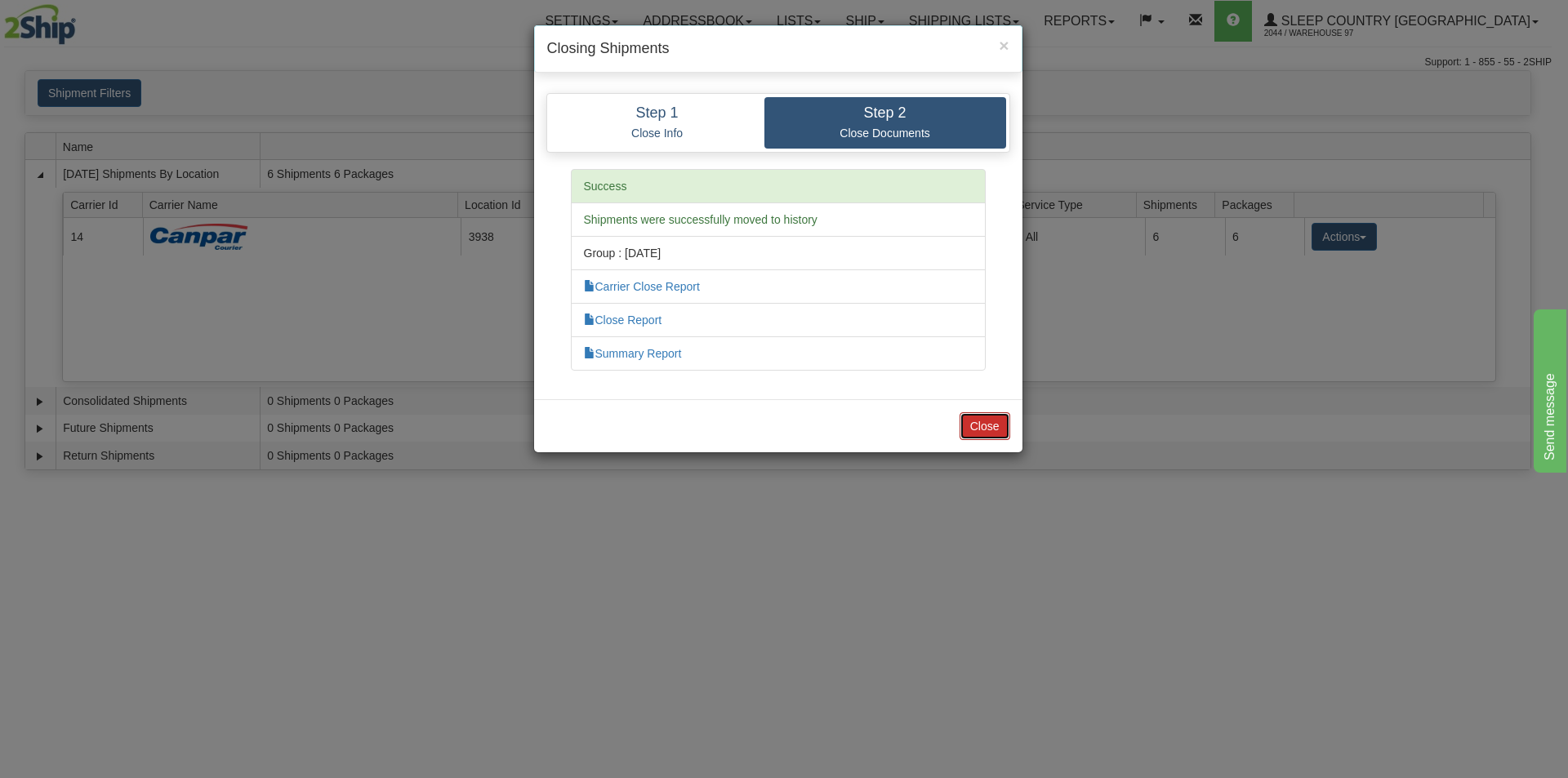
click at [992, 430] on button "Close" at bounding box center [984, 425] width 51 height 27
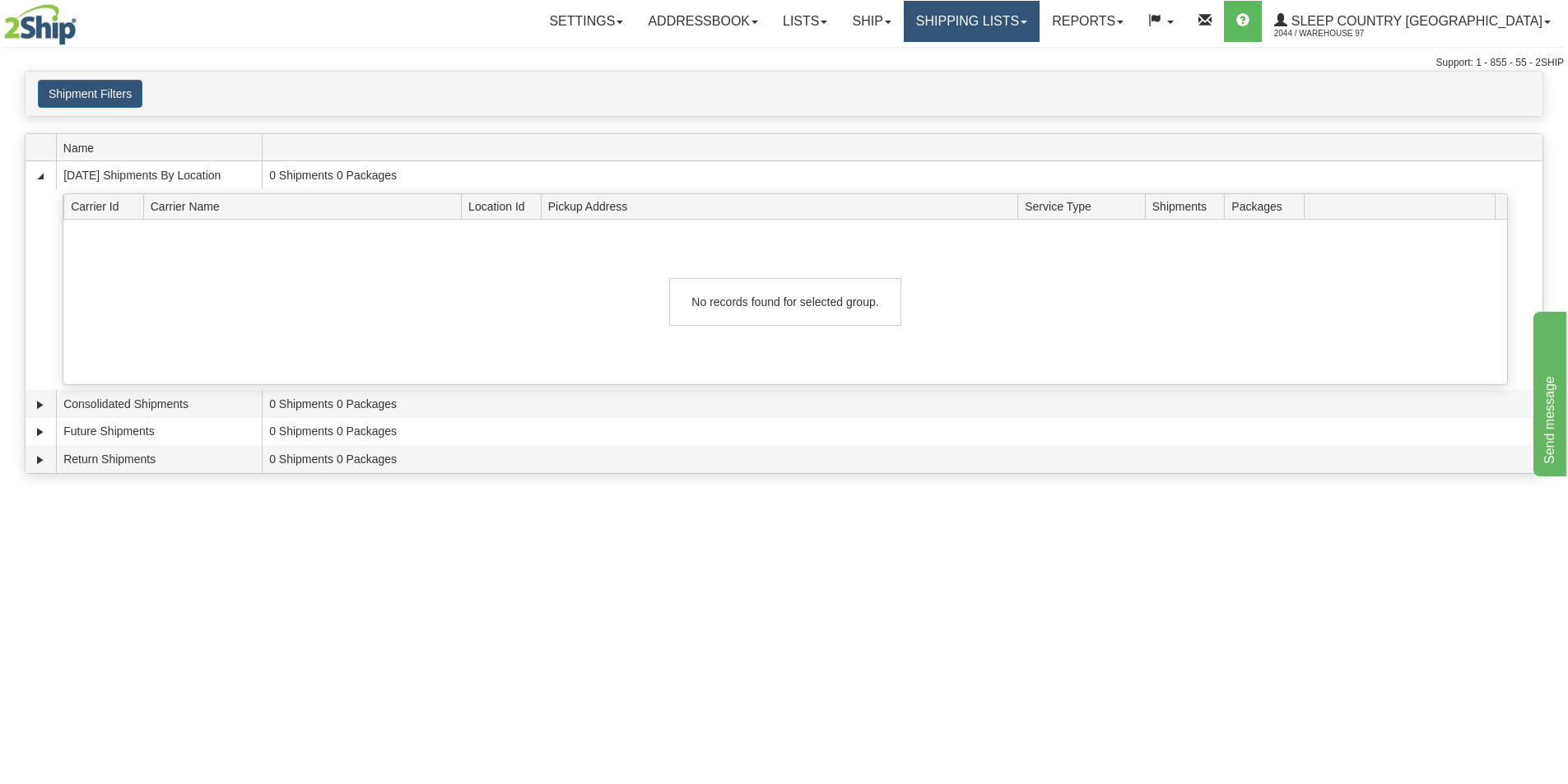
click at [1039, 32] on link "Shipping lists" at bounding box center [972, 21] width 135 height 41
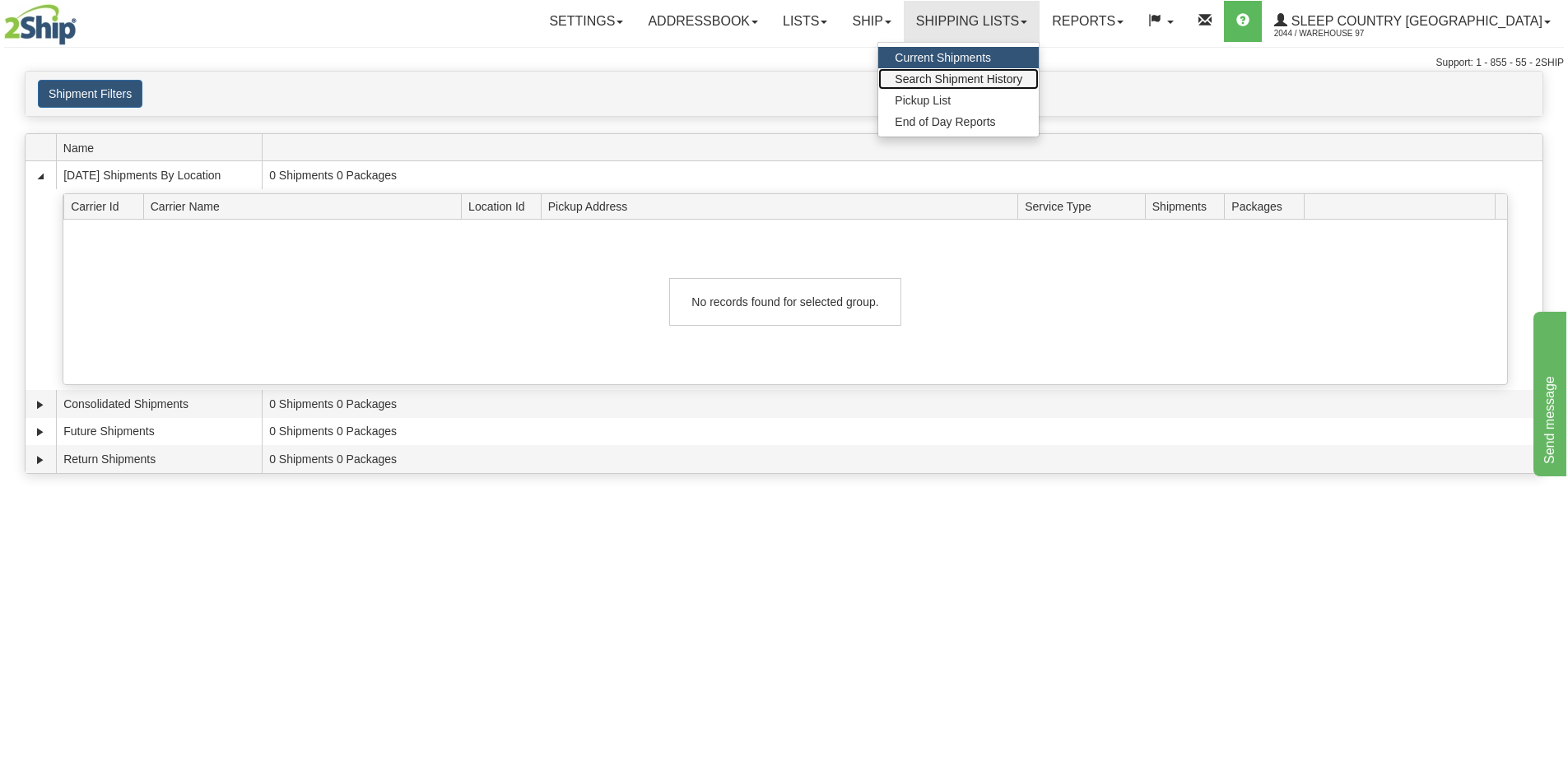
click at [1039, 71] on link "Search Shipment History" at bounding box center [958, 79] width 161 height 22
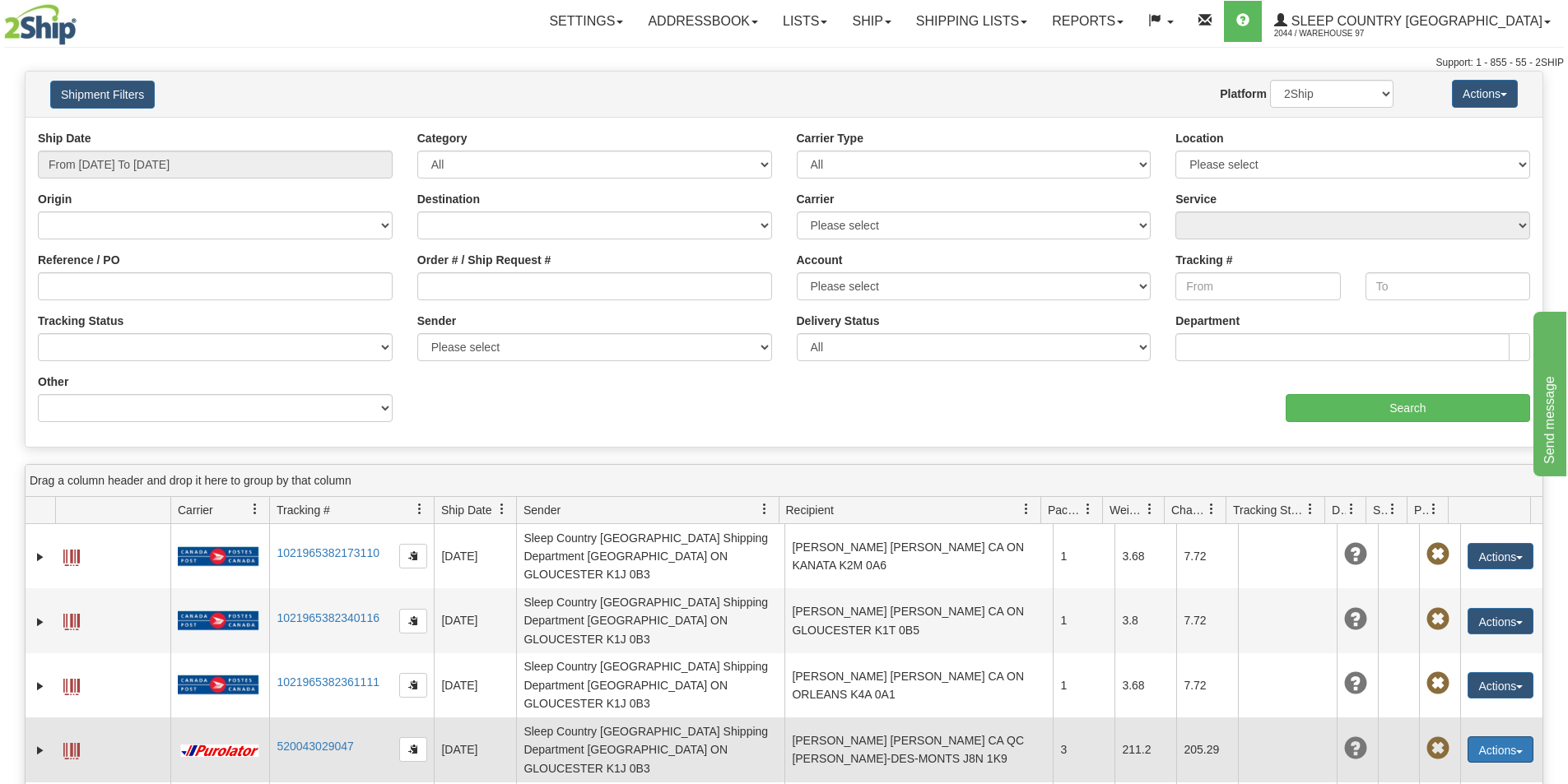
click at [1518, 736] on button "Actions" at bounding box center [1500, 749] width 66 height 26
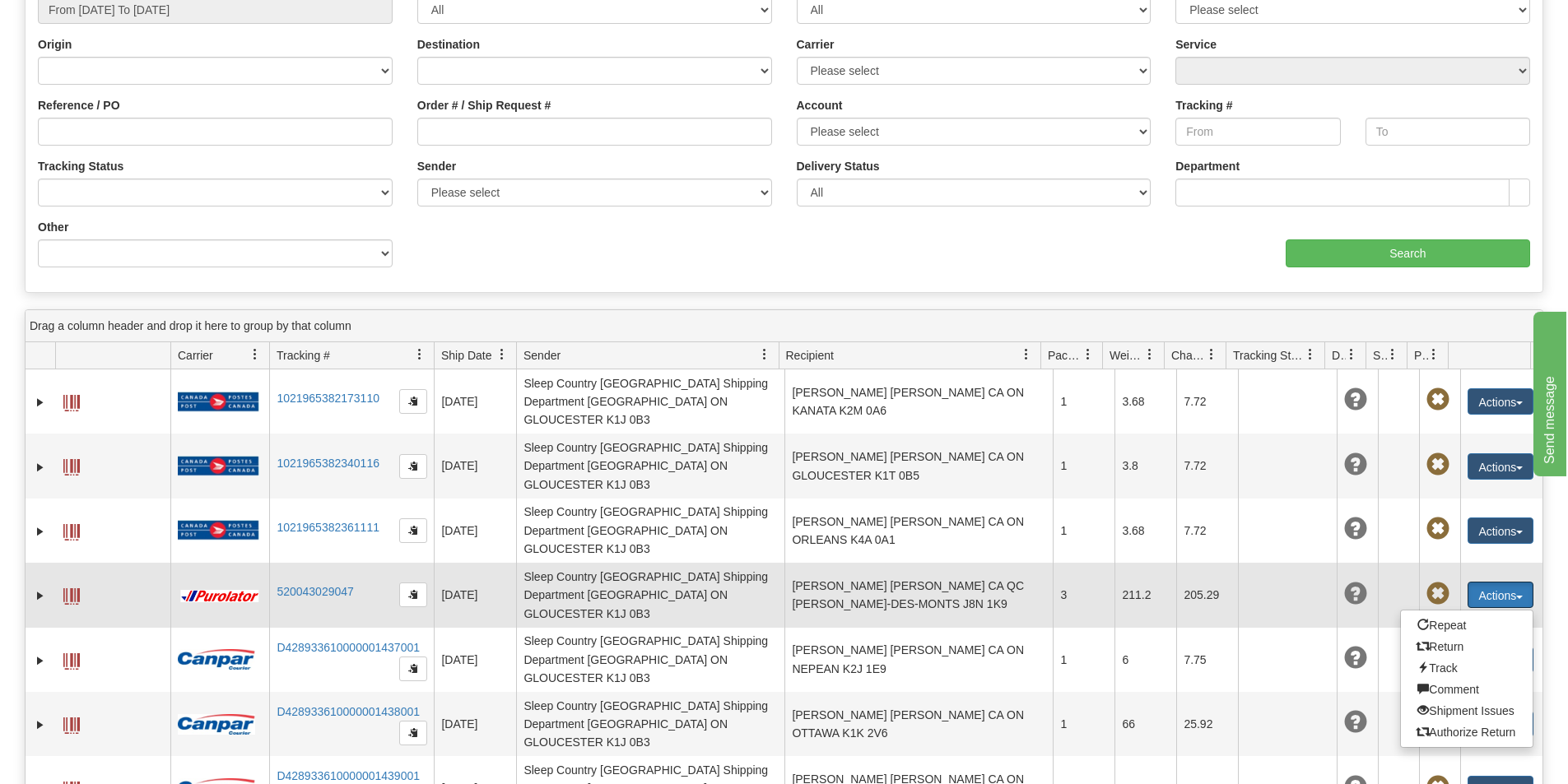
scroll to position [165, 0]
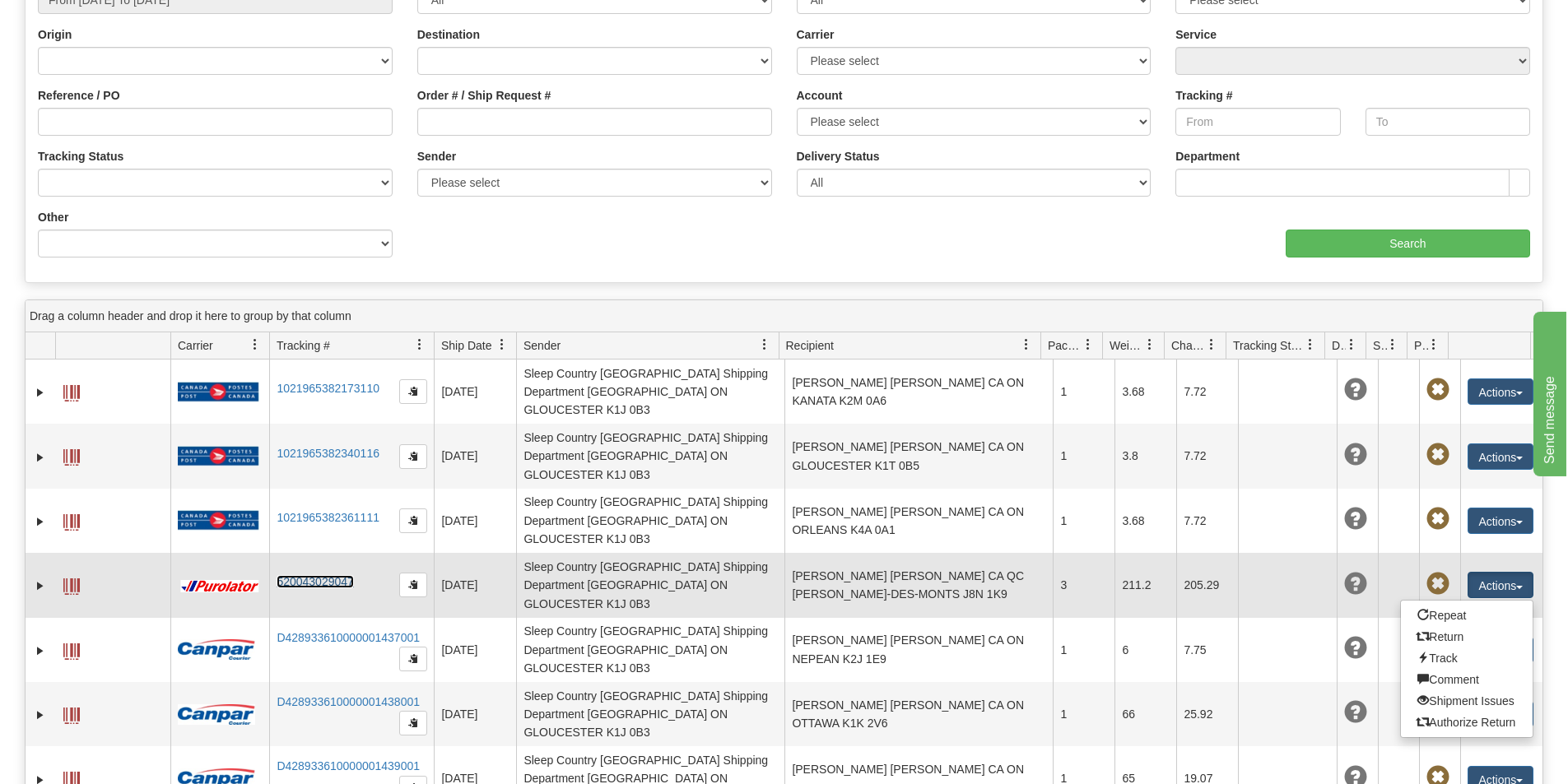
click at [335, 575] on link "520043029047" at bounding box center [315, 582] width 77 height 13
click at [78, 578] on span at bounding box center [72, 587] width 17 height 17
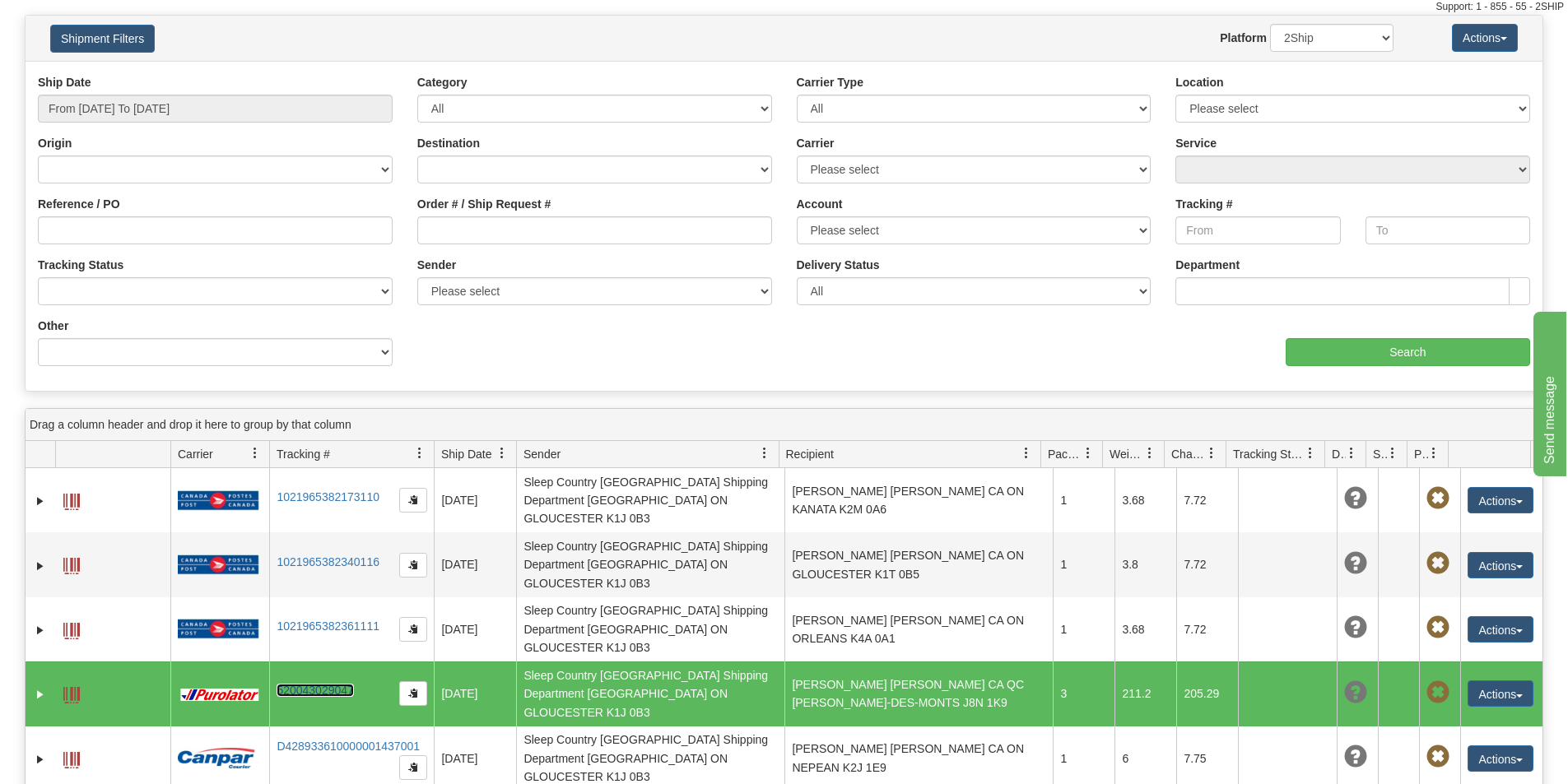
scroll to position [0, 0]
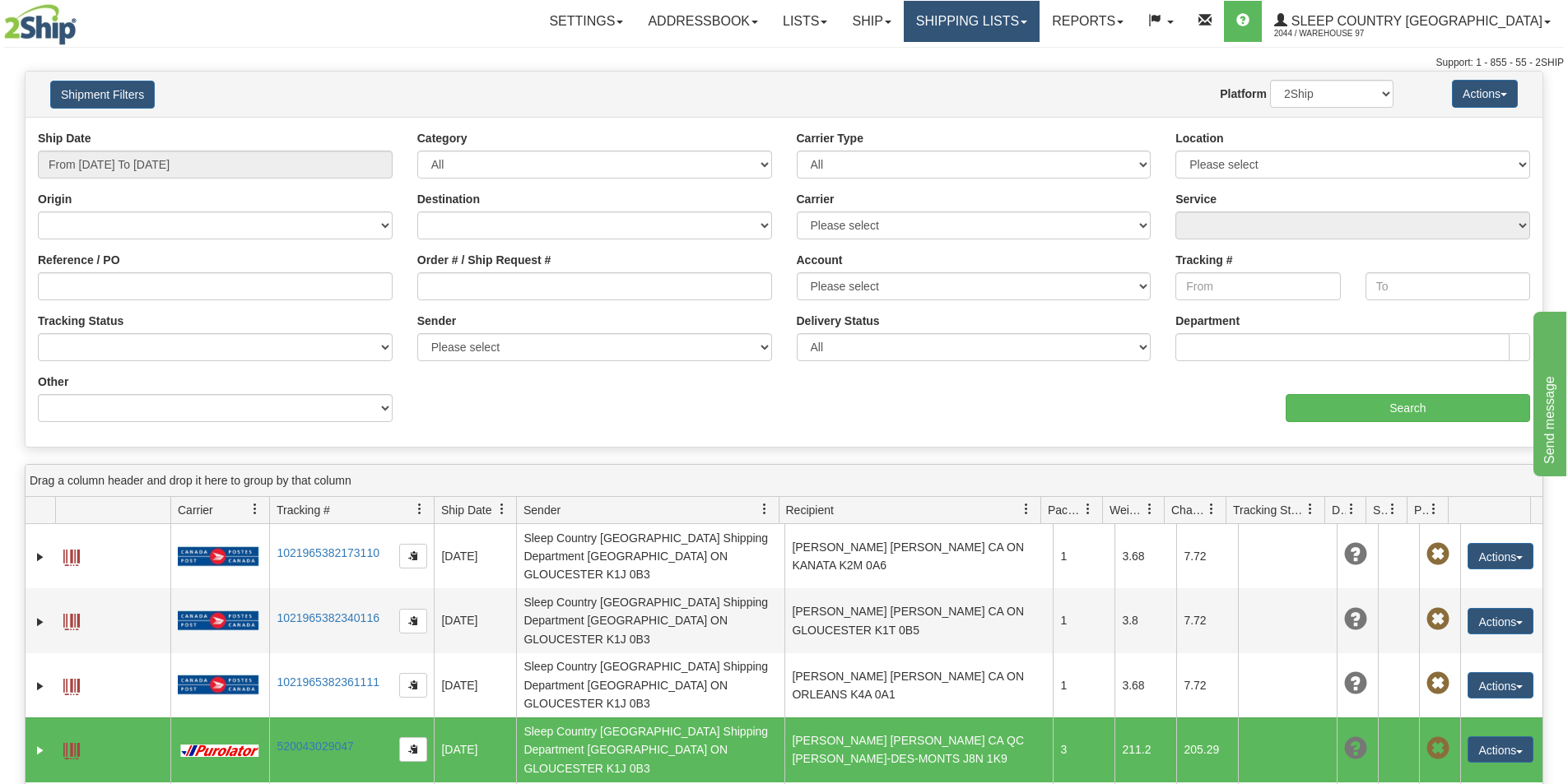
click at [983, 26] on link "Shipping lists" at bounding box center [972, 21] width 135 height 41
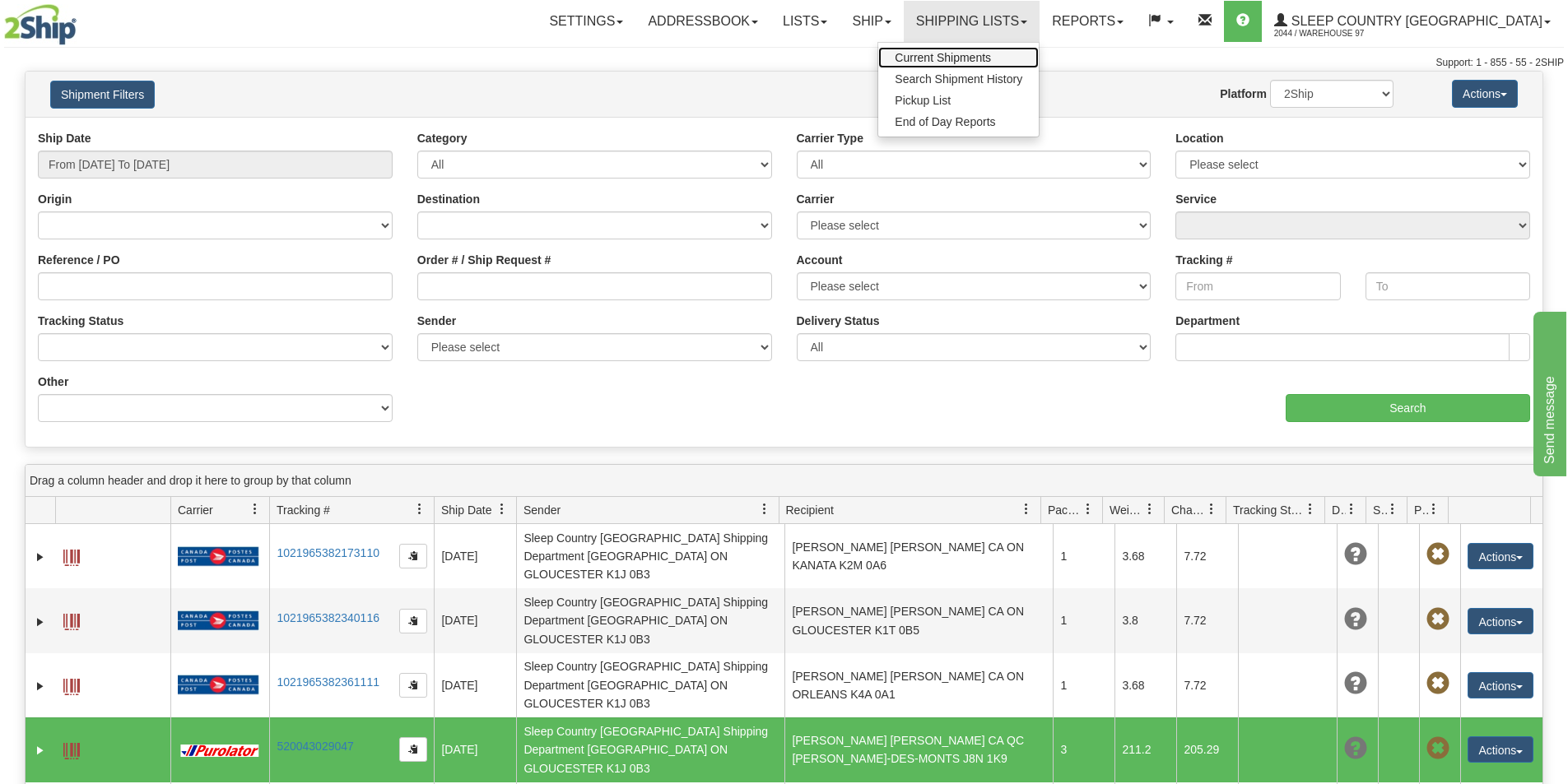
click at [973, 53] on span "Current Shipments" at bounding box center [942, 58] width 96 height 13
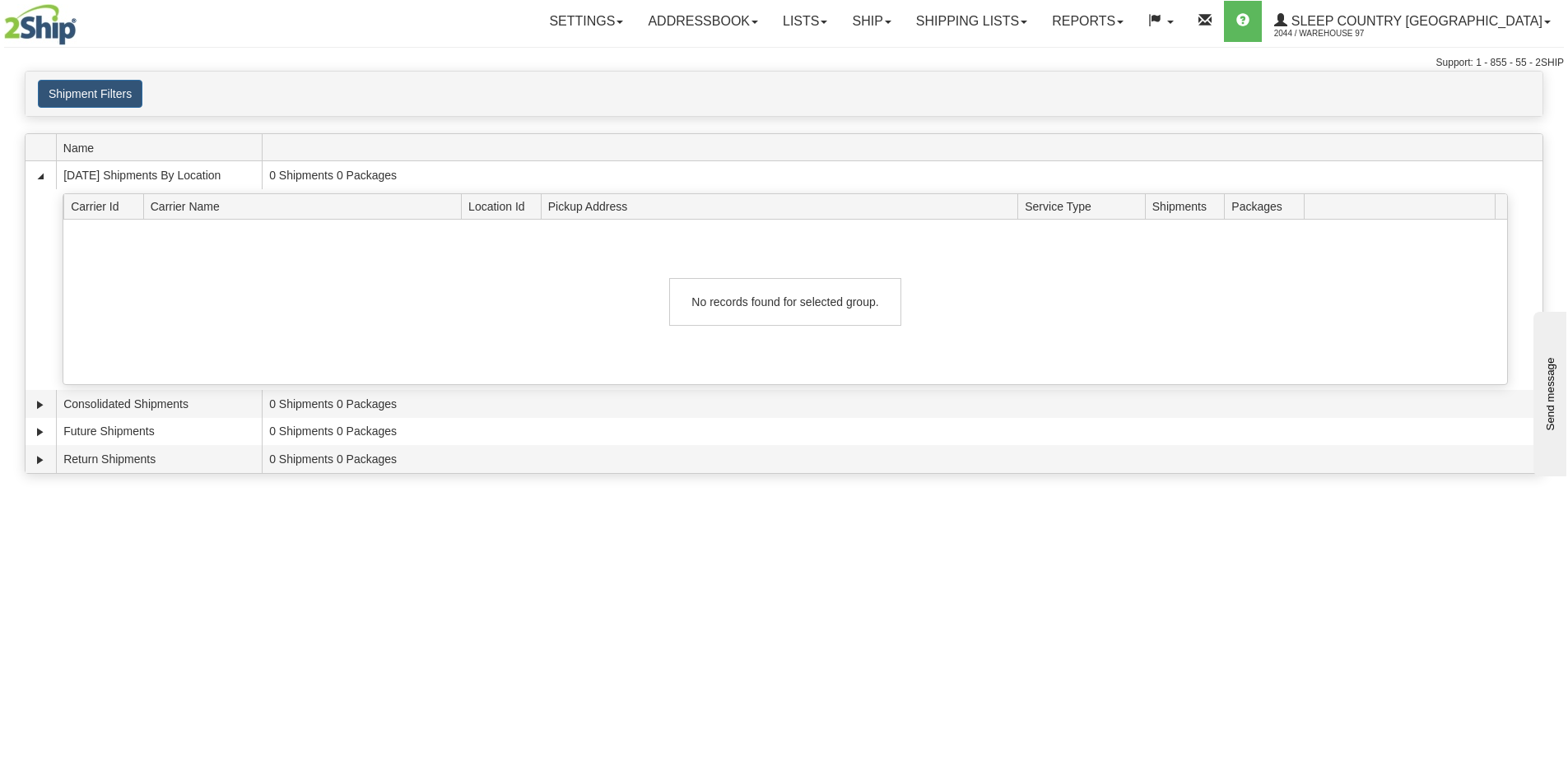
drag, startPoint x: 171, startPoint y: 527, endPoint x: 299, endPoint y: 624, distance: 160.6
click at [173, 528] on div "Toggle navigation Settings Shipping Preferences Fields Preferences New Recipien…" at bounding box center [784, 392] width 1568 height 784
